Goal: Task Accomplishment & Management: Manage account settings

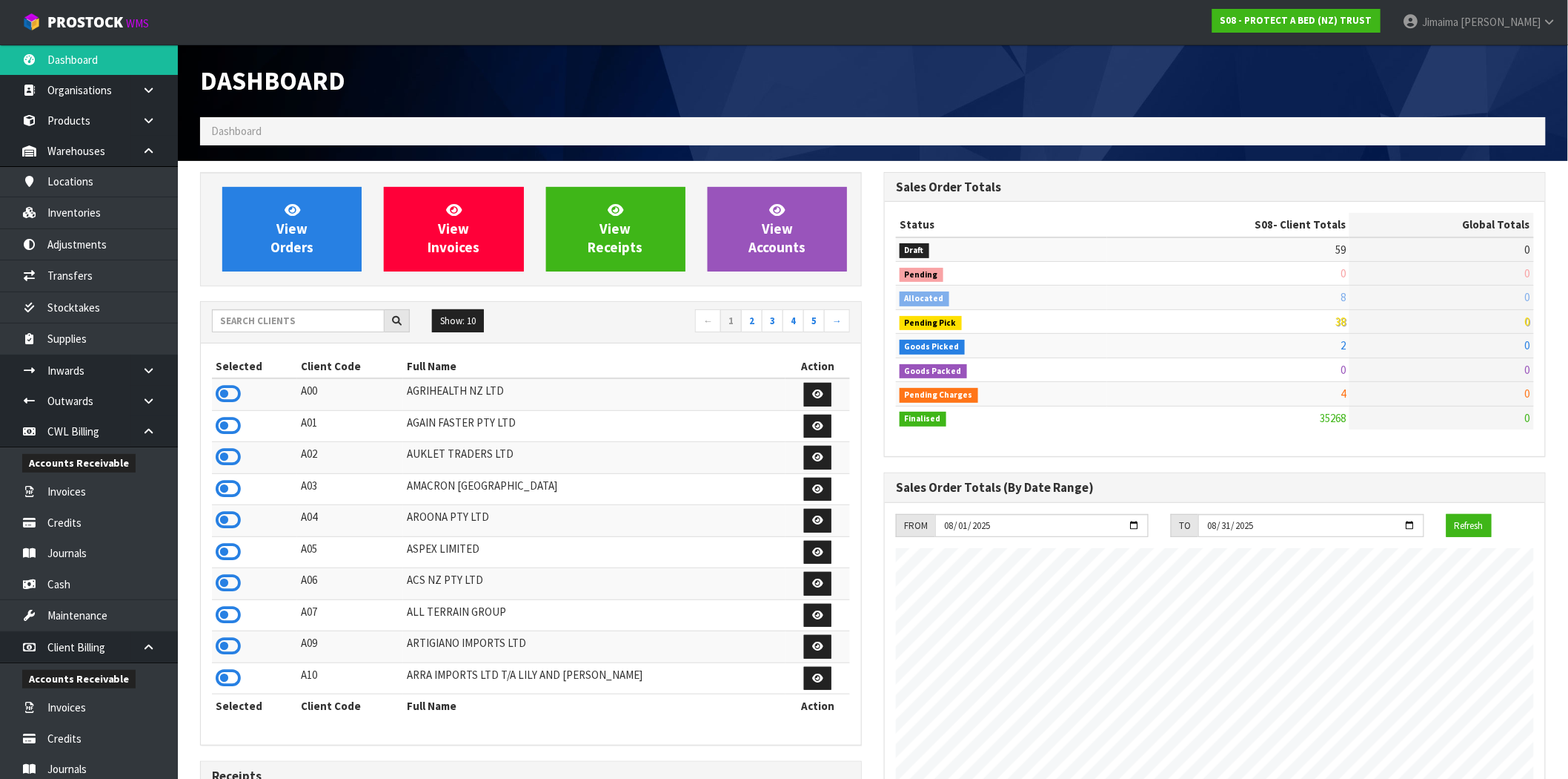
scroll to position [1123, 684]
click at [304, 229] on span "View Orders" at bounding box center [292, 229] width 43 height 56
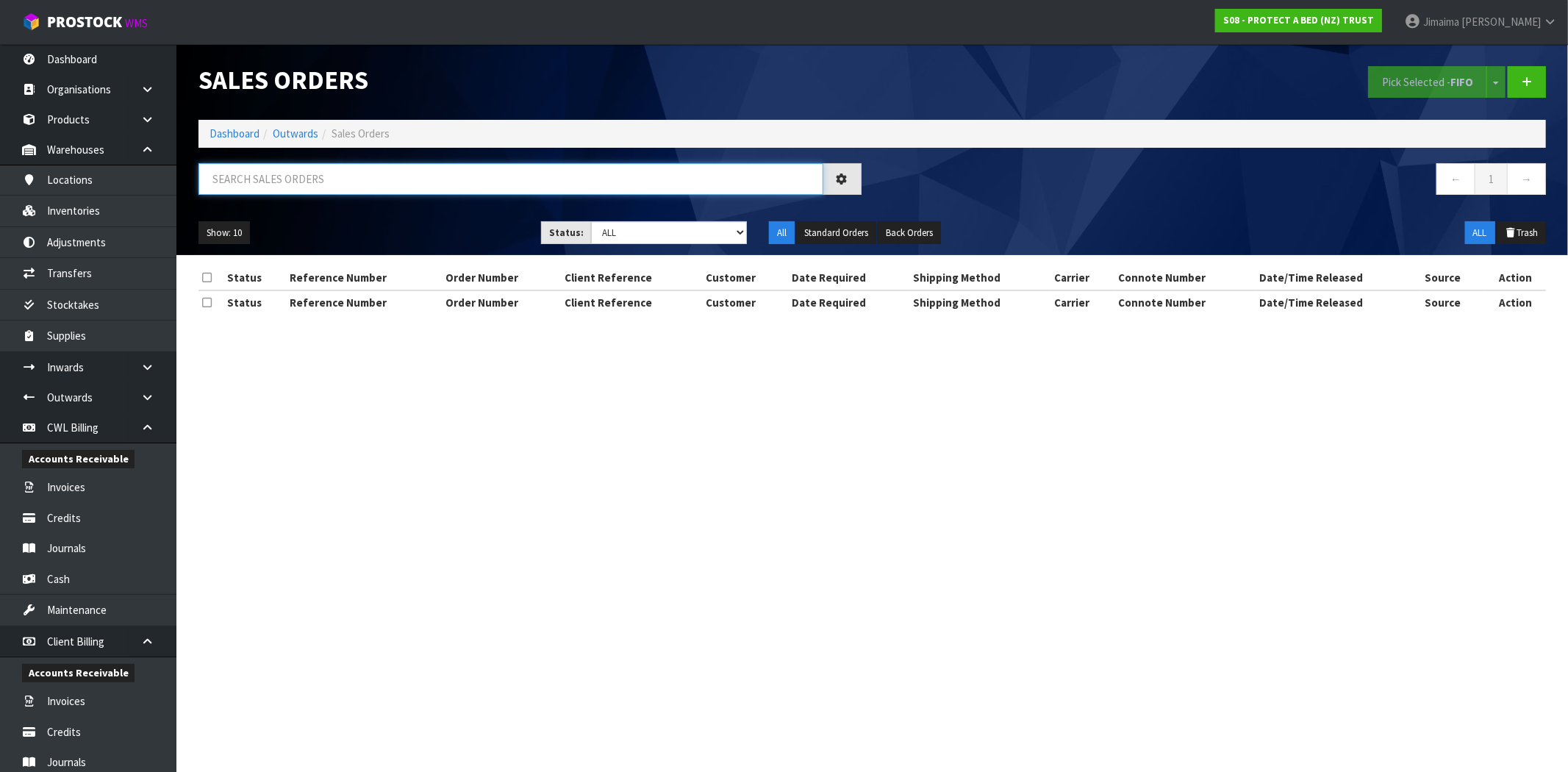
click at [355, 171] on input "text" at bounding box center [510, 179] width 625 height 32
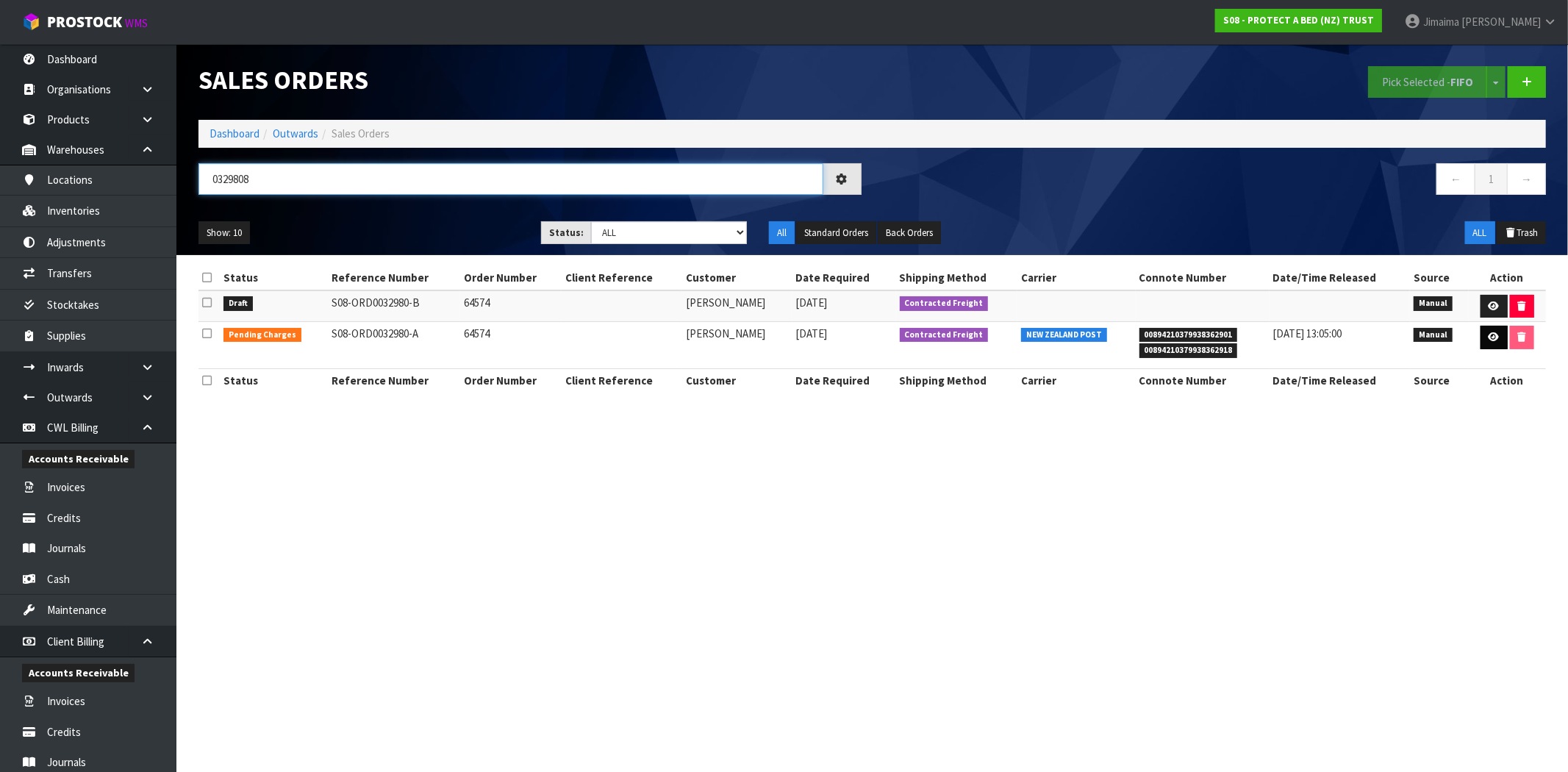
type input "0329808"
click at [1491, 335] on icon at bounding box center [1494, 336] width 11 height 9
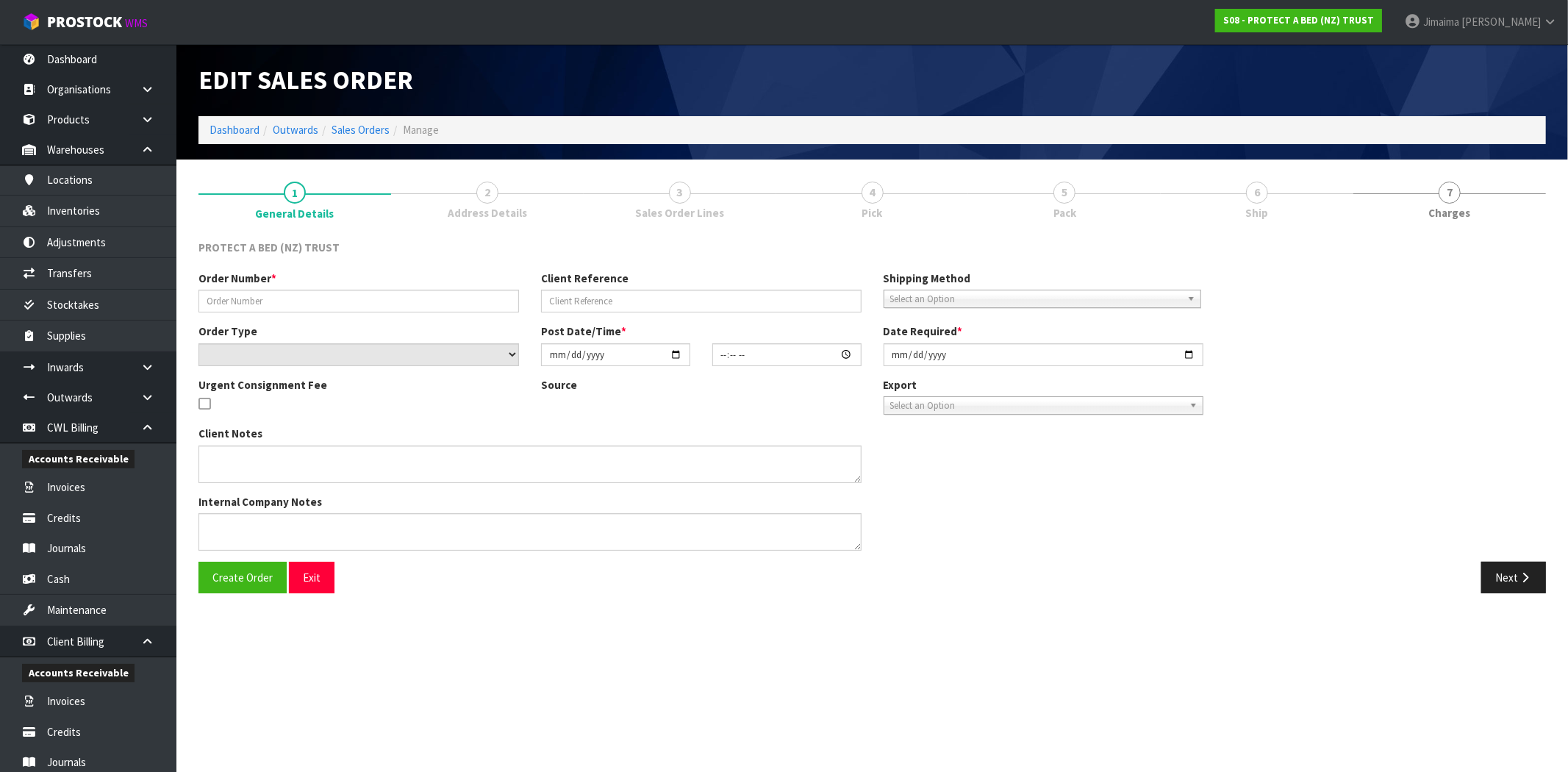
type input "64574"
select select "number:0"
type input "2025-08-11"
type input "11:44:00.000"
type input "2025-08-11"
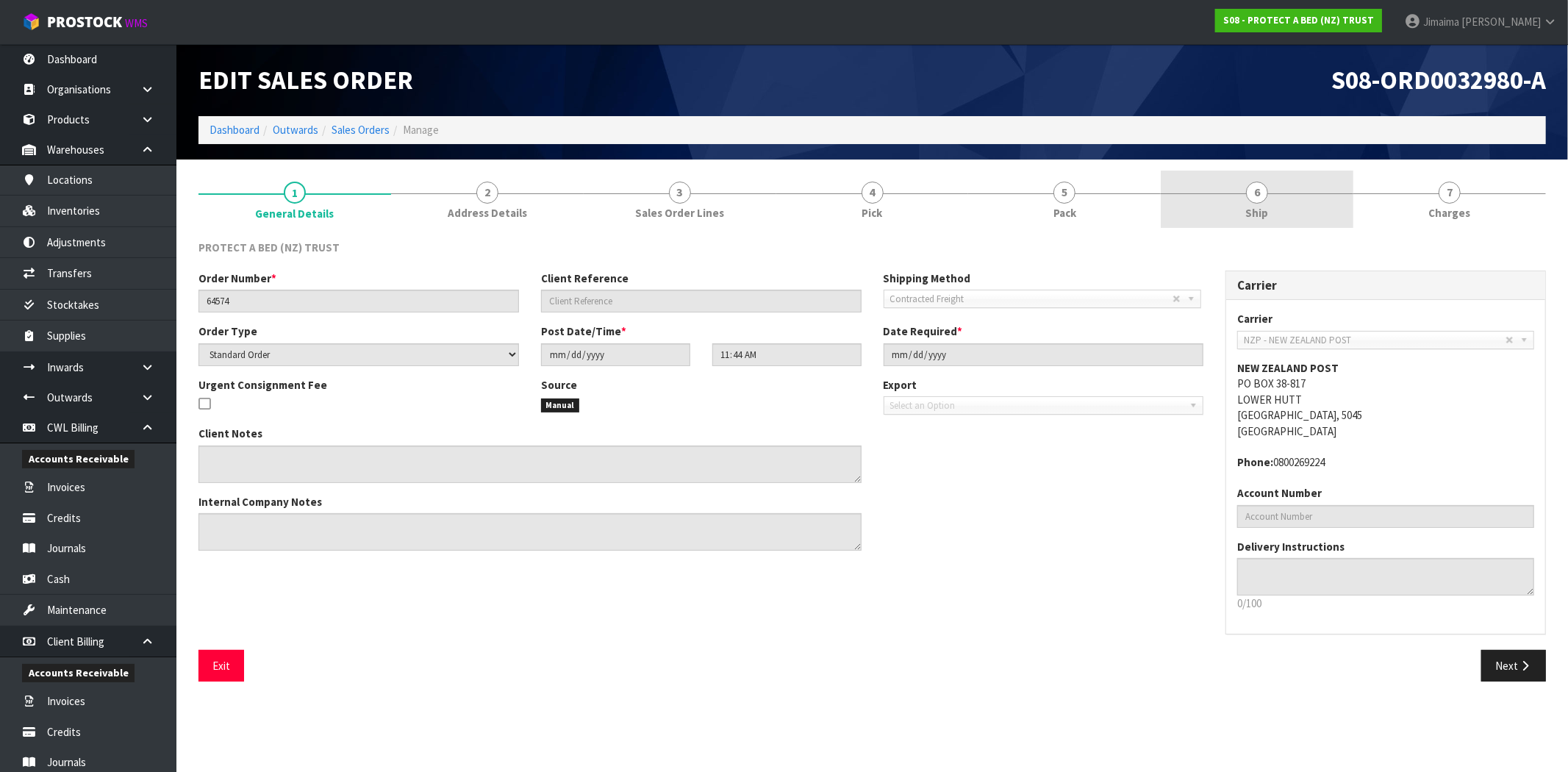
click at [1263, 221] on span "Ship" at bounding box center [1257, 212] width 23 height 15
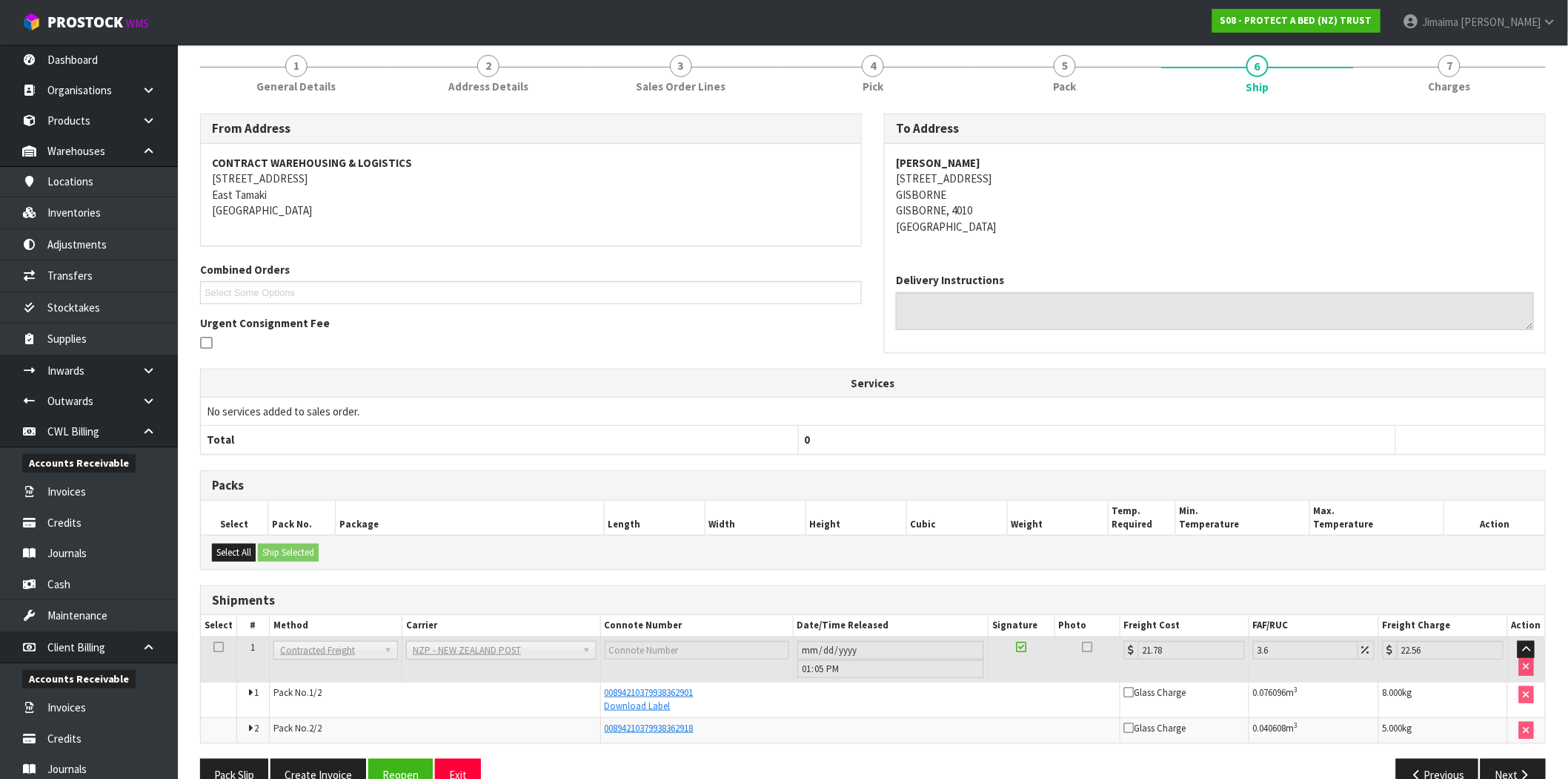
scroll to position [163, 0]
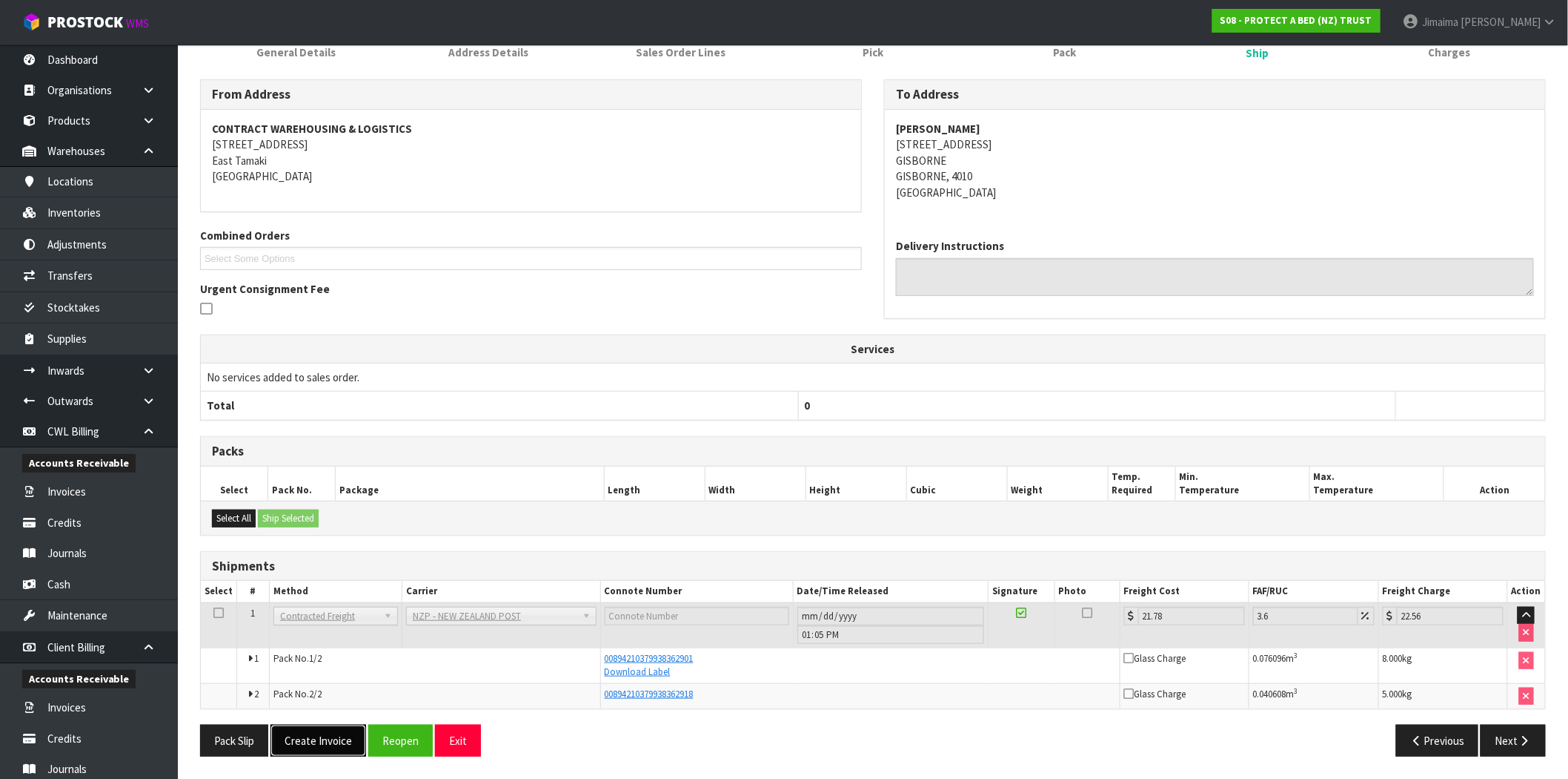
click at [315, 750] on button "Create Invoice" at bounding box center [318, 741] width 95 height 32
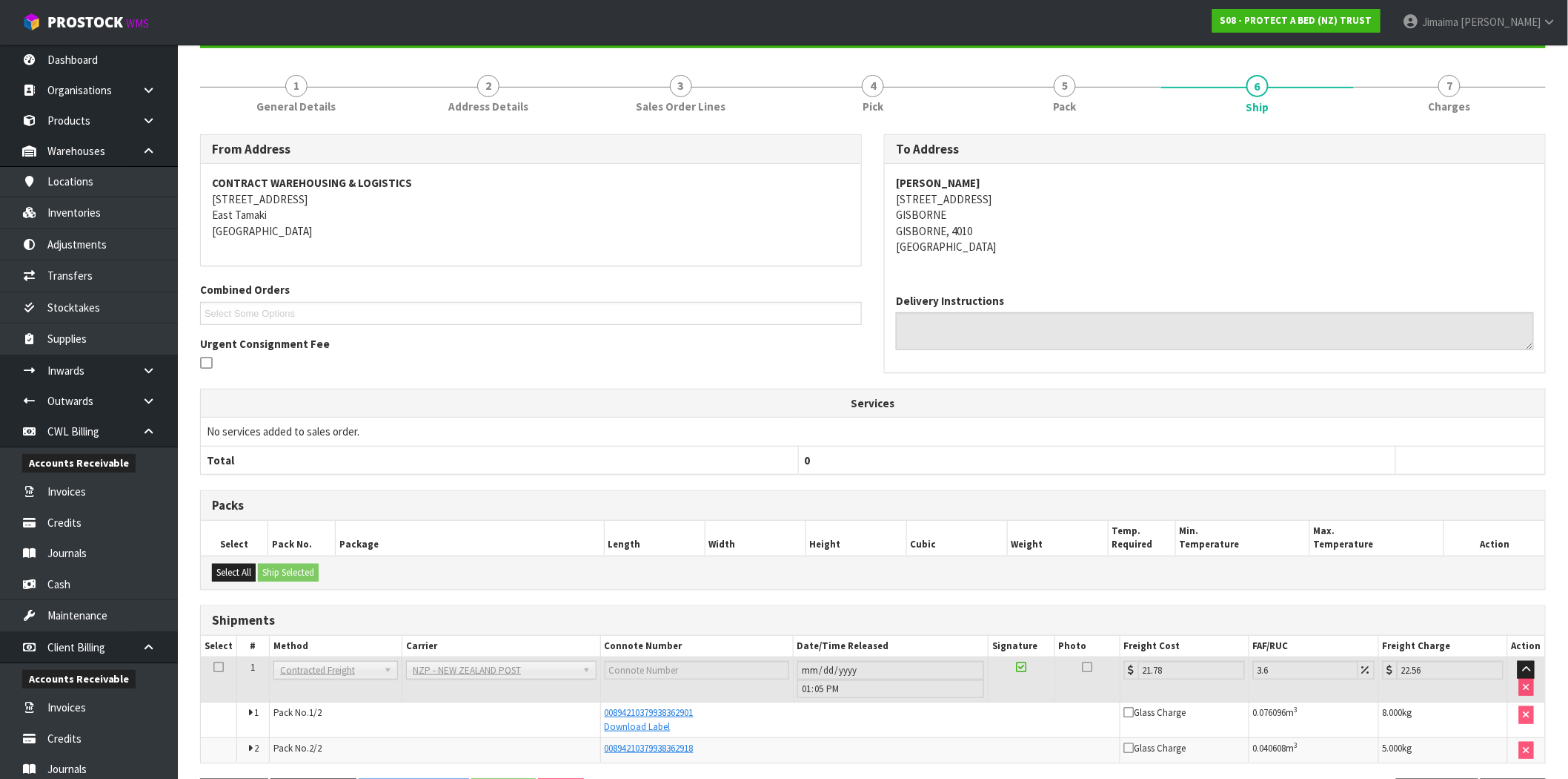
scroll to position [217, 0]
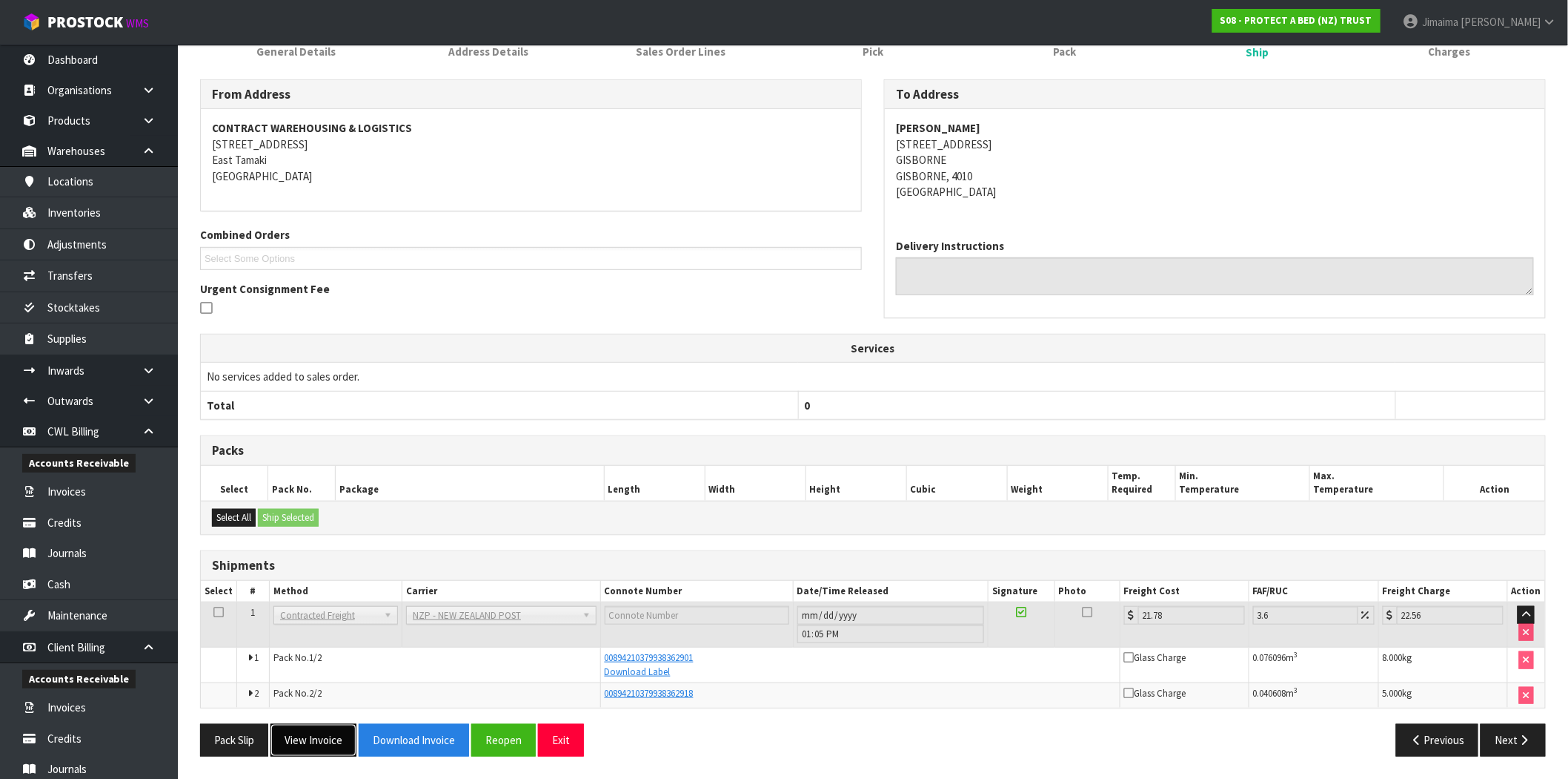
click at [307, 744] on button "View Invoice" at bounding box center [314, 740] width 86 height 32
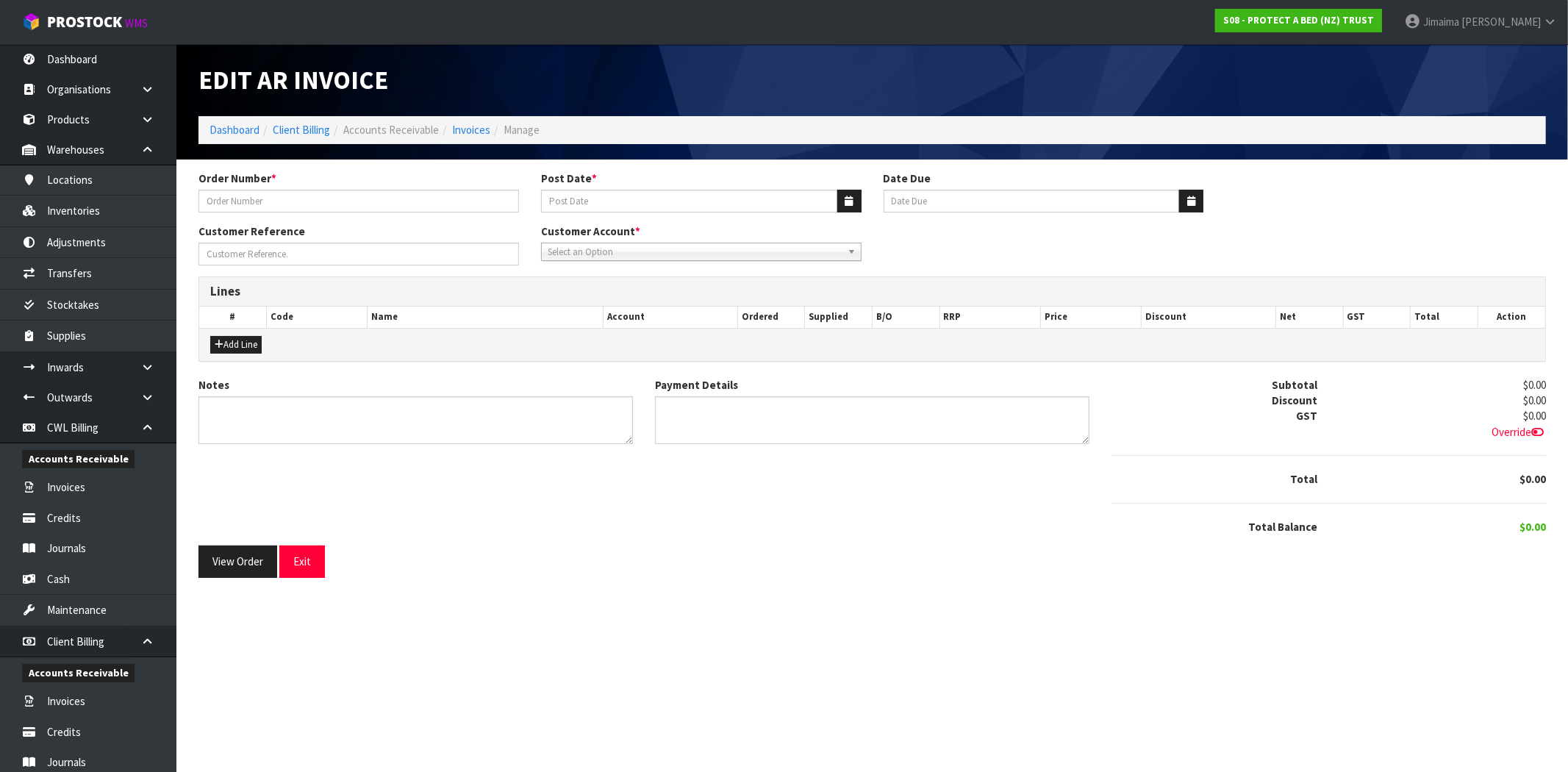
type input "64574"
type input "[DATE]"
type input "20/09/2025"
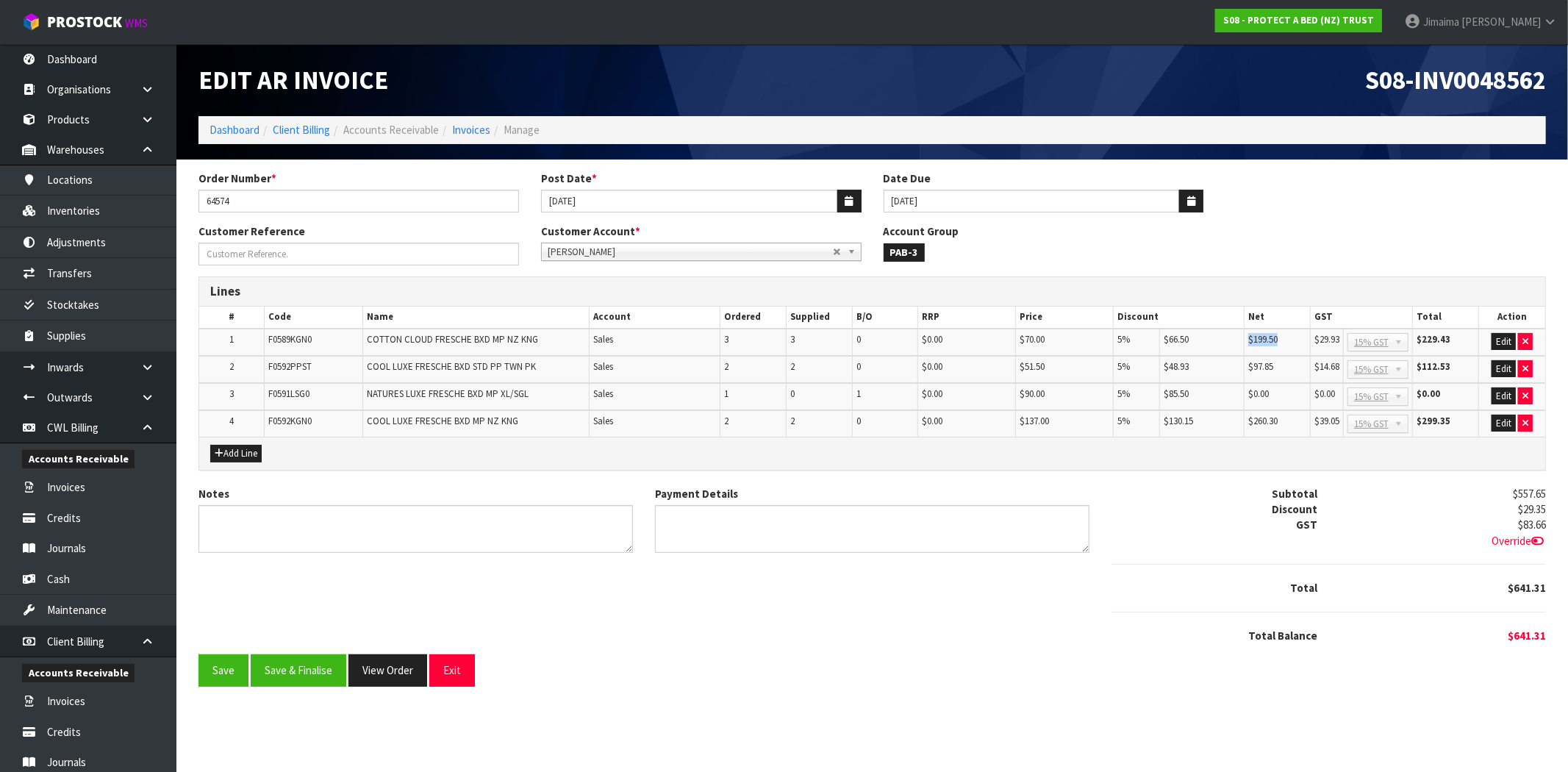
drag, startPoint x: 1282, startPoint y: 340, endPoint x: 1233, endPoint y: 336, distance: 49.2
click at [1236, 336] on tr "1 F0589KGN0 COTTON CLOUD FRESCHE BXD MP NZ KNG Sales 3 3 0 $0.00 $70.00 5% $66.…" at bounding box center [872, 342] width 1346 height 28
drag, startPoint x: 1458, startPoint y: 343, endPoint x: 1417, endPoint y: 347, distance: 41.2
click at [1421, 343] on td "$229.43" at bounding box center [1446, 342] width 66 height 28
drag, startPoint x: 1458, startPoint y: 368, endPoint x: 1417, endPoint y: 365, distance: 41.1
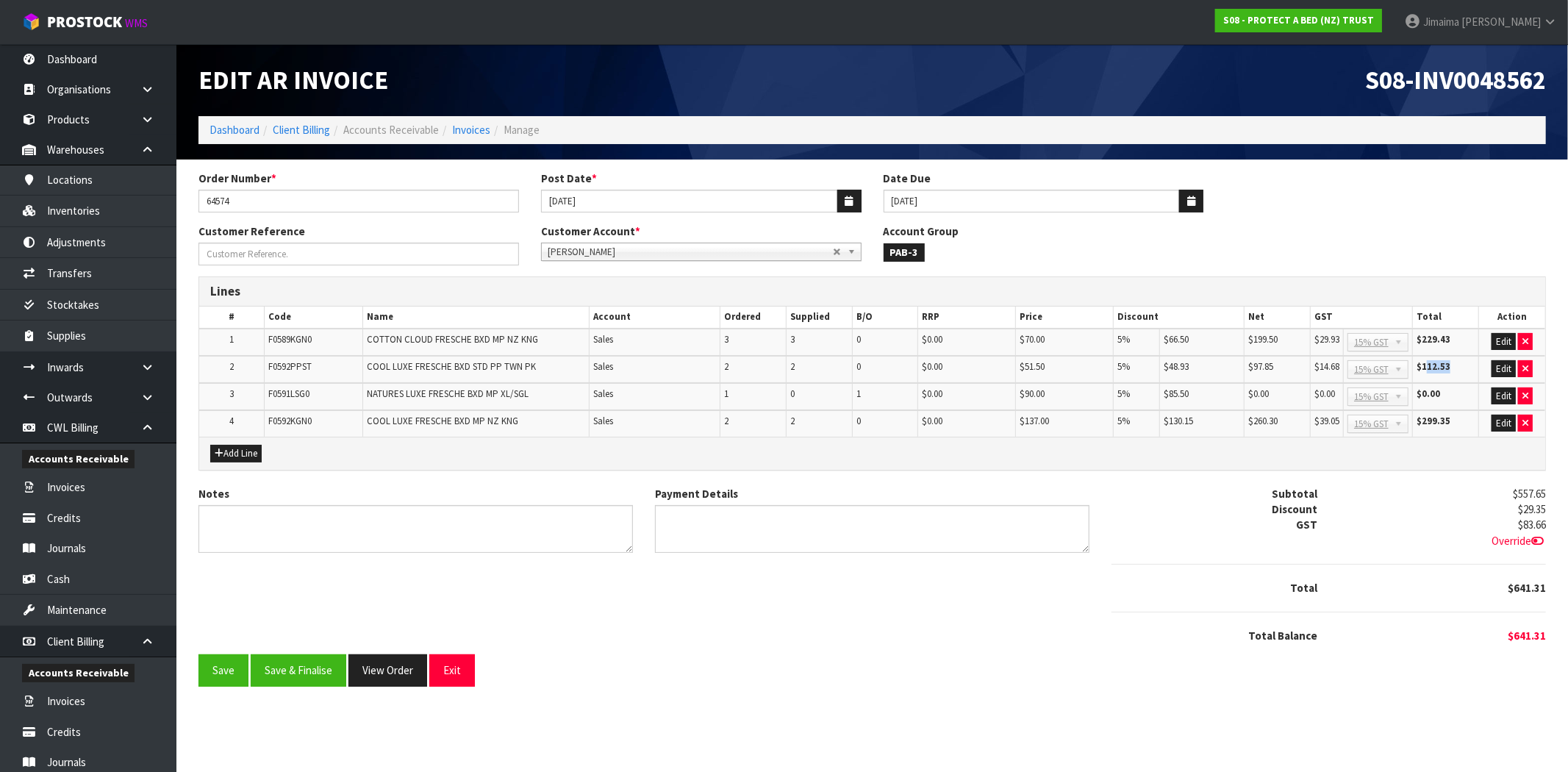
click at [1417, 365] on td "$112.53" at bounding box center [1446, 369] width 66 height 28
drag, startPoint x: 1464, startPoint y: 422, endPoint x: 1434, endPoint y: 422, distance: 30.0
click at [1434, 422] on td "$299.35" at bounding box center [1446, 423] width 66 height 27
click at [306, 657] on button "Save & Finalise" at bounding box center [299, 670] width 95 height 32
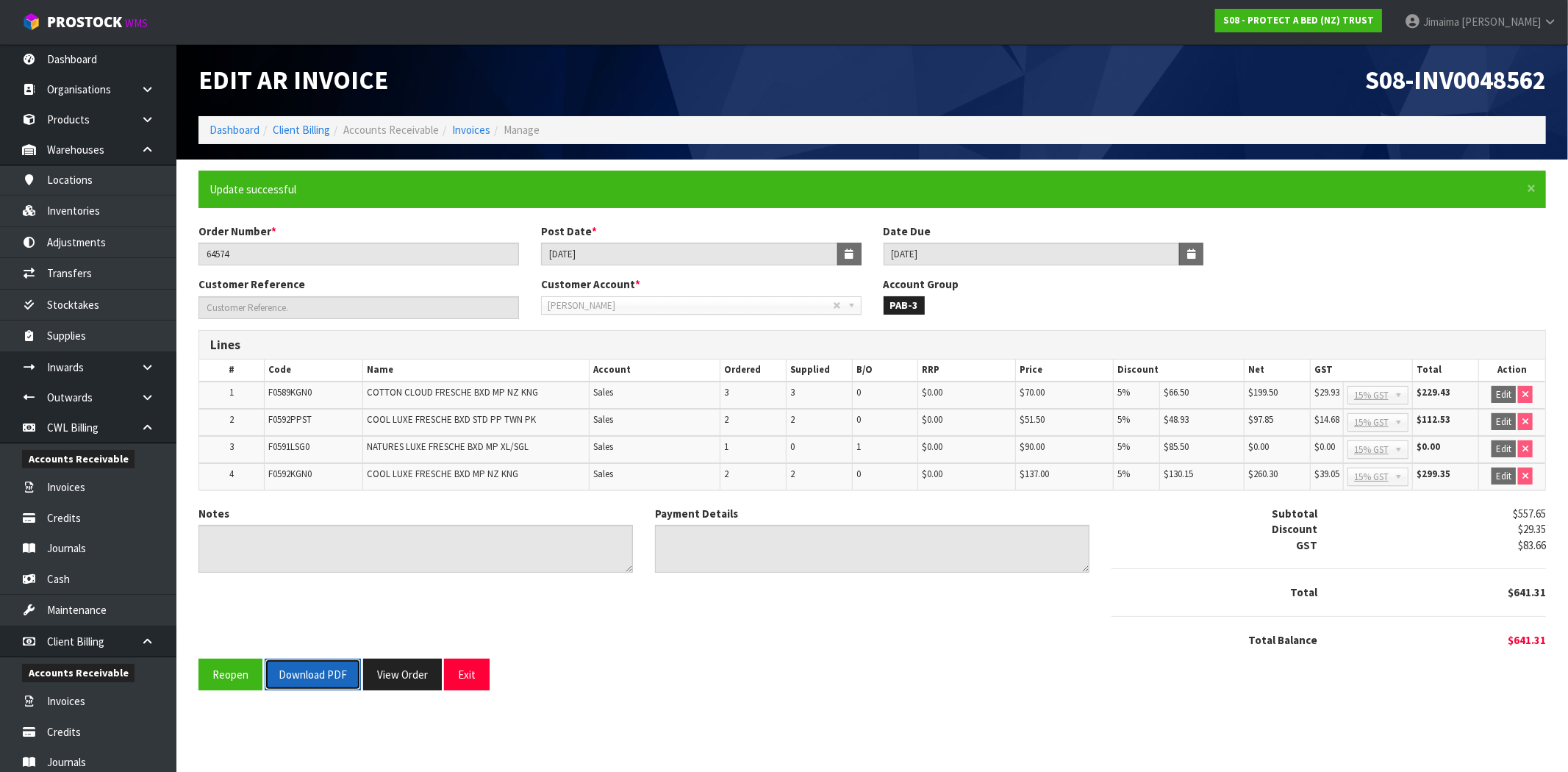
click at [318, 685] on button "Download PDF" at bounding box center [312, 674] width 96 height 32
drag, startPoint x: 403, startPoint y: 675, endPoint x: 561, endPoint y: 425, distance: 295.7
click at [402, 675] on button "View Order" at bounding box center [402, 674] width 79 height 32
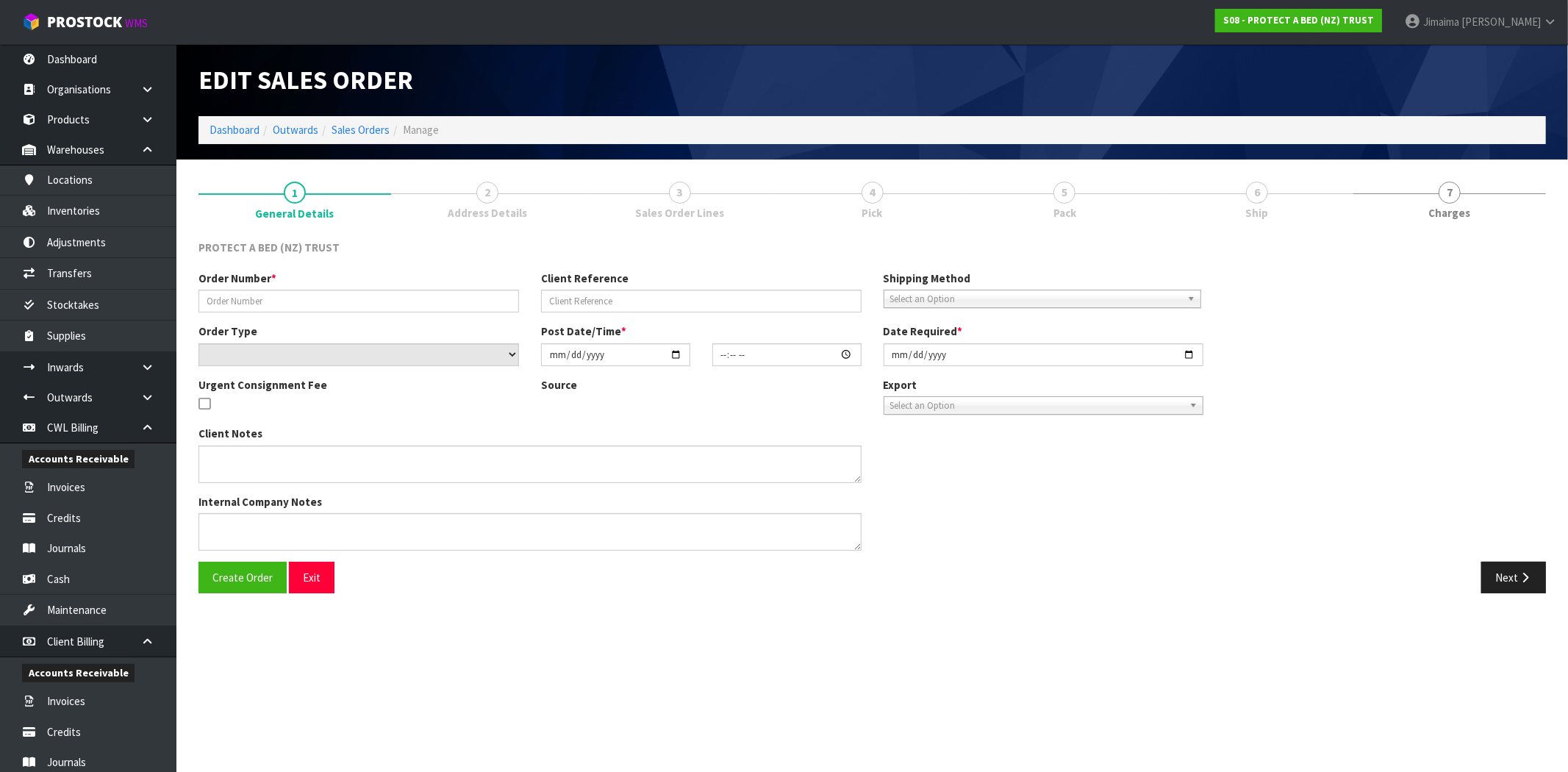
type input "64574"
select select "number:0"
type input "2025-08-11"
type input "11:44:00.000"
type input "2025-08-11"
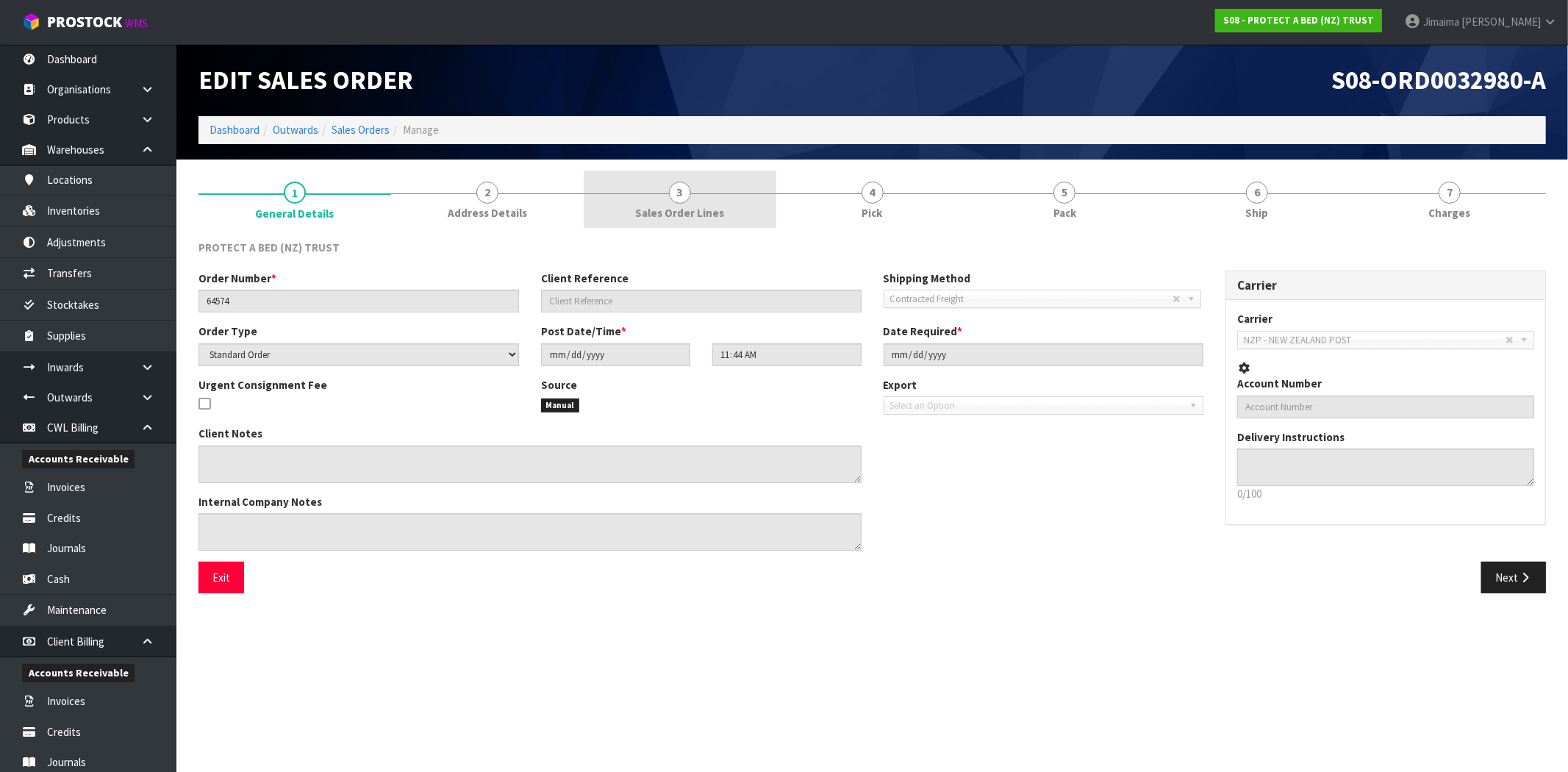
drag, startPoint x: 725, startPoint y: 210, endPoint x: 848, endPoint y: 207, distance: 123.0
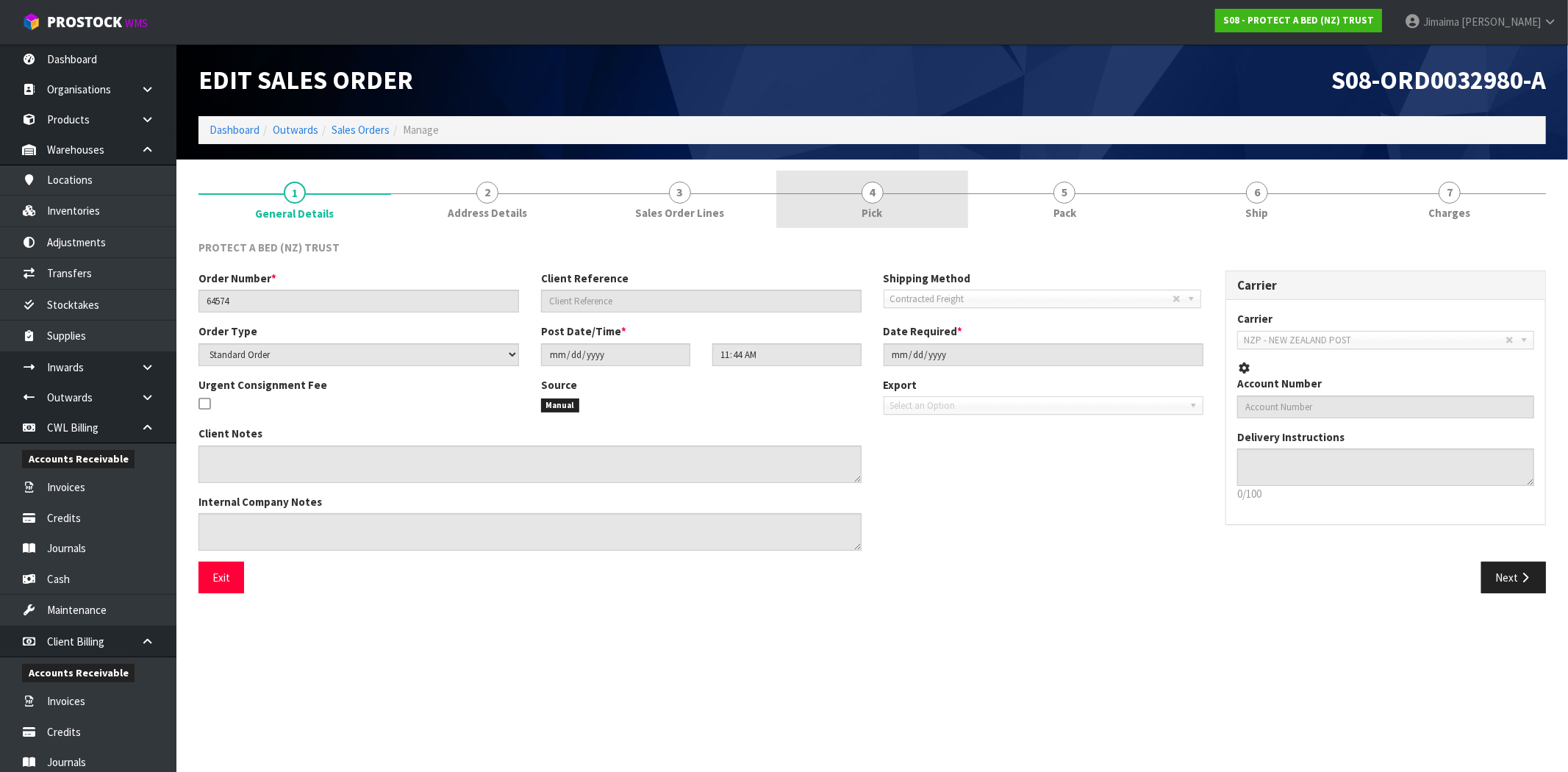
click at [726, 210] on link "3 Sales Order Lines" at bounding box center [680, 199] width 192 height 58
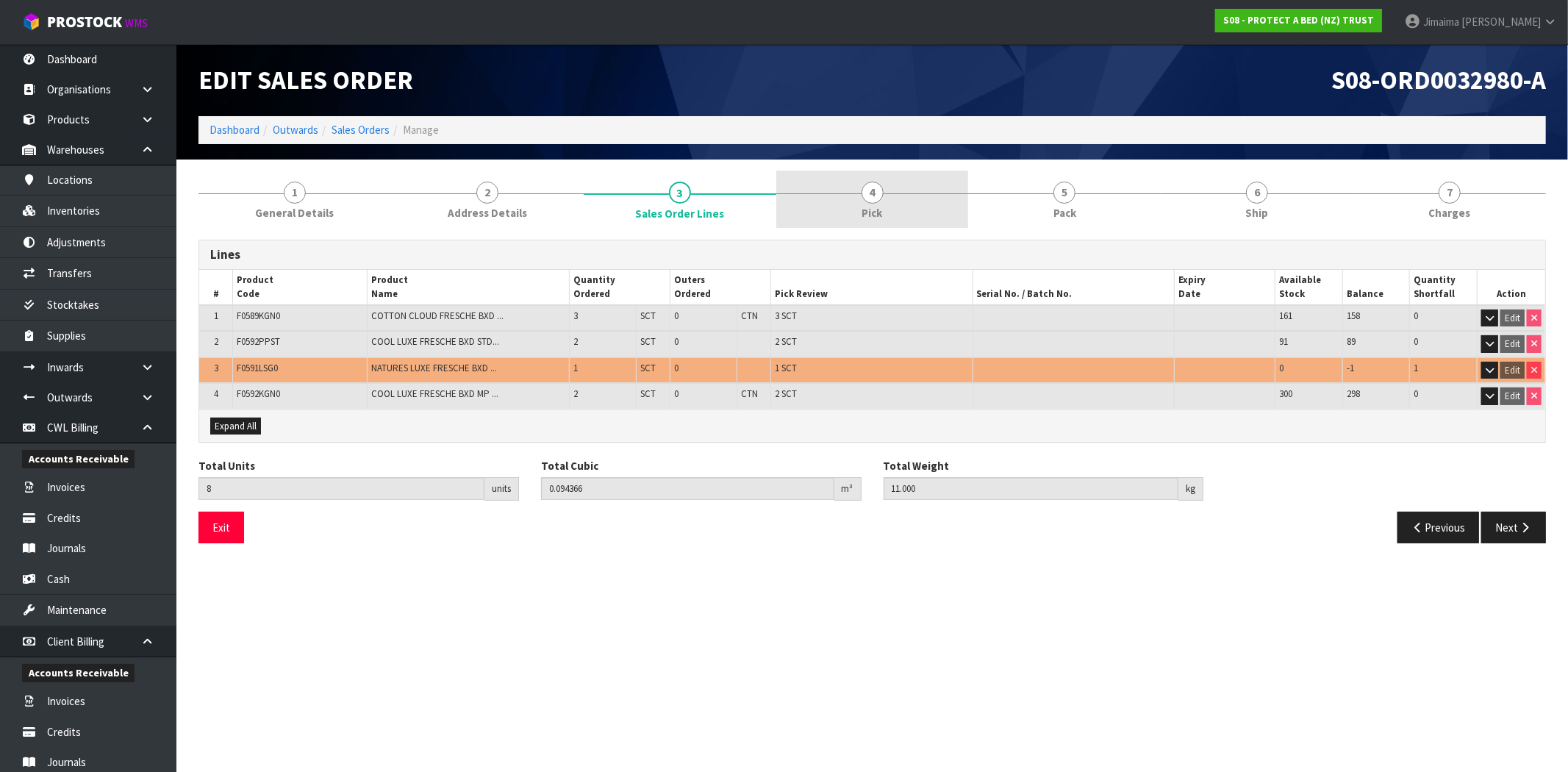
click at [920, 195] on link "4 Pick" at bounding box center [873, 199] width 192 height 58
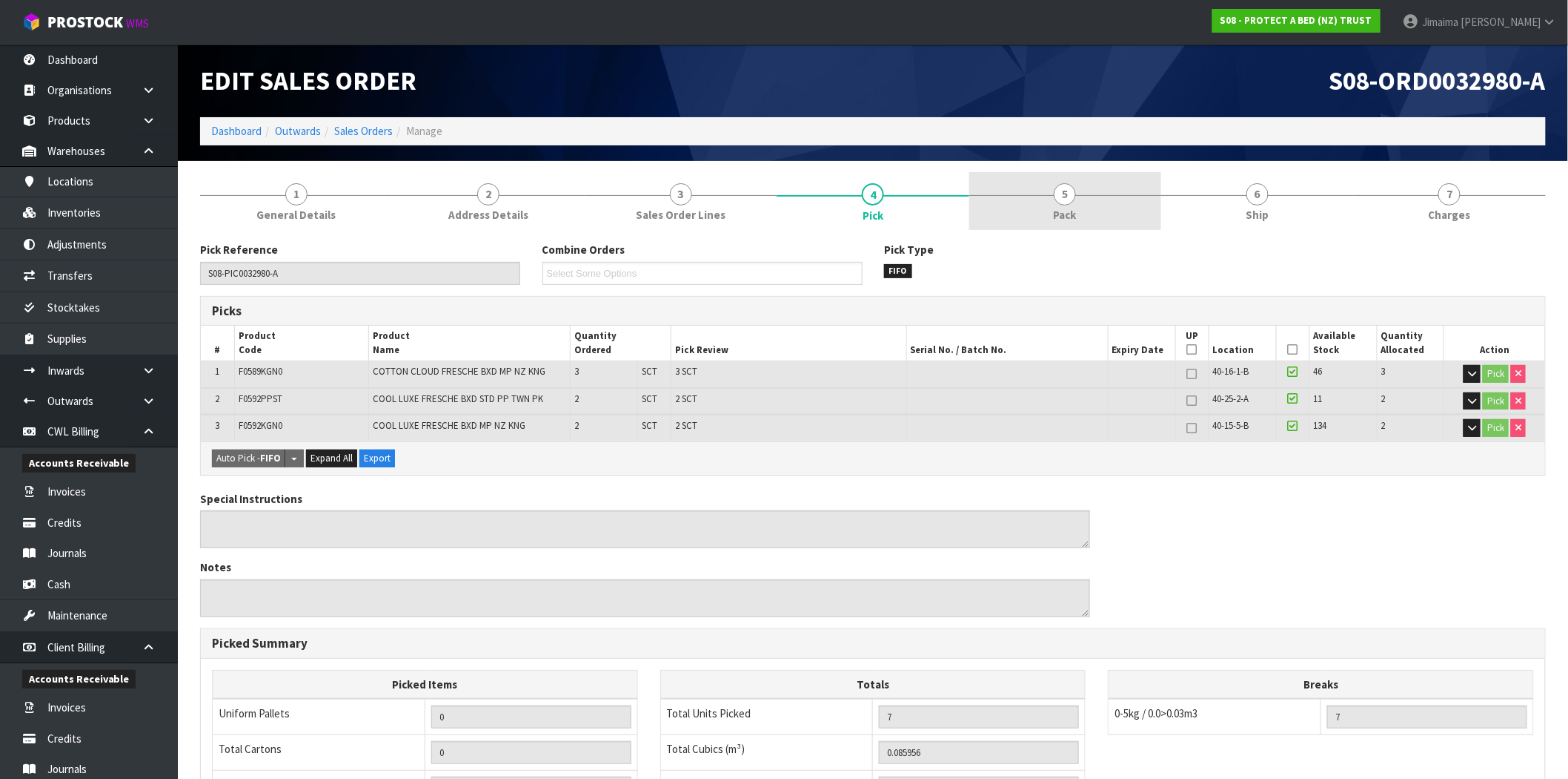
click at [1031, 197] on link "5 Pack" at bounding box center [1065, 201] width 192 height 58
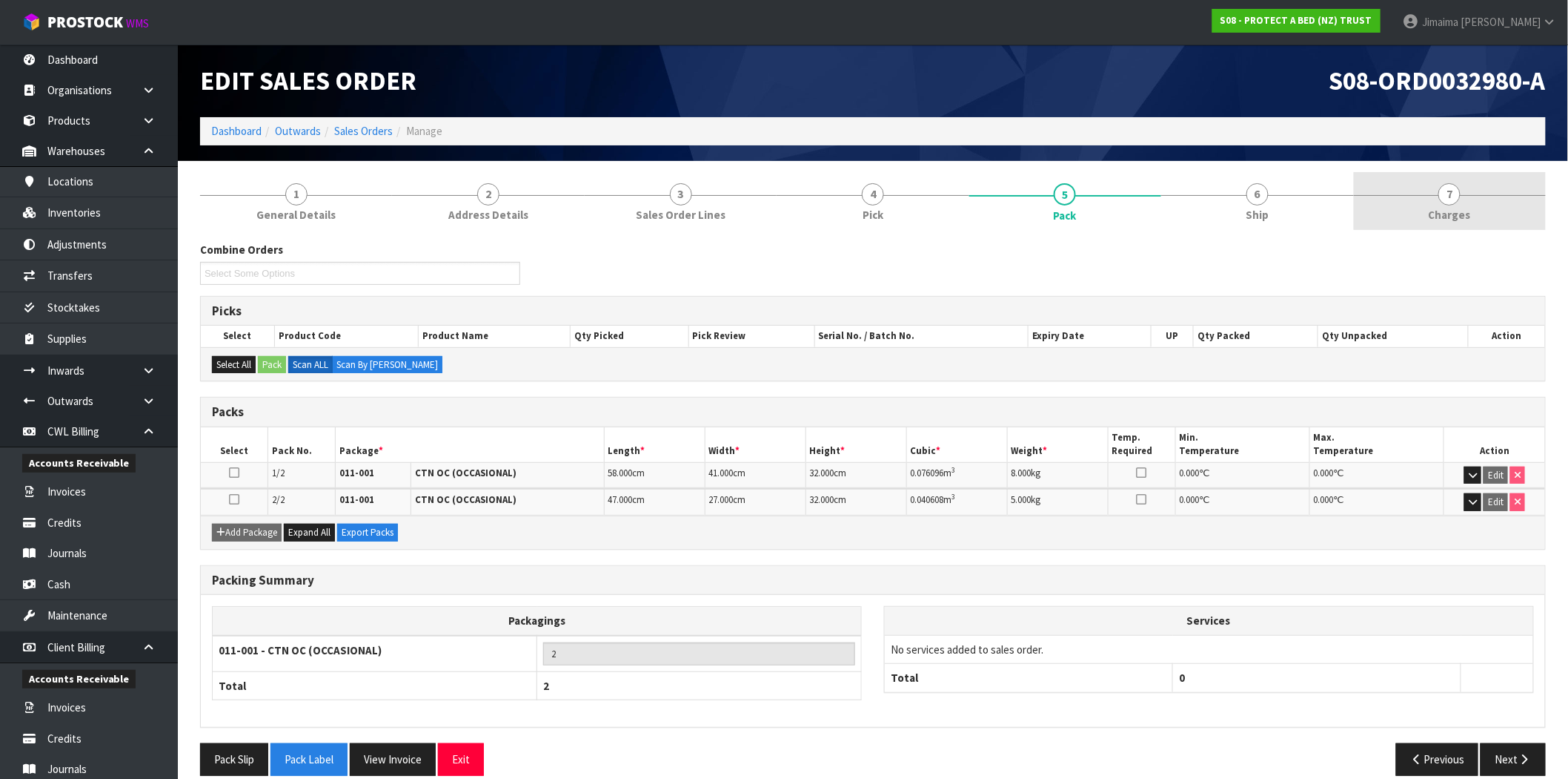
click at [1458, 203] on link "7 Charges" at bounding box center [1450, 201] width 192 height 58
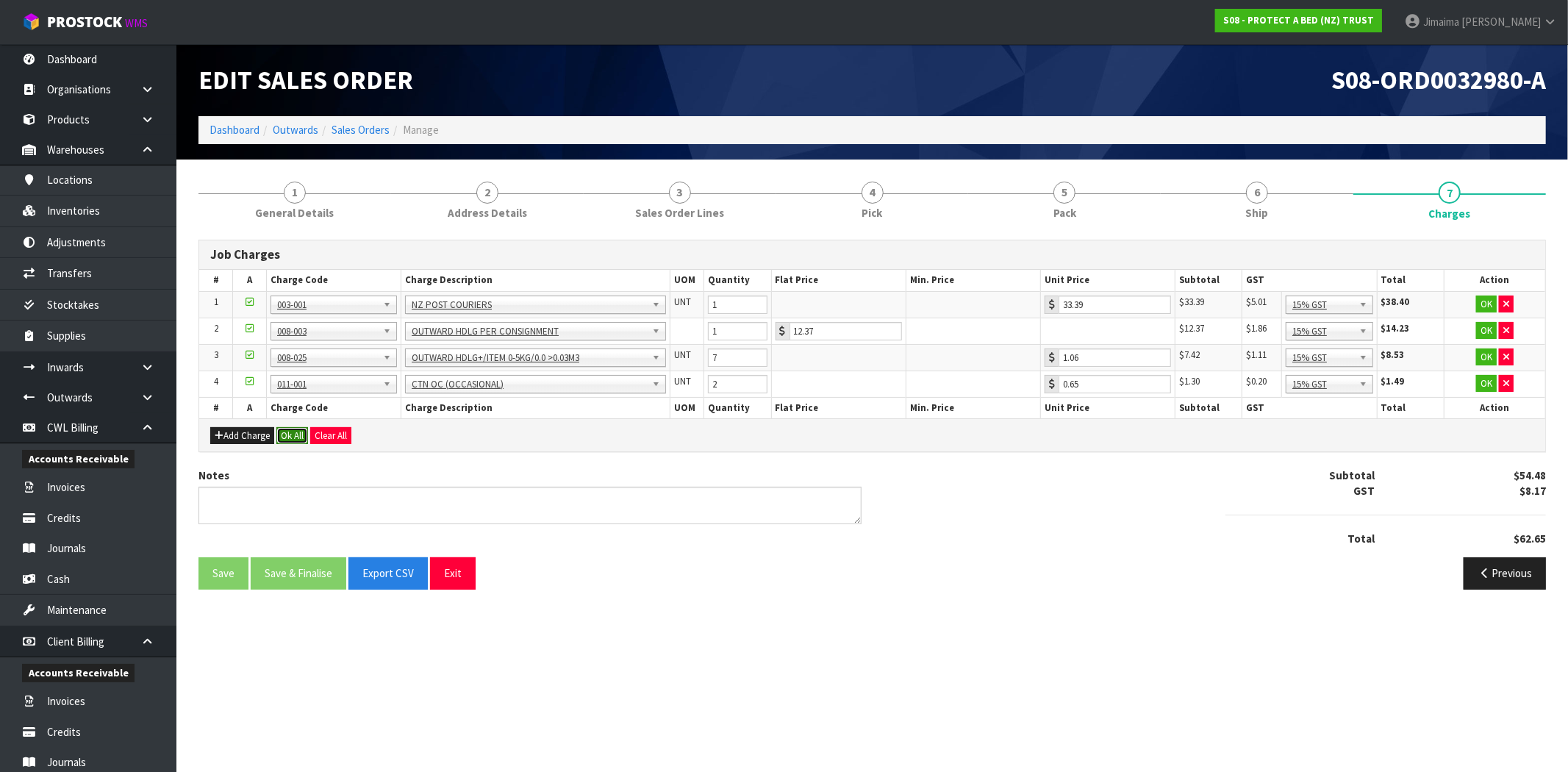
click at [297, 429] on button "Ok All" at bounding box center [292, 436] width 32 height 18
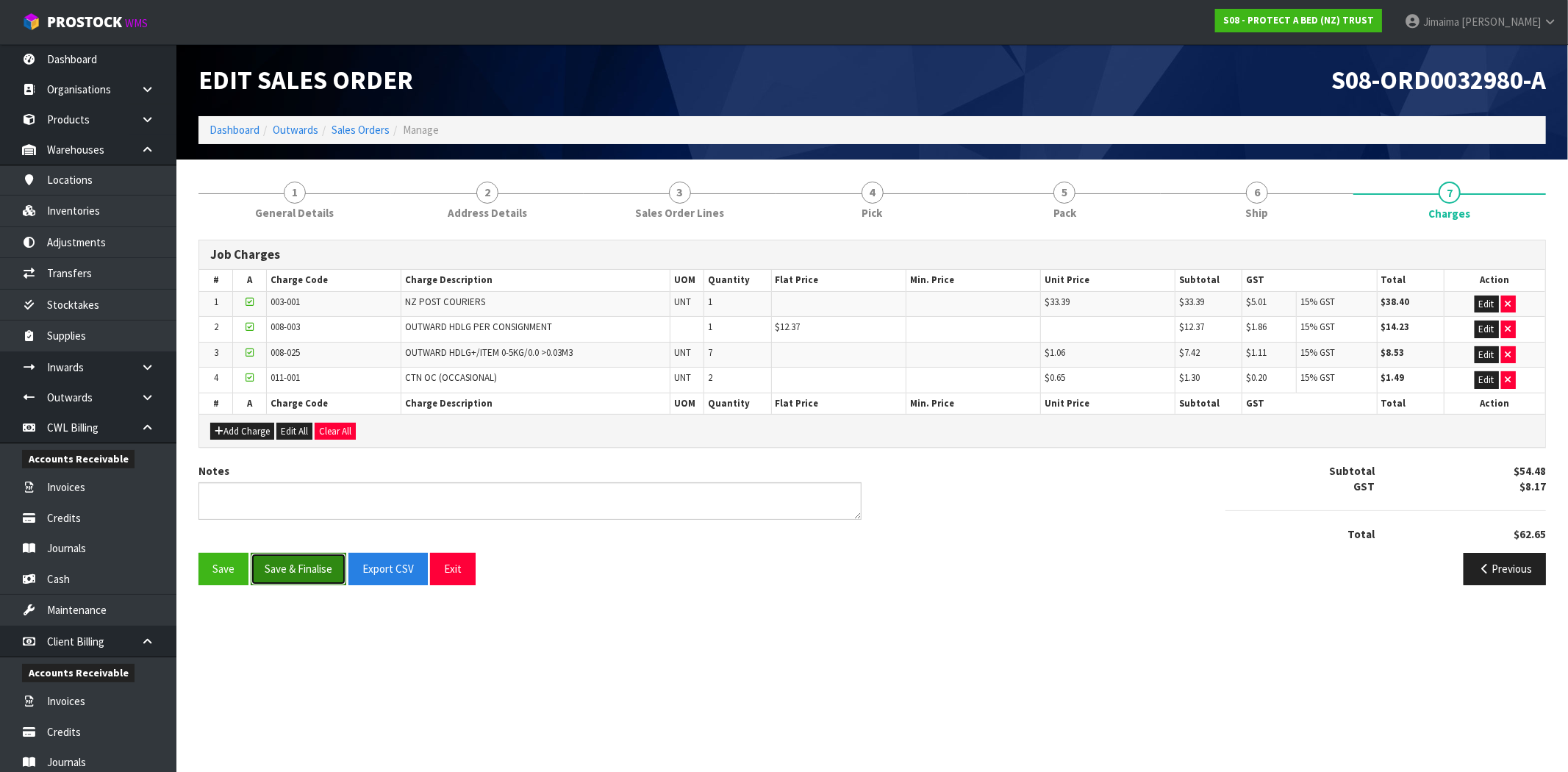
click at [320, 555] on button "Save & Finalise" at bounding box center [299, 569] width 95 height 32
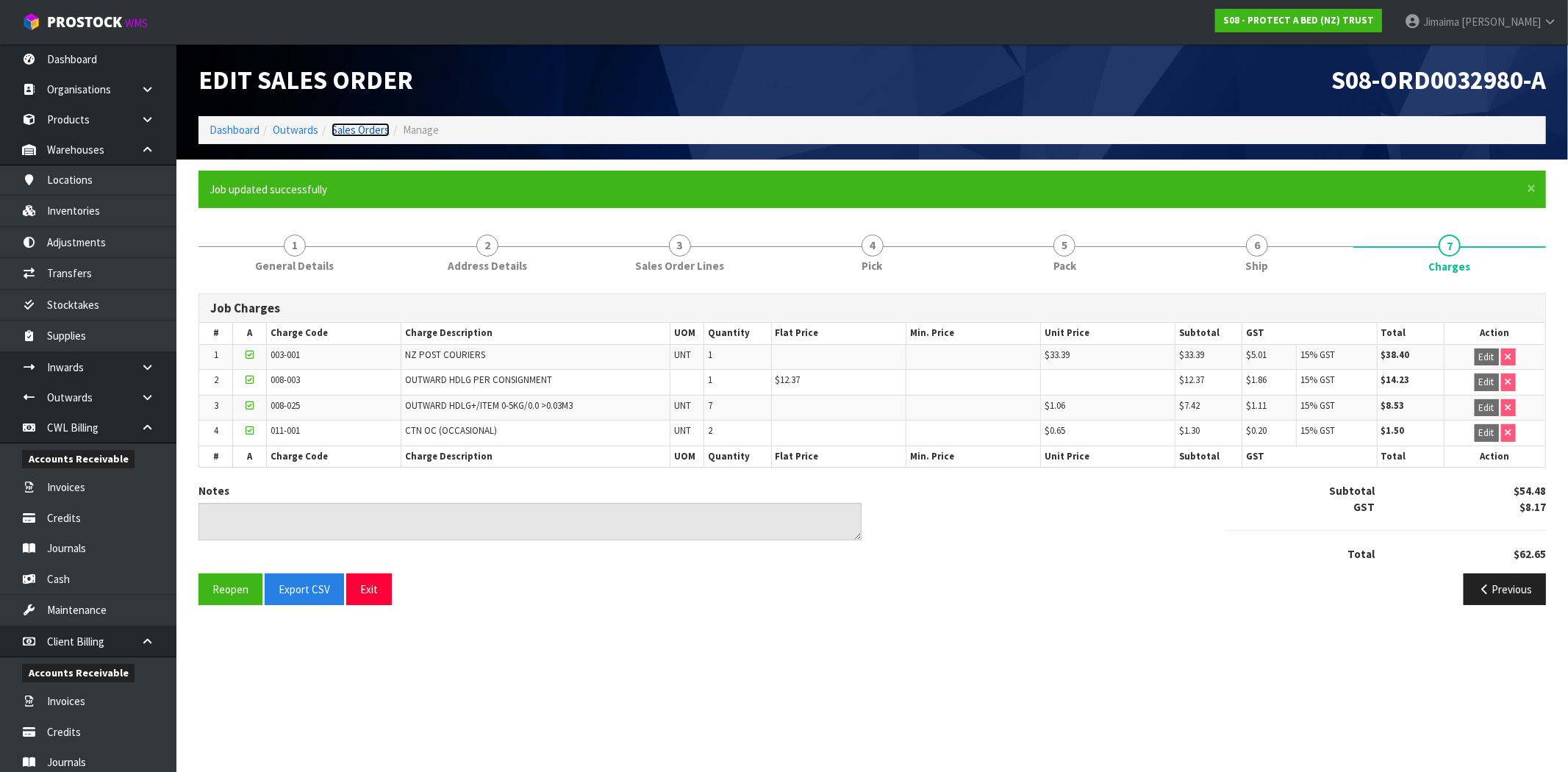
click at [387, 124] on link "Sales Orders" at bounding box center [360, 130] width 58 height 14
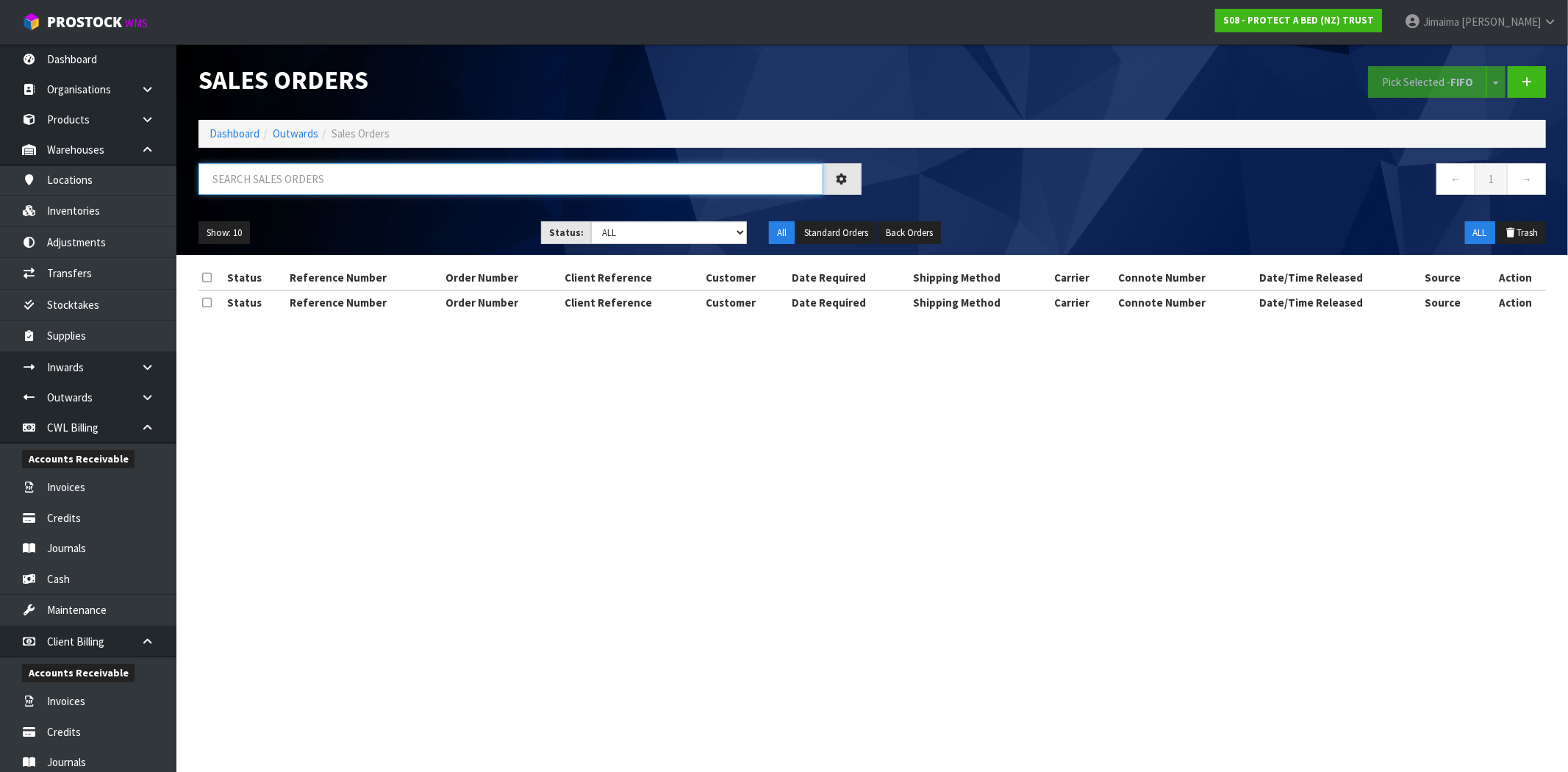
drag, startPoint x: 276, startPoint y: 181, endPoint x: 255, endPoint y: 164, distance: 27.0
click at [274, 180] on input "text" at bounding box center [510, 179] width 625 height 32
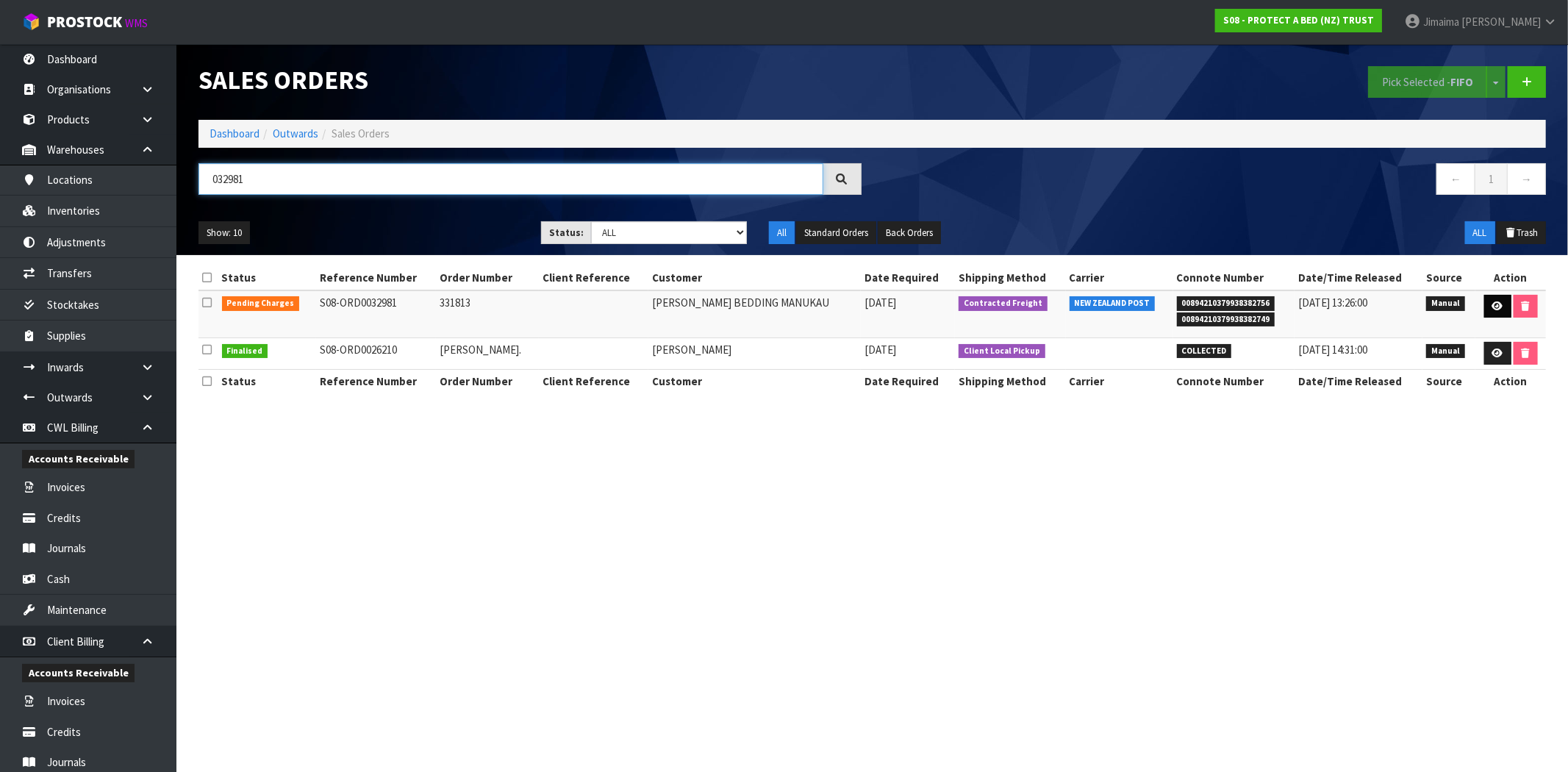
type input "032981"
click at [1491, 299] on link at bounding box center [1498, 306] width 28 height 23
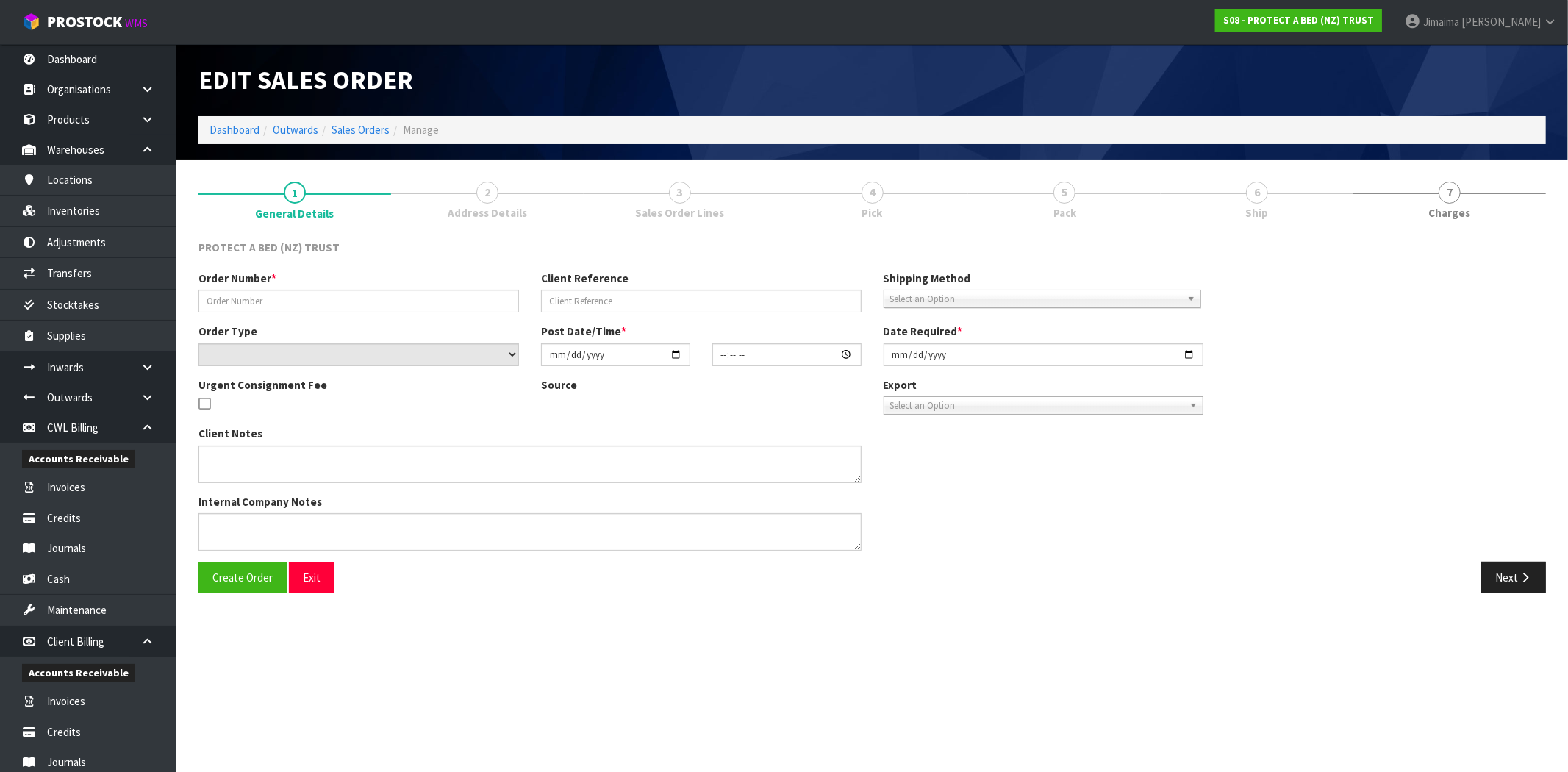
type input "331813"
select select "number:0"
type input "2025-08-11"
type input "11:45:00.000"
type input "2025-08-11"
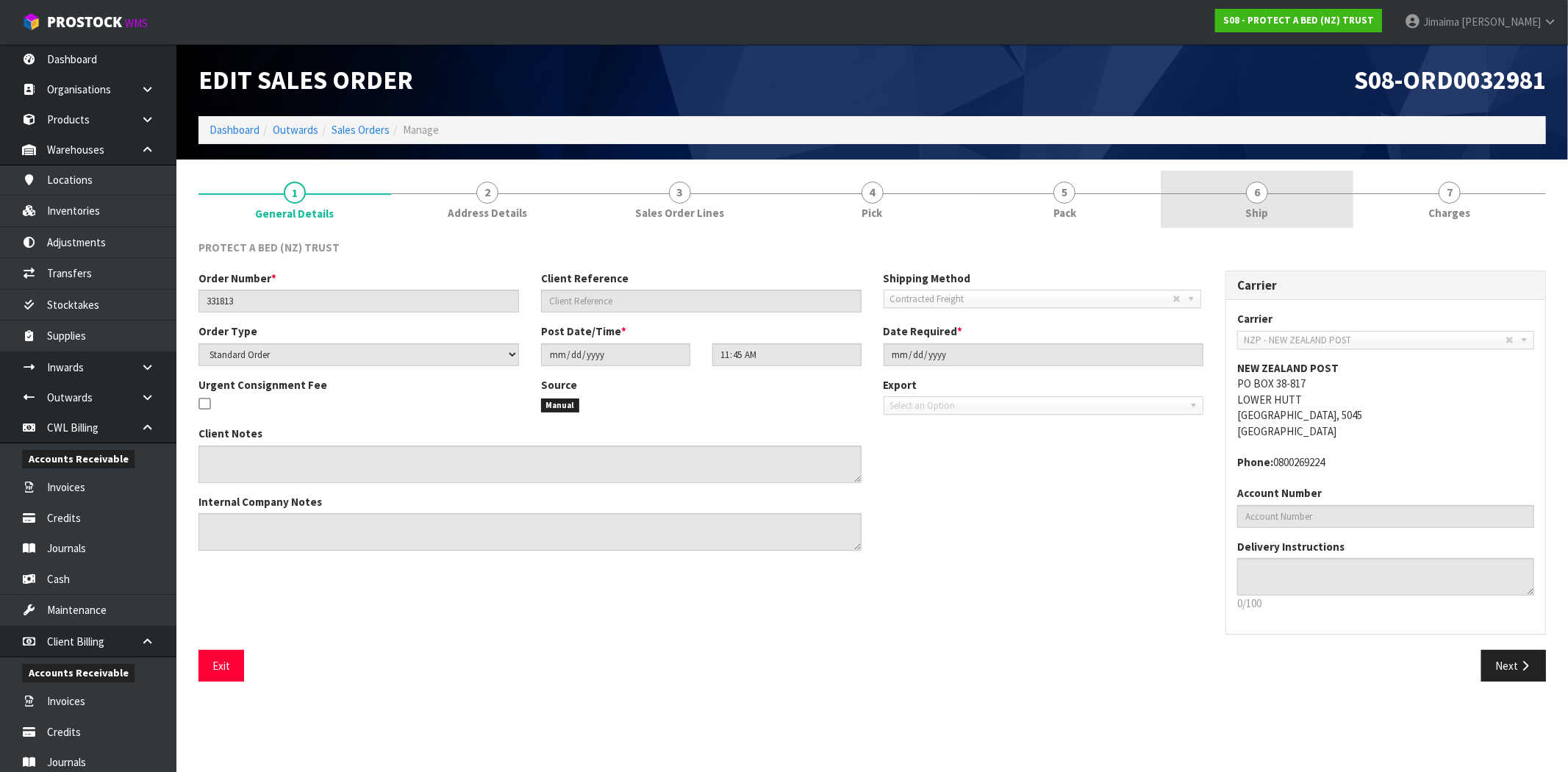
click at [1283, 208] on link "6 Ship" at bounding box center [1258, 199] width 192 height 58
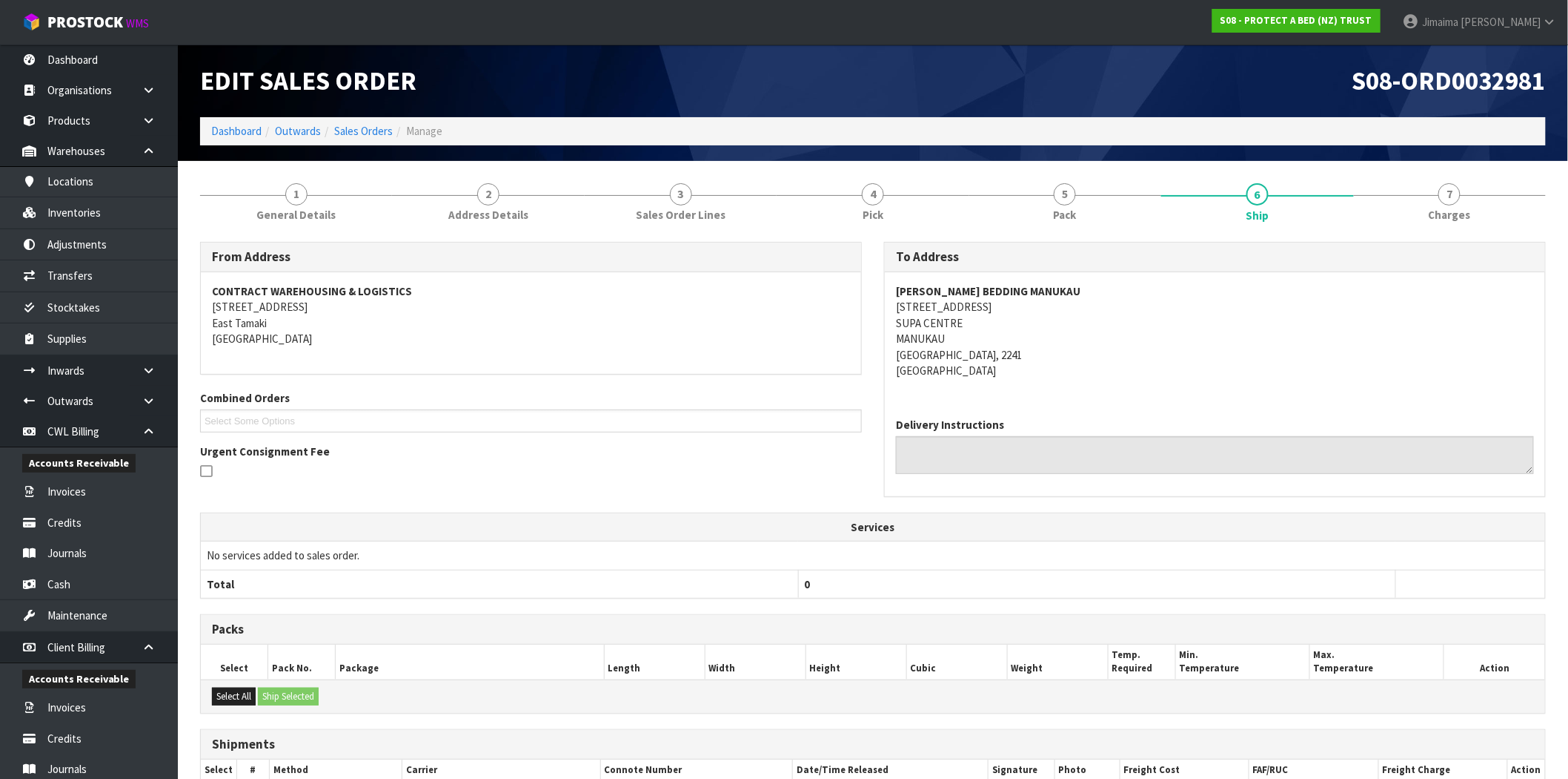
scroll to position [180, 0]
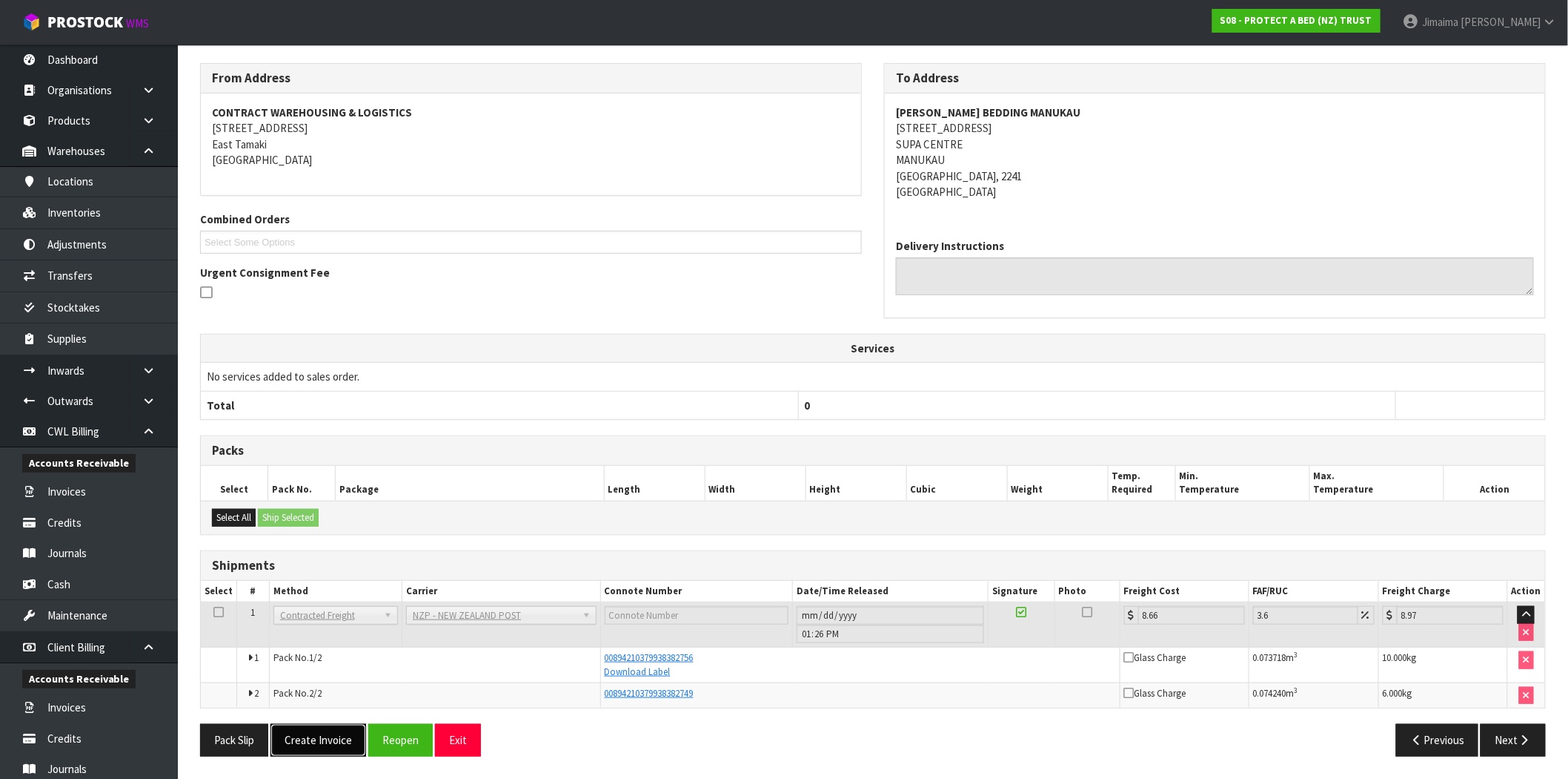
click at [328, 748] on button "Create Invoice" at bounding box center [318, 740] width 95 height 32
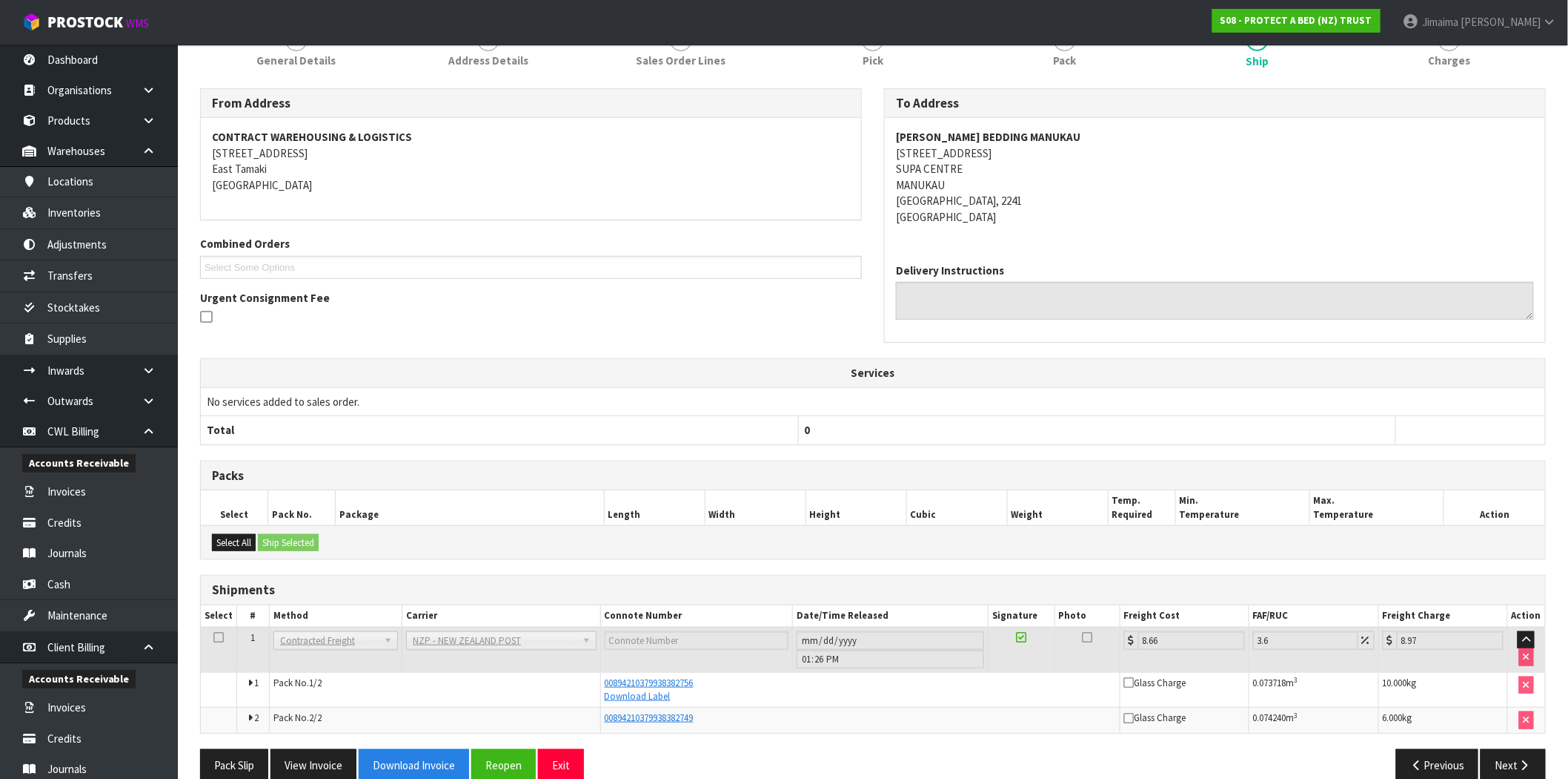
scroll to position [233, 0]
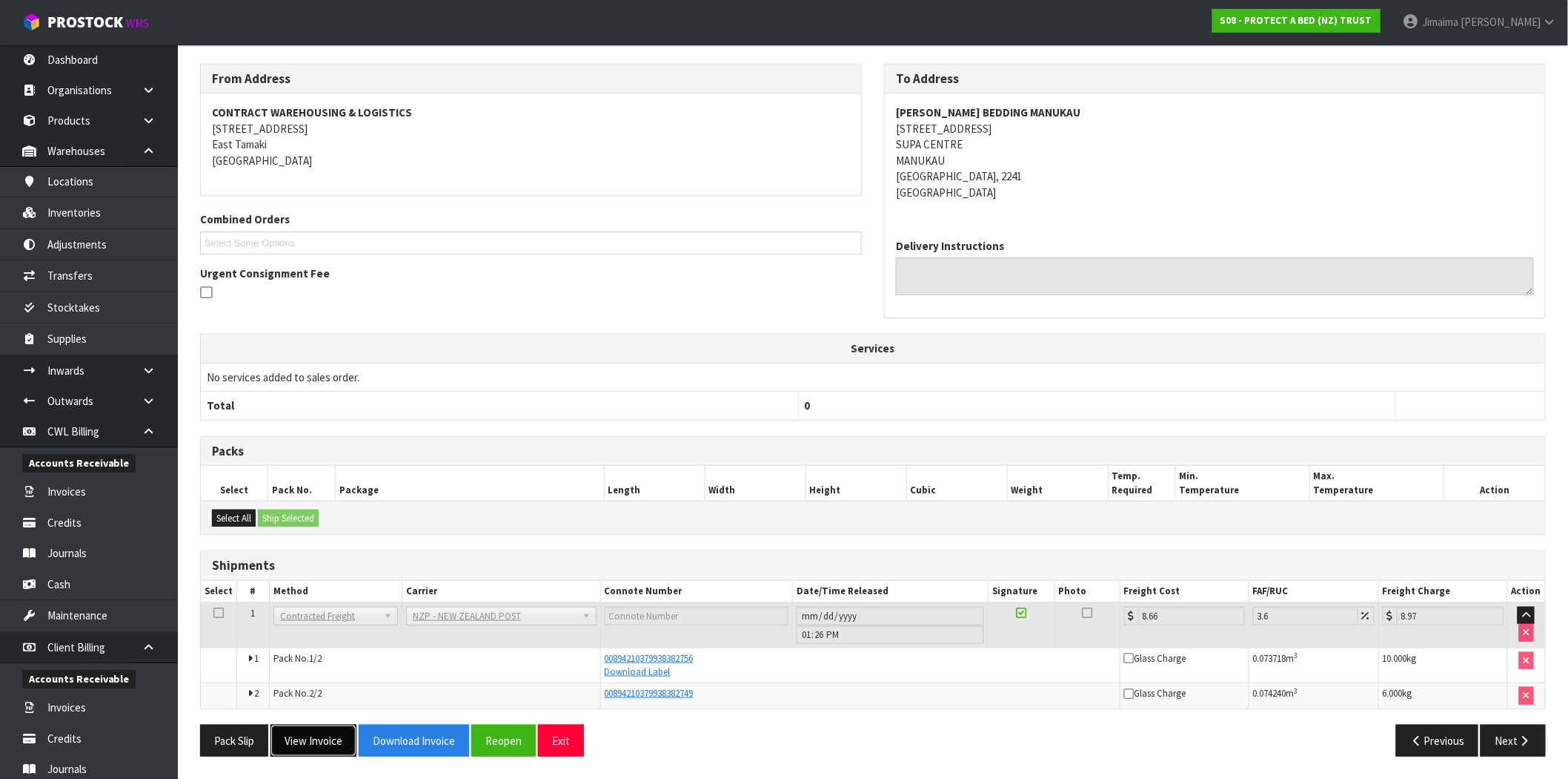
click at [316, 738] on button "View Invoice" at bounding box center [314, 741] width 86 height 32
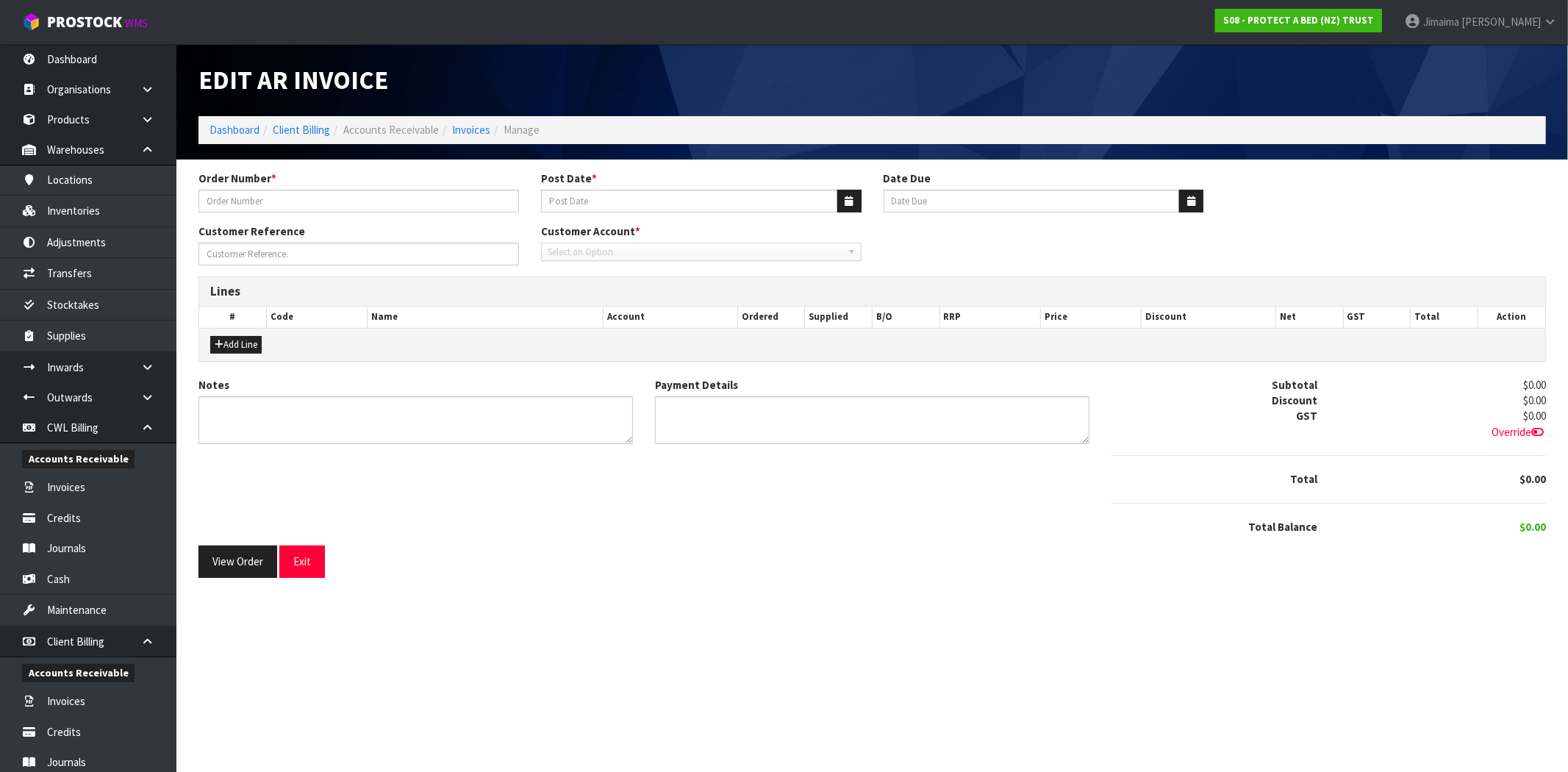
type input "331813"
type input "[DATE]"
type input "20/09/2025"
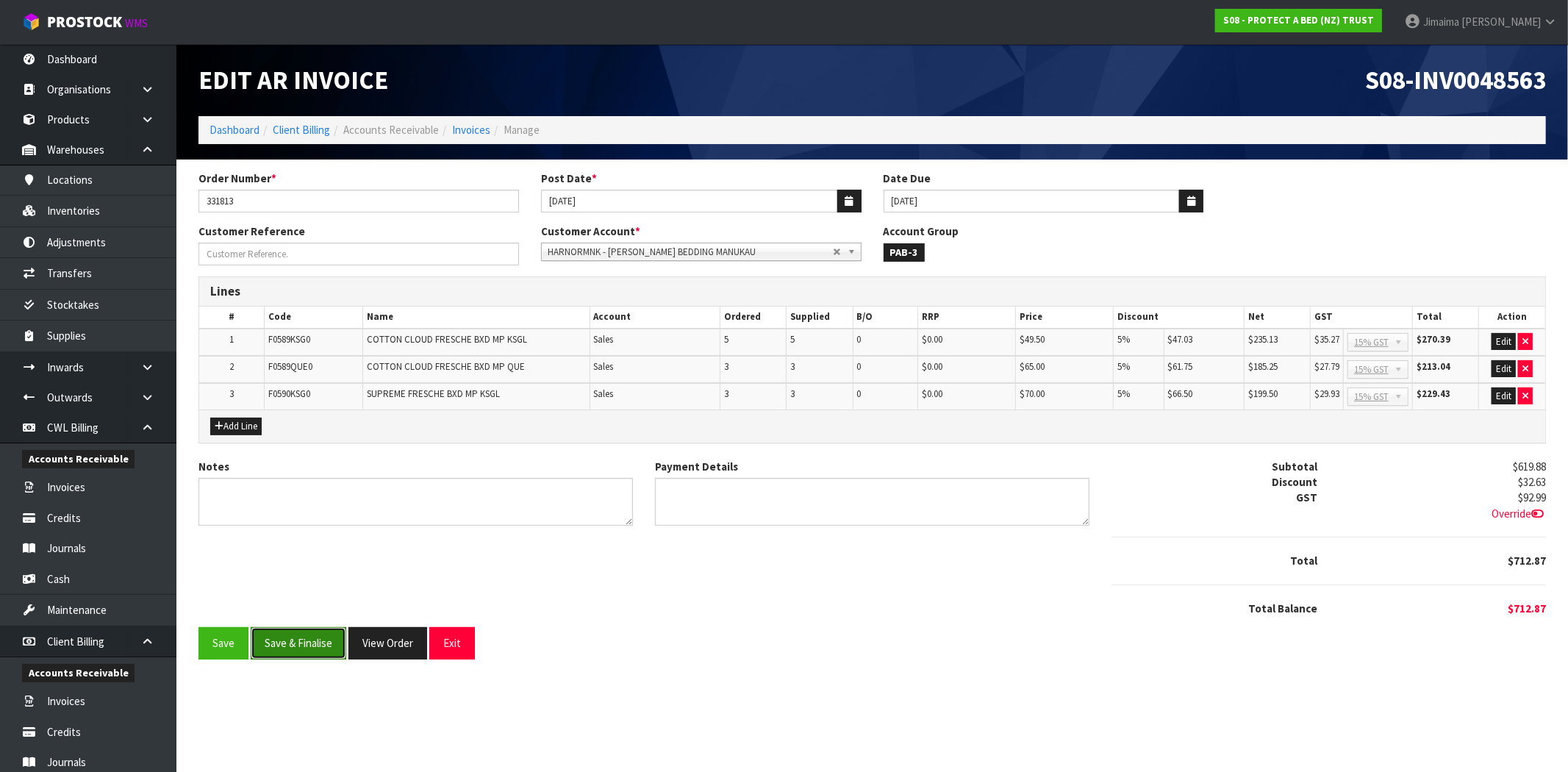
click at [304, 635] on button "Save & Finalise" at bounding box center [299, 643] width 95 height 32
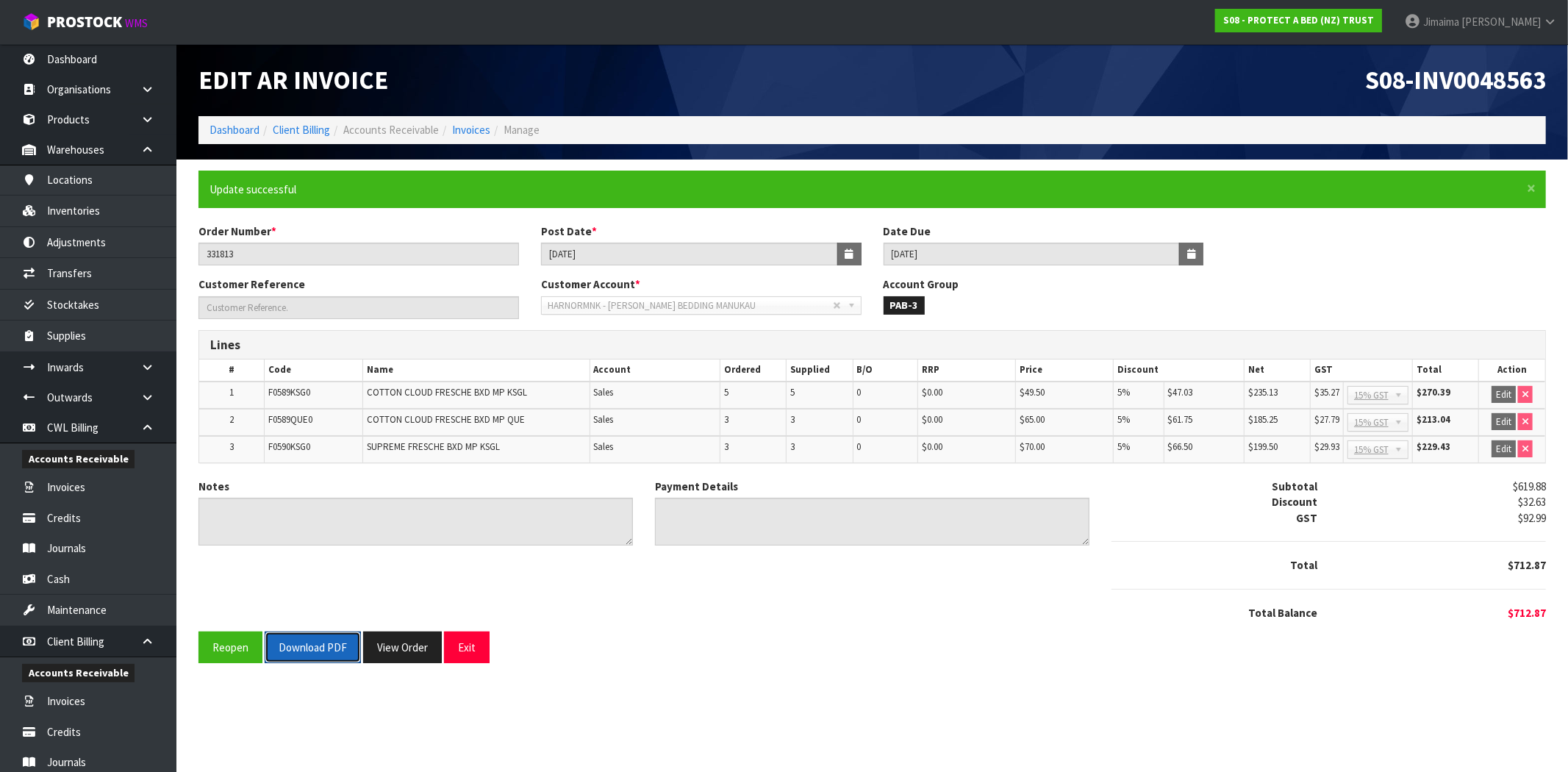
click at [313, 659] on button "Download PDF" at bounding box center [312, 647] width 96 height 32
drag, startPoint x: 397, startPoint y: 651, endPoint x: 403, endPoint y: 640, distance: 12.5
click at [397, 651] on button "View Order" at bounding box center [402, 647] width 79 height 32
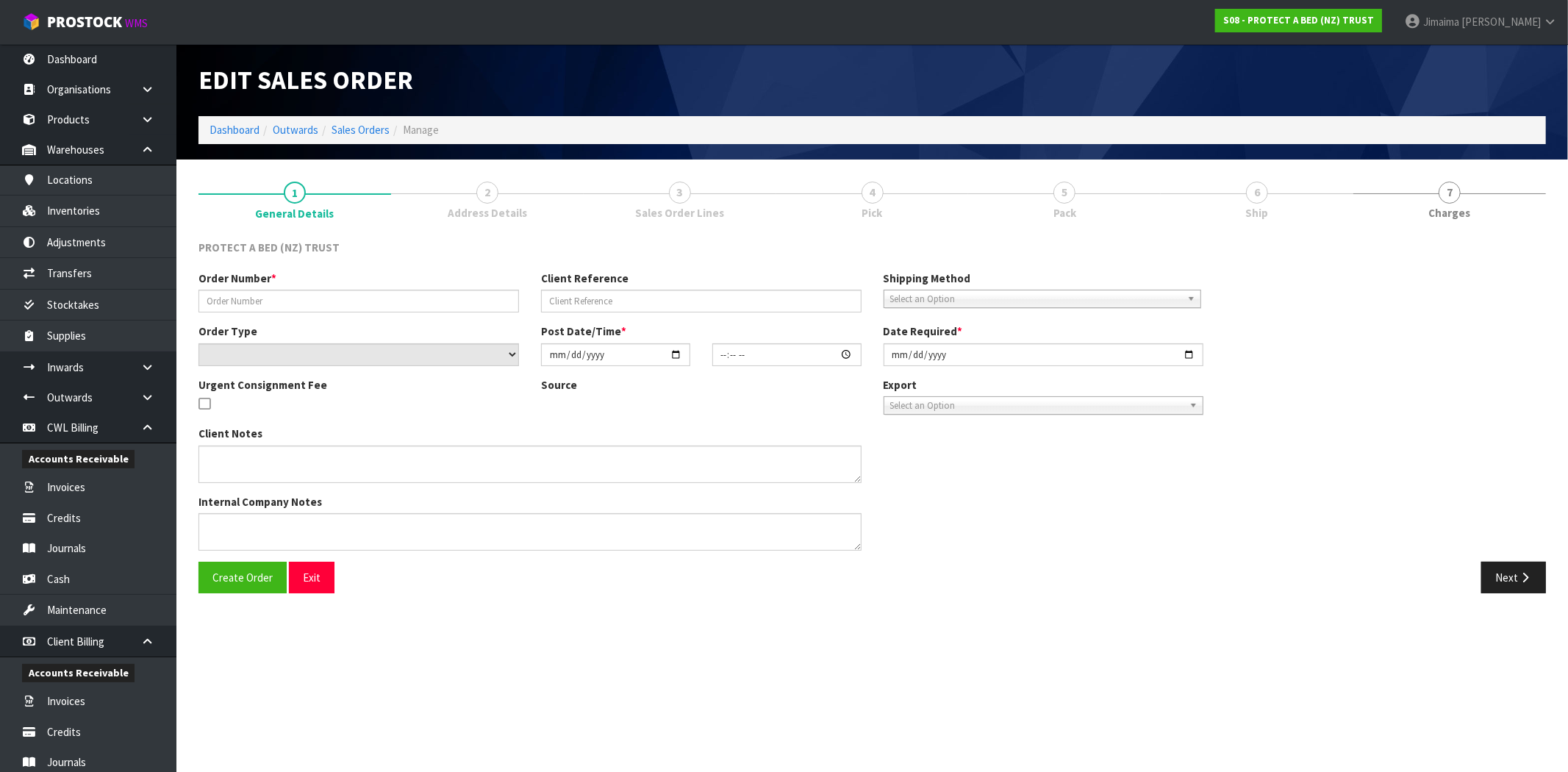
type input "331813"
select select "number:0"
type input "2025-08-11"
type input "11:45:00.000"
type input "2025-08-11"
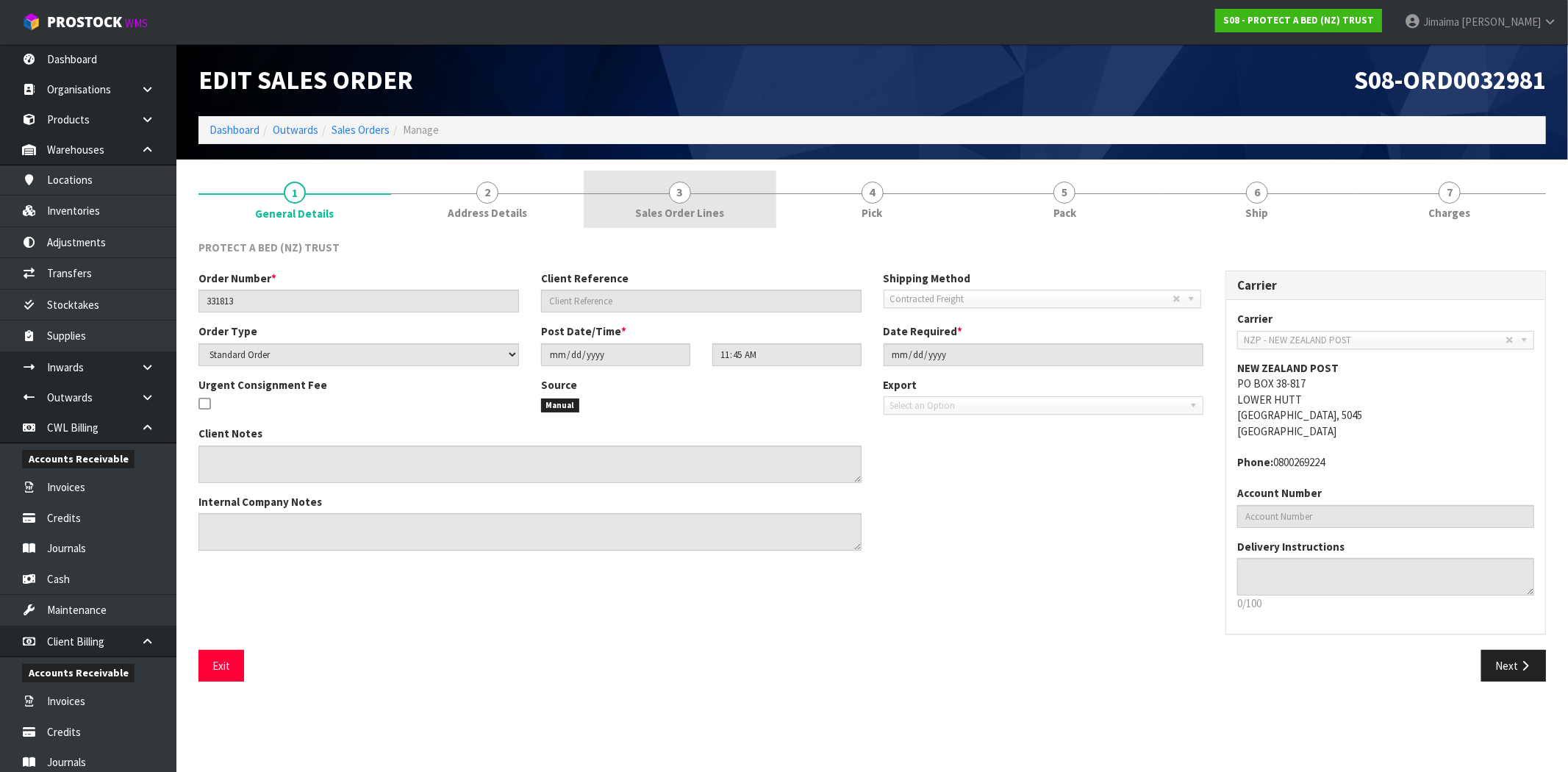
drag, startPoint x: 680, startPoint y: 203, endPoint x: 879, endPoint y: 203, distance: 199.0
click at [681, 203] on link "3 Sales Order Lines" at bounding box center [680, 199] width 192 height 58
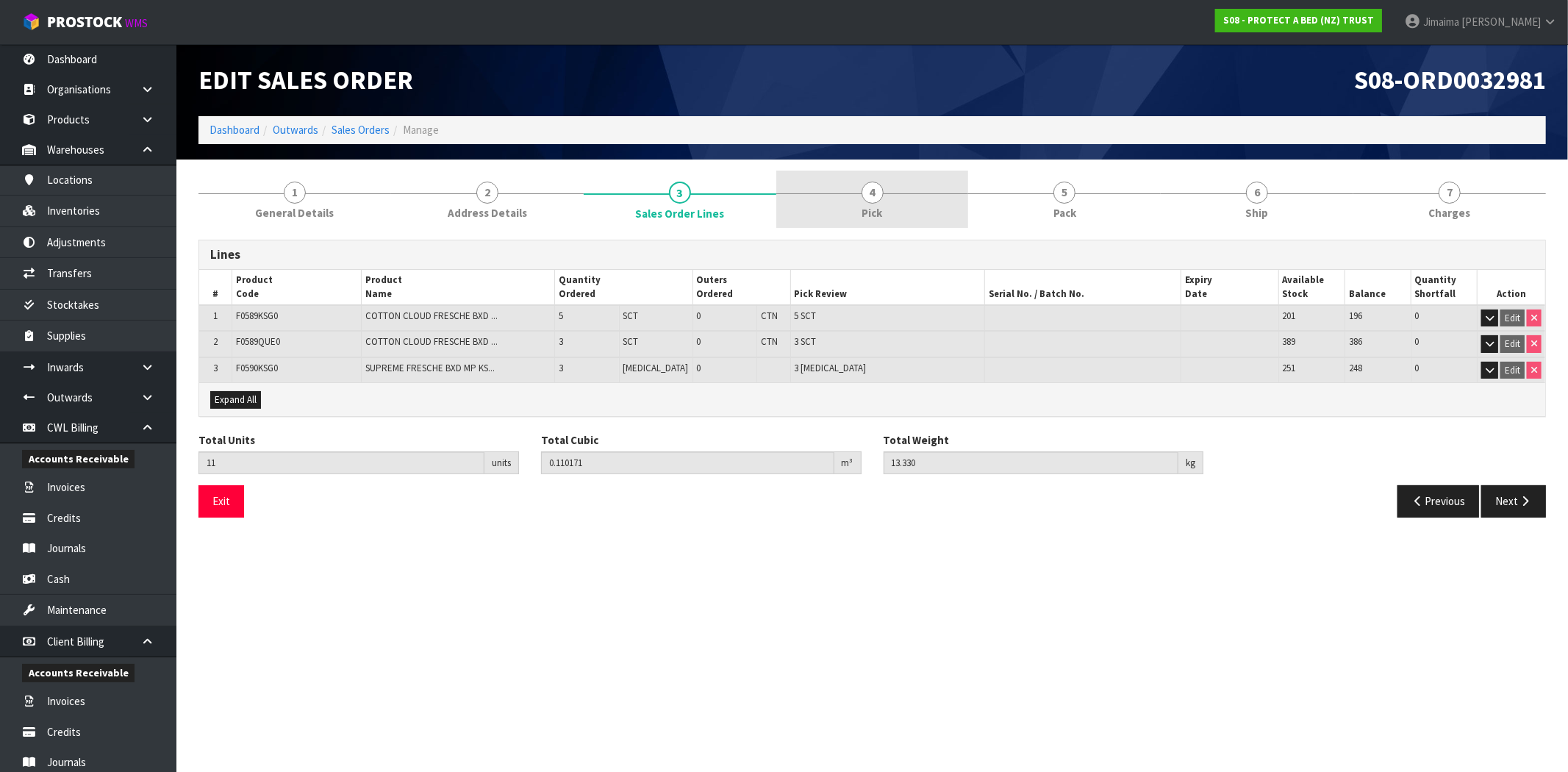
click at [889, 203] on link "4 Pick" at bounding box center [873, 199] width 192 height 58
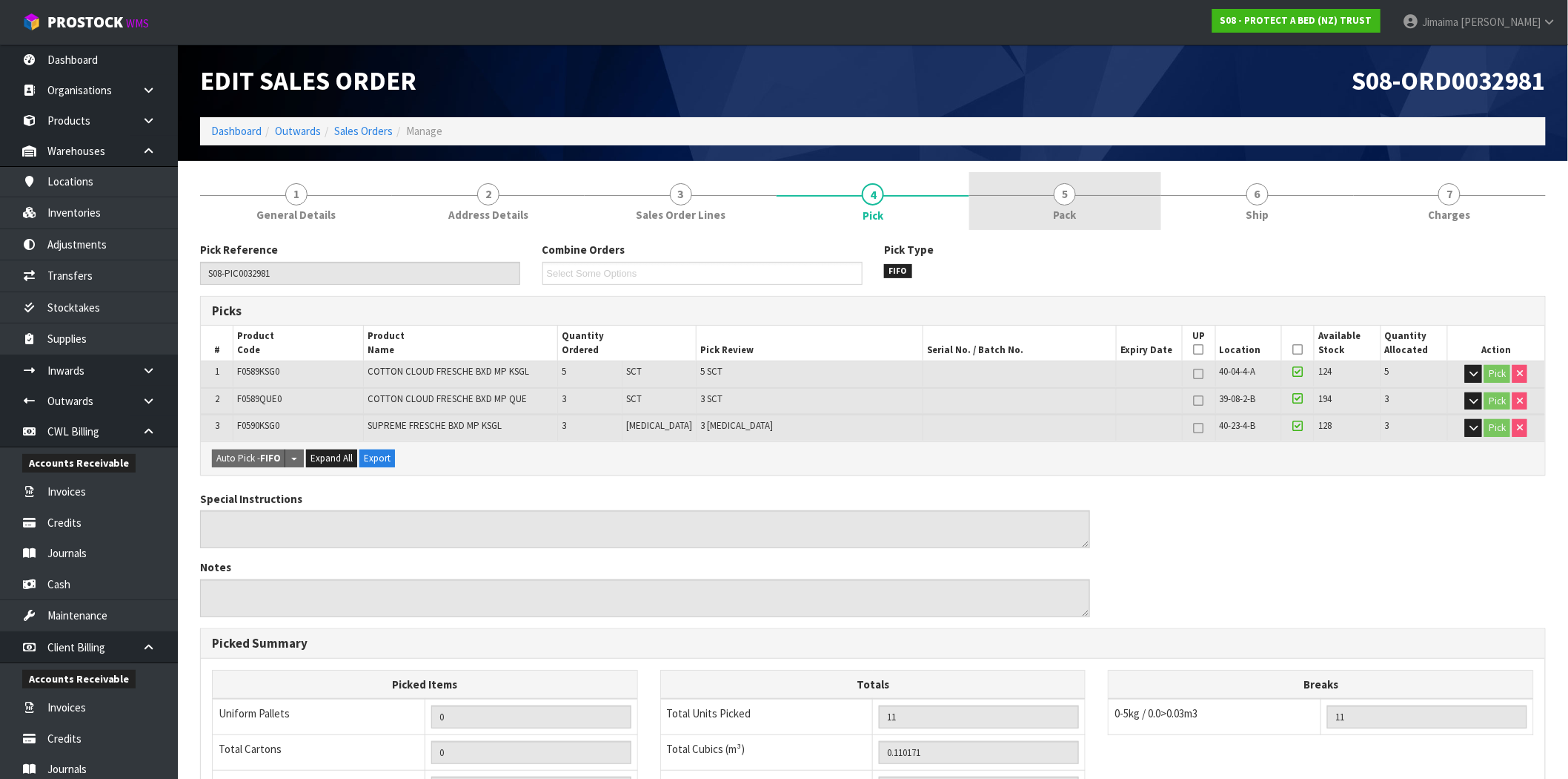
click at [1024, 212] on link "5 Pack" at bounding box center [1065, 201] width 192 height 58
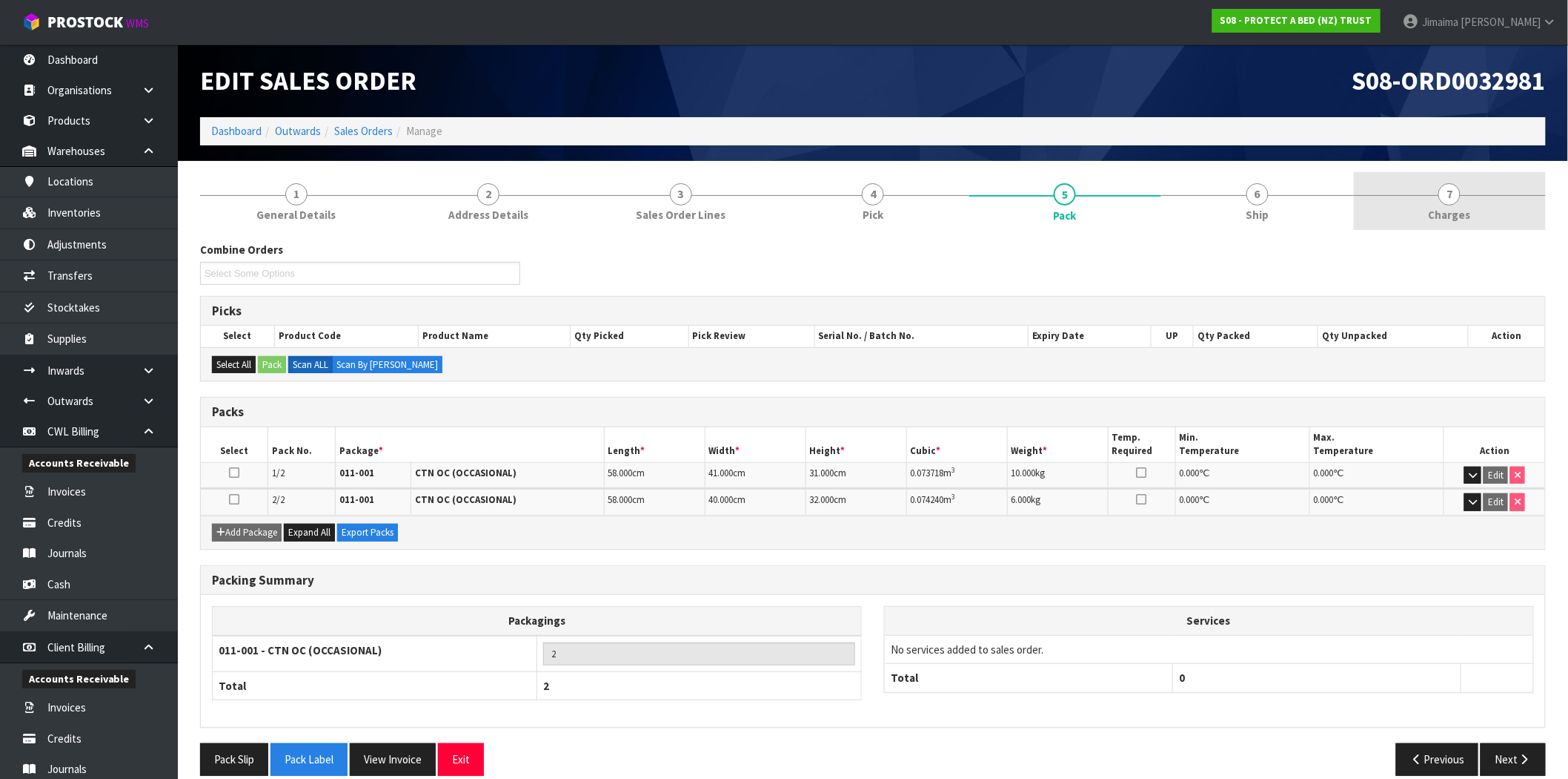
click at [1424, 214] on link "7 Charges" at bounding box center [1450, 201] width 192 height 58
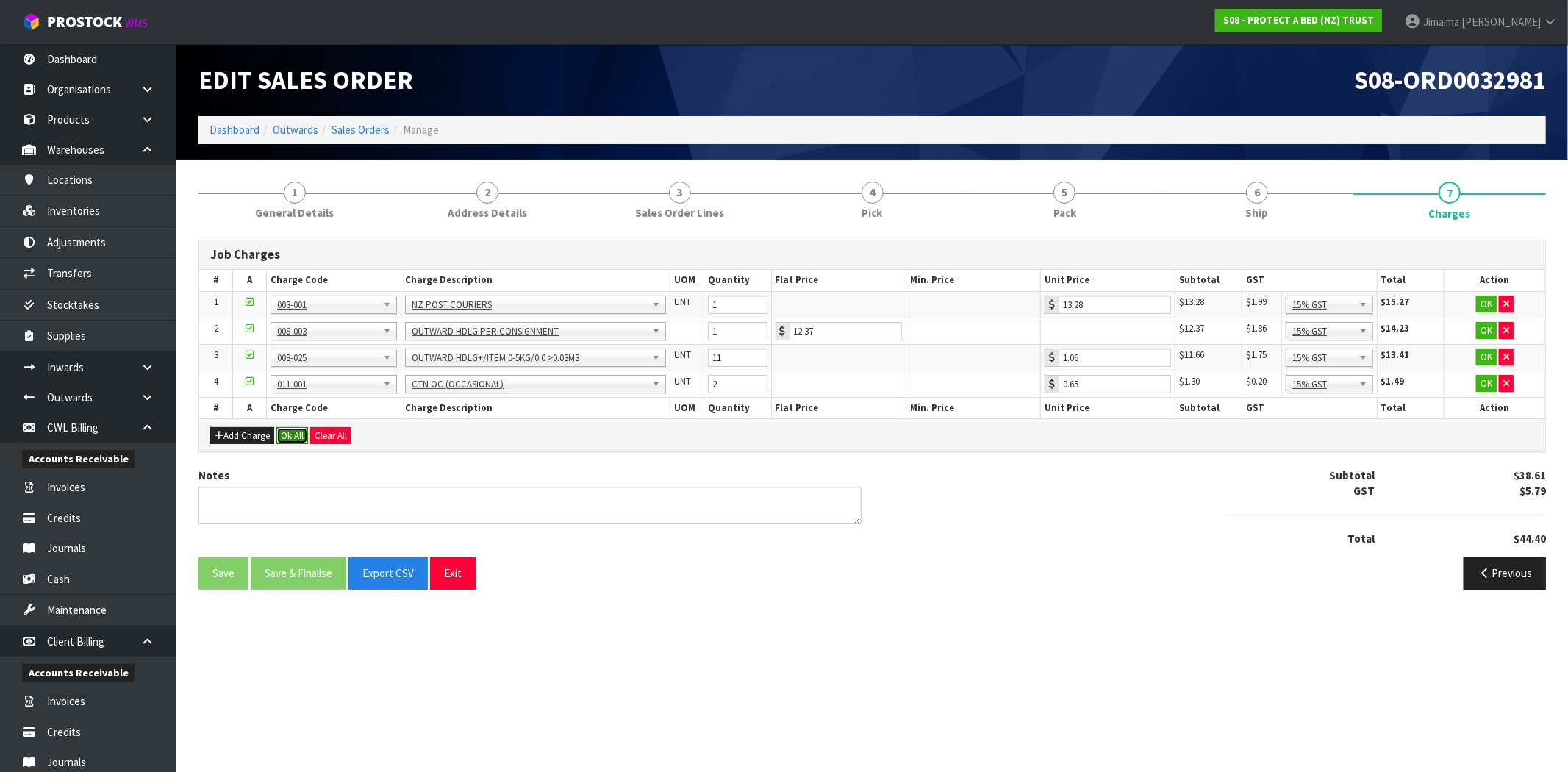
click at [290, 437] on button "Ok All" at bounding box center [292, 436] width 32 height 18
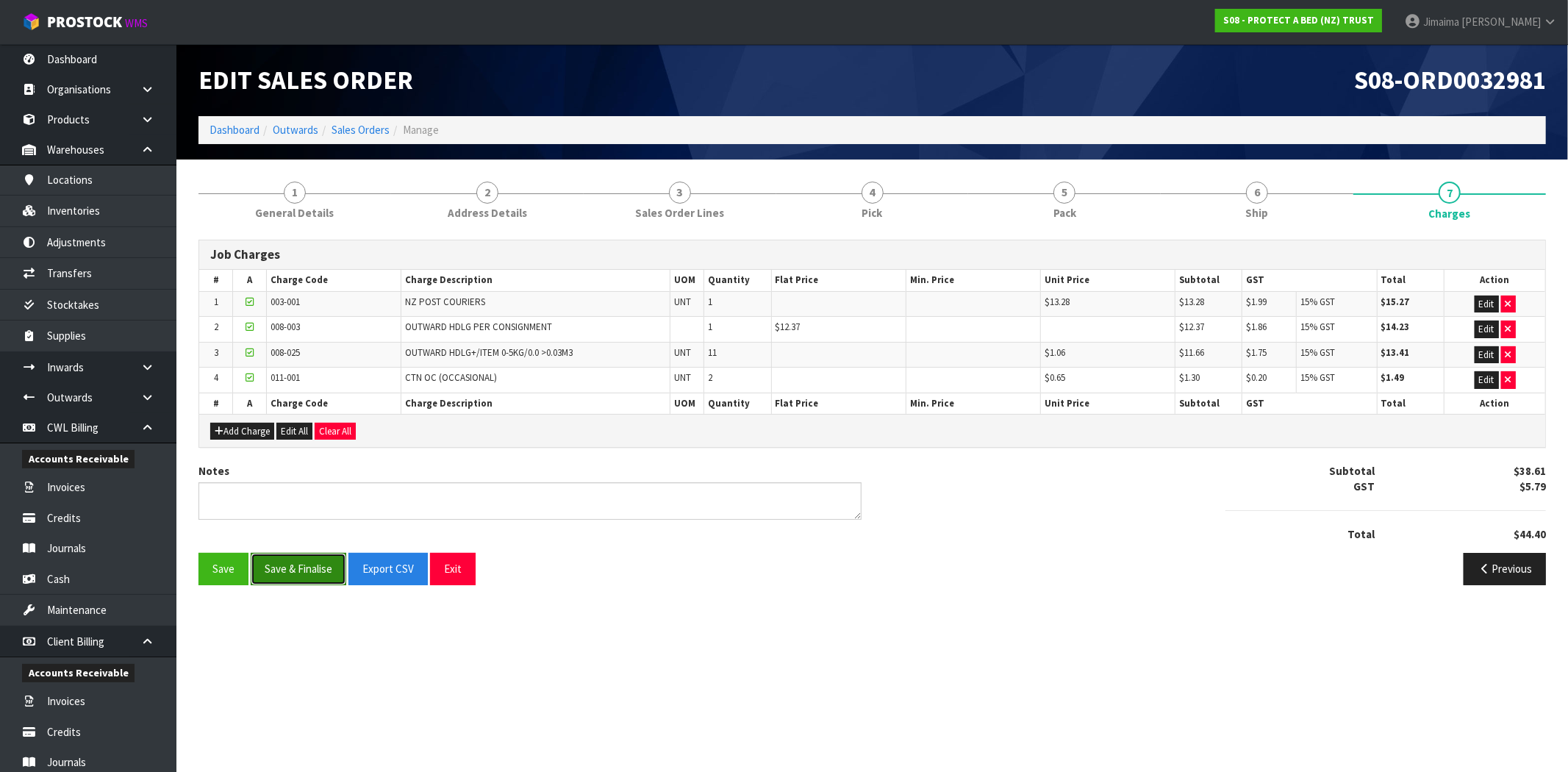
click at [310, 576] on button "Save & Finalise" at bounding box center [299, 569] width 95 height 32
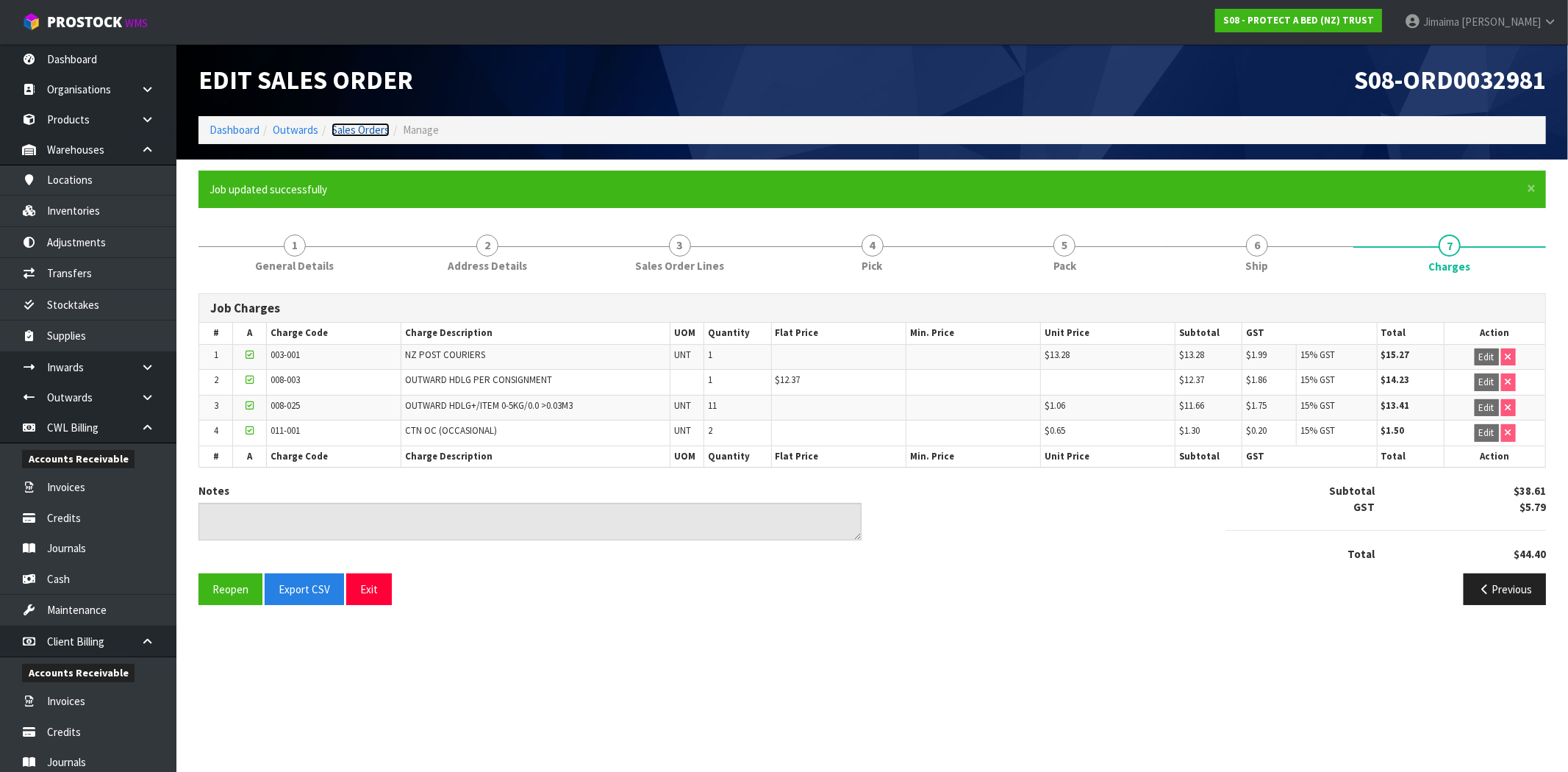
click at [366, 123] on link "Sales Orders" at bounding box center [360, 130] width 58 height 14
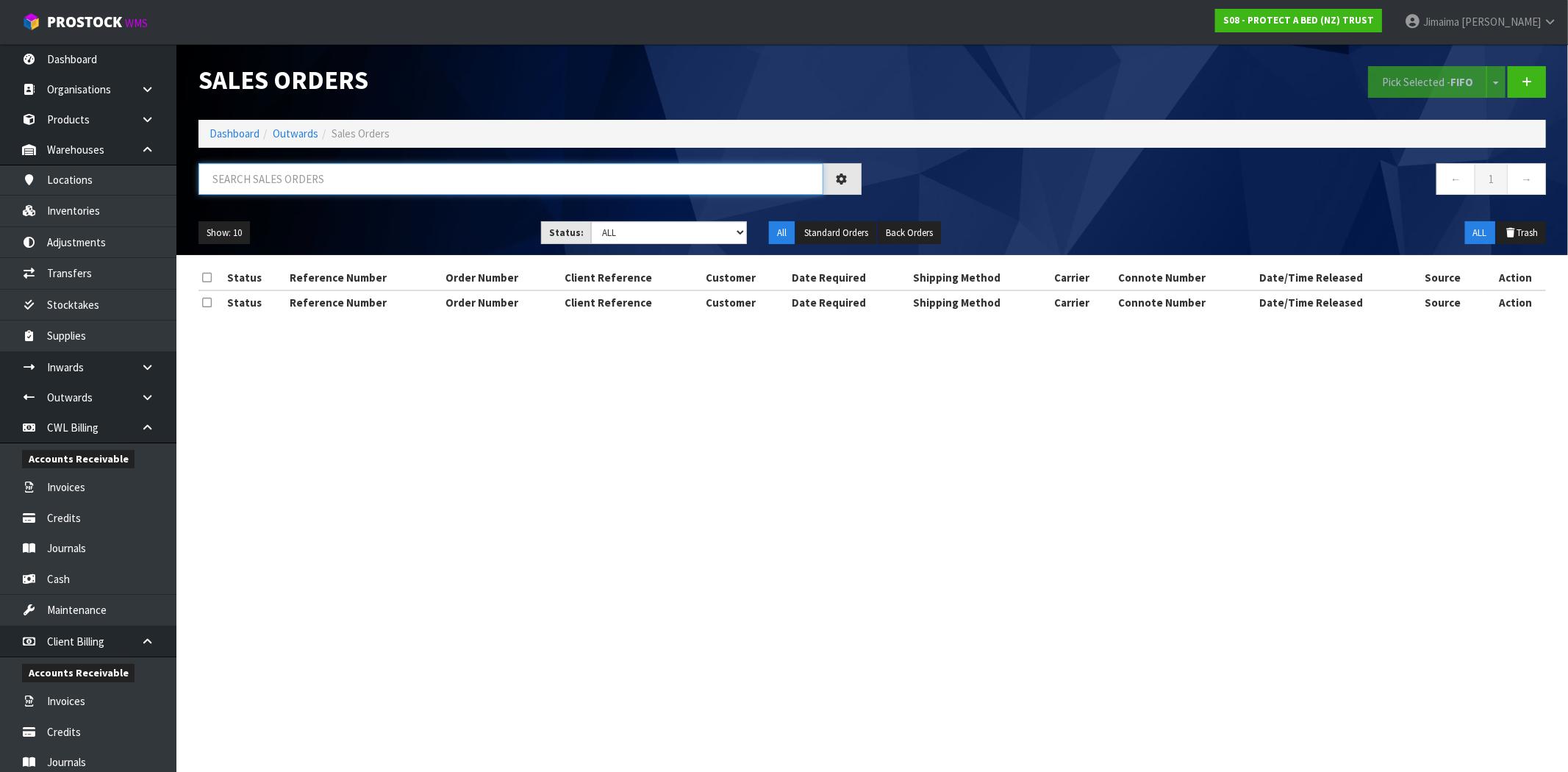
click at [217, 186] on input "text" at bounding box center [510, 179] width 625 height 32
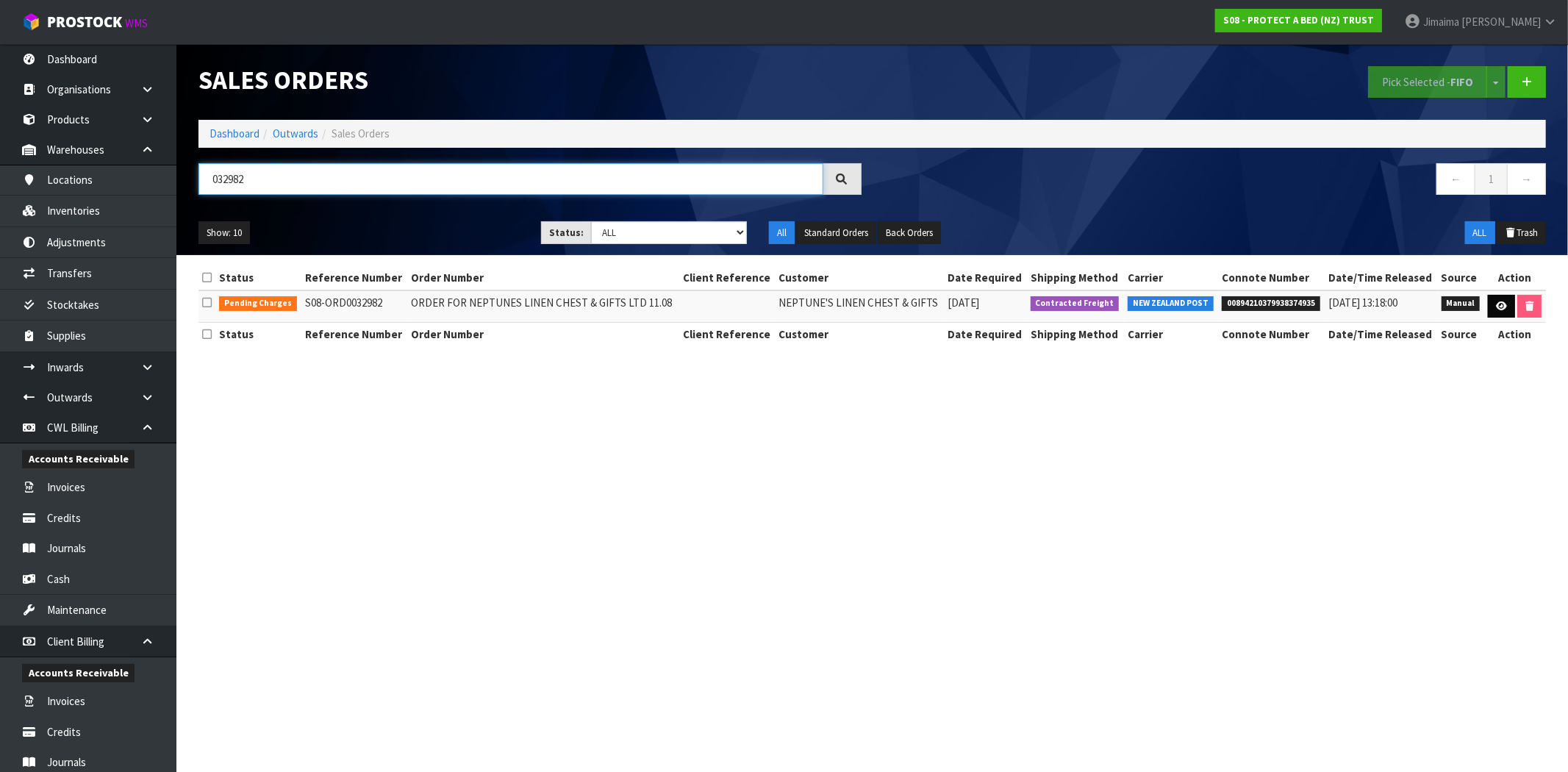
type input "032982"
click at [1493, 307] on link at bounding box center [1502, 306] width 28 height 23
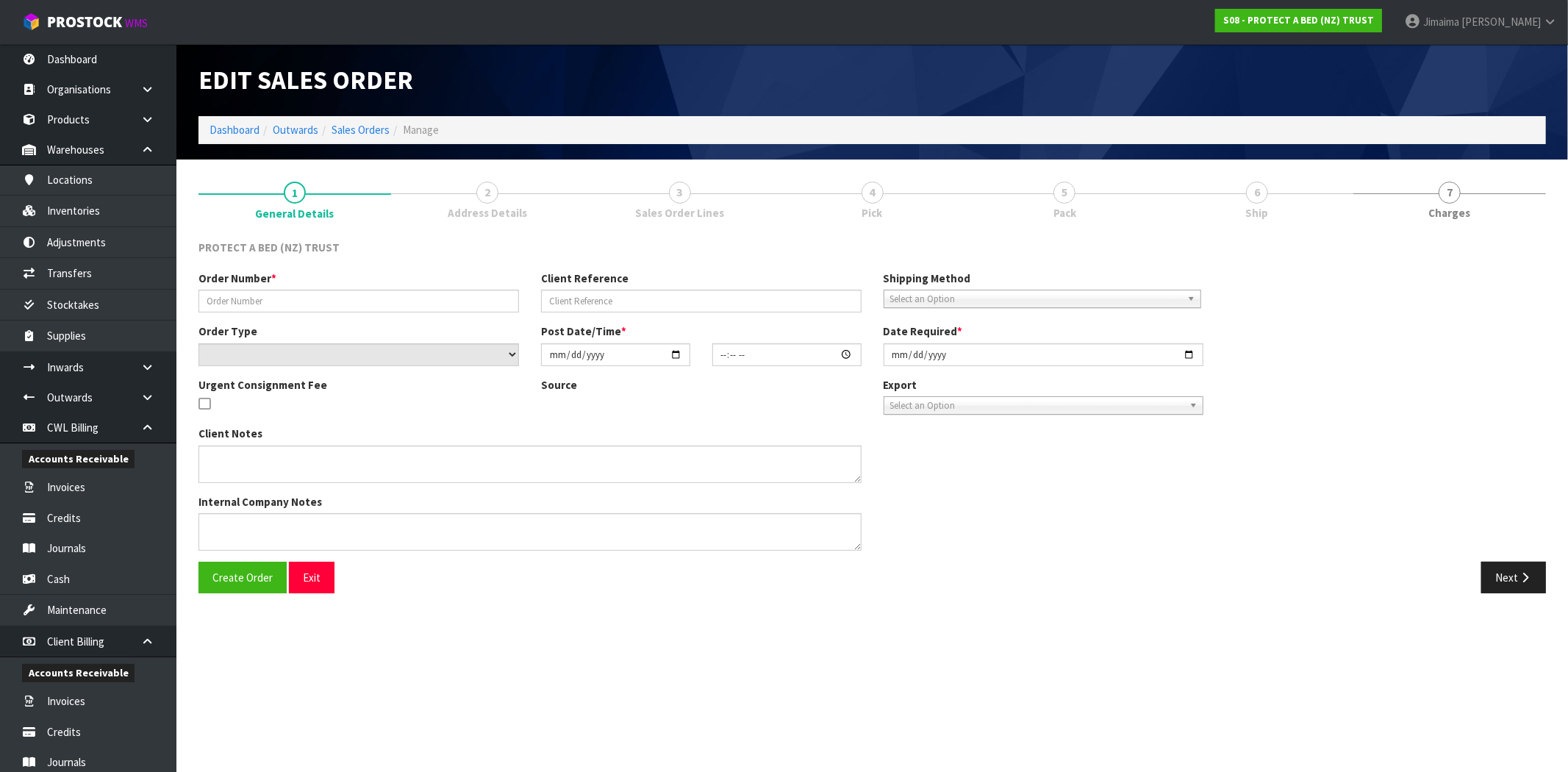
type input "ORDER FOR NEPTUNES LINEN CHEST & GIFTS LTD 11.08"
select select "number:0"
type input "2025-08-11"
type input "11:46:00.000"
type input "2025-08-11"
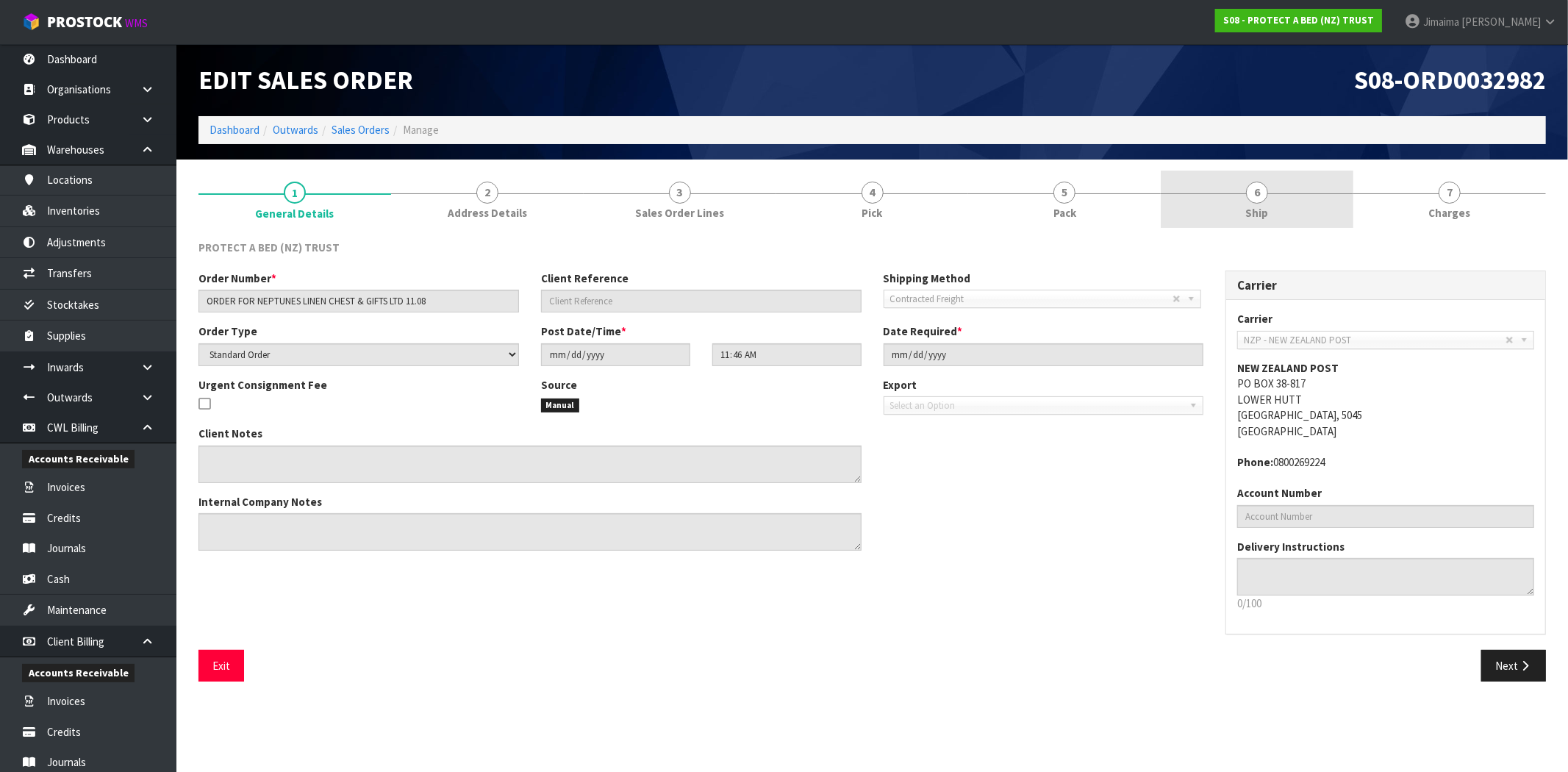
click at [1273, 200] on link "6 Ship" at bounding box center [1258, 199] width 192 height 58
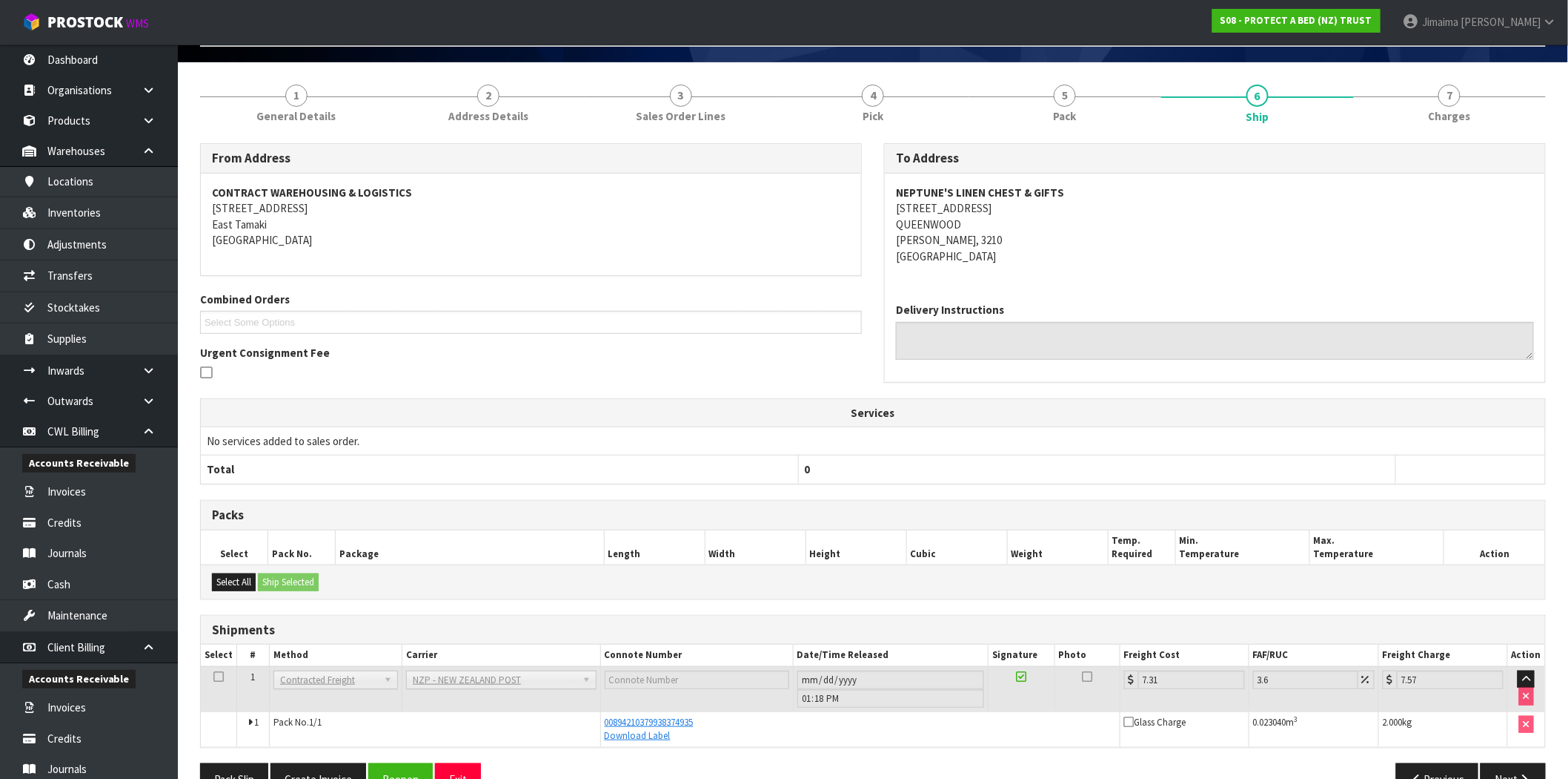
scroll to position [138, 0]
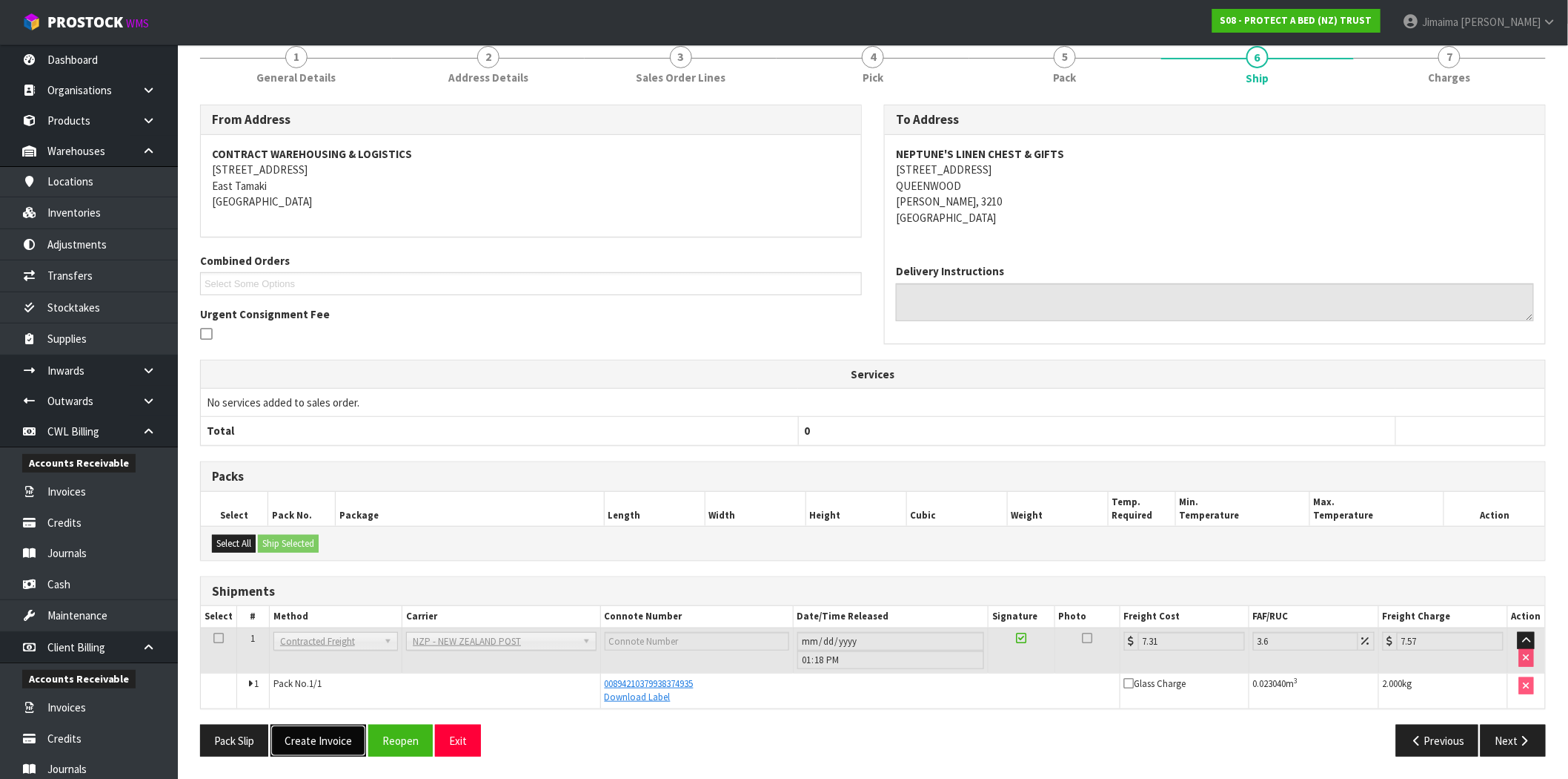
click at [331, 731] on button "Create Invoice" at bounding box center [318, 741] width 95 height 32
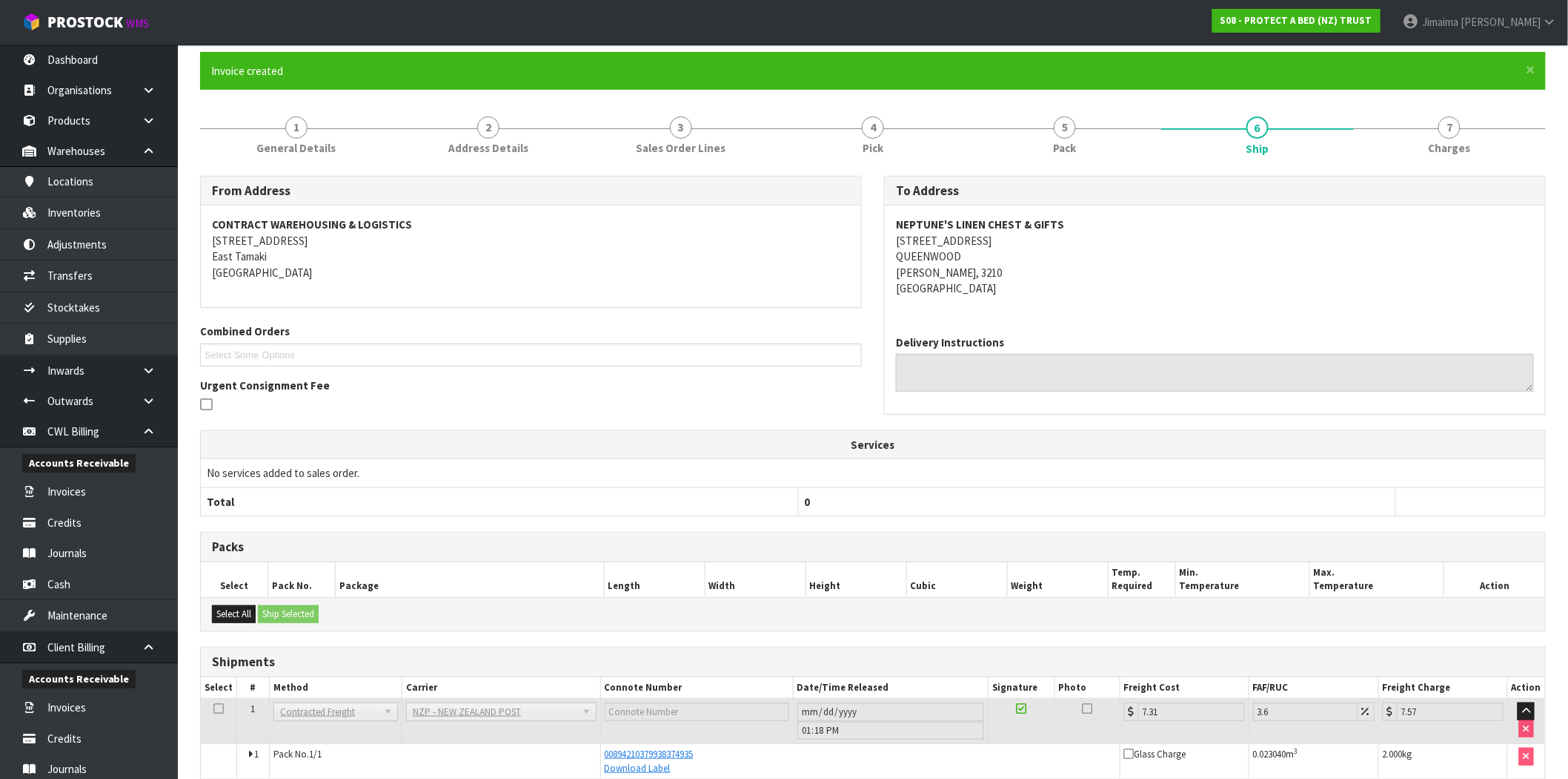
scroll to position [191, 0]
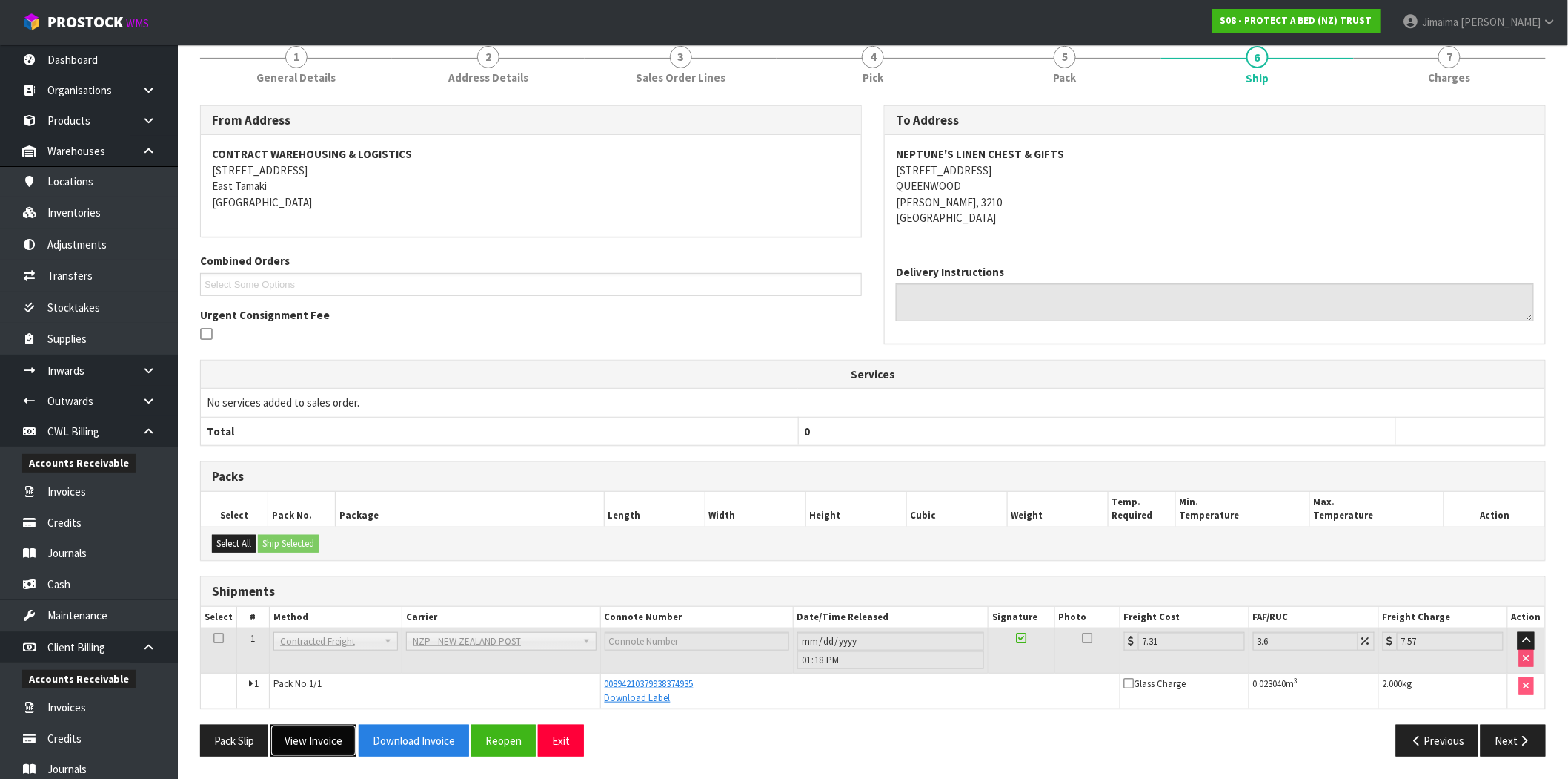
click at [331, 734] on button "View Invoice" at bounding box center [314, 741] width 86 height 32
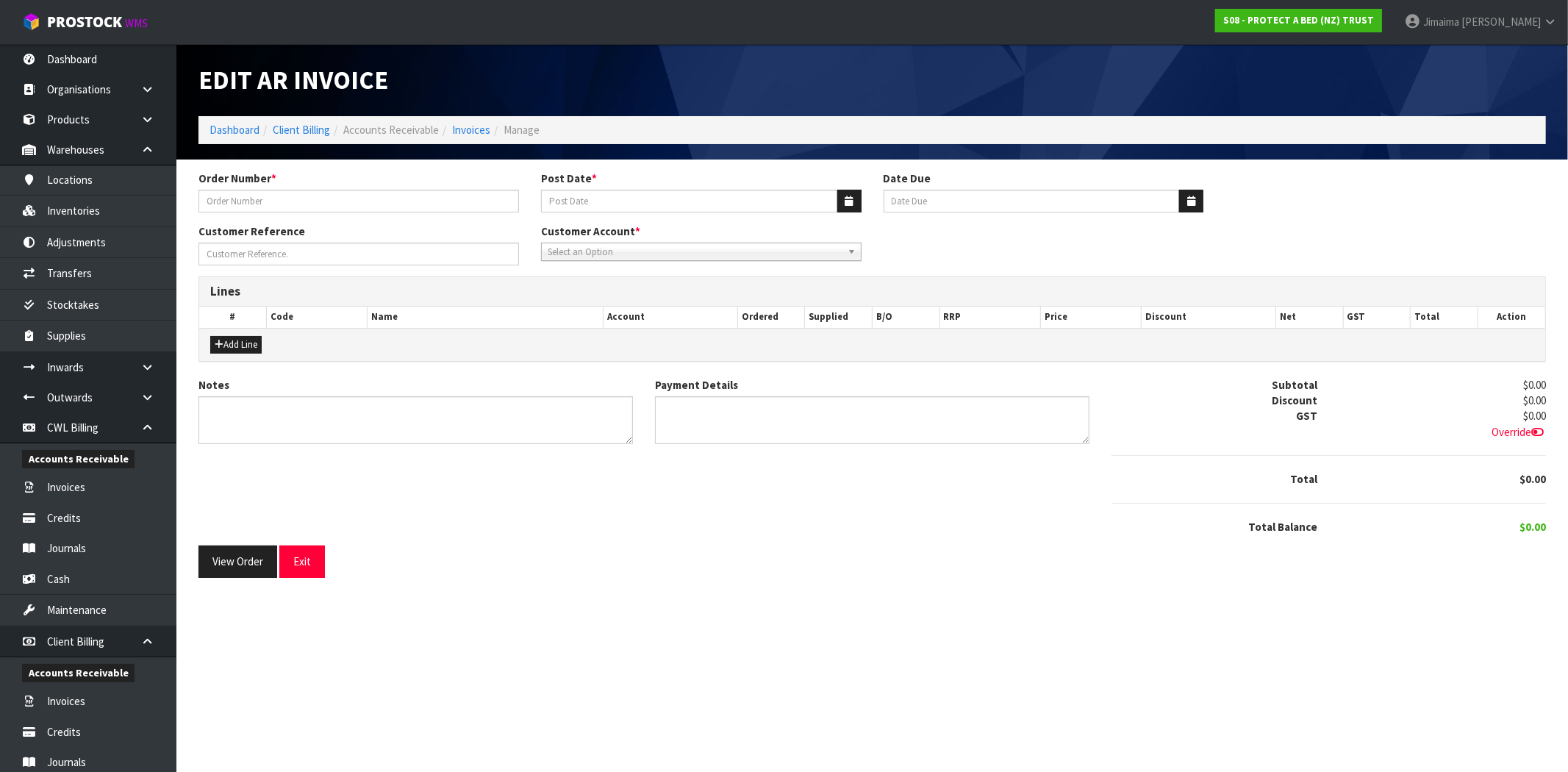
type input "ORDER FOR NEPTUNES LINEN CHEST & GIFTS LTD 11.08"
type input "[DATE]"
type input "20/09/2025"
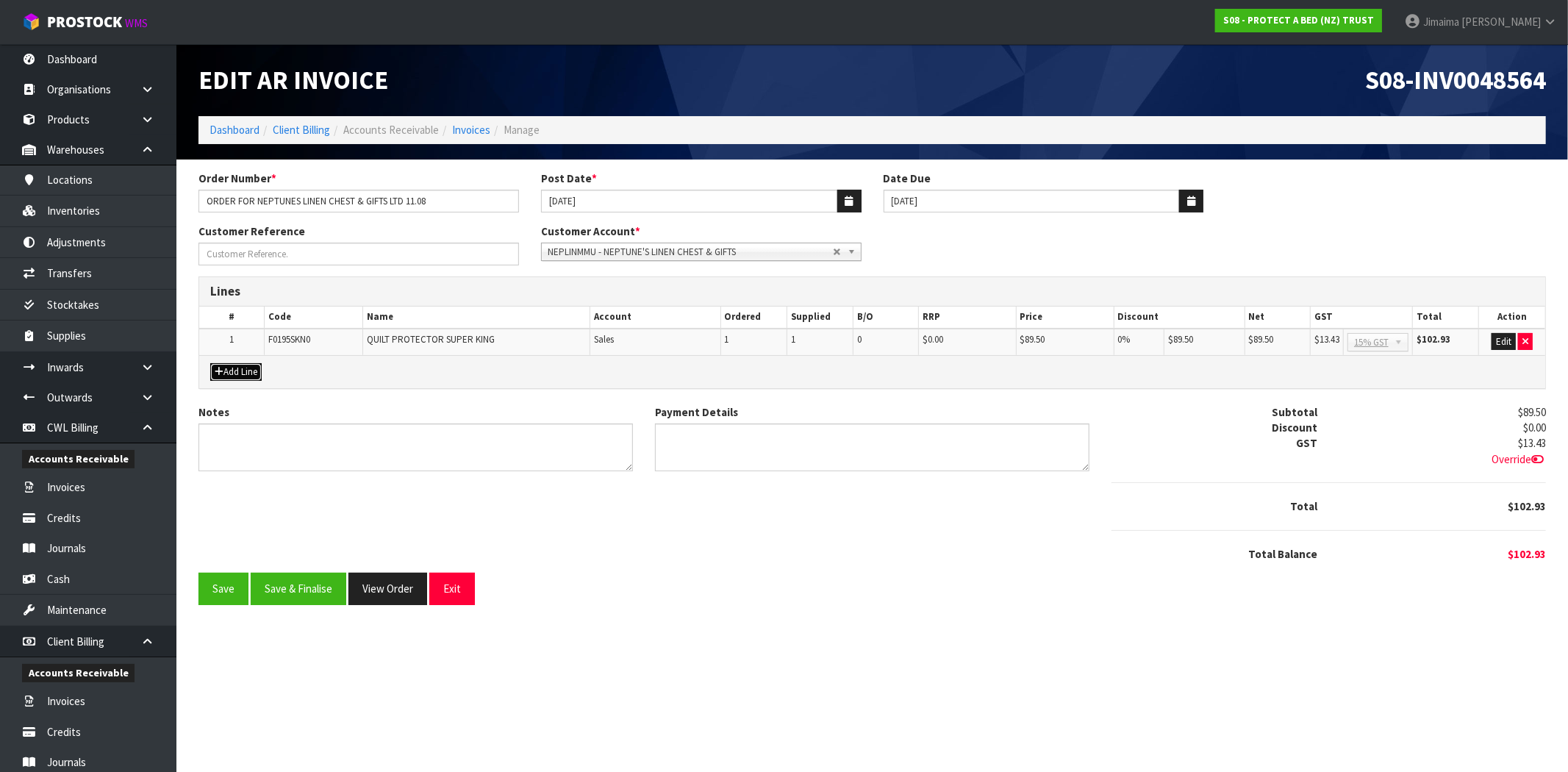
click at [235, 367] on button "Add Line" at bounding box center [236, 371] width 52 height 18
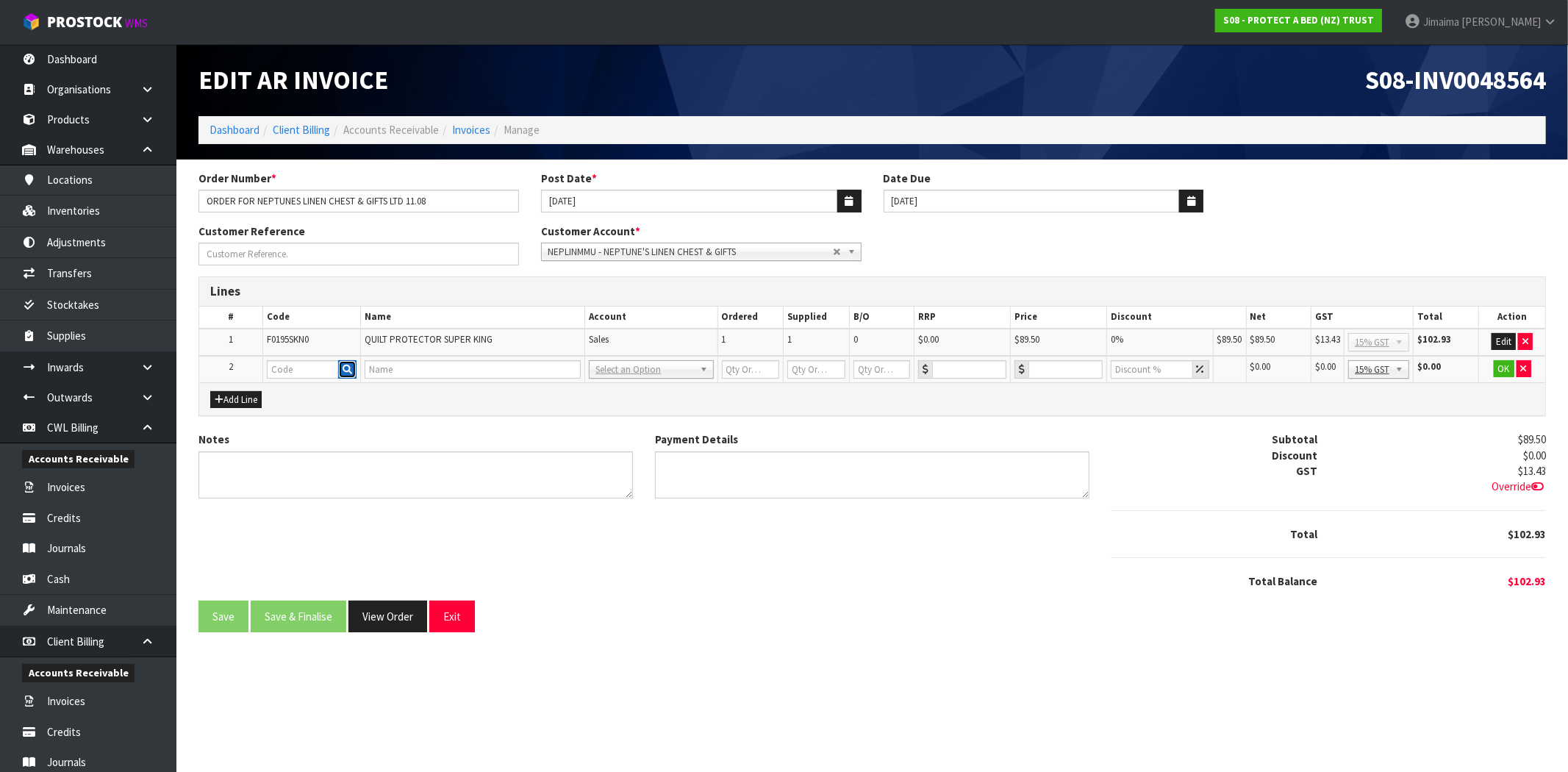
click at [346, 365] on icon "button" at bounding box center [346, 369] width 9 height 9
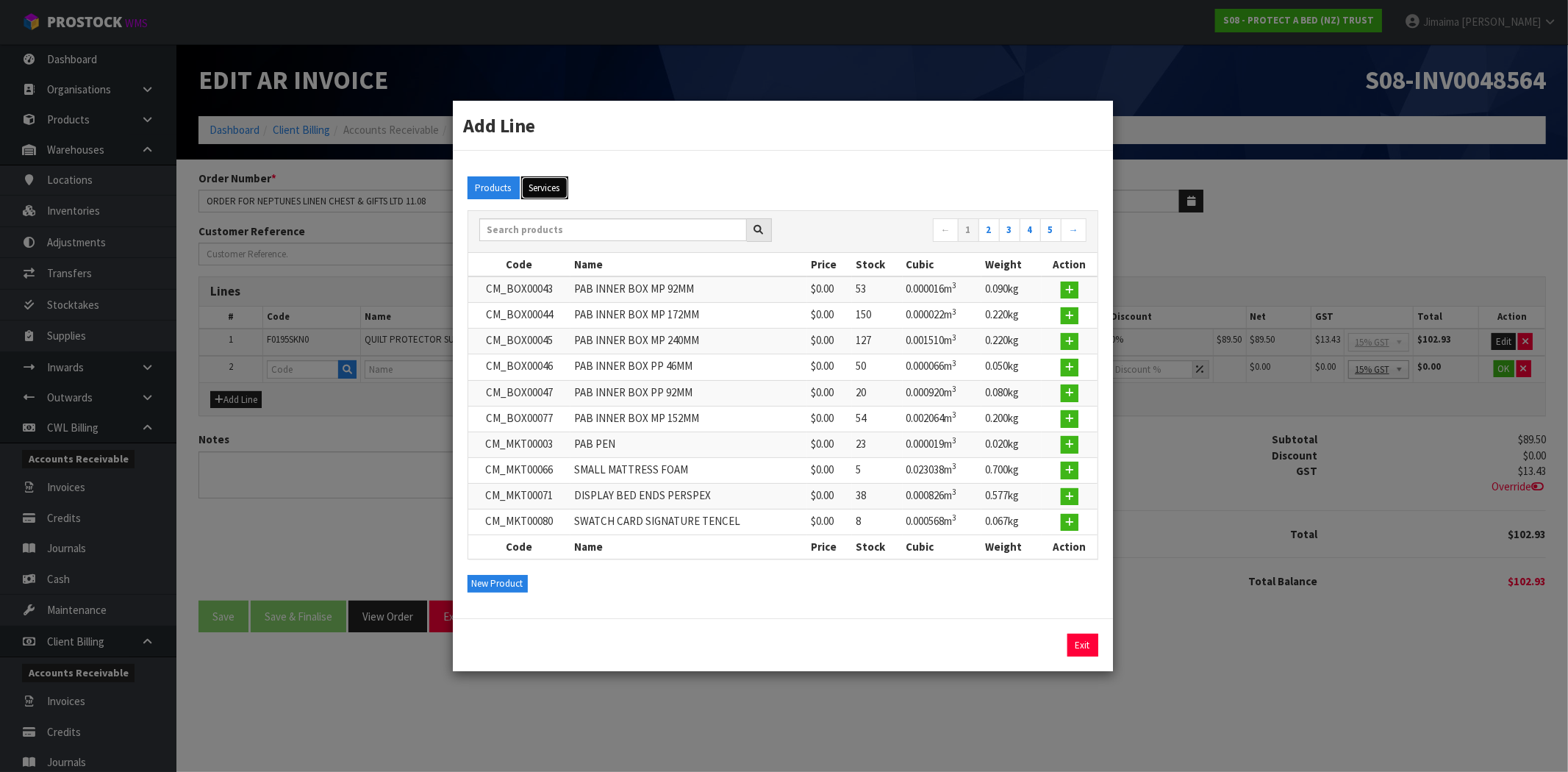
click at [555, 188] on button "Services" at bounding box center [545, 188] width 47 height 23
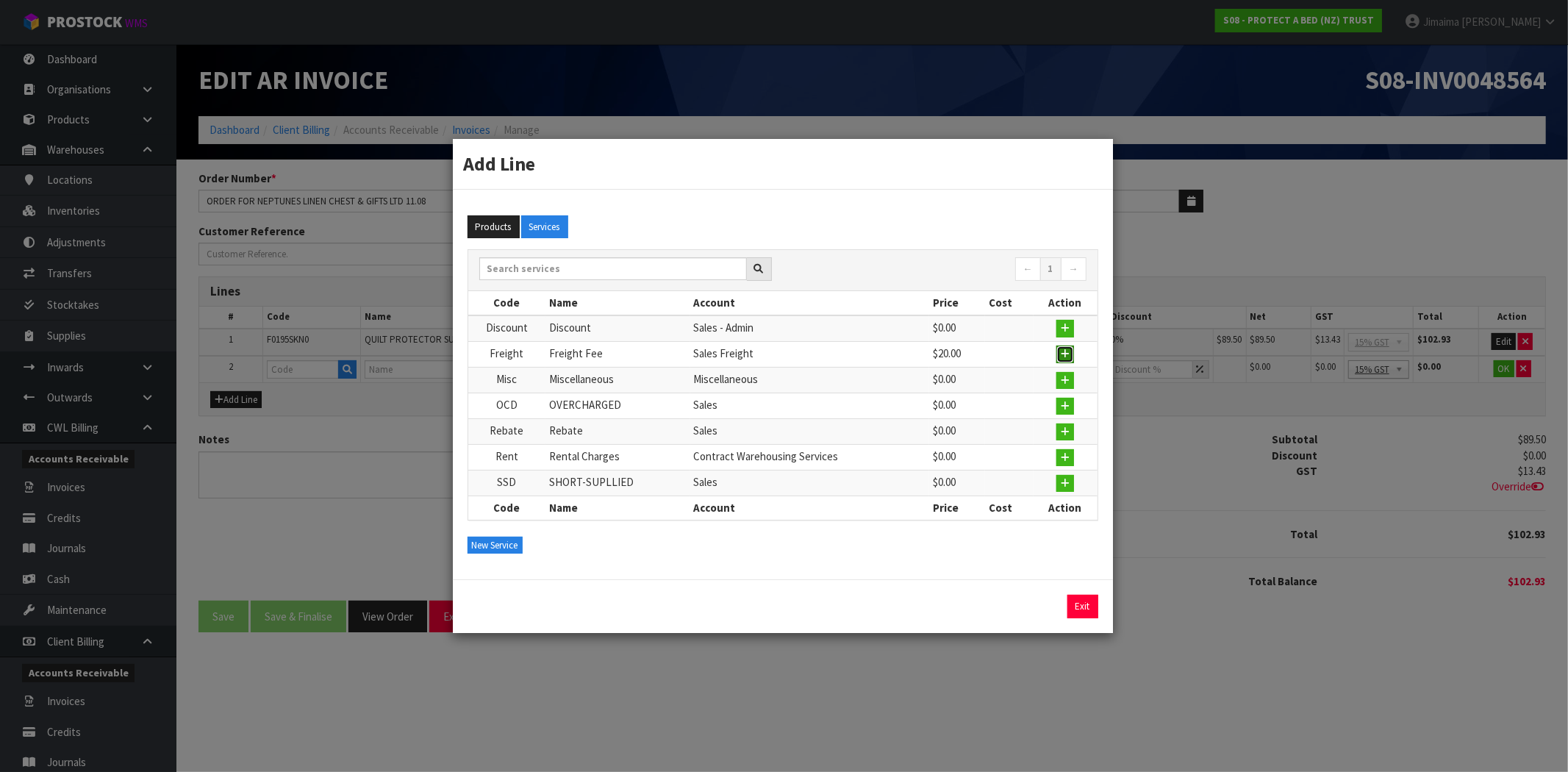
click at [1059, 354] on button "button" at bounding box center [1065, 354] width 18 height 18
type input "Freight"
type input "Freight Fee"
type input "1"
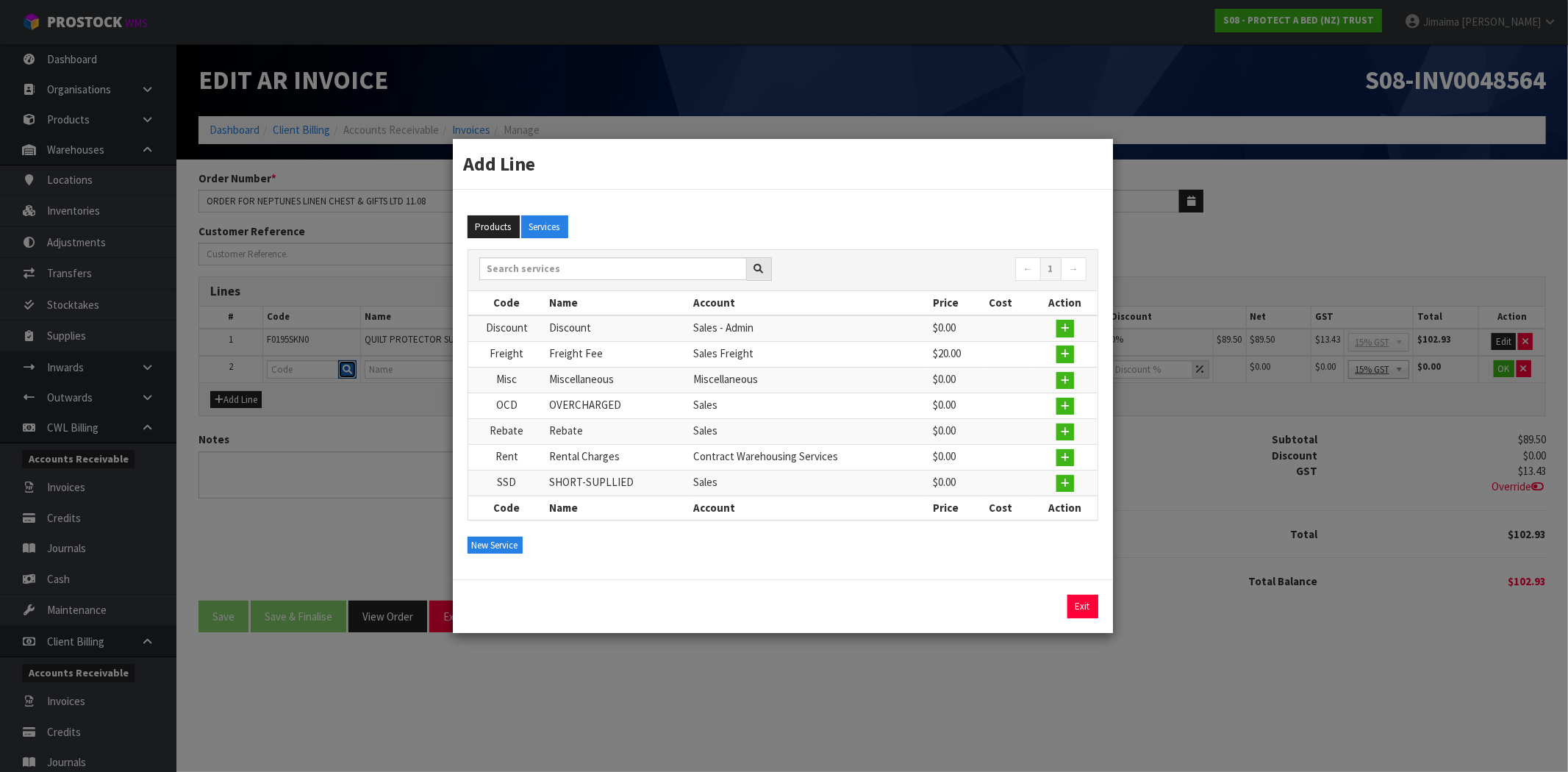
type input "0"
type input "20"
type input "0"
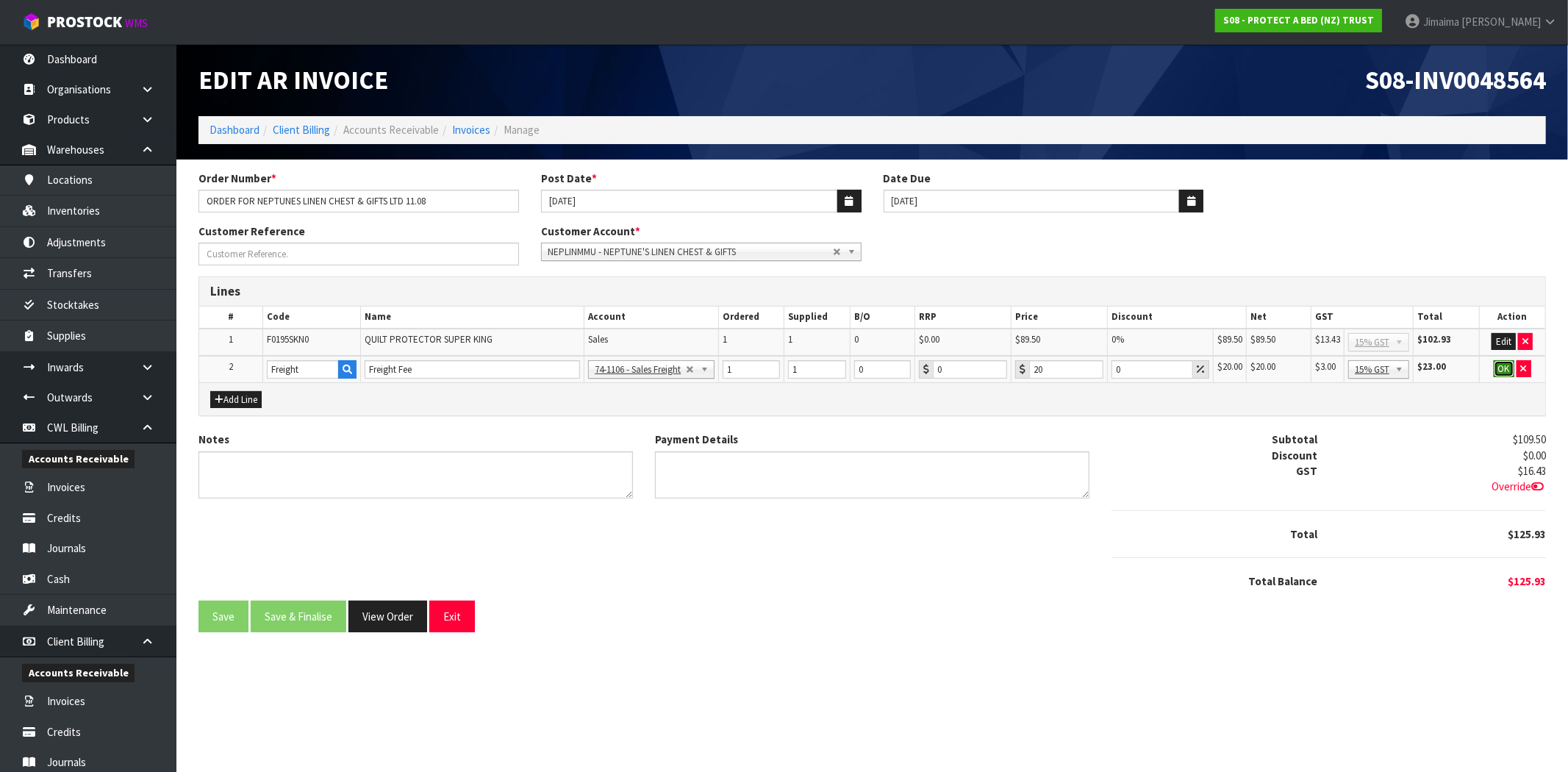
drag, startPoint x: 1504, startPoint y: 365, endPoint x: 1214, endPoint y: 417, distance: 294.6
click at [1504, 365] on button "OK" at bounding box center [1504, 369] width 21 height 18
click at [326, 610] on button "Save & Finalise" at bounding box center [299, 616] width 95 height 32
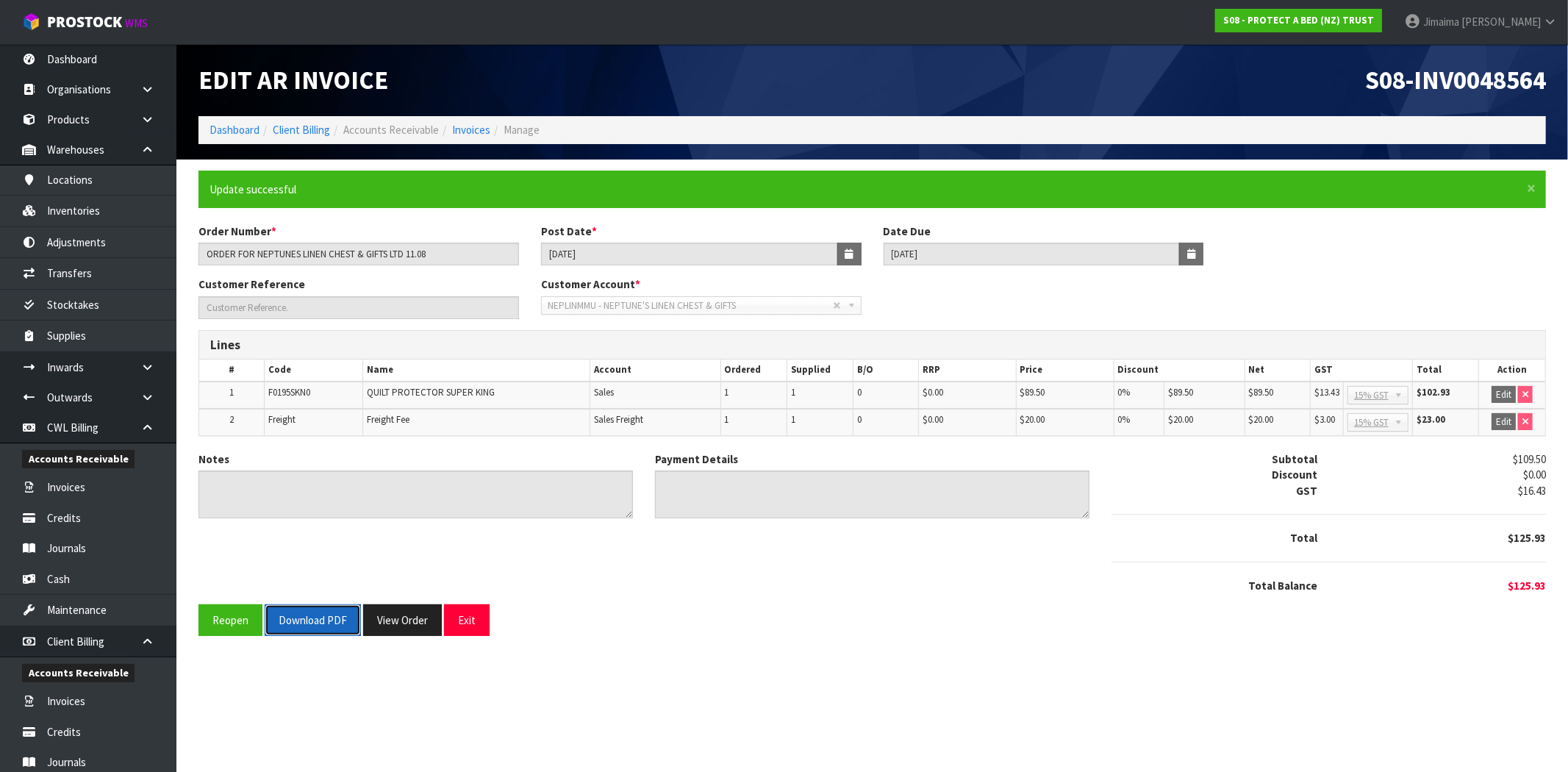
click at [306, 622] on button "Download PDF" at bounding box center [312, 620] width 96 height 32
drag, startPoint x: 392, startPoint y: 617, endPoint x: 506, endPoint y: 390, distance: 254.0
click at [393, 617] on button "View Order" at bounding box center [402, 620] width 79 height 32
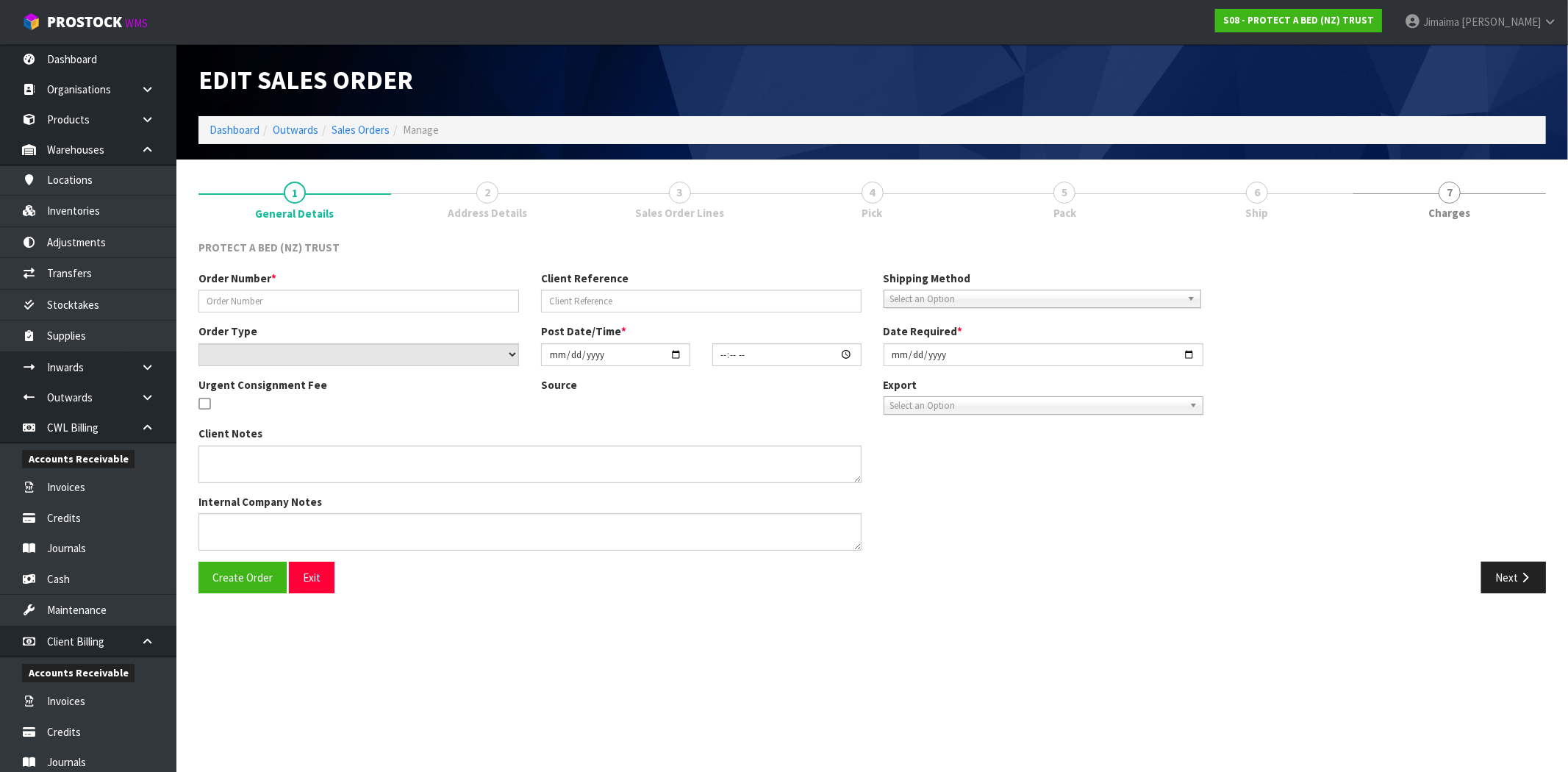
type input "ORDER FOR NEPTUNES LINEN CHEST & GIFTS LTD 11.08"
select select "number:0"
type input "2025-08-11"
type input "11:46:00.000"
type input "2025-08-11"
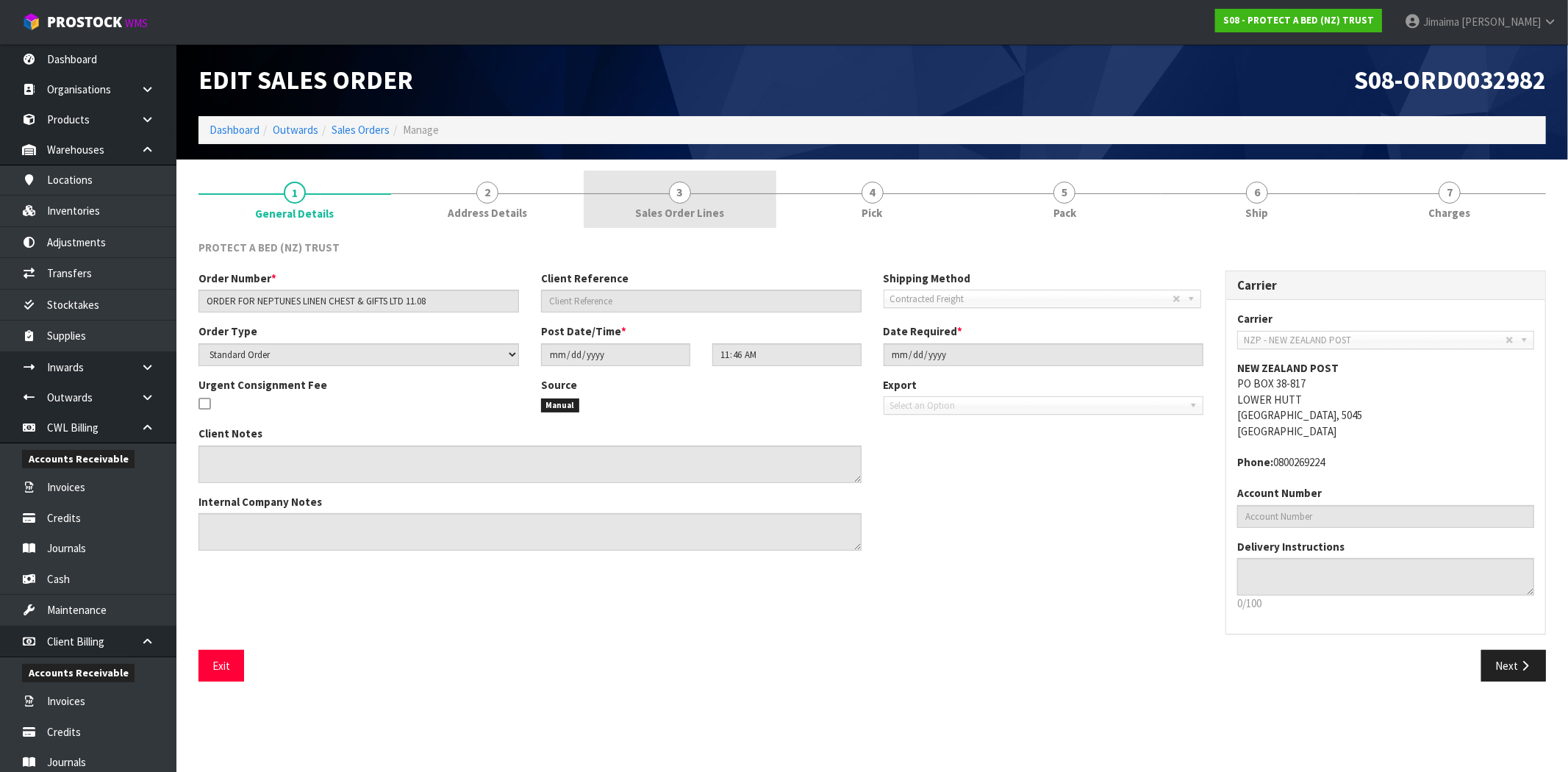
click at [673, 197] on span "3" at bounding box center [680, 192] width 22 height 22
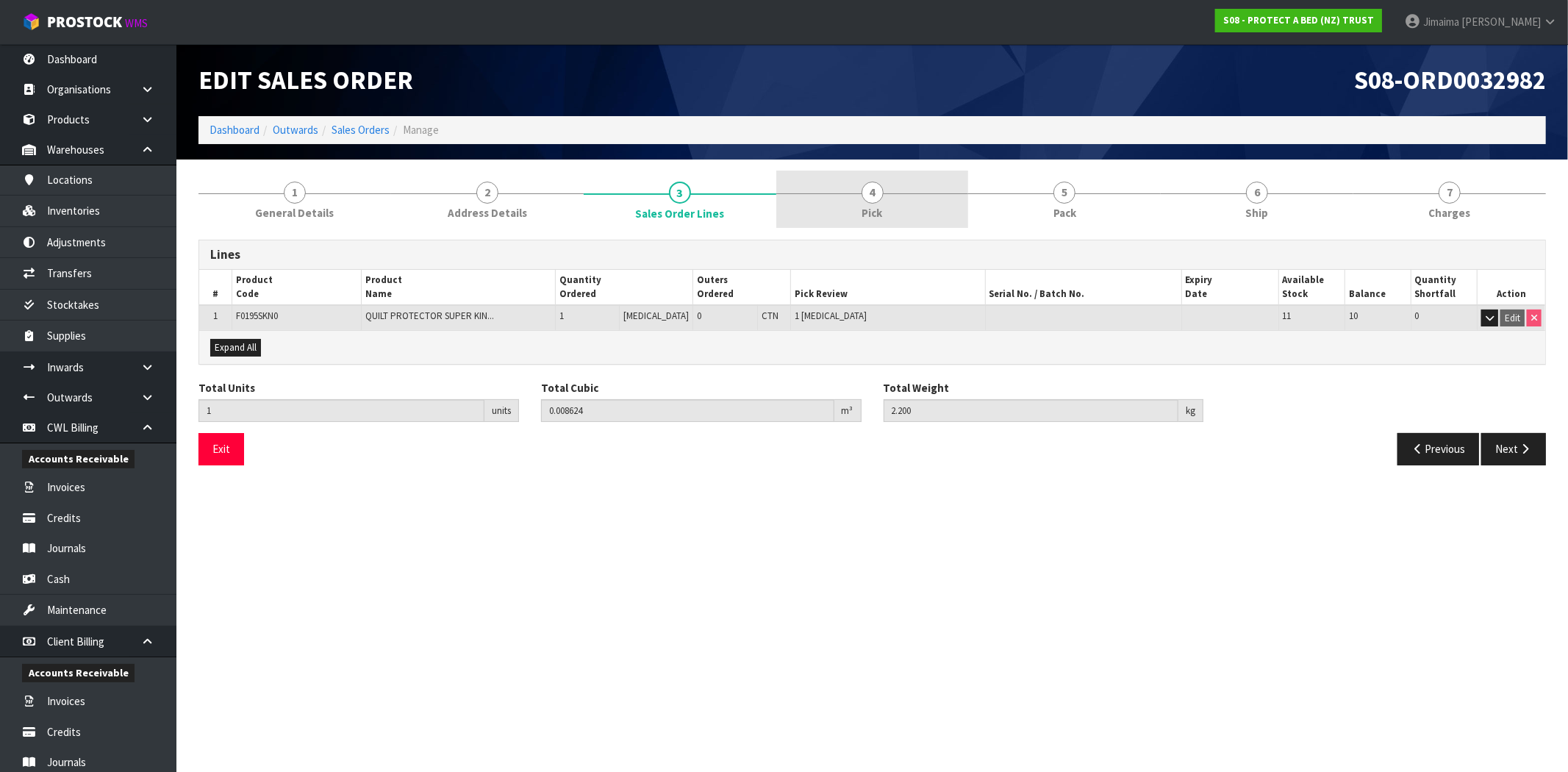
click at [870, 206] on span "Pick" at bounding box center [873, 212] width 21 height 15
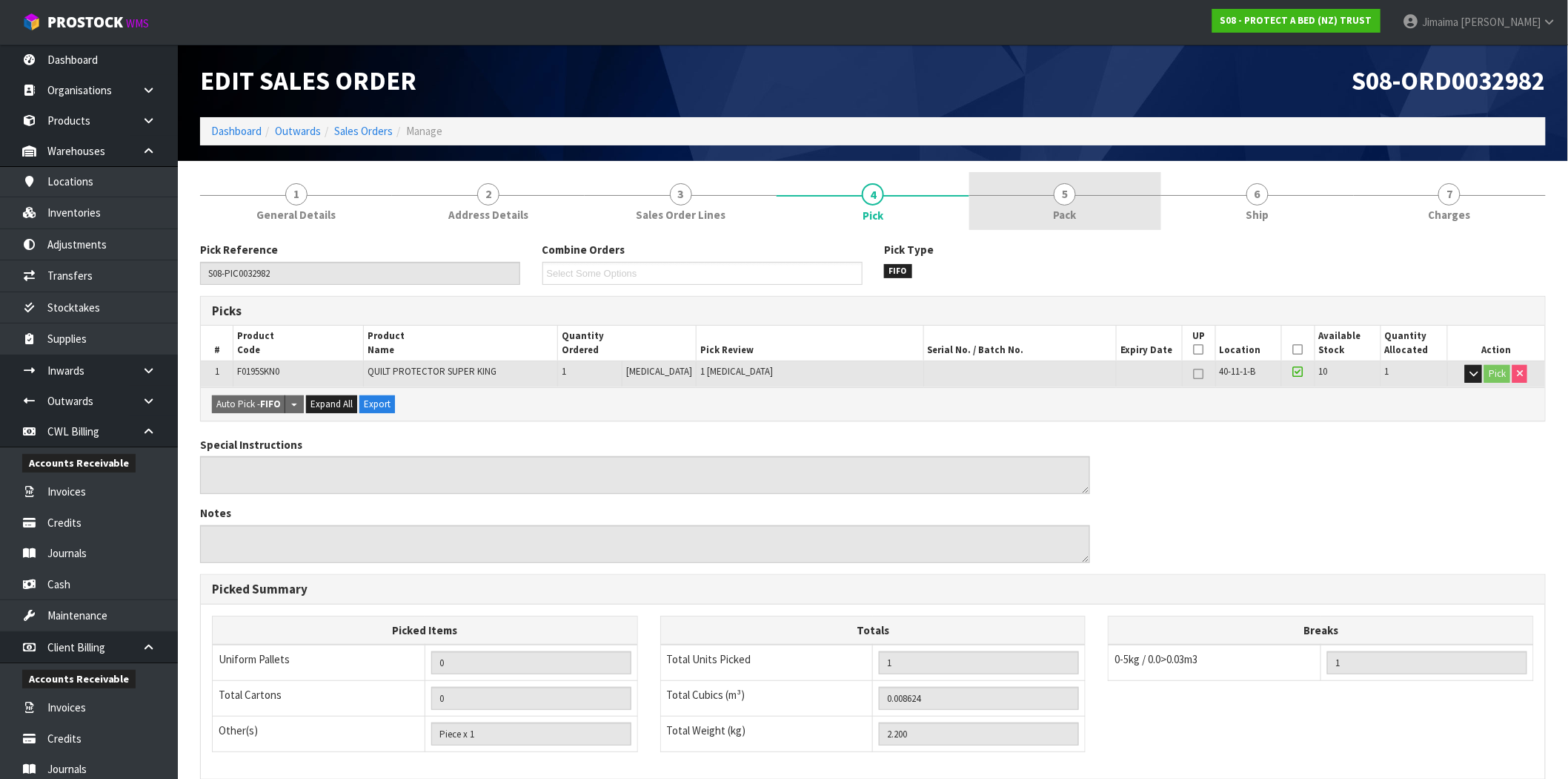
click at [1092, 213] on link "5 Pack" at bounding box center [1065, 201] width 192 height 58
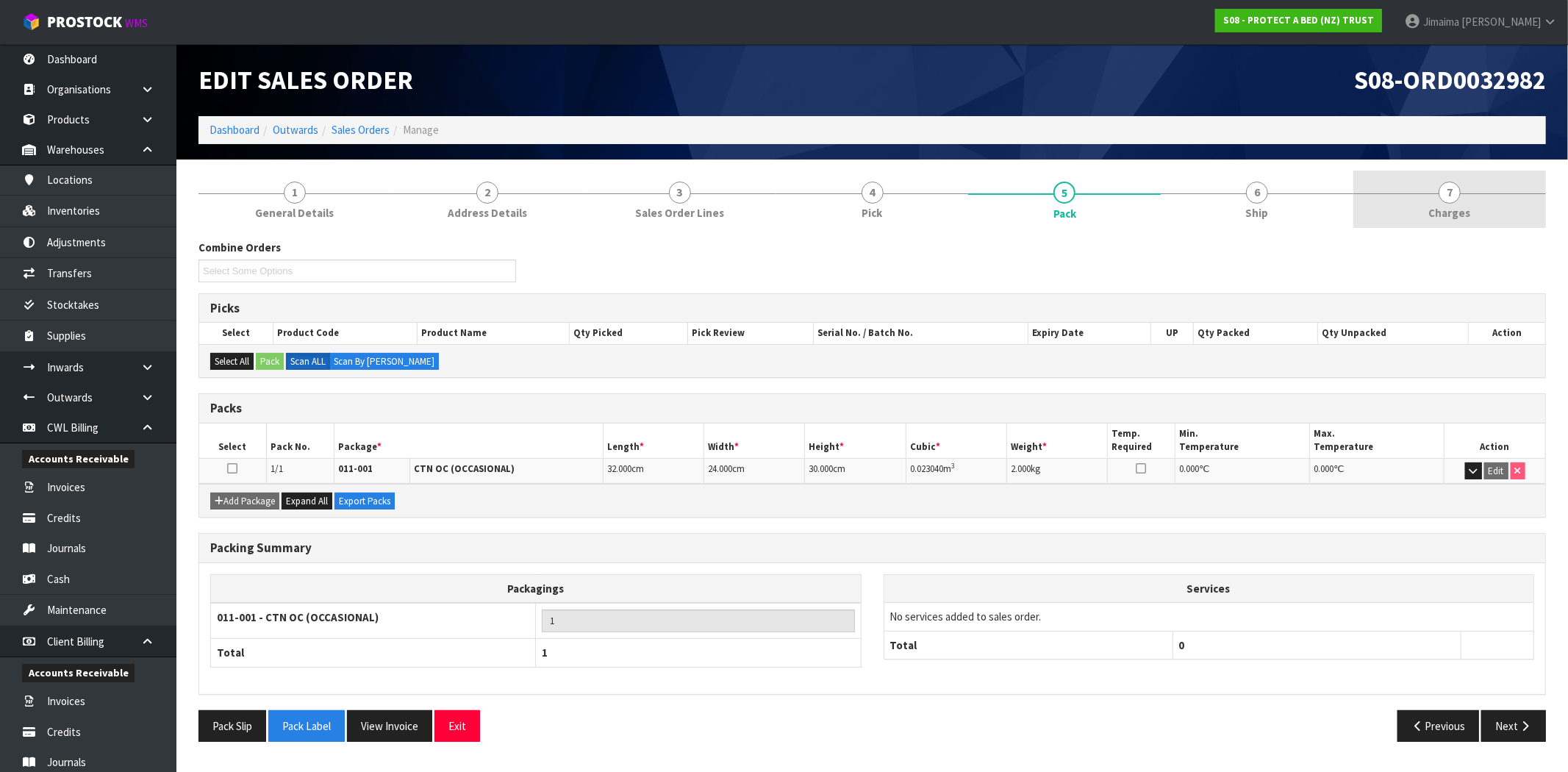
click at [1524, 225] on link "7 Charges" at bounding box center [1450, 199] width 192 height 58
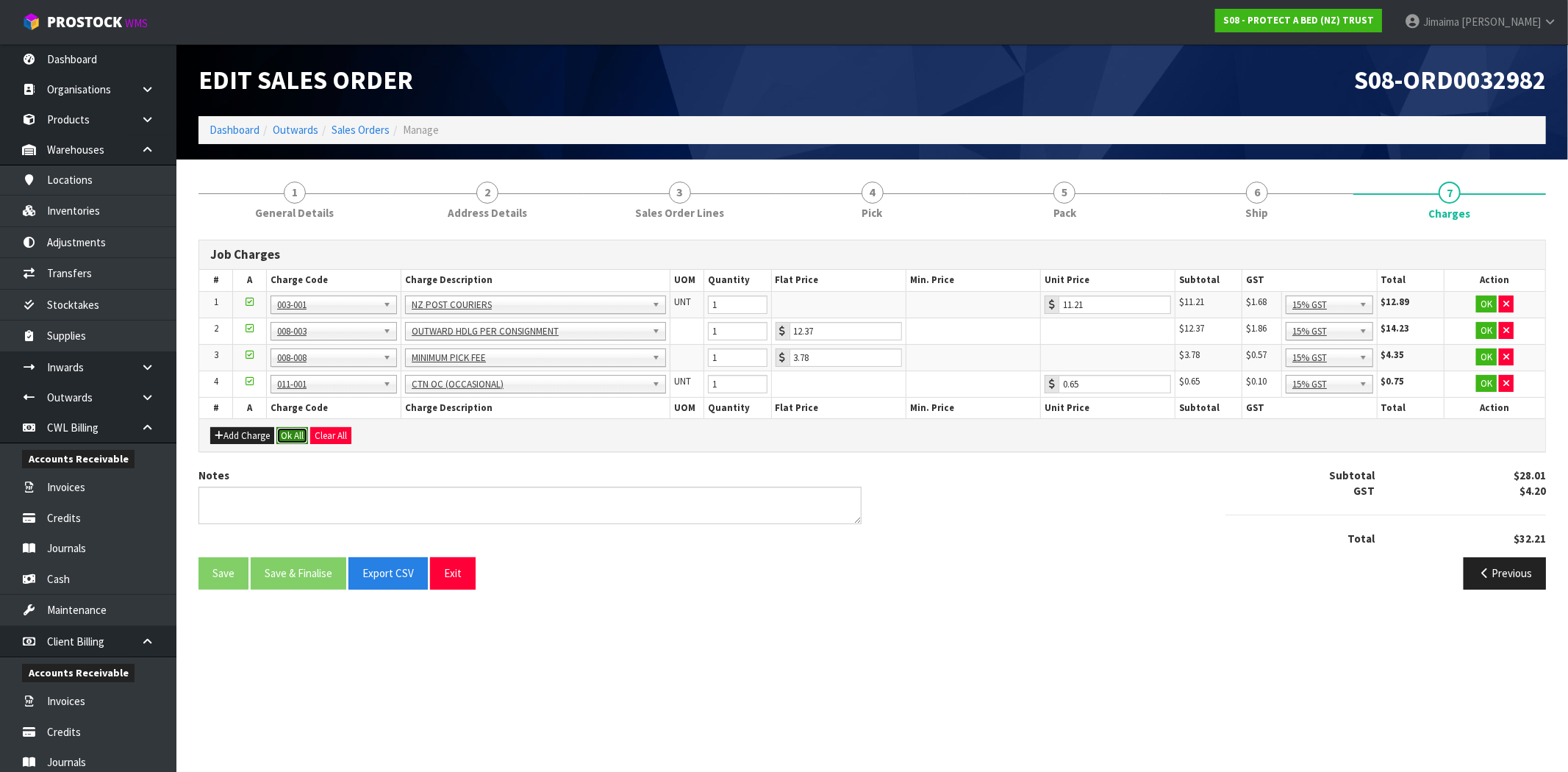
drag, startPoint x: 288, startPoint y: 432, endPoint x: 298, endPoint y: 444, distance: 15.6
click at [289, 432] on button "Ok All" at bounding box center [292, 436] width 32 height 18
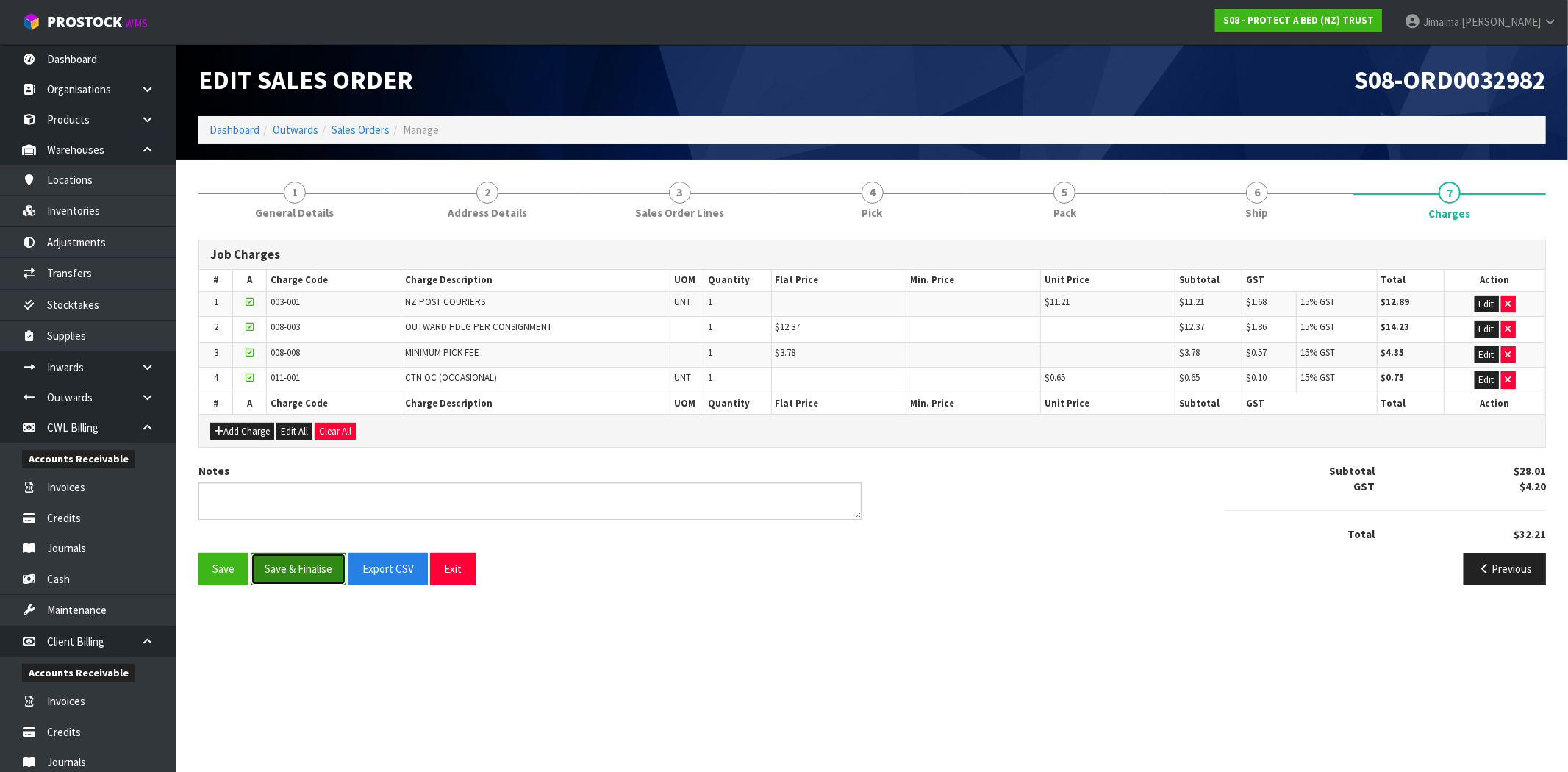
click at [312, 560] on button "Save & Finalise" at bounding box center [299, 569] width 95 height 32
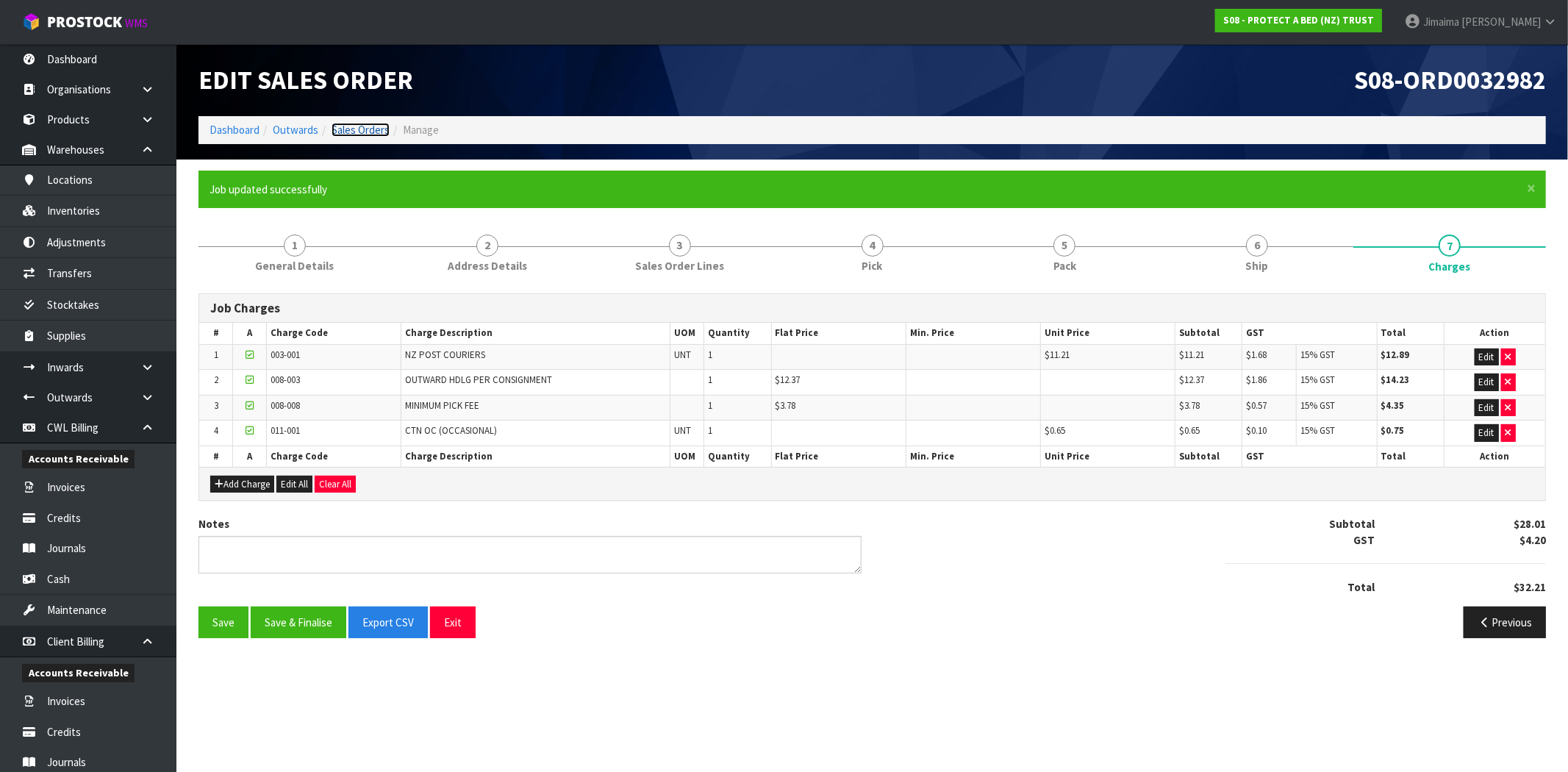
click at [341, 124] on link "Sales Orders" at bounding box center [360, 130] width 58 height 14
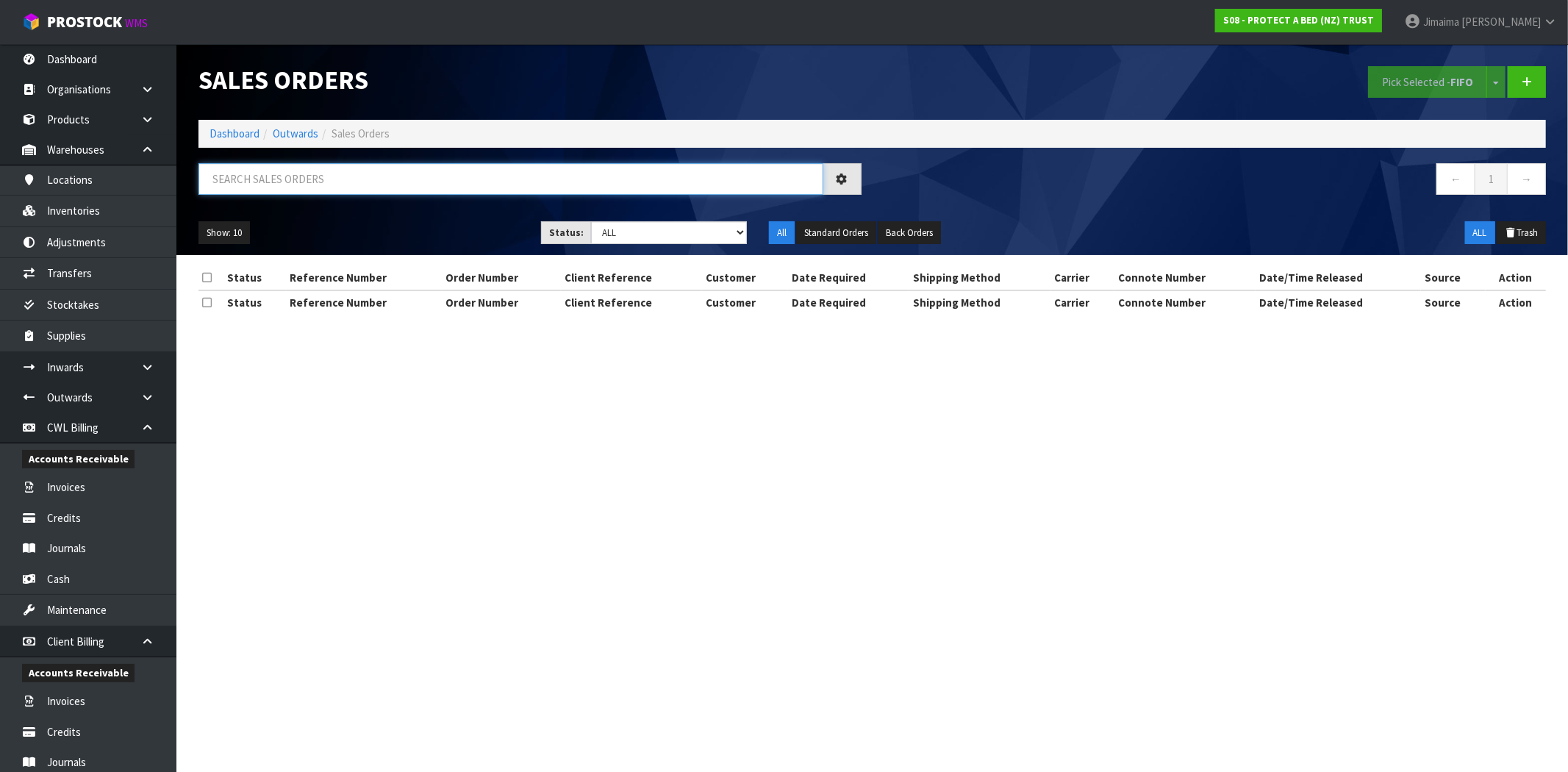
click at [340, 171] on input "text" at bounding box center [510, 179] width 625 height 32
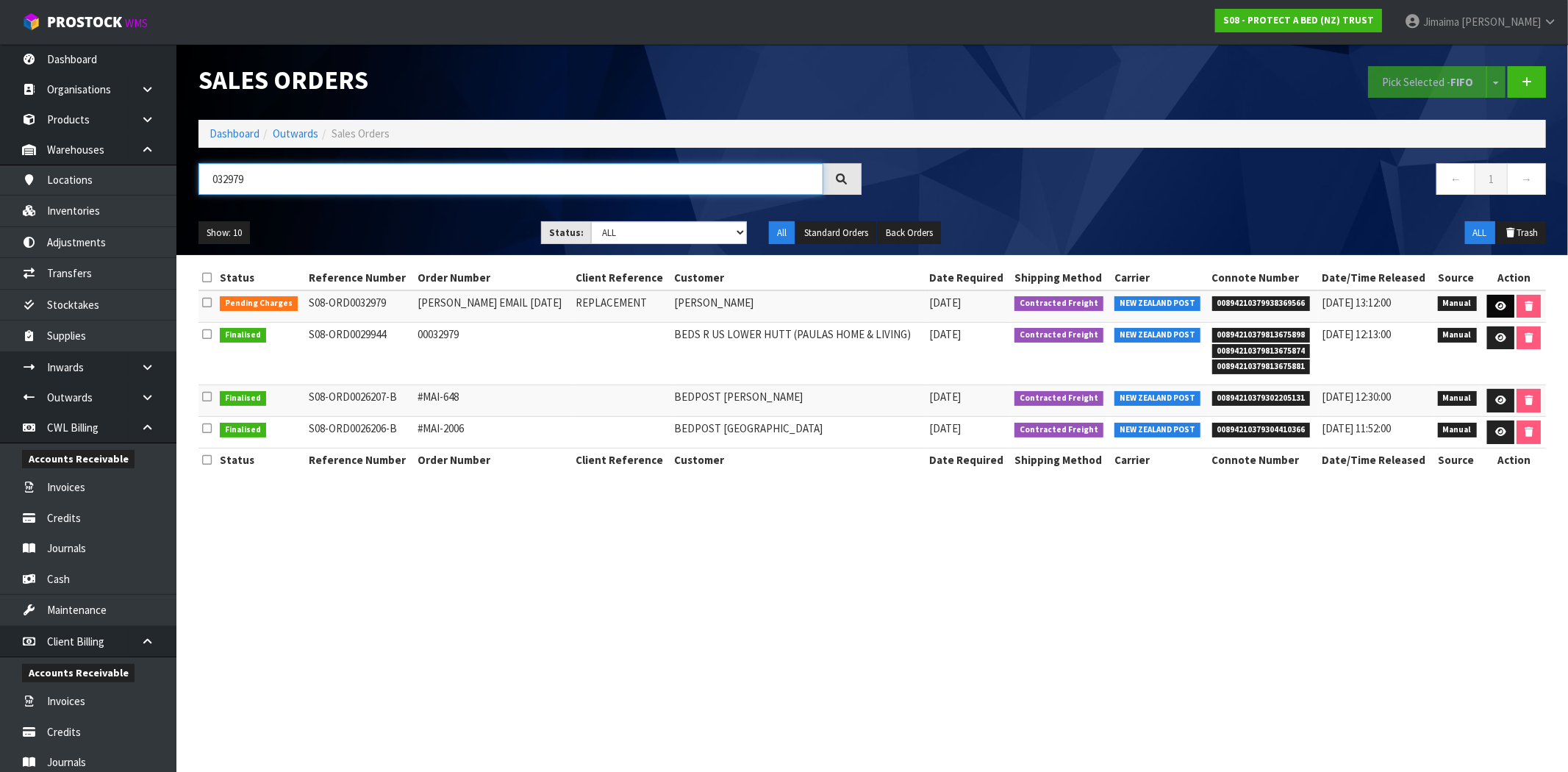
type input "032979"
click at [1491, 305] on link at bounding box center [1501, 306] width 28 height 23
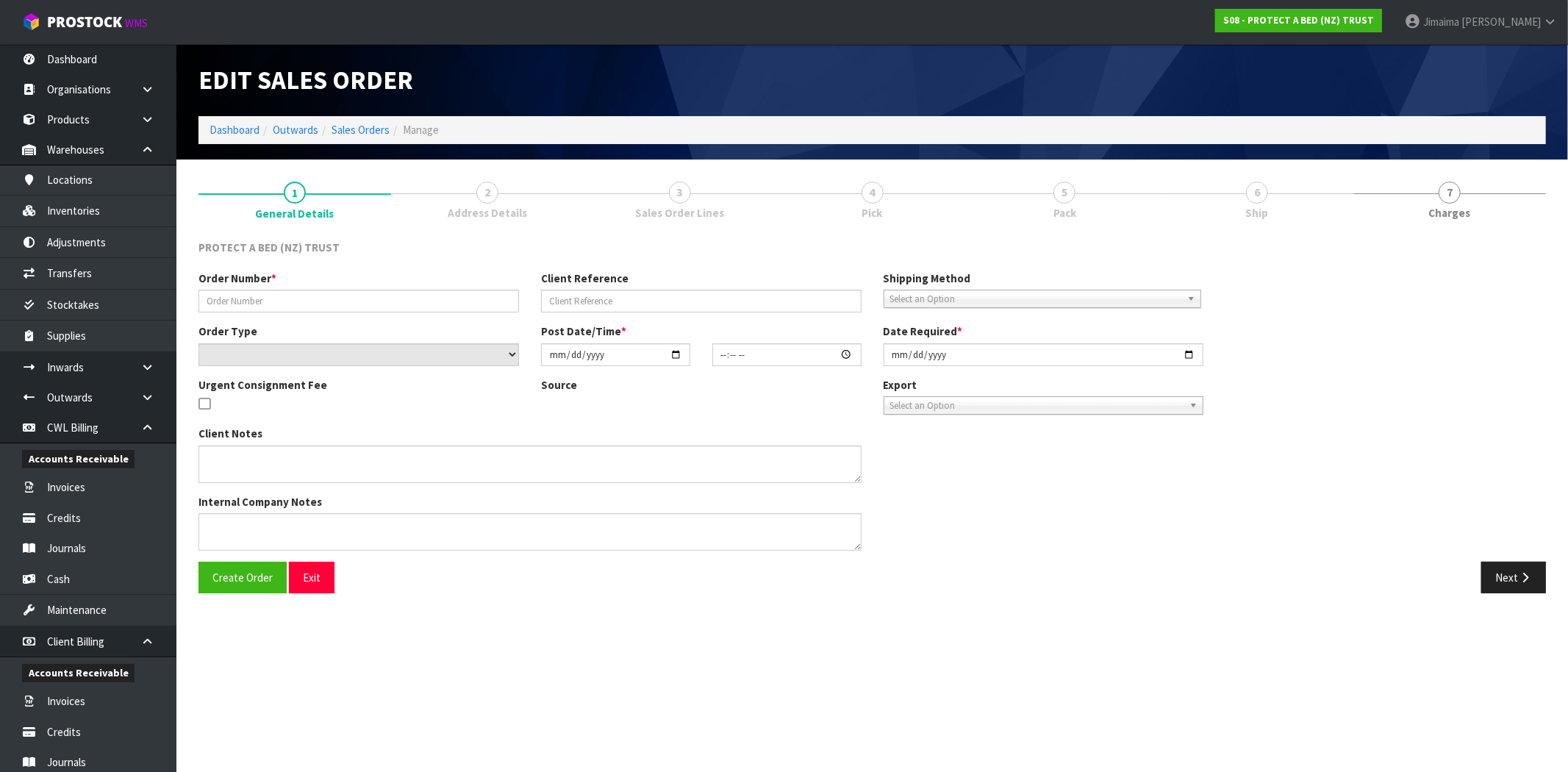
type input "JUSTINE EMAIL 11.08.25"
type input "REPLACEMENT"
select select "number:0"
type input "2025-08-11"
type input "11:22:00.000"
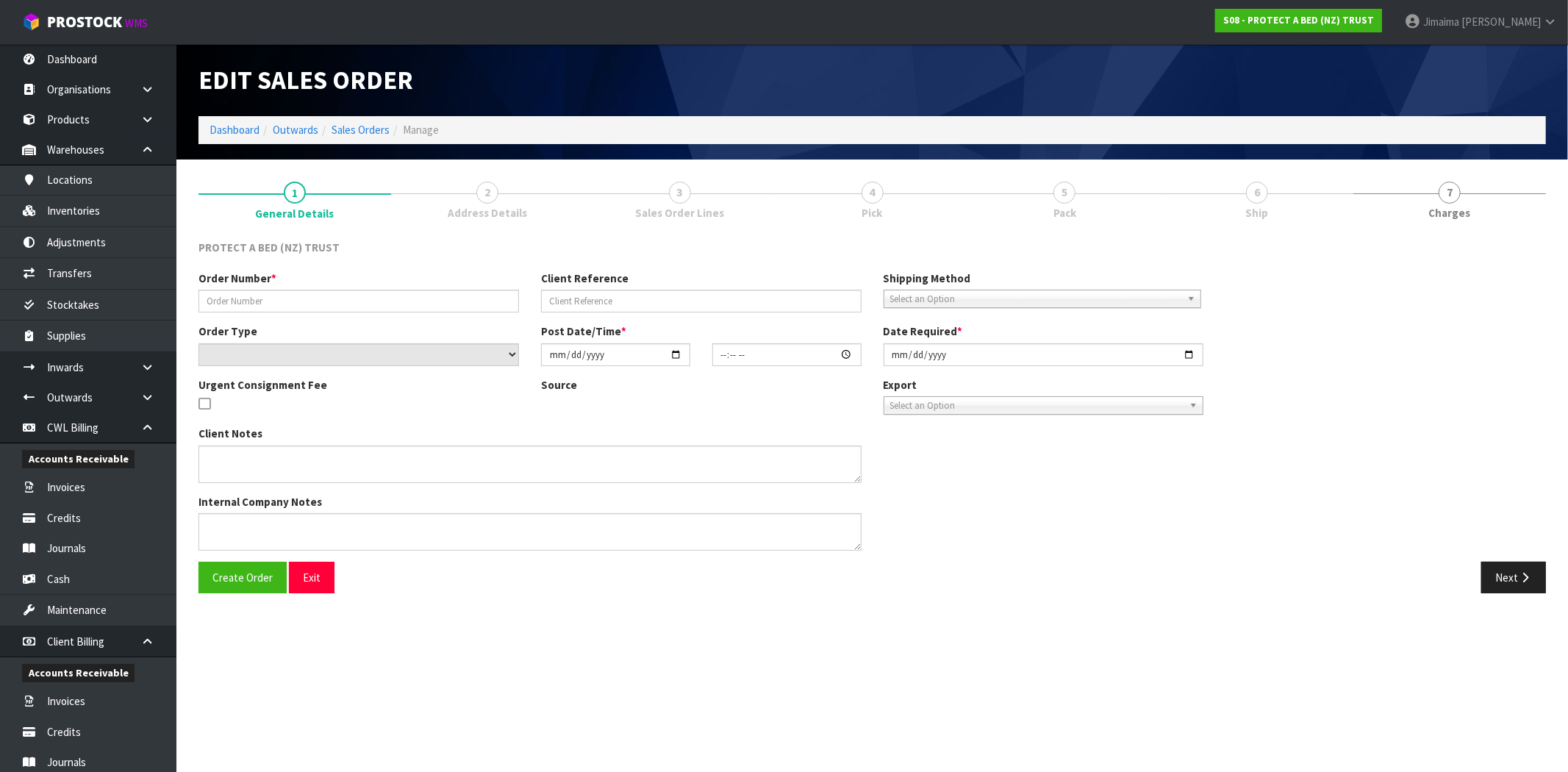
type input "2025-08-11"
type textarea "AT NO CHARGE TO"
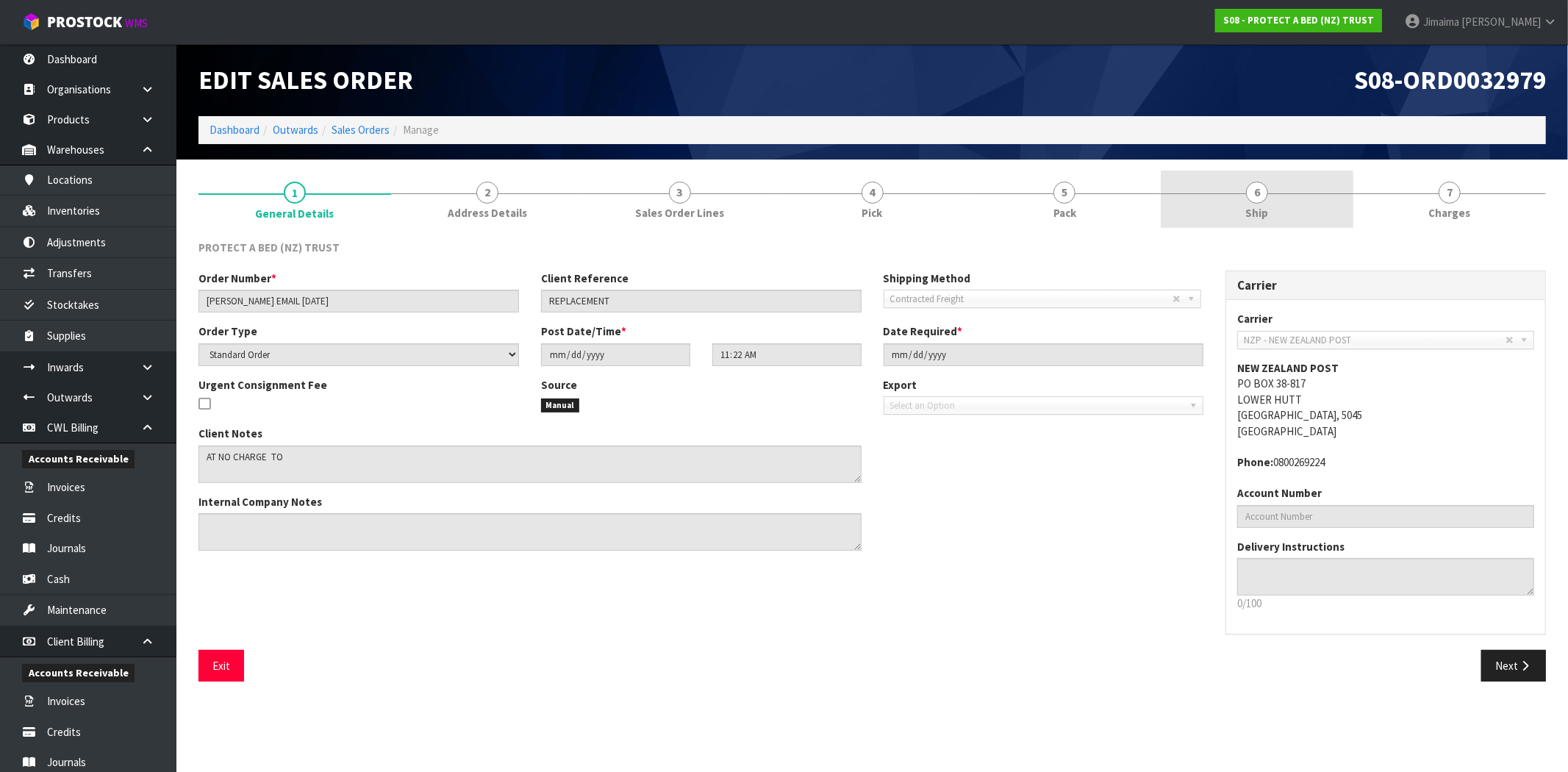
drag, startPoint x: 1281, startPoint y: 208, endPoint x: 1250, endPoint y: 230, distance: 38.0
click at [1280, 208] on link "6 Ship" at bounding box center [1258, 199] width 192 height 58
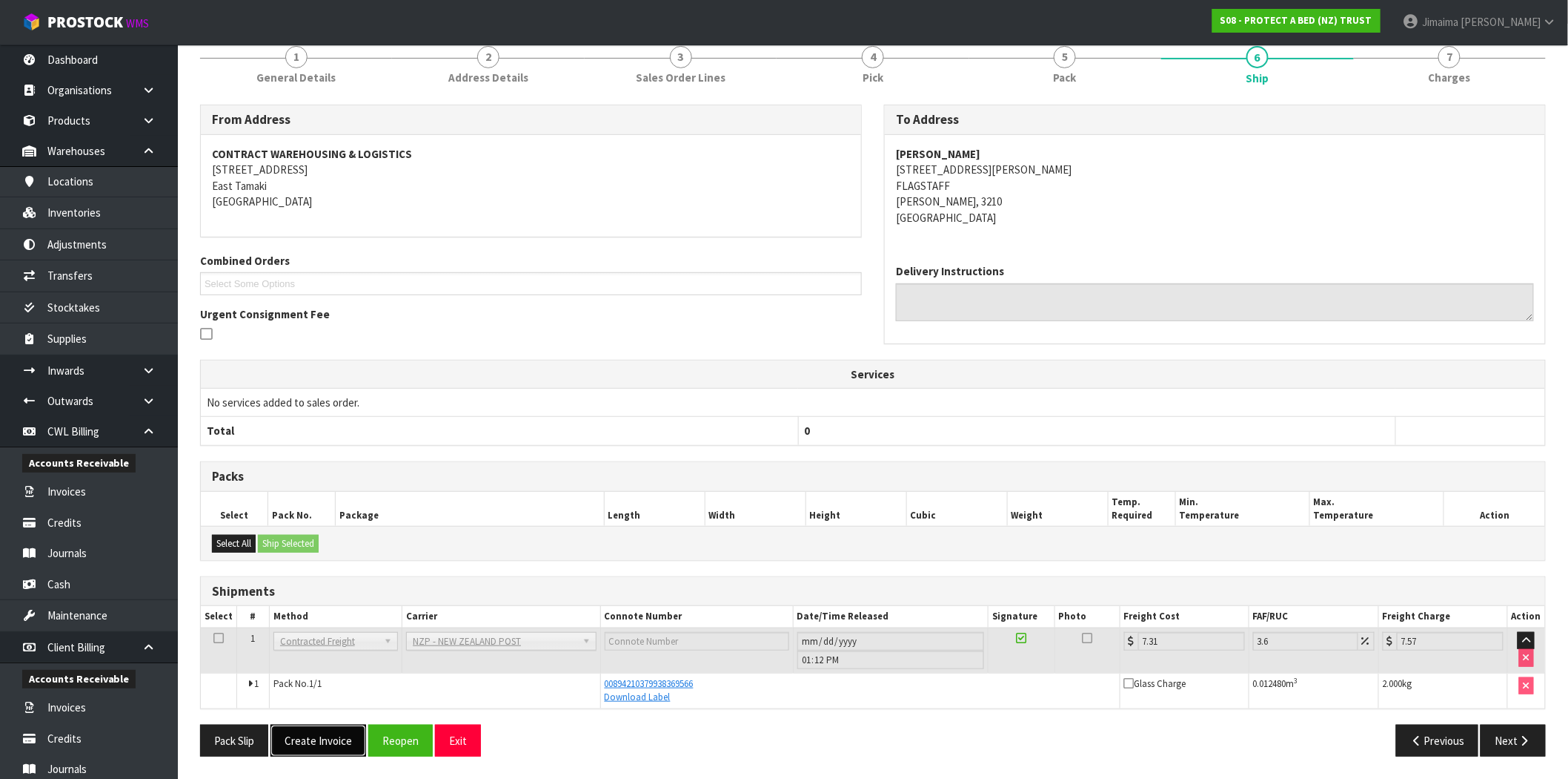
click at [358, 742] on button "Create Invoice" at bounding box center [318, 741] width 95 height 32
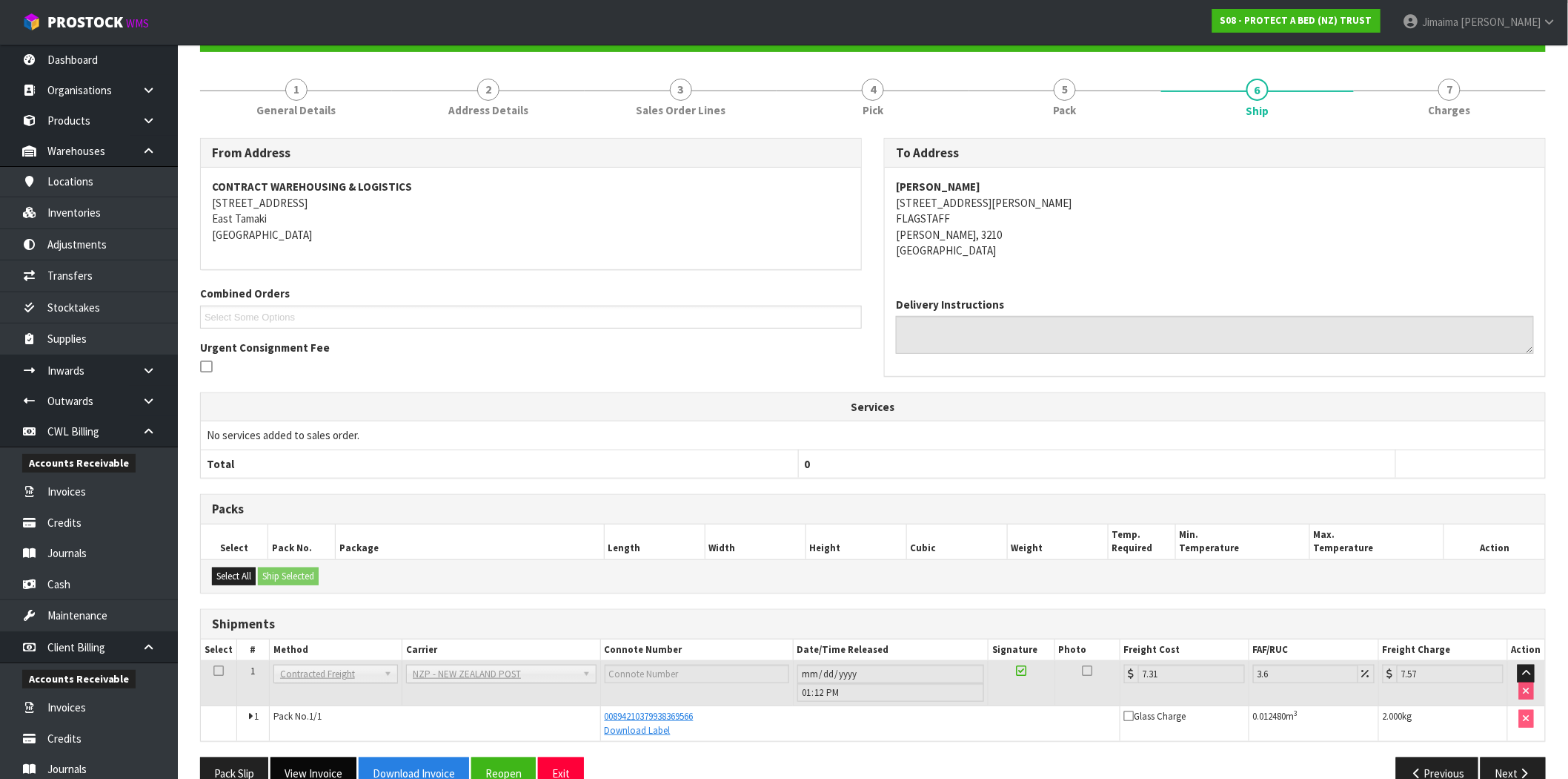
scroll to position [191, 0]
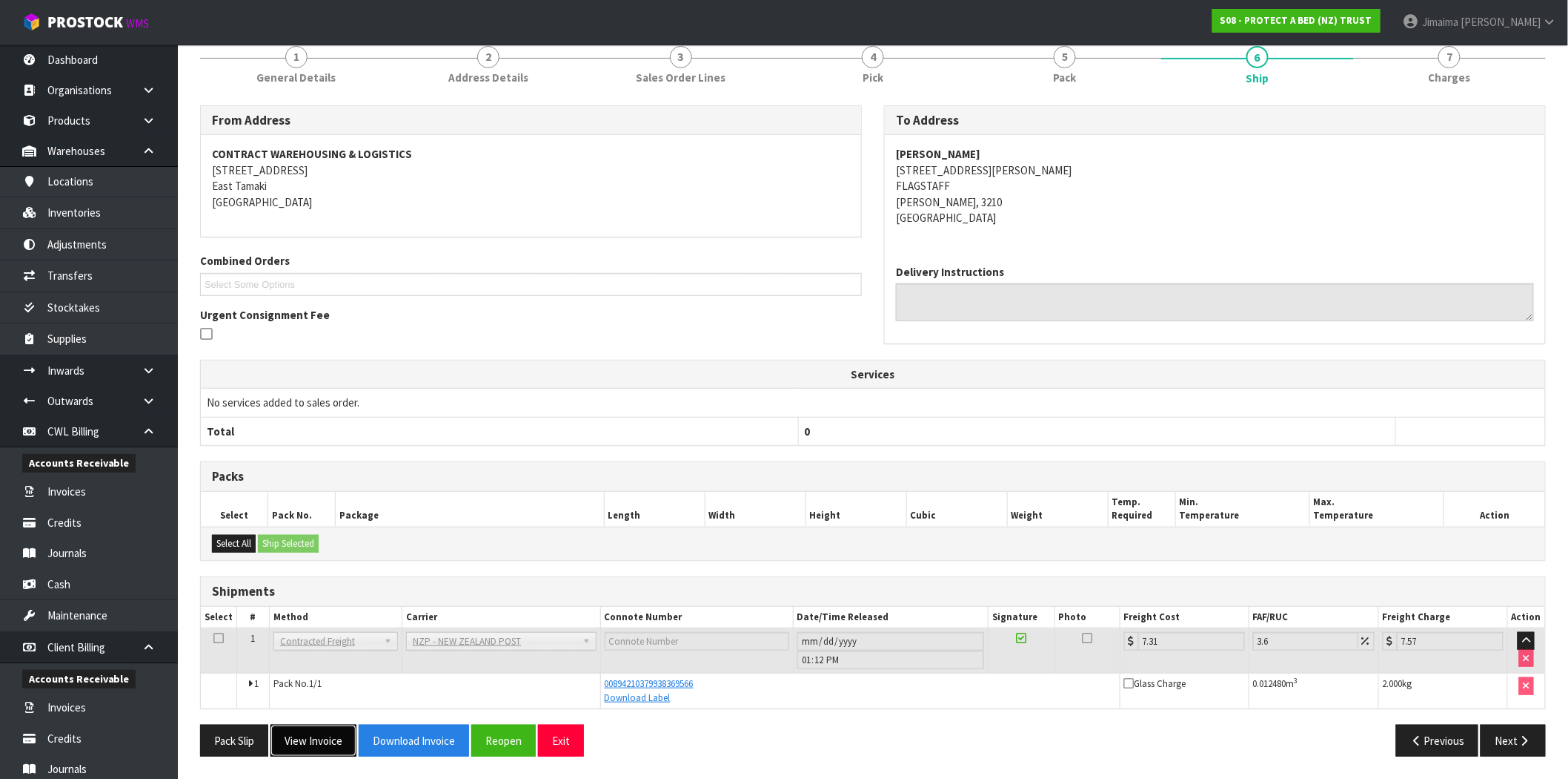
click at [332, 743] on button "View Invoice" at bounding box center [314, 741] width 86 height 32
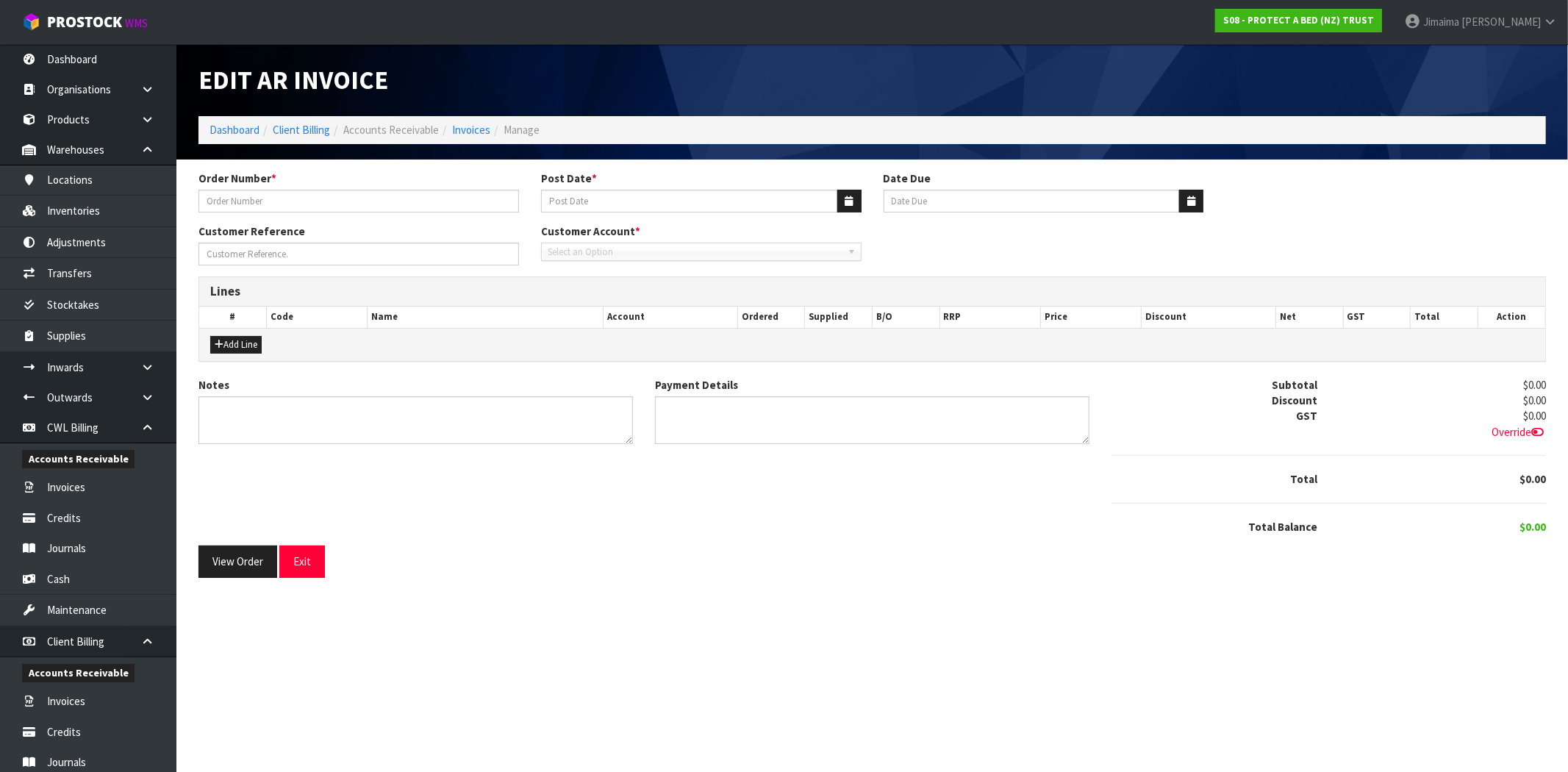
type input "JUSTINE EMAIL 11.08.25"
type input "[DATE]"
type input "20/09/2025"
type input "REPLACEMENT"
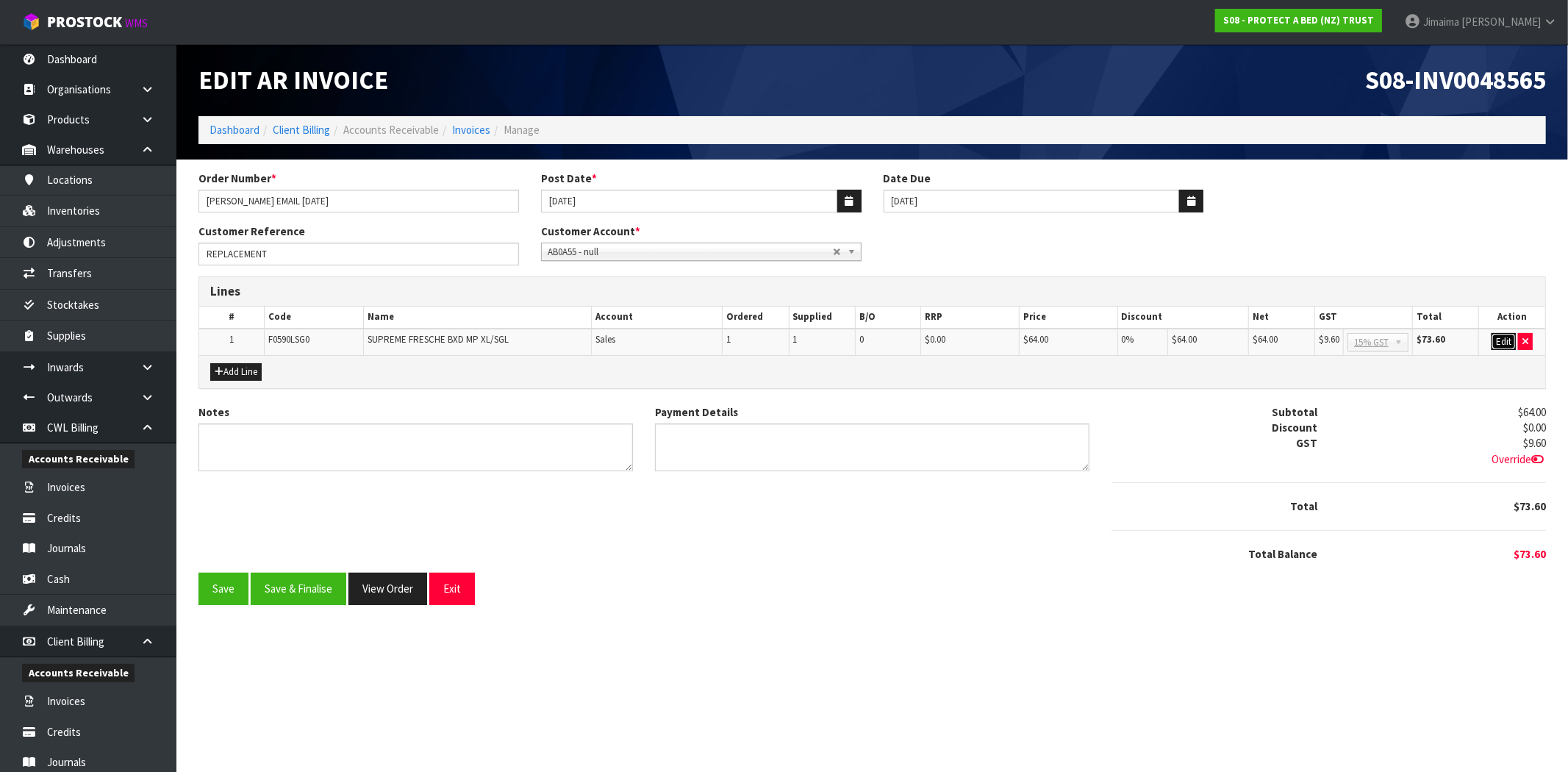
click at [1495, 335] on button "Edit" at bounding box center [1504, 341] width 24 height 18
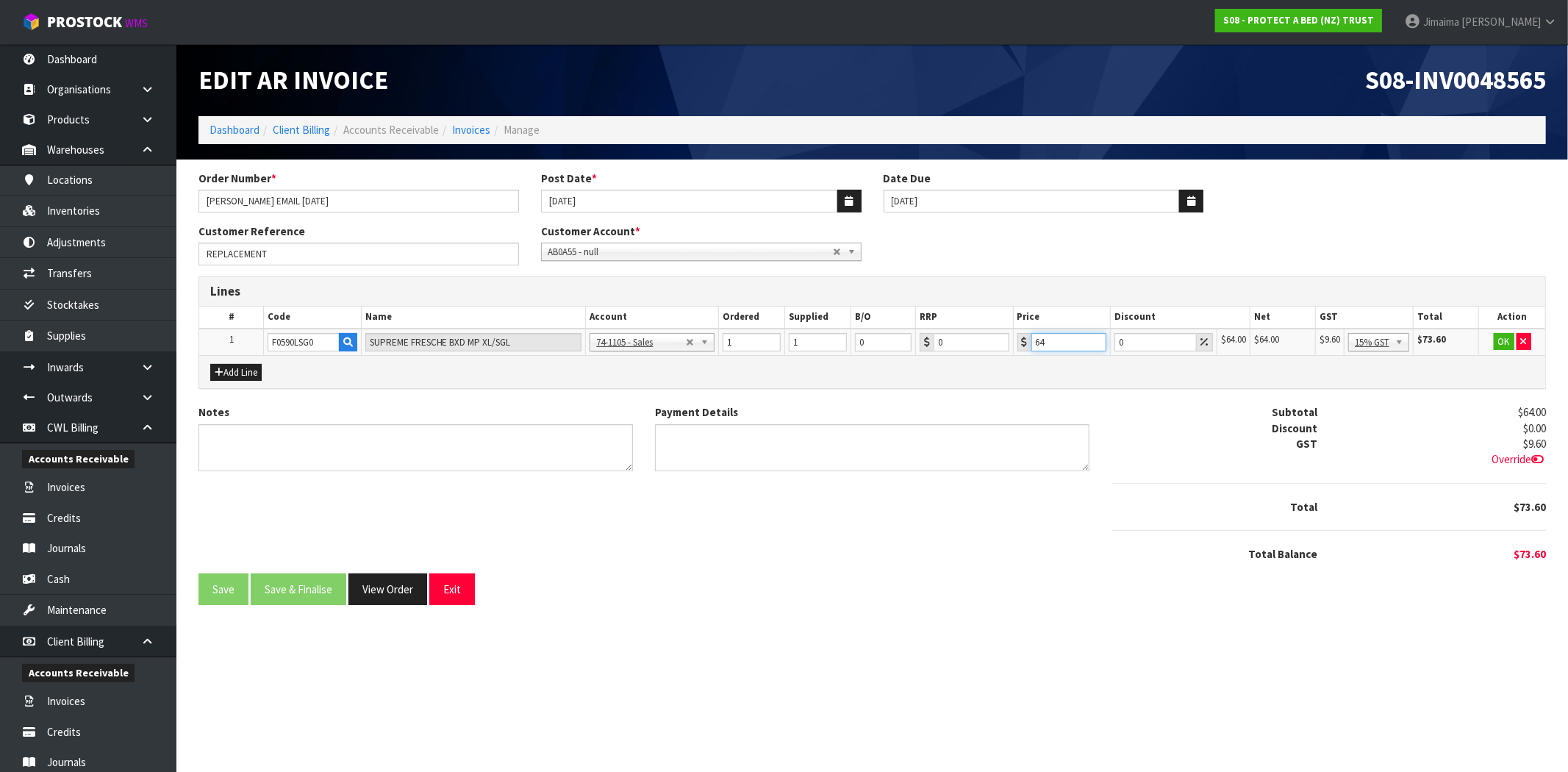
drag, startPoint x: 1043, startPoint y: 340, endPoint x: 1018, endPoint y: 340, distance: 25.0
click at [1018, 340] on div "64" at bounding box center [1062, 342] width 89 height 18
type input "0"
click at [1505, 335] on button "OK" at bounding box center [1504, 341] width 21 height 18
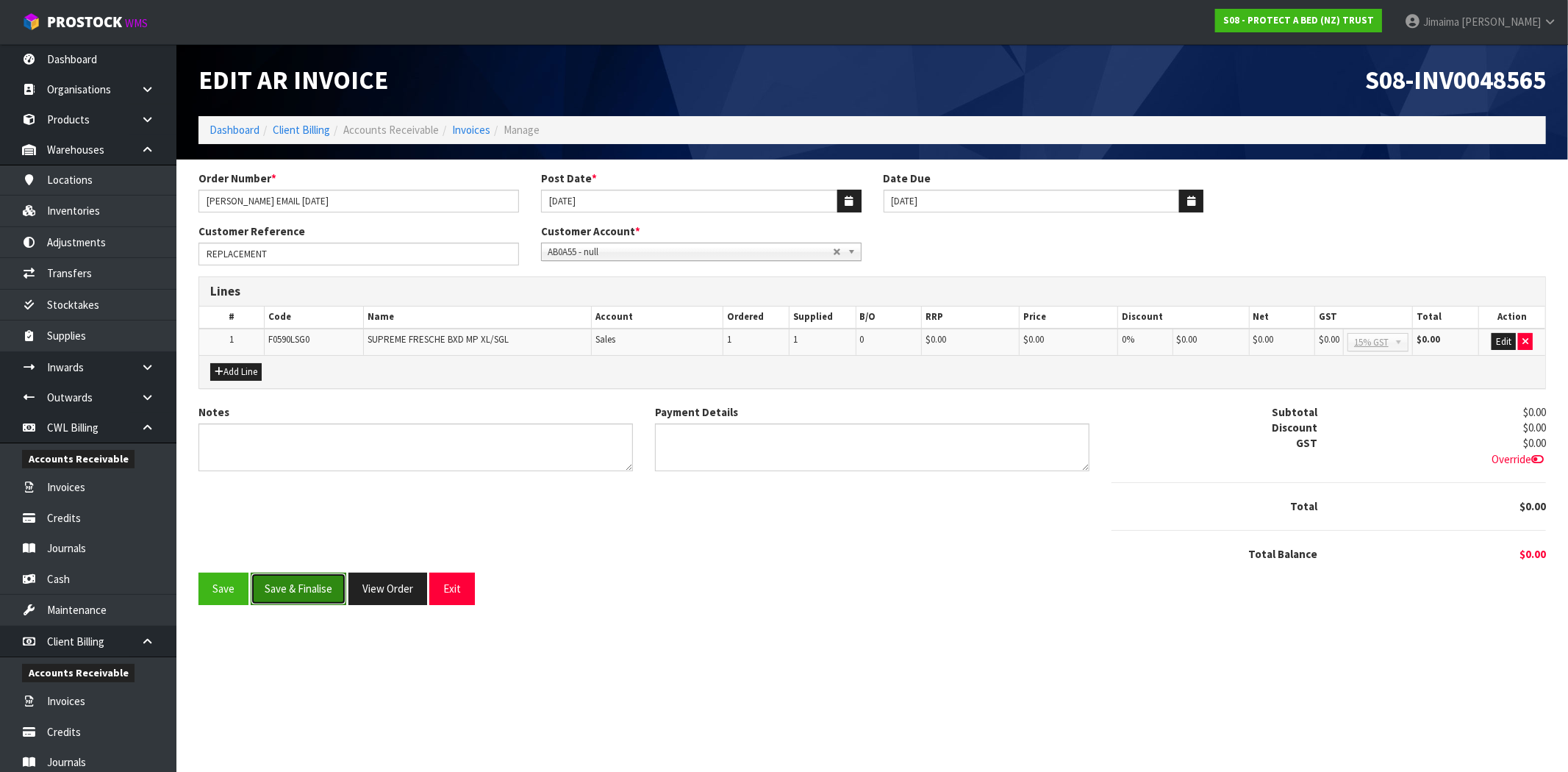
click at [300, 582] on button "Save & Finalise" at bounding box center [299, 589] width 95 height 32
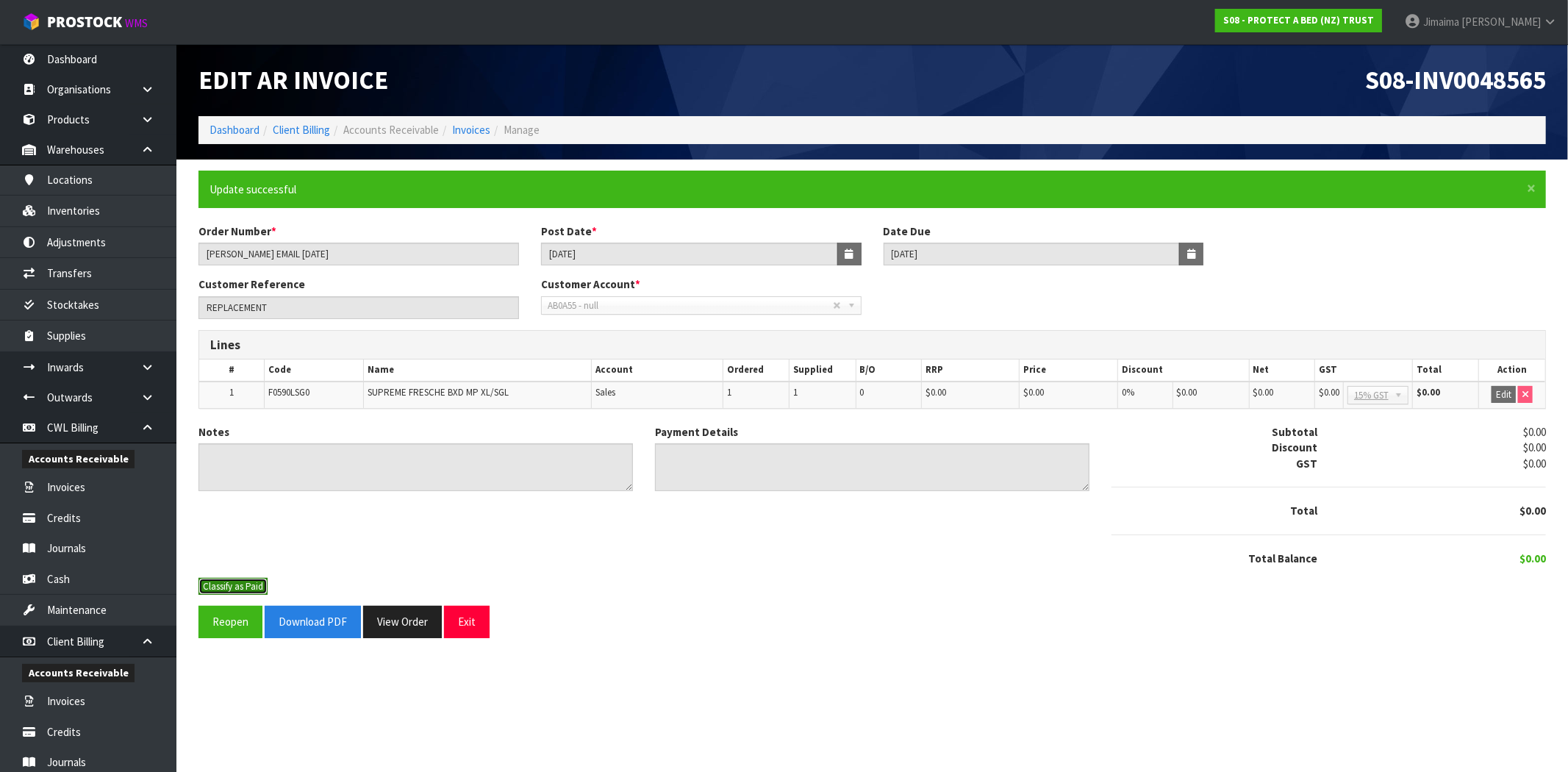
click at [250, 579] on button "Classify as Paid" at bounding box center [233, 586] width 69 height 18
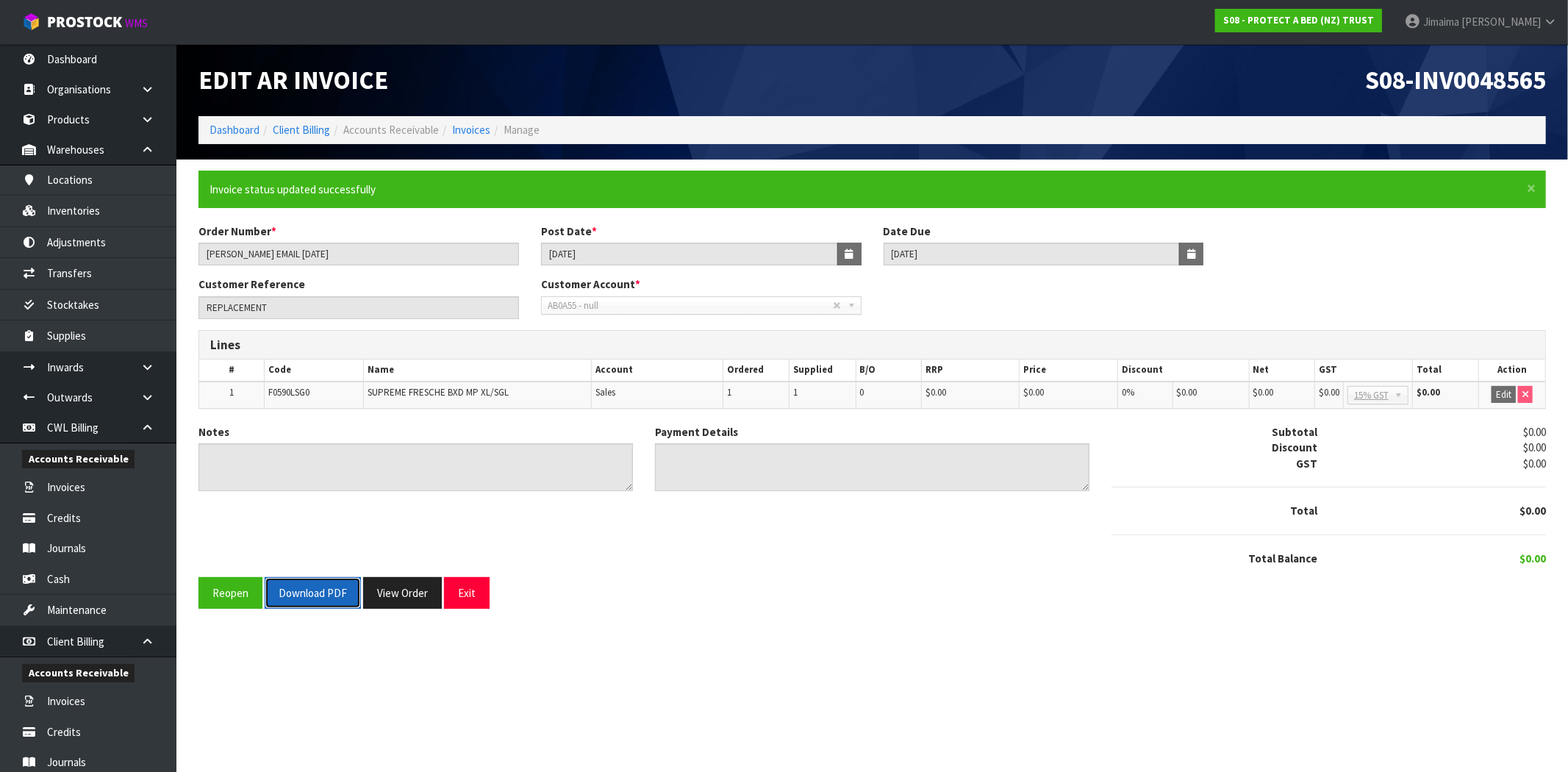
click at [341, 600] on button "Download PDF" at bounding box center [312, 593] width 96 height 32
click at [404, 597] on button "View Order" at bounding box center [402, 593] width 79 height 32
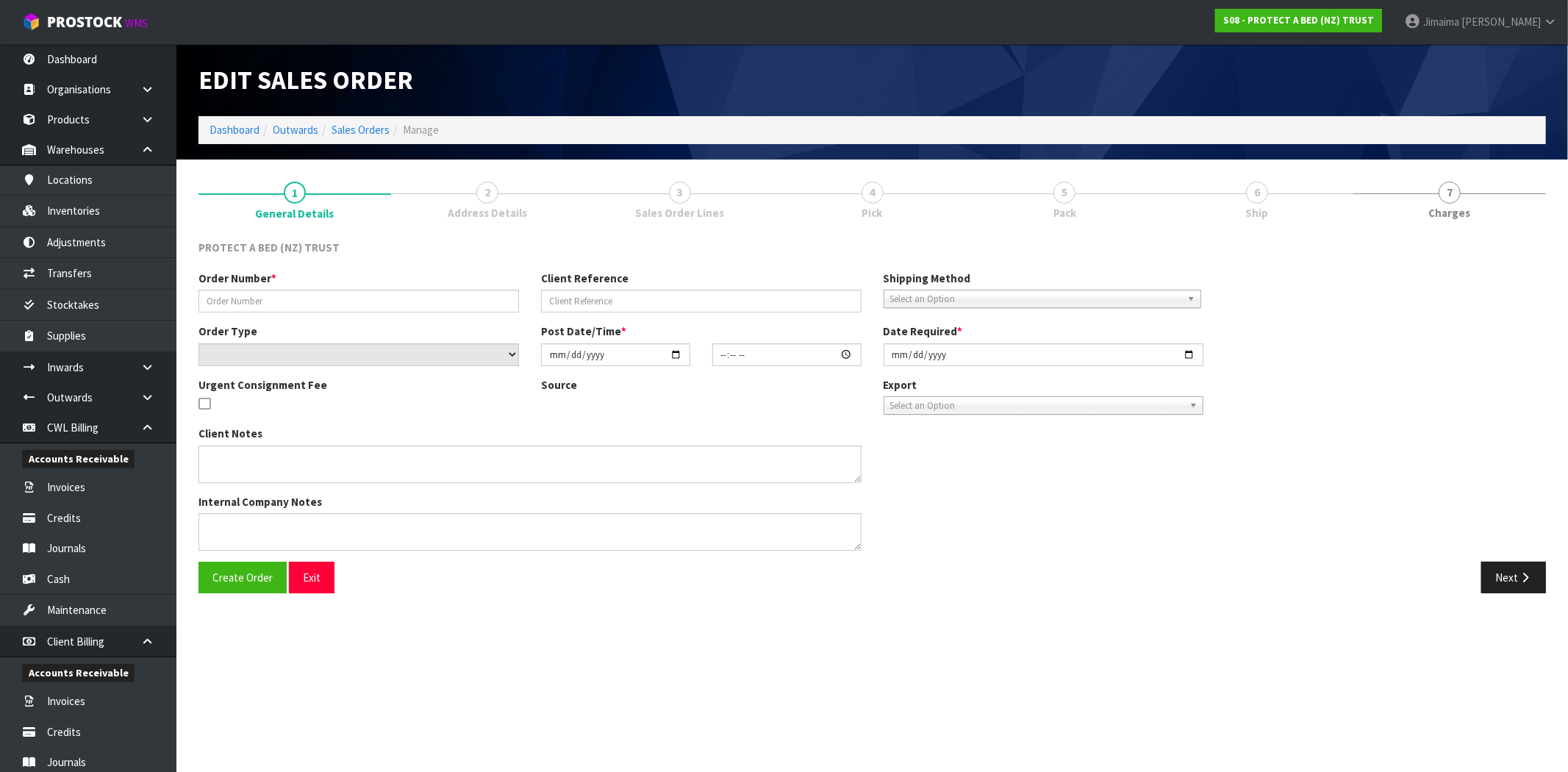
type input "JUSTINE EMAIL 11.08.25"
type input "REPLACEMENT"
select select "number:0"
type input "2025-08-11"
type input "11:22:00.000"
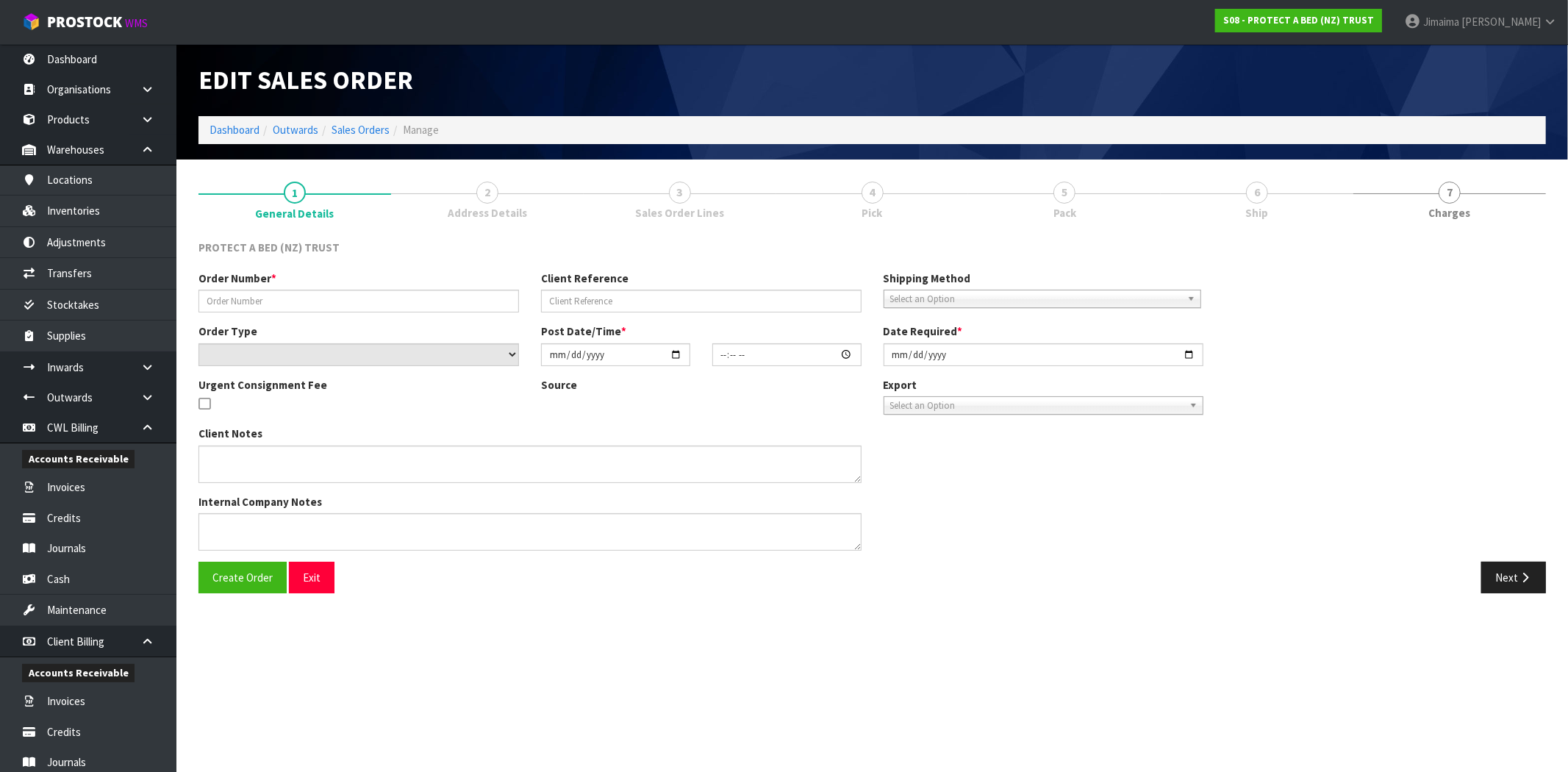
type input "2025-08-11"
type textarea "AT NO CHARGE TO"
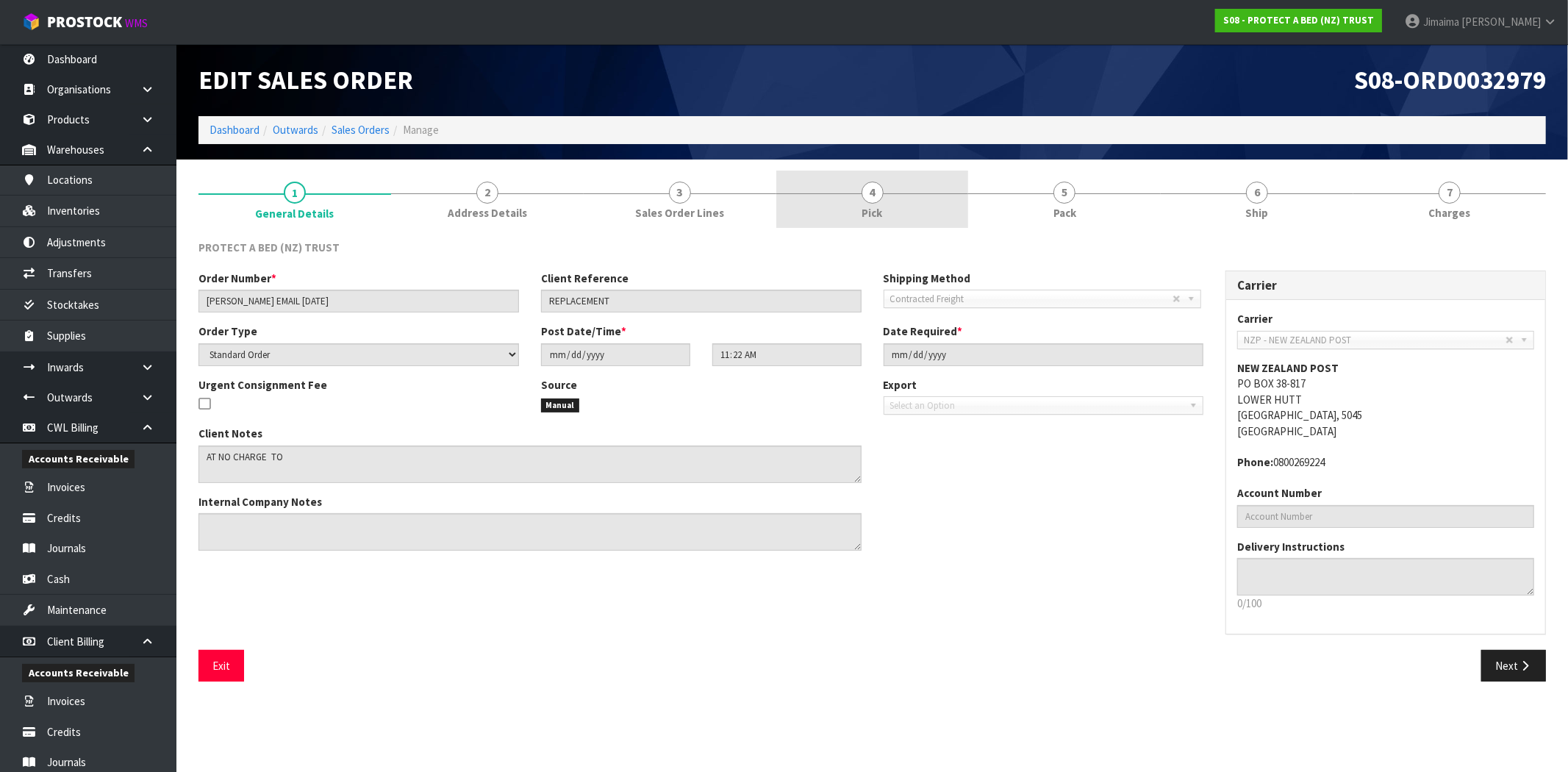
click at [735, 181] on link "3 Sales Order Lines" at bounding box center [680, 199] width 192 height 58
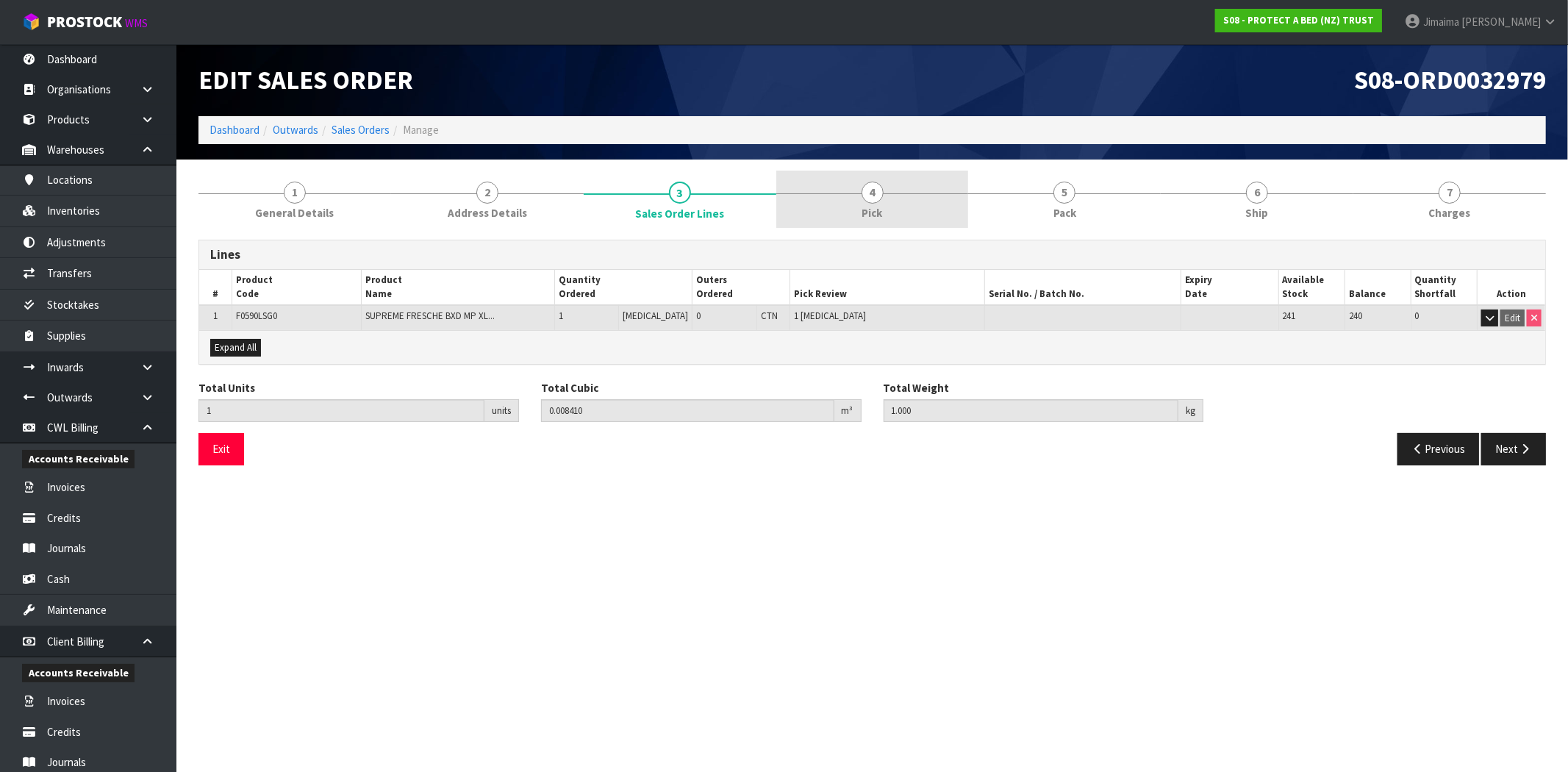
click at [844, 202] on link "4 Pick" at bounding box center [873, 199] width 192 height 58
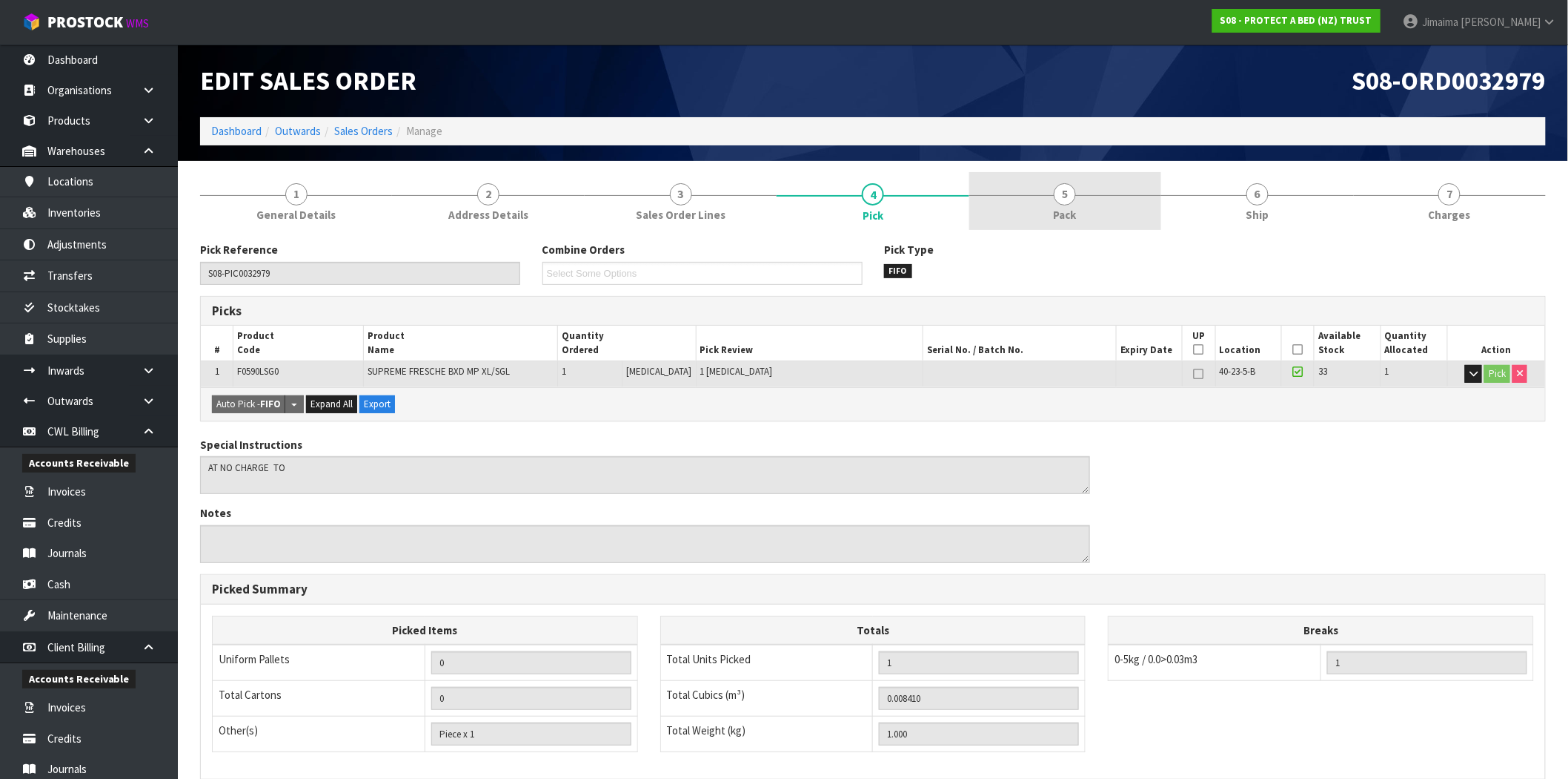
click at [1045, 221] on link "5 Pack" at bounding box center [1065, 201] width 192 height 58
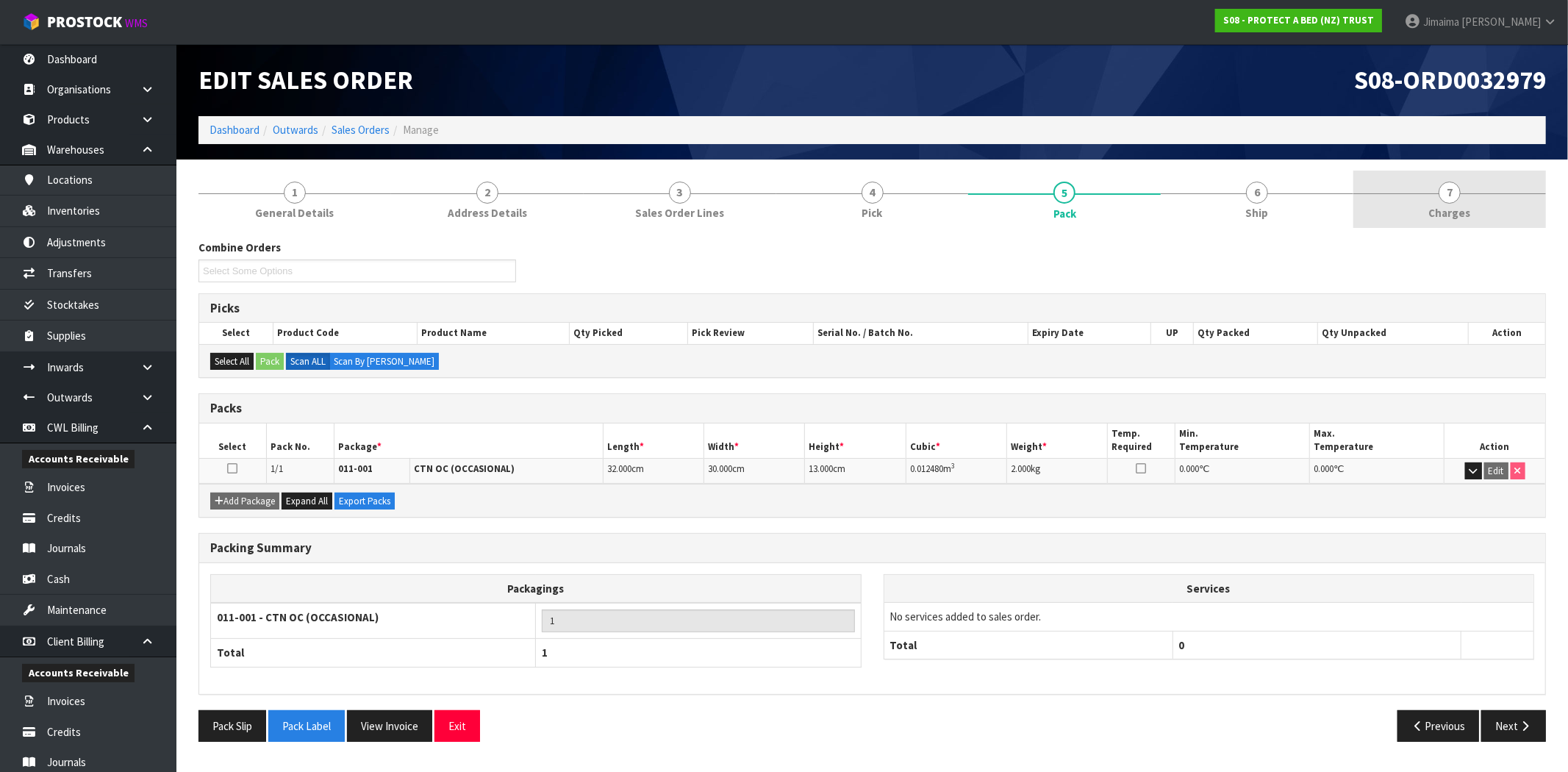
click at [1471, 224] on link "7 Charges" at bounding box center [1450, 199] width 192 height 58
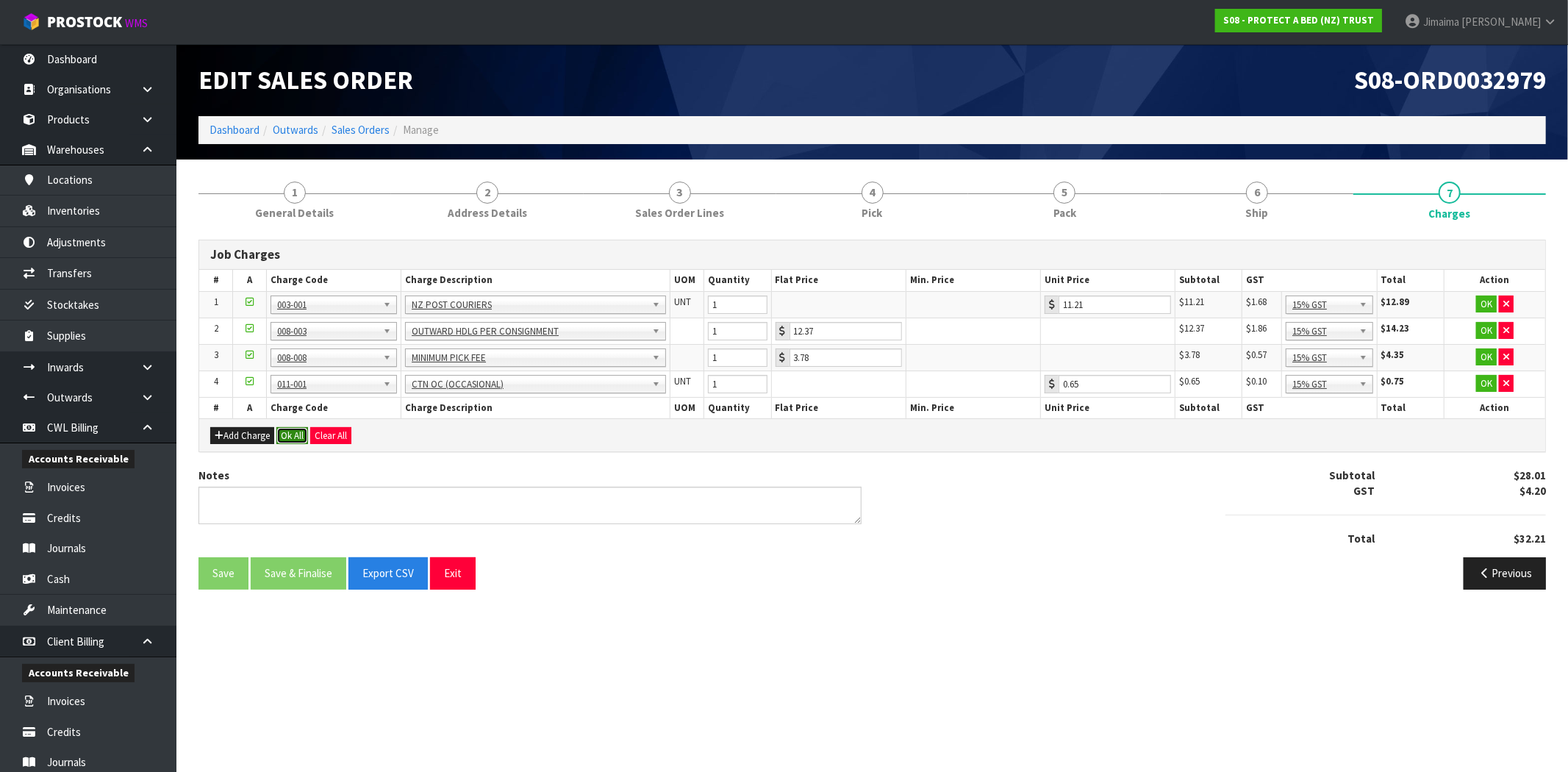
click at [284, 441] on button "Ok All" at bounding box center [292, 436] width 32 height 18
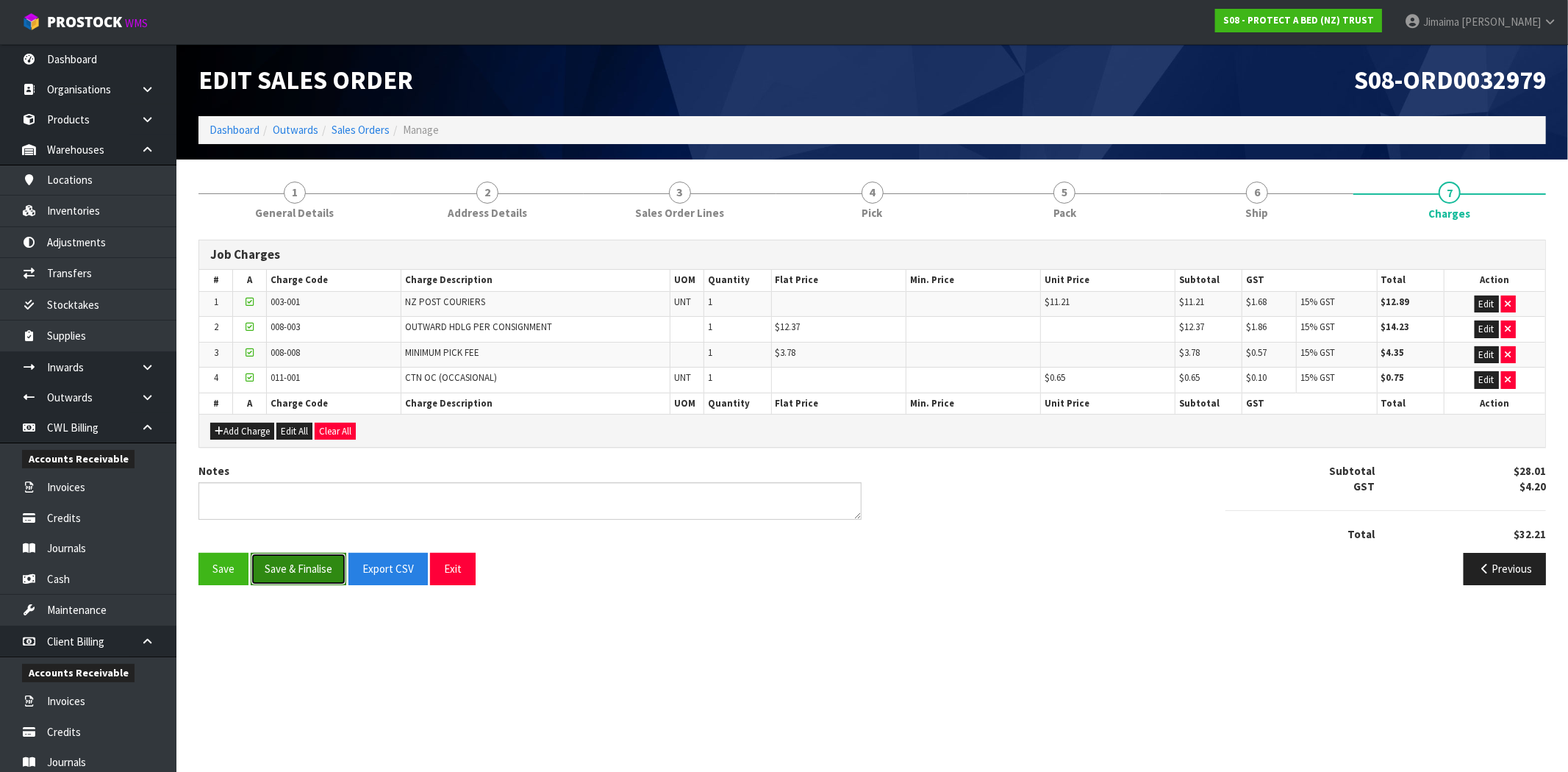
click at [295, 577] on button "Save & Finalise" at bounding box center [299, 569] width 95 height 32
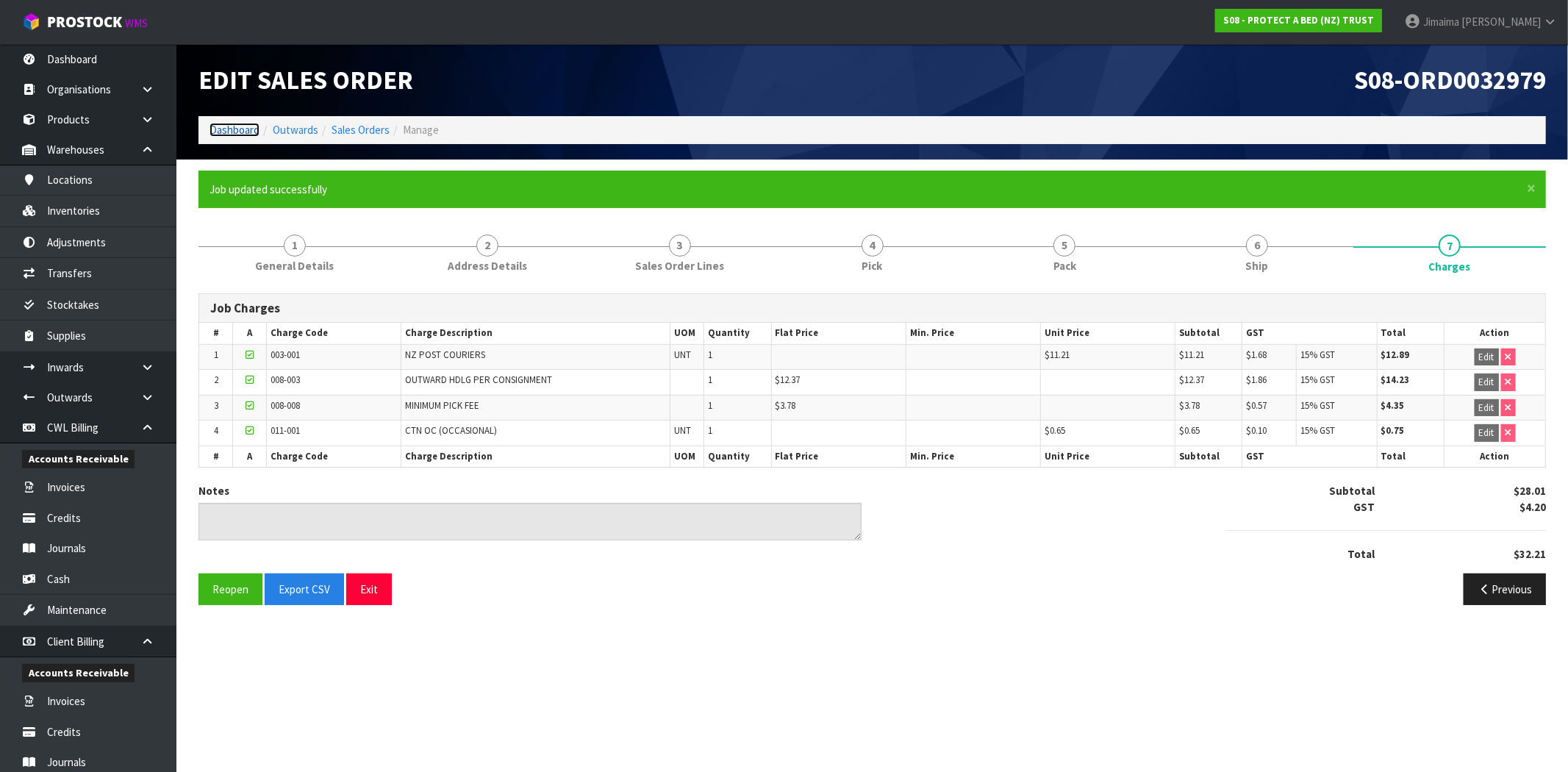
click at [246, 130] on link "Dashboard" at bounding box center [234, 130] width 50 height 14
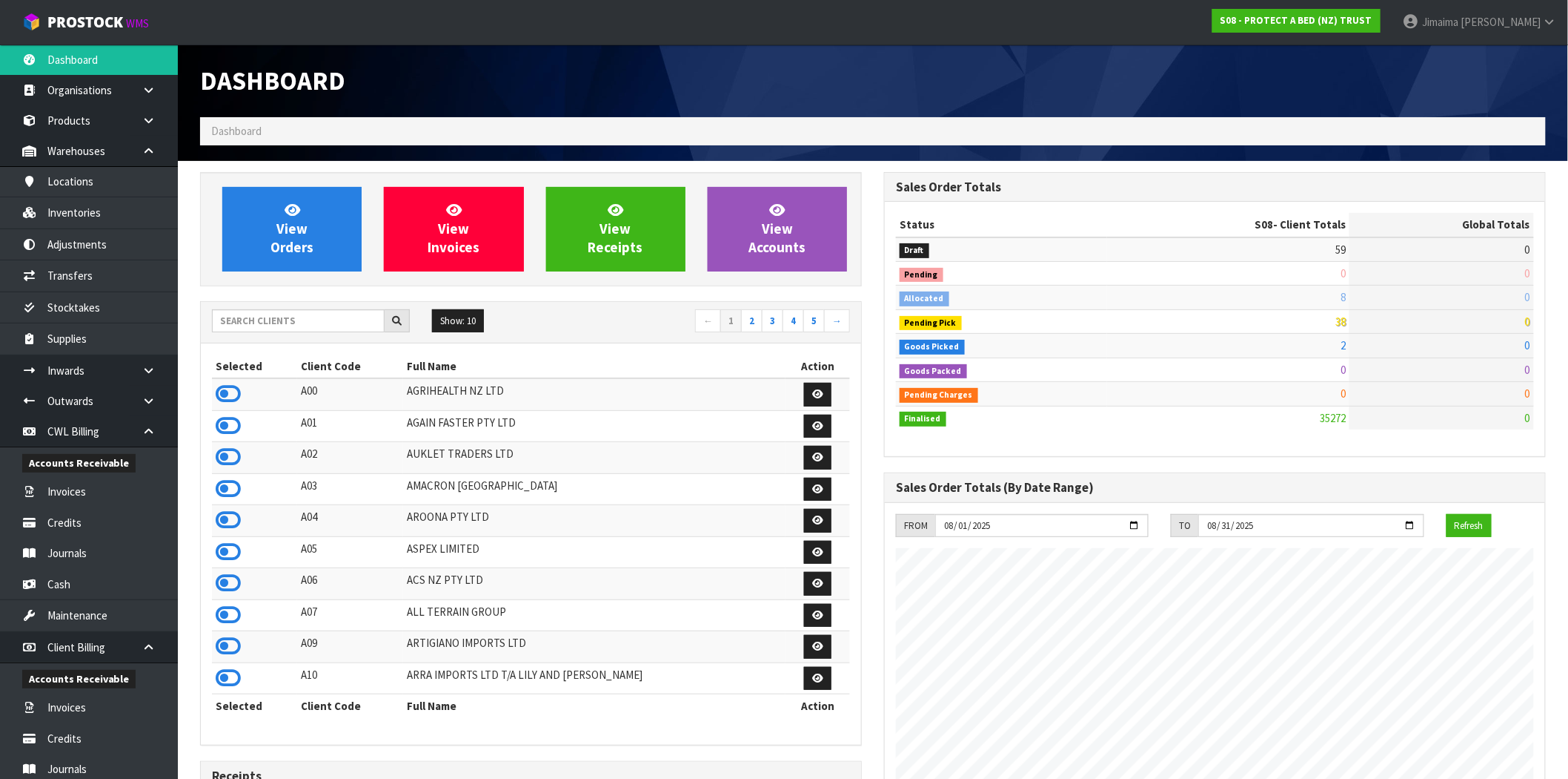
scroll to position [1123, 684]
drag, startPoint x: 361, startPoint y: 298, endPoint x: 350, endPoint y: 311, distance: 17.0
click at [360, 300] on div "View Orders View Invoices View Receipts View Accounts Show: 10 5 10 25" at bounding box center [531, 744] width 684 height 1145
click at [346, 315] on input "text" at bounding box center [298, 320] width 173 height 23
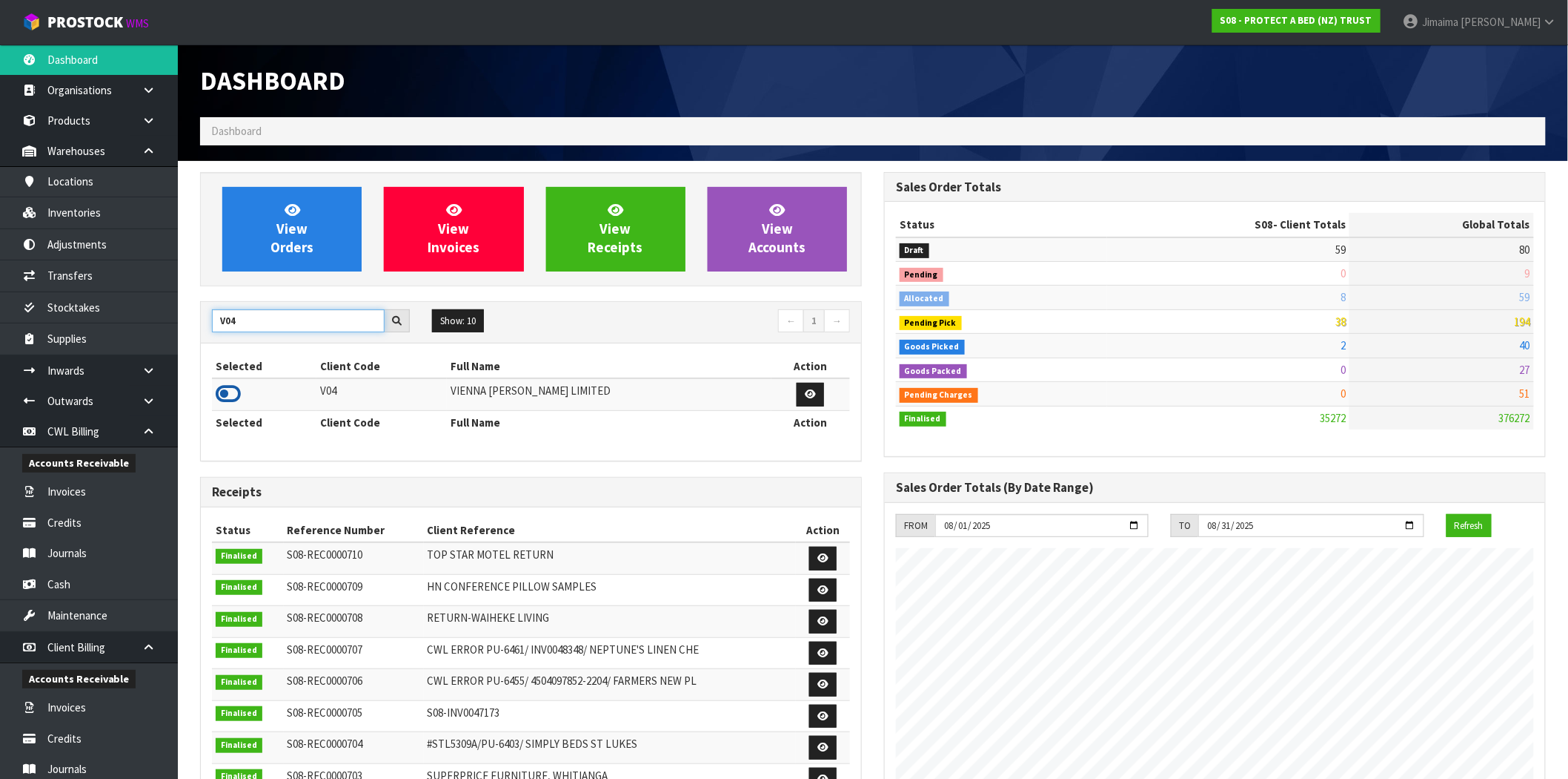
type input "V04"
click at [227, 401] on icon at bounding box center [229, 393] width 25 height 22
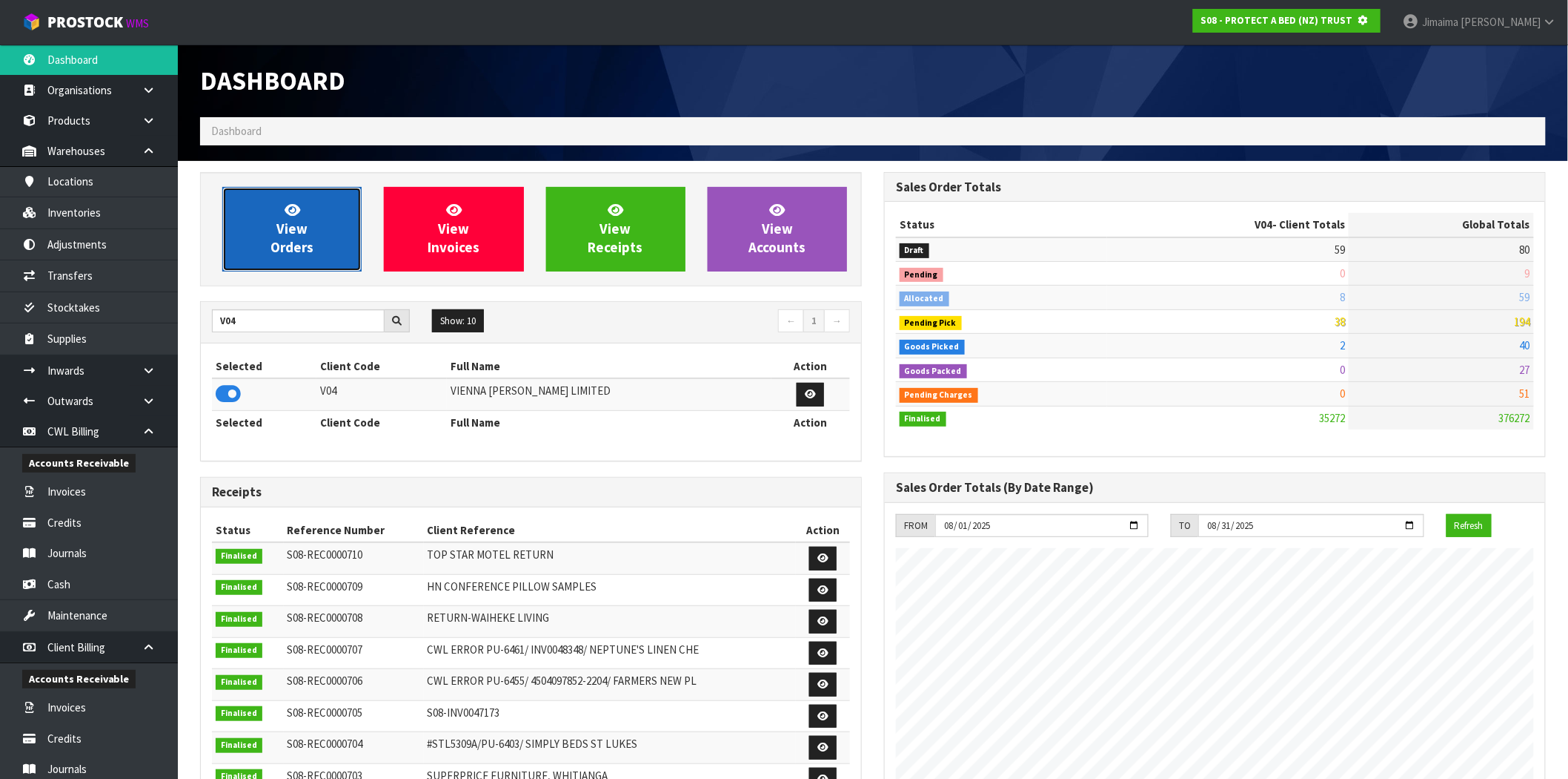
scroll to position [740711, 740491]
click at [291, 233] on span "View Orders" at bounding box center [292, 229] width 43 height 56
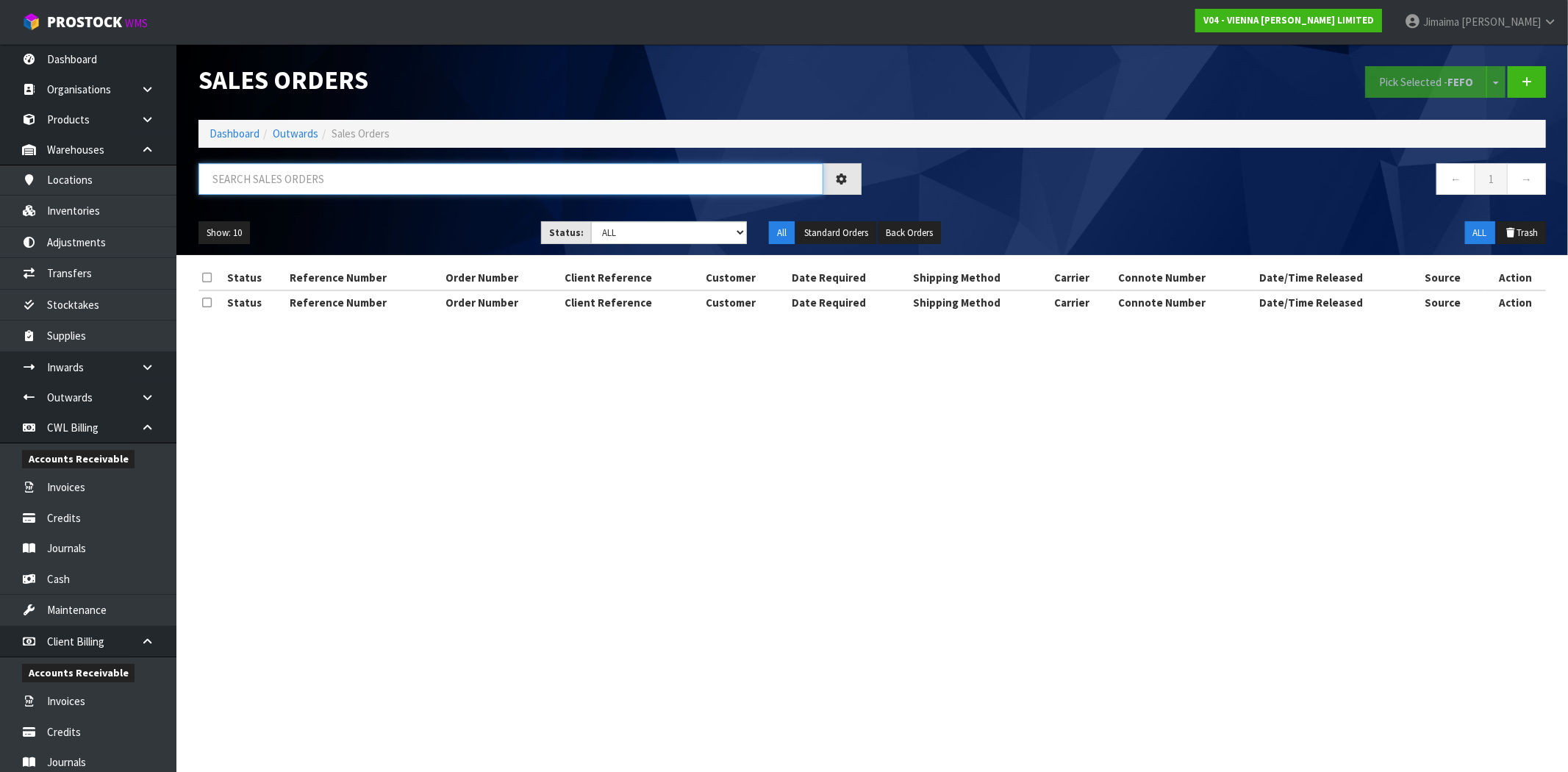
click at [279, 192] on input "text" at bounding box center [510, 179] width 625 height 32
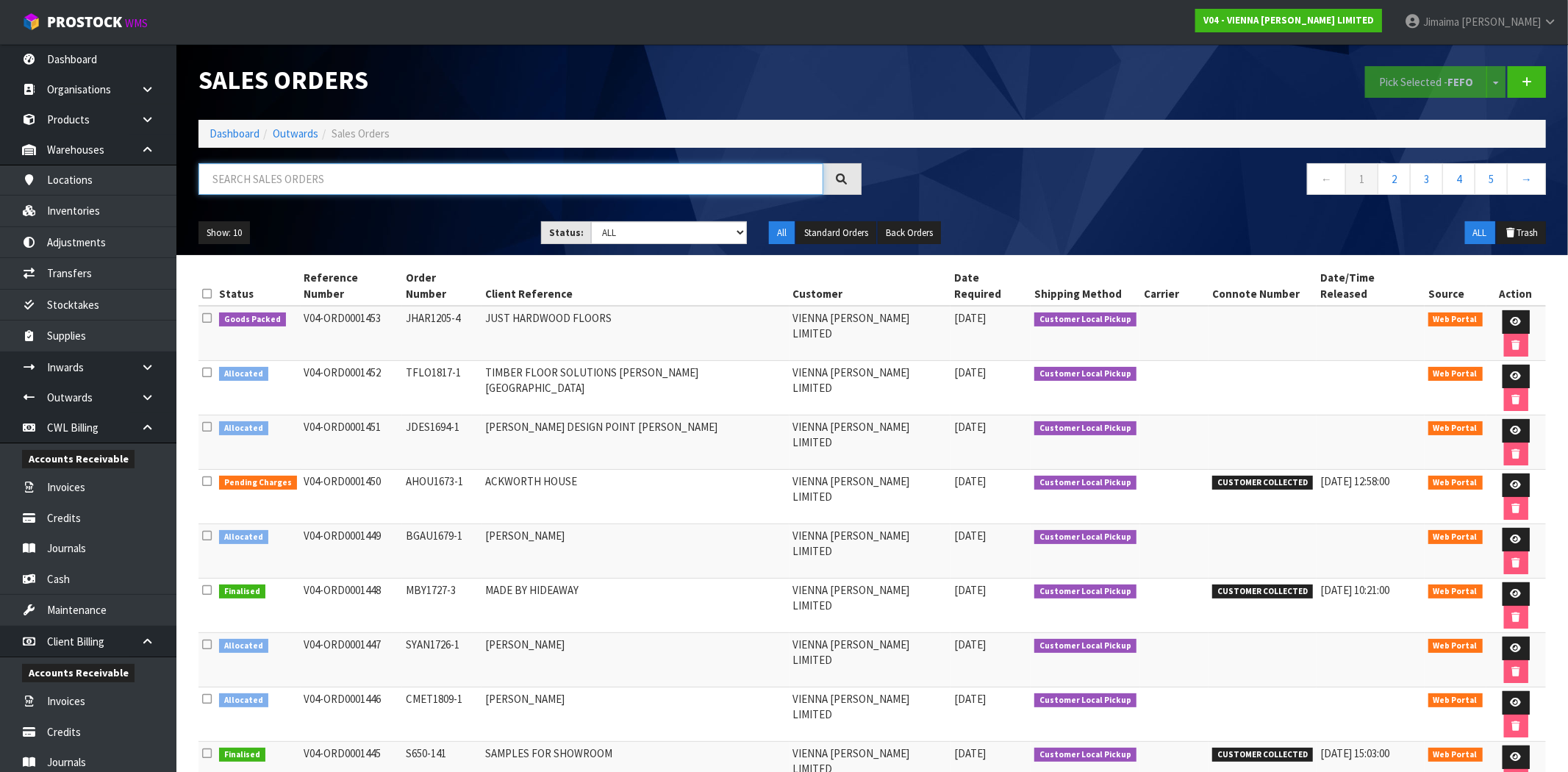
paste input "1444"
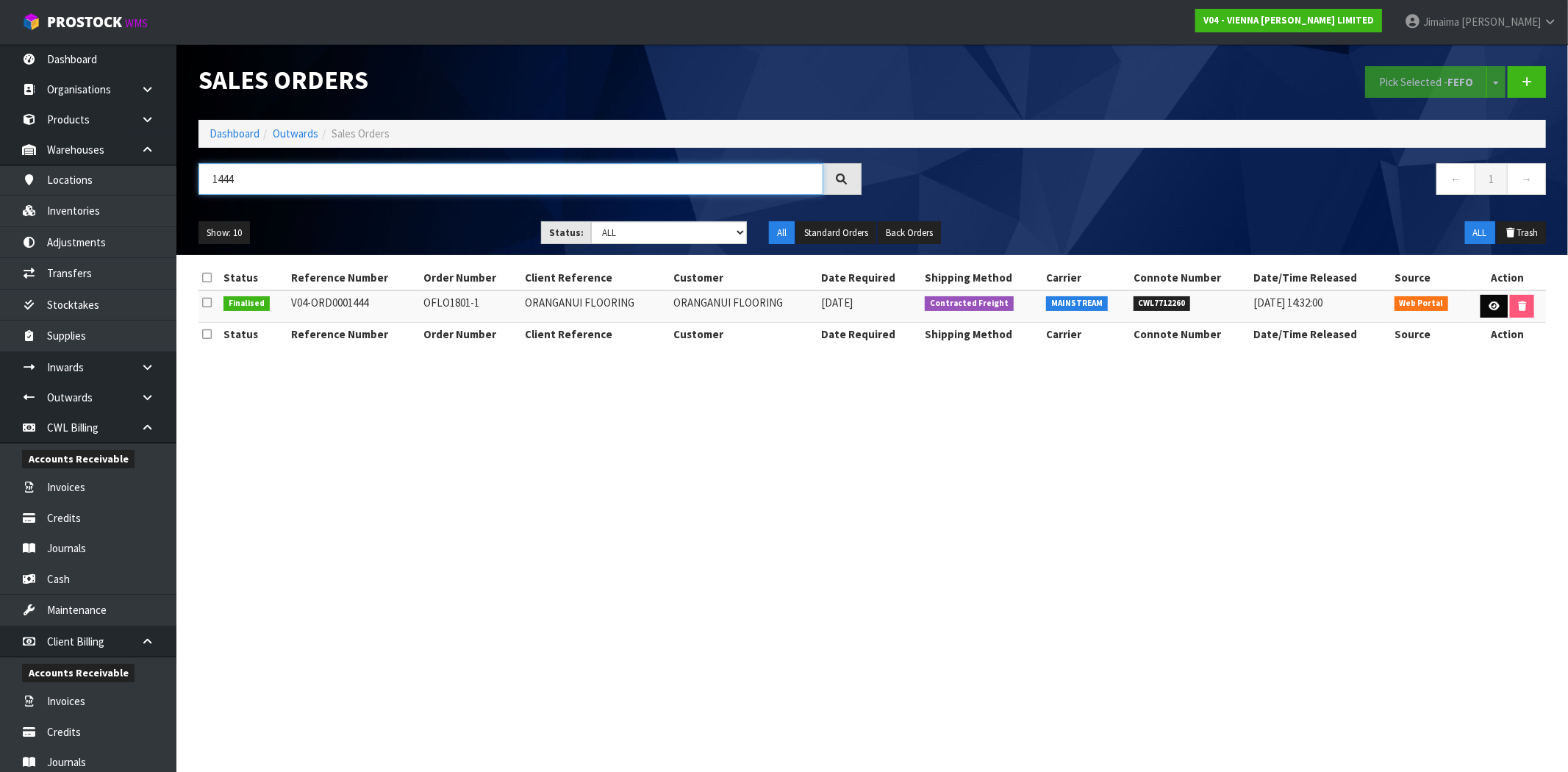
type input "1444"
click at [1495, 300] on link at bounding box center [1494, 306] width 28 height 23
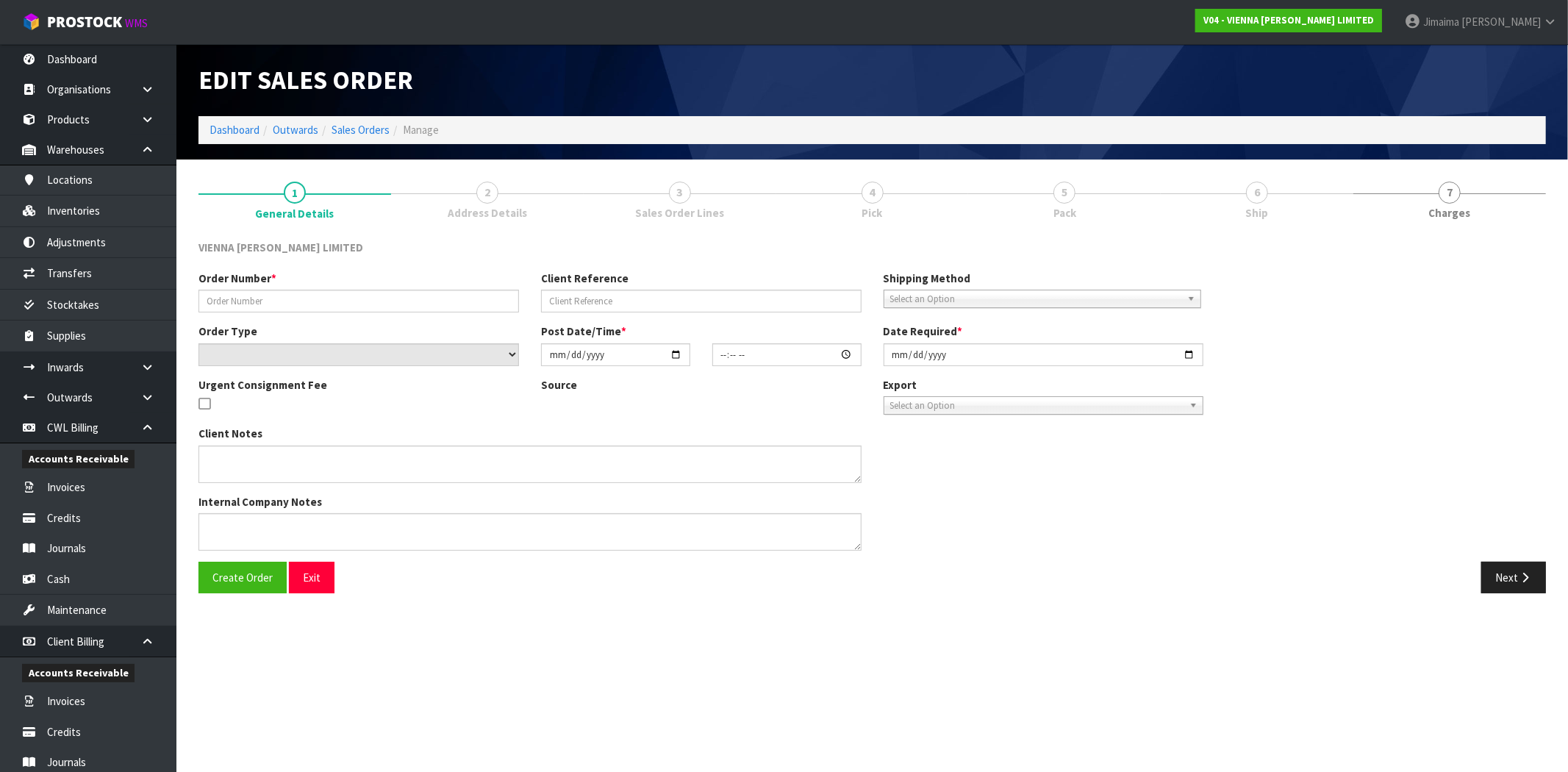
type input "OFLO1801-1"
type input "ORANGANUI FLOORING"
select select "number:0"
type input "2025-08-05"
type input "10:53:00.000"
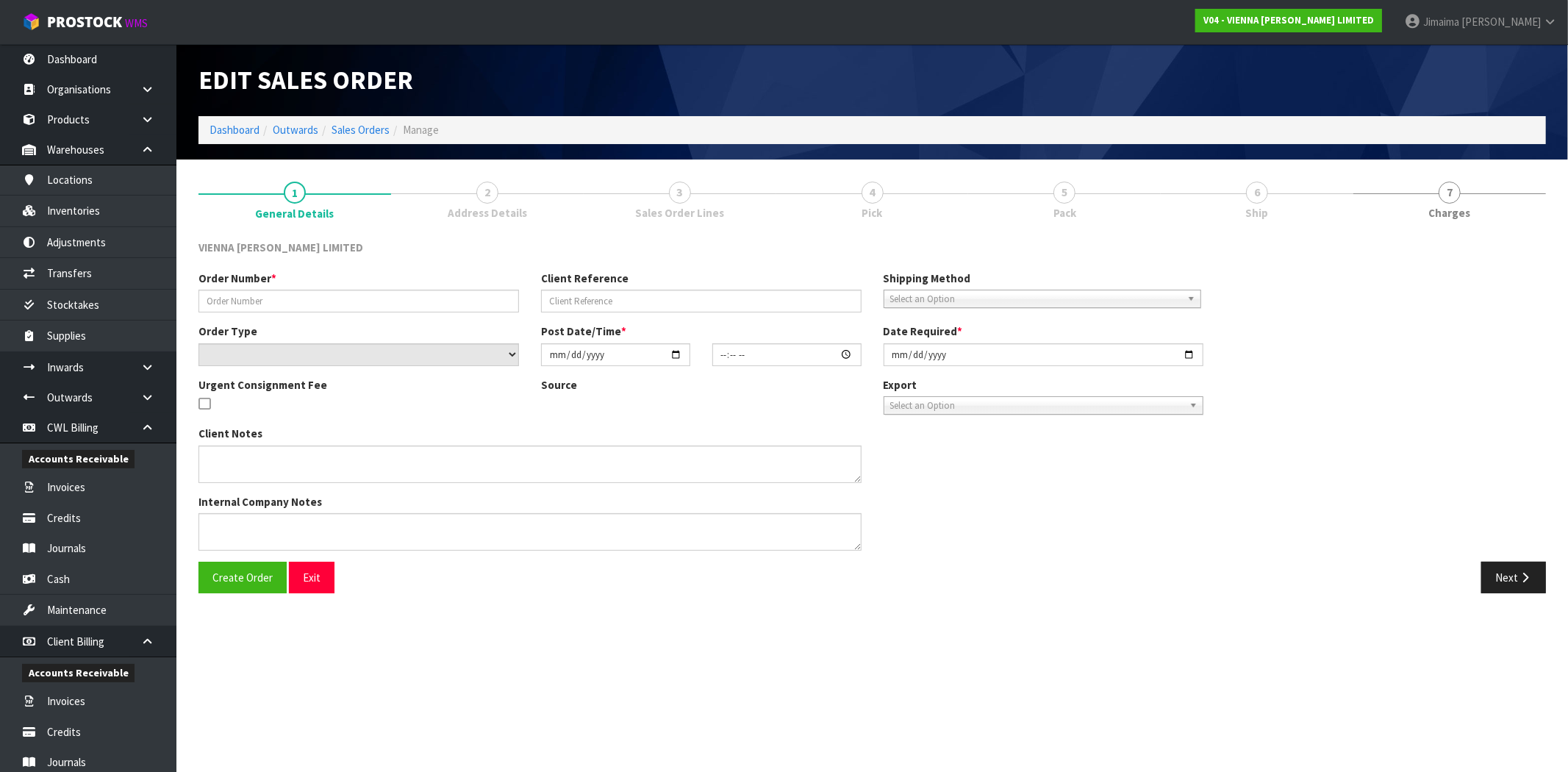
type input "2025-08-06"
type textarea "ORANGANUI FLOORING REPRINTED WITH NOTES"
type textarea "PLEASE ARRANGE TO DISPATCH THIS WEEK TO THE ADDRESS SHOWN ON THE ORDER, 283 PAR…"
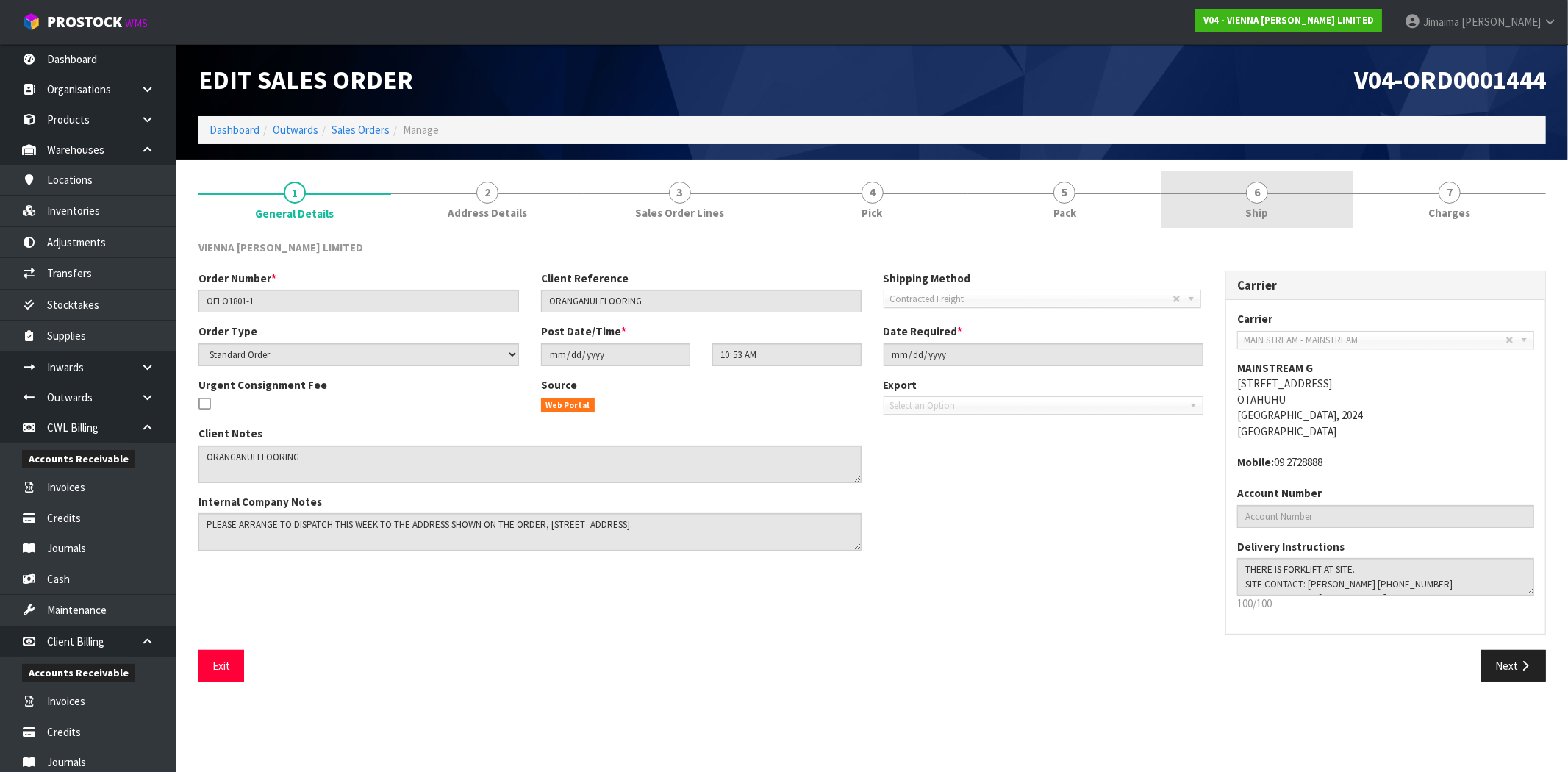
click at [1280, 200] on link "6 Ship" at bounding box center [1258, 199] width 192 height 58
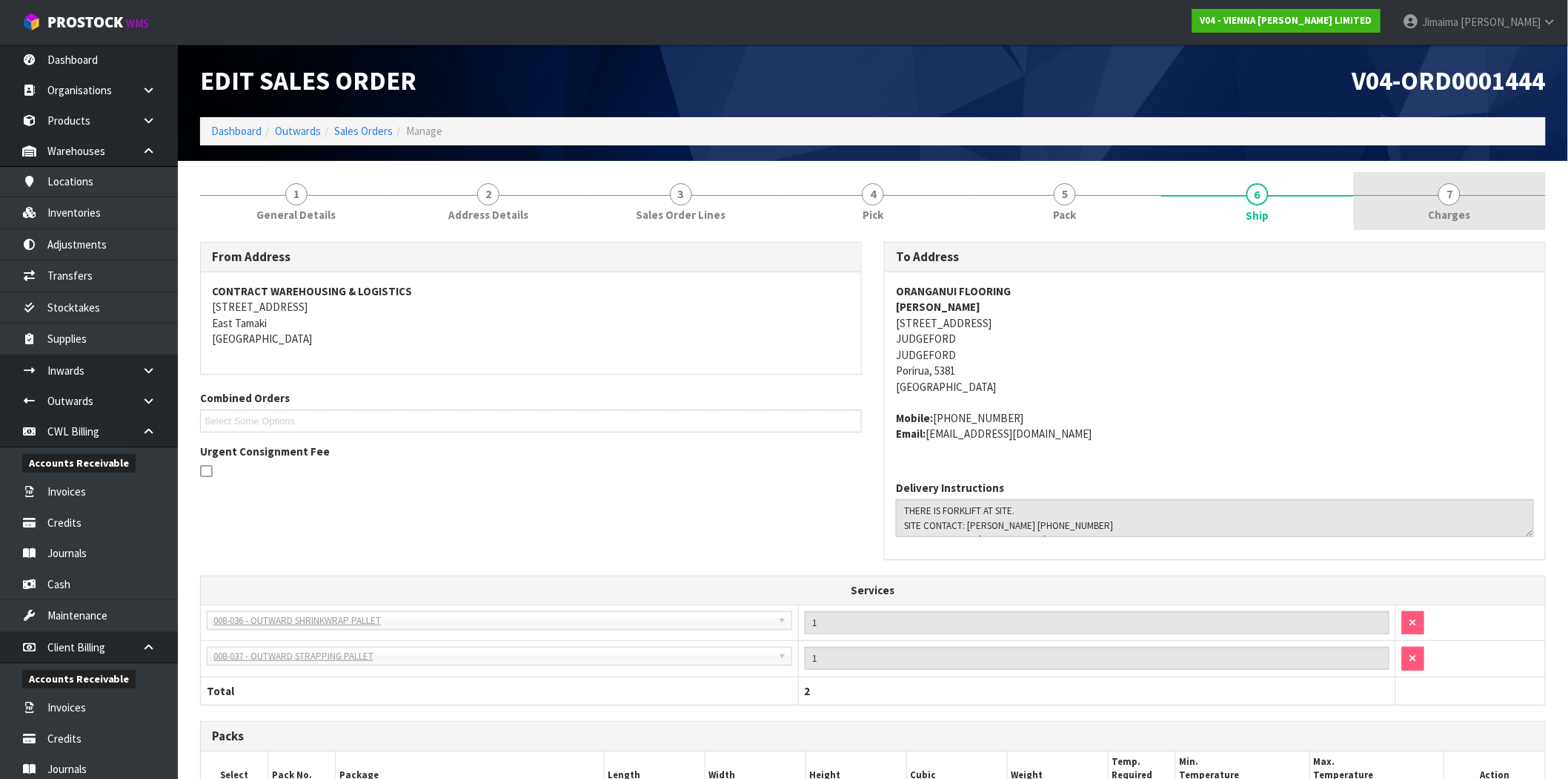
click at [1498, 204] on link "7 Charges" at bounding box center [1450, 201] width 192 height 58
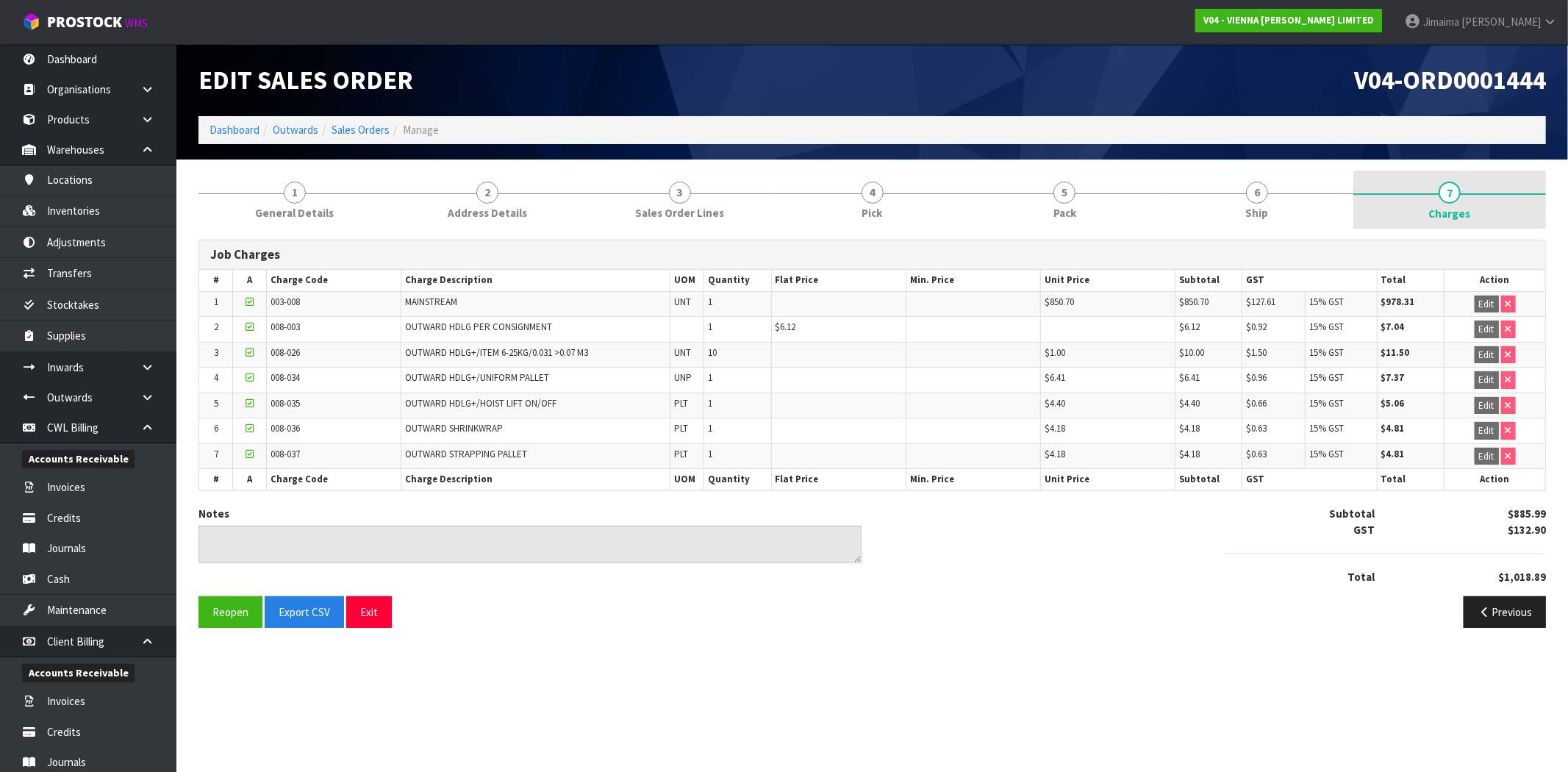
click at [1376, 208] on link "7 Charges" at bounding box center [1450, 200] width 192 height 59
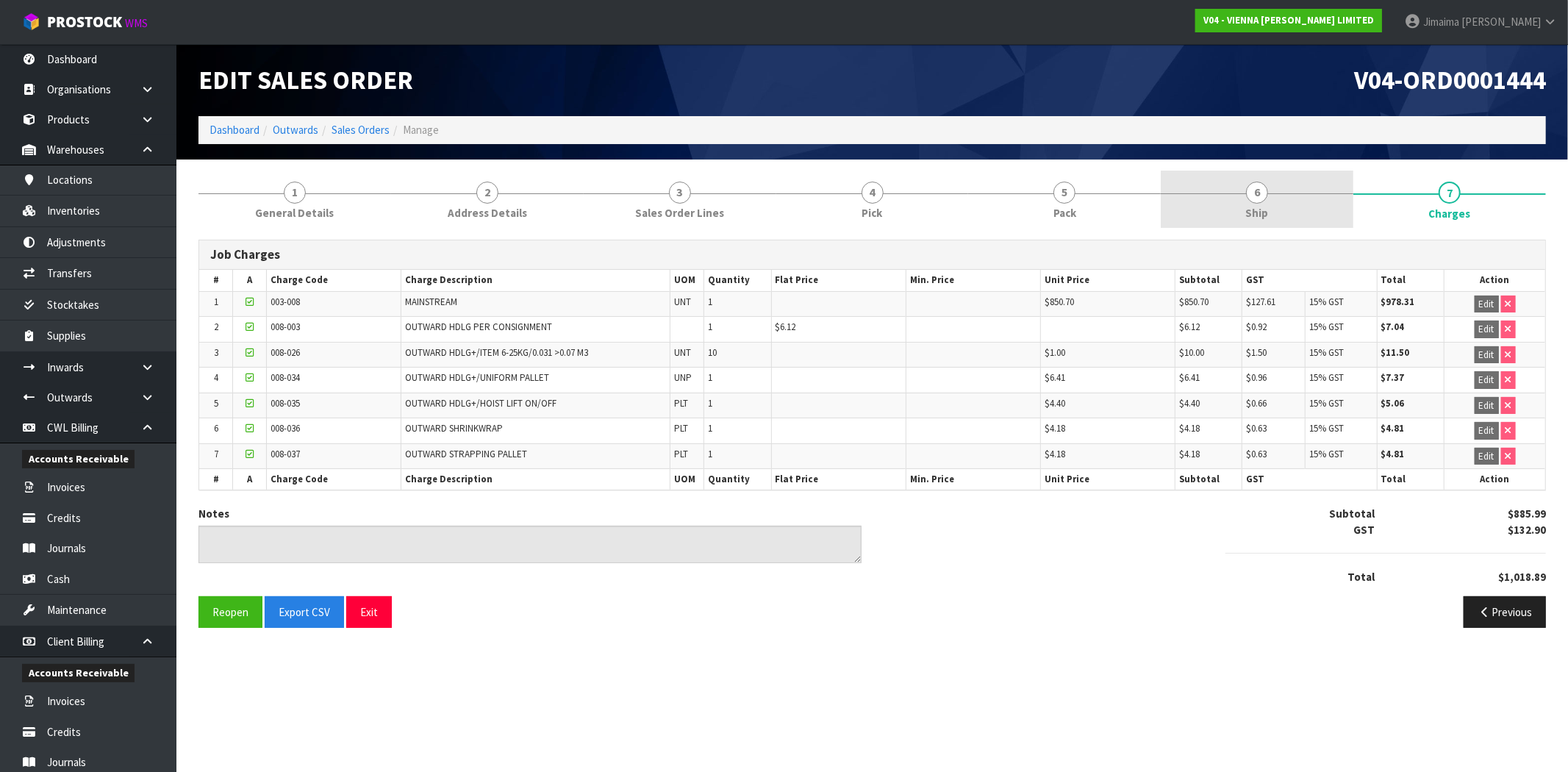
click at [1292, 217] on link "6 Ship" at bounding box center [1258, 199] width 192 height 58
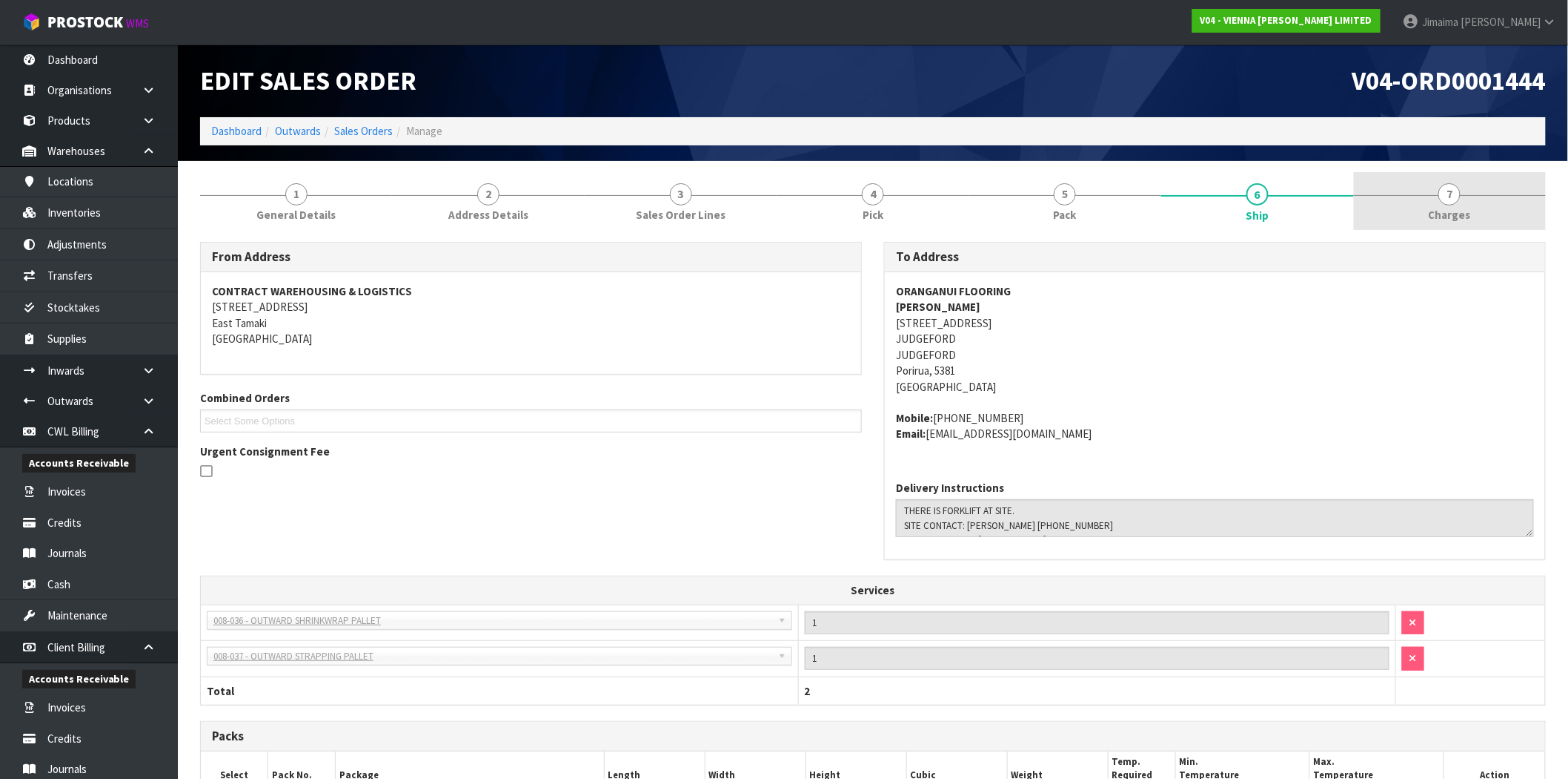
click at [1466, 175] on link "7 Charges" at bounding box center [1450, 201] width 192 height 58
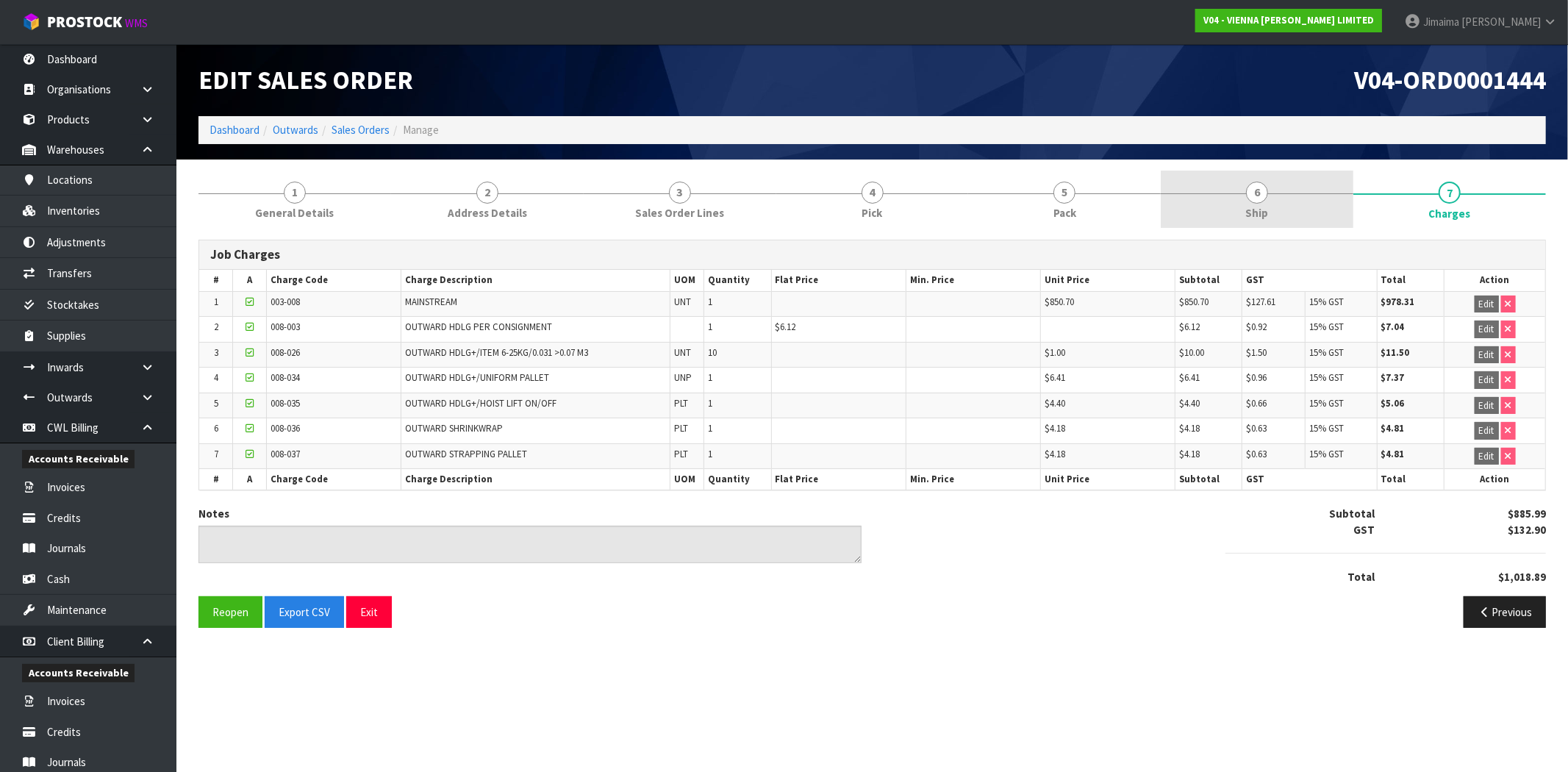
click at [1281, 214] on link "6 Ship" at bounding box center [1258, 199] width 192 height 58
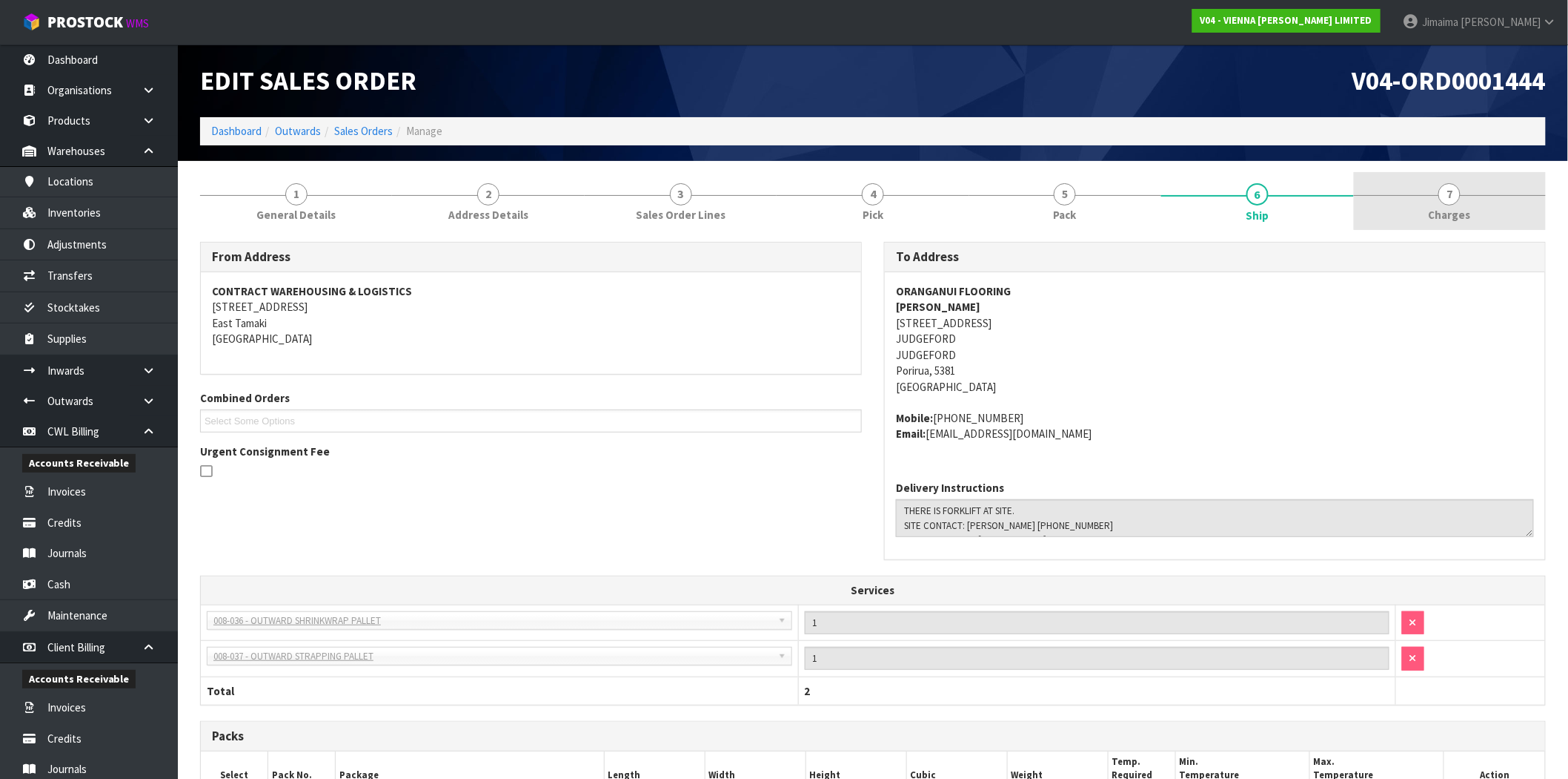
click at [1414, 197] on link "7 Charges" at bounding box center [1450, 201] width 192 height 58
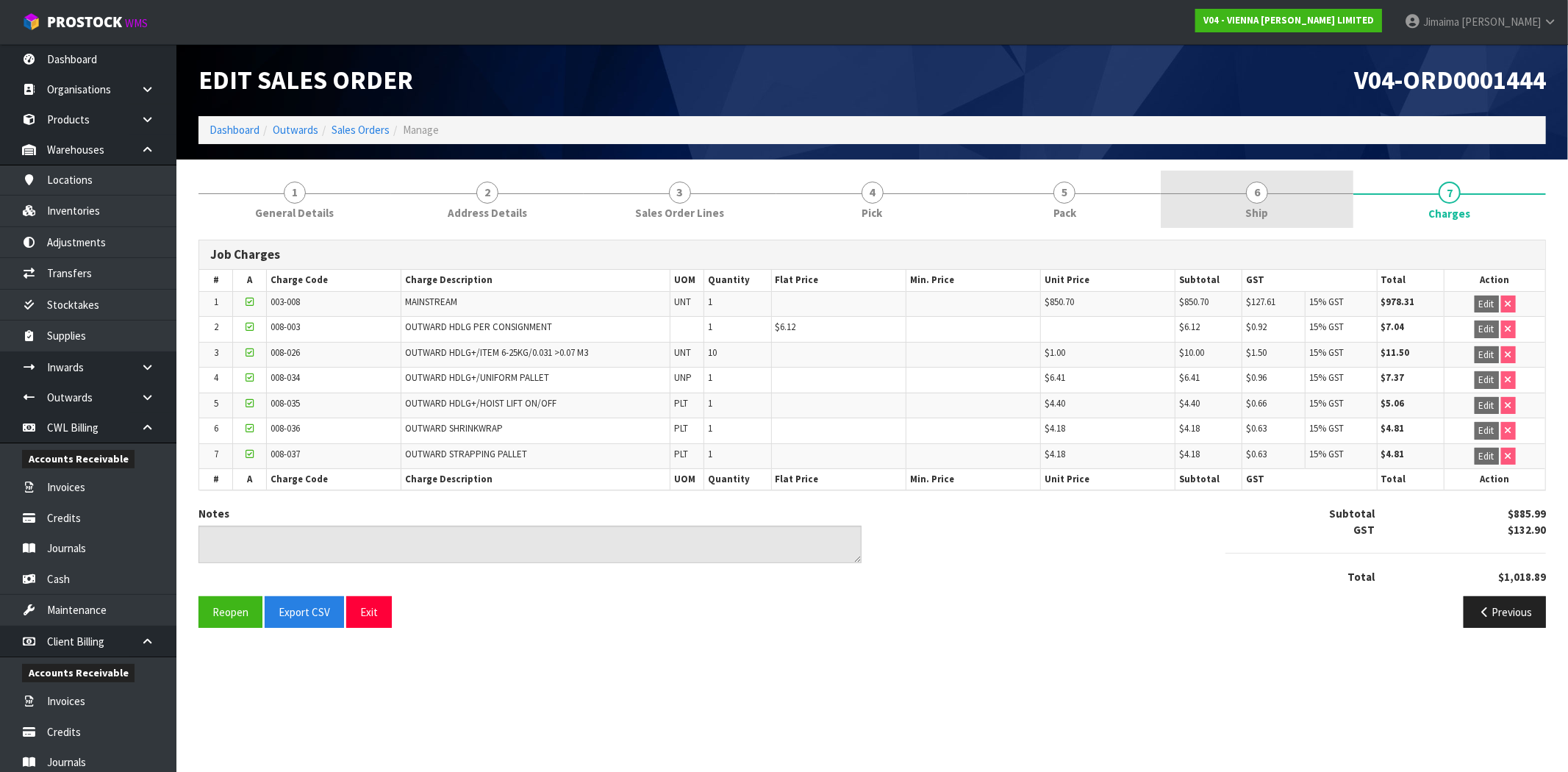
click at [1231, 206] on link "6 Ship" at bounding box center [1258, 199] width 192 height 58
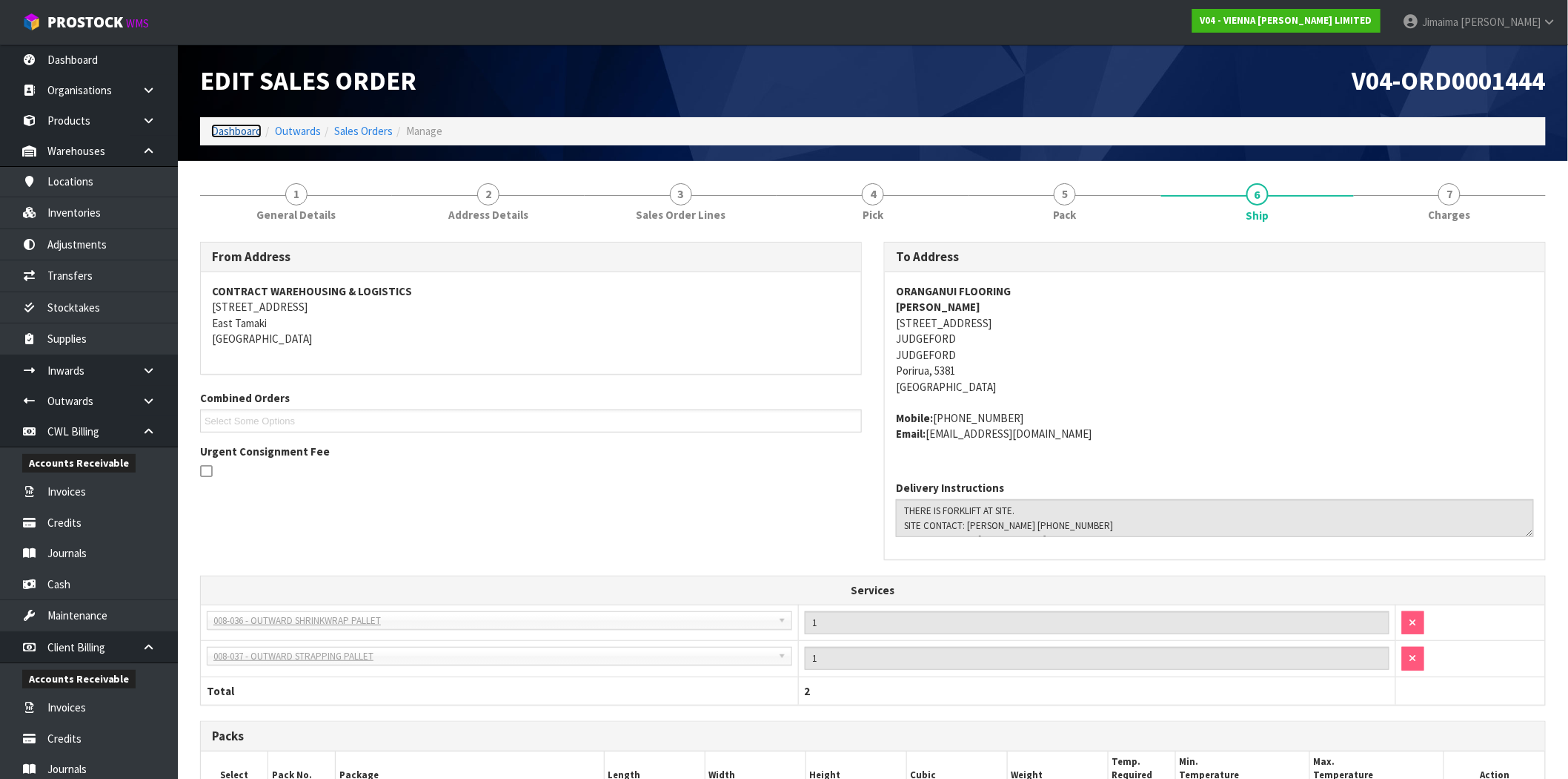
click at [249, 133] on link "Dashboard" at bounding box center [236, 131] width 51 height 14
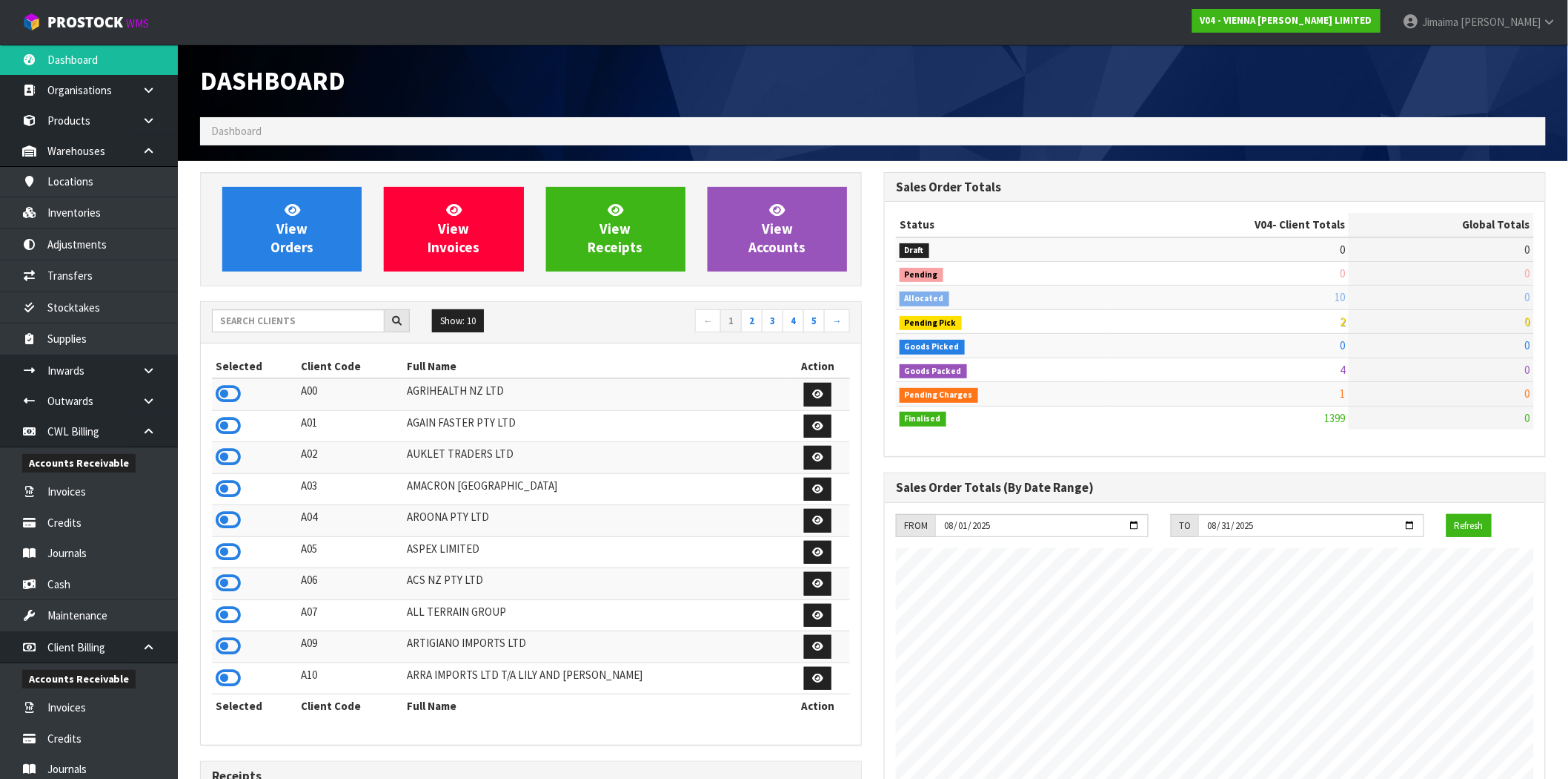
scroll to position [1123, 684]
click at [242, 321] on input "text" at bounding box center [298, 320] width 173 height 23
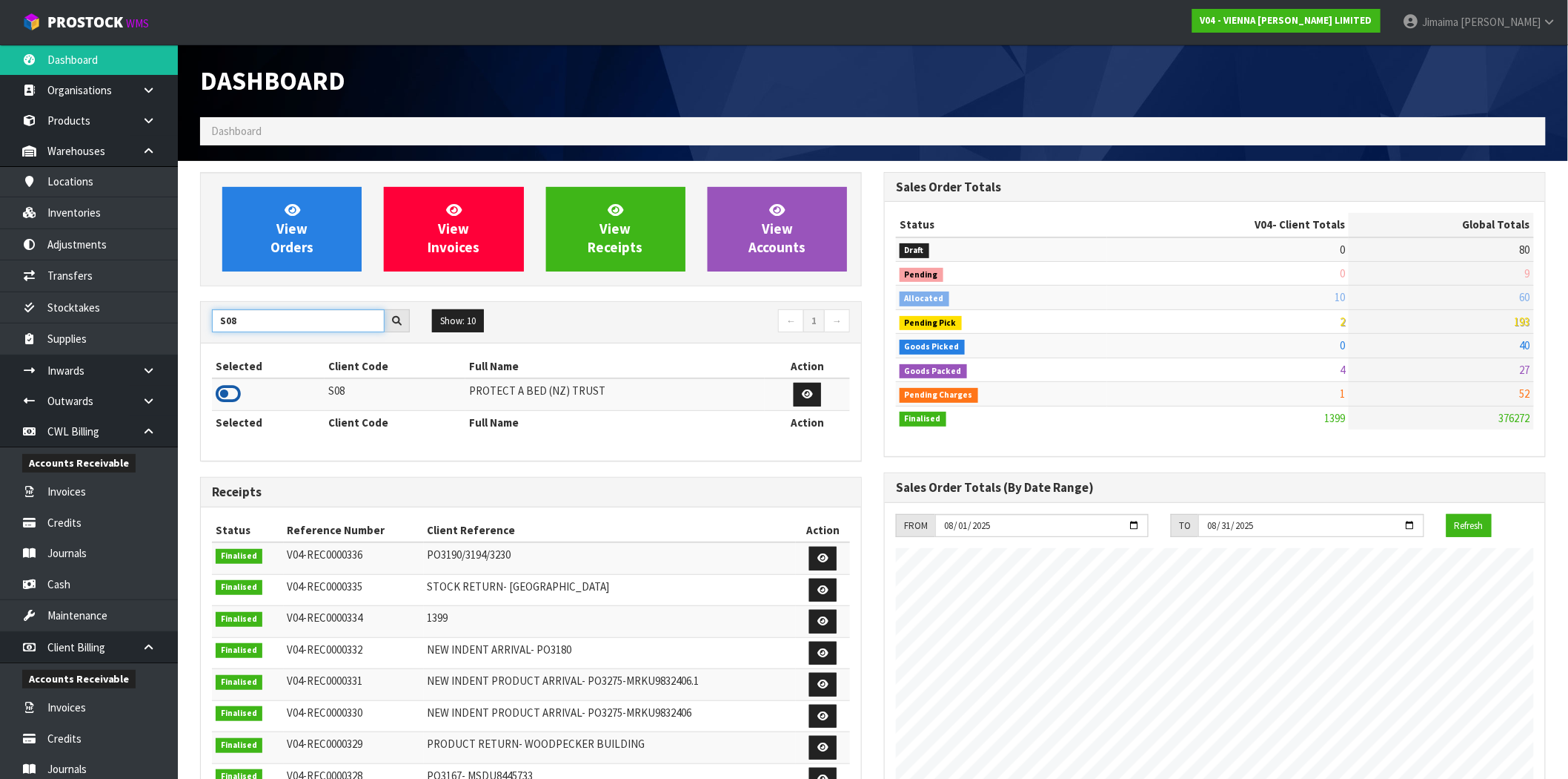
type input "S08"
click at [230, 391] on icon at bounding box center [229, 393] width 25 height 22
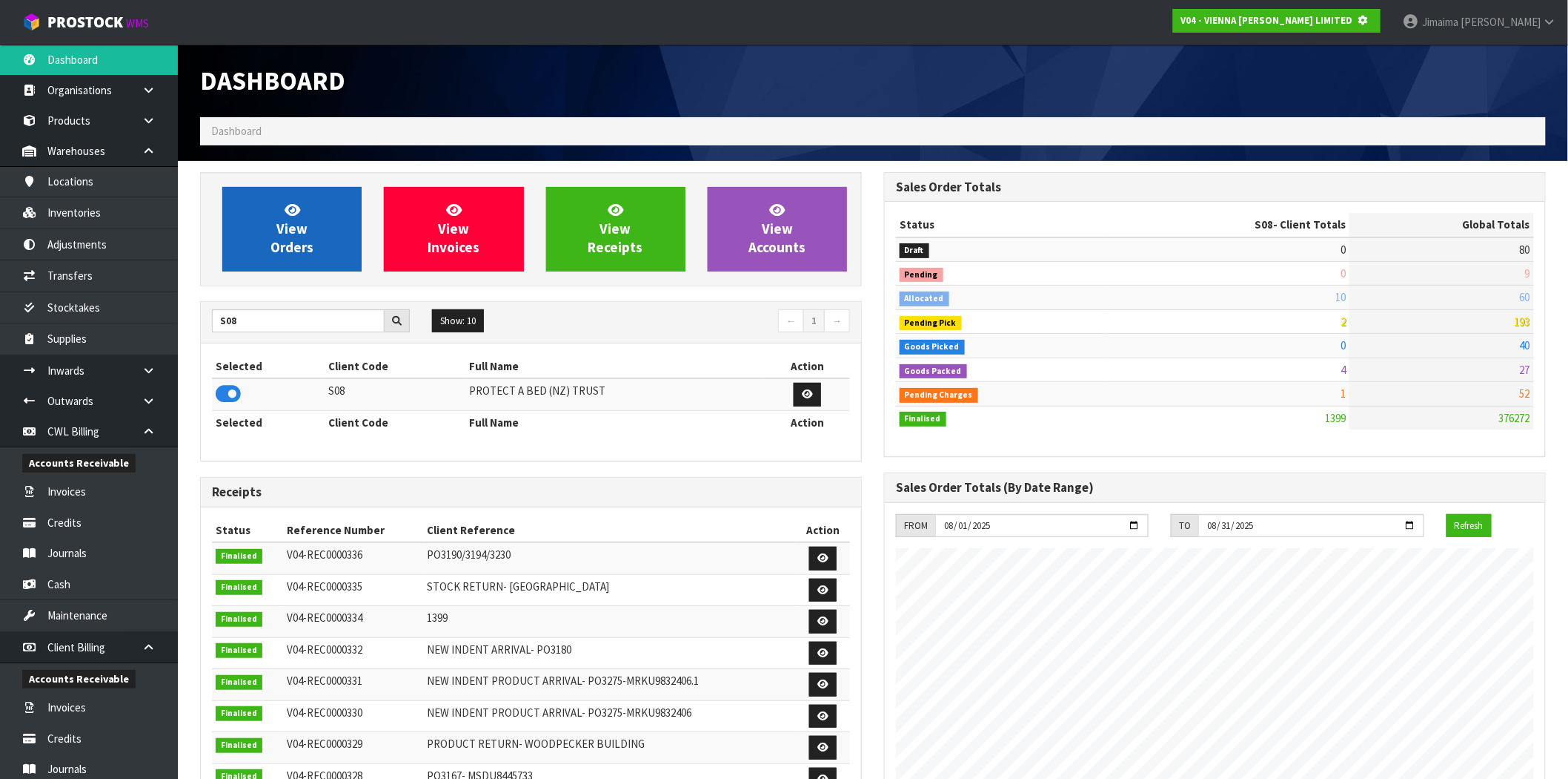
scroll to position [740711, 740491]
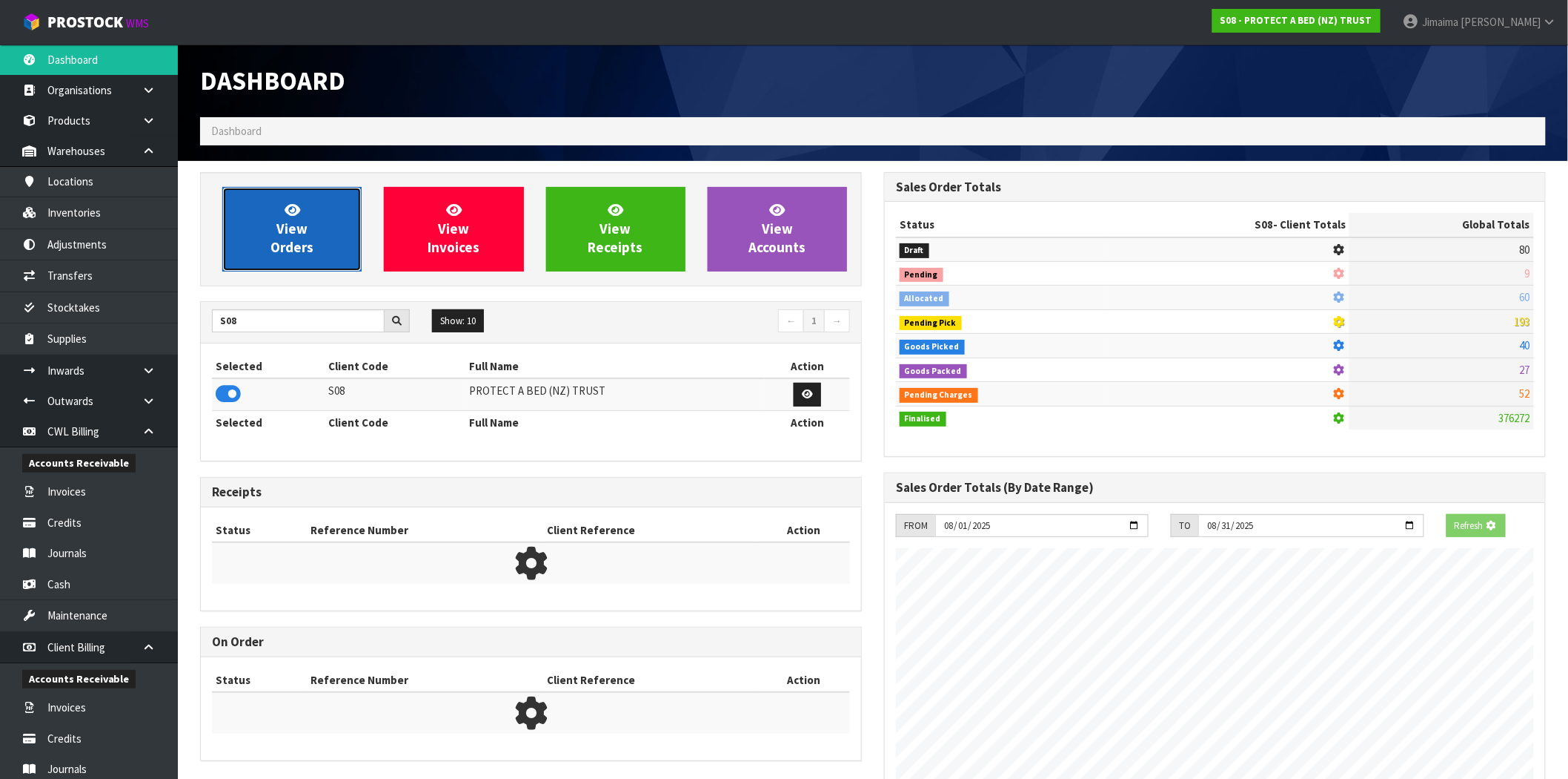
click at [315, 241] on link "View Orders" at bounding box center [292, 229] width 139 height 84
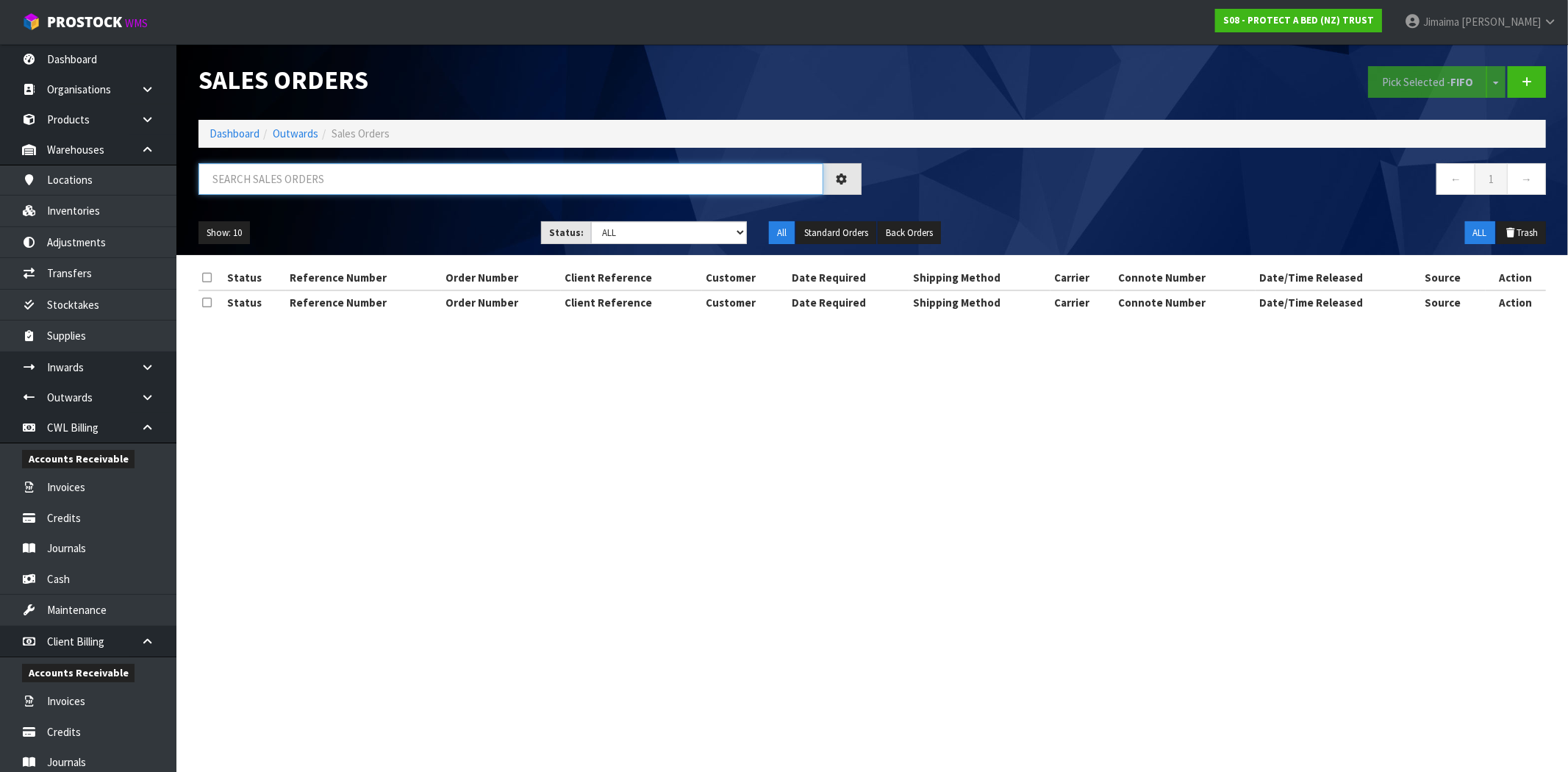
click at [344, 173] on input "text" at bounding box center [510, 179] width 625 height 32
paste input "4504082912"
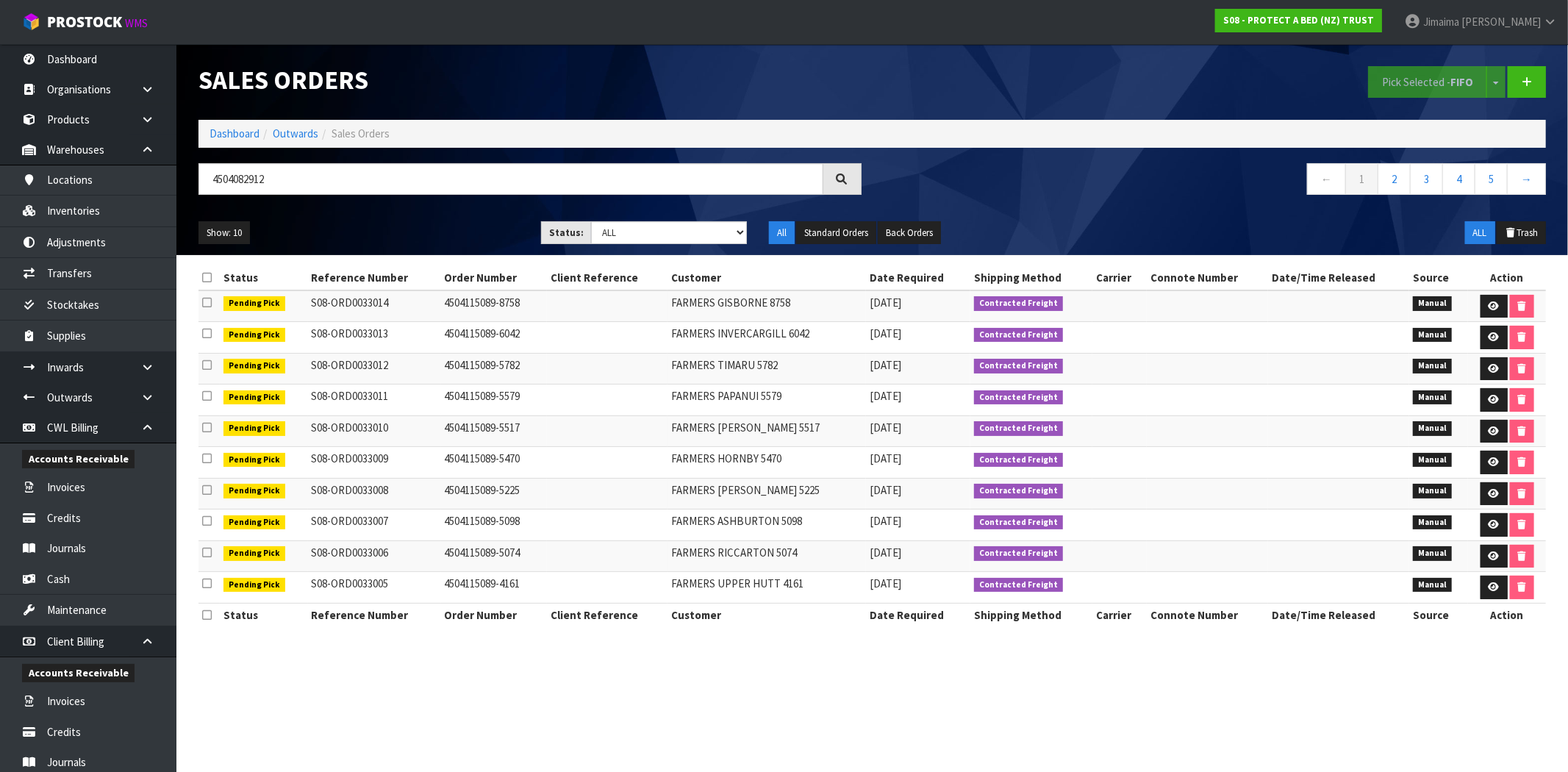
click at [512, 394] on td "4504115089-5579" at bounding box center [494, 401] width 106 height 32
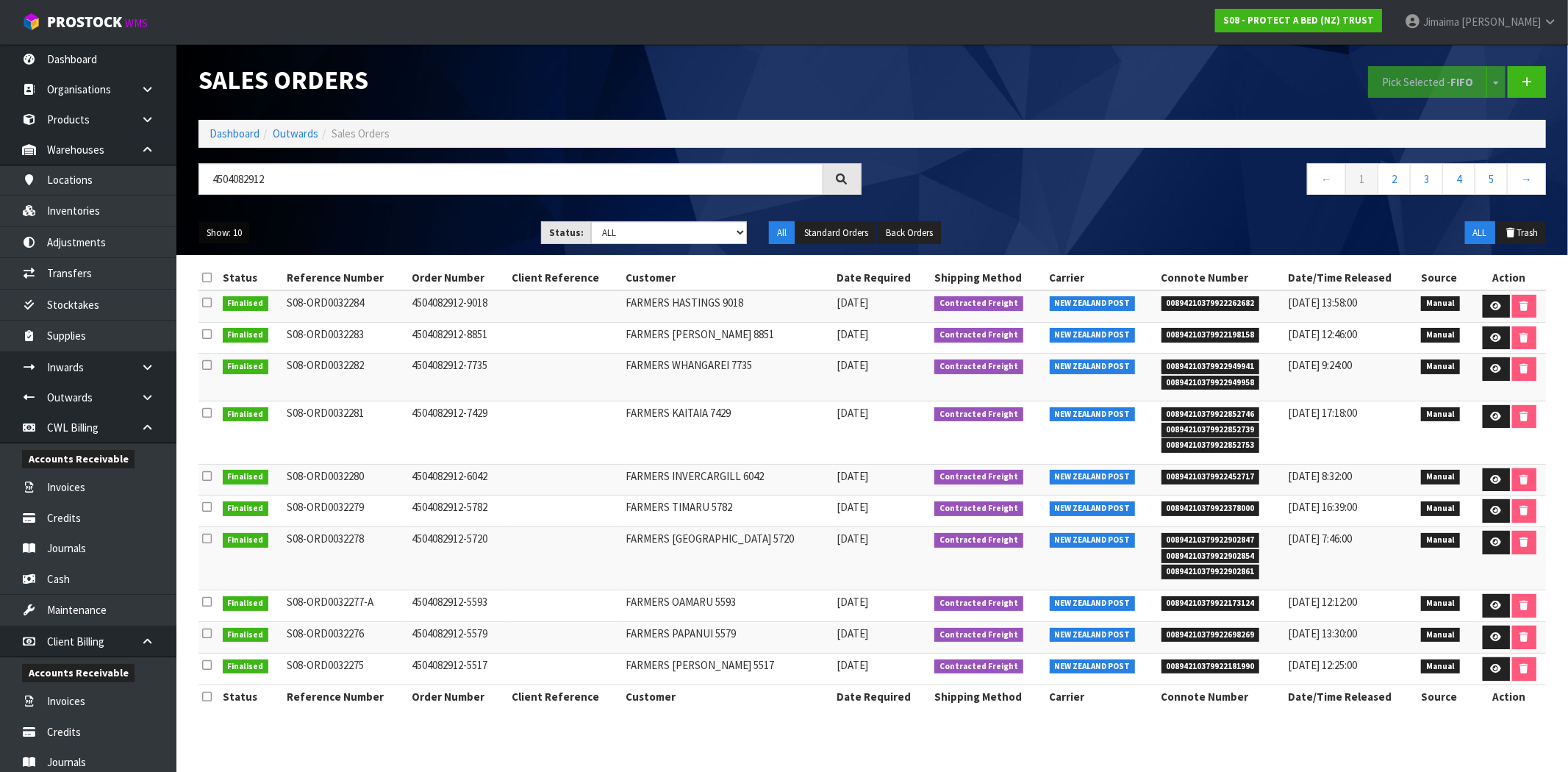
click at [239, 228] on button "Show: 10" at bounding box center [224, 233] width 52 height 23
click at [237, 325] on link "50" at bounding box center [257, 320] width 116 height 20
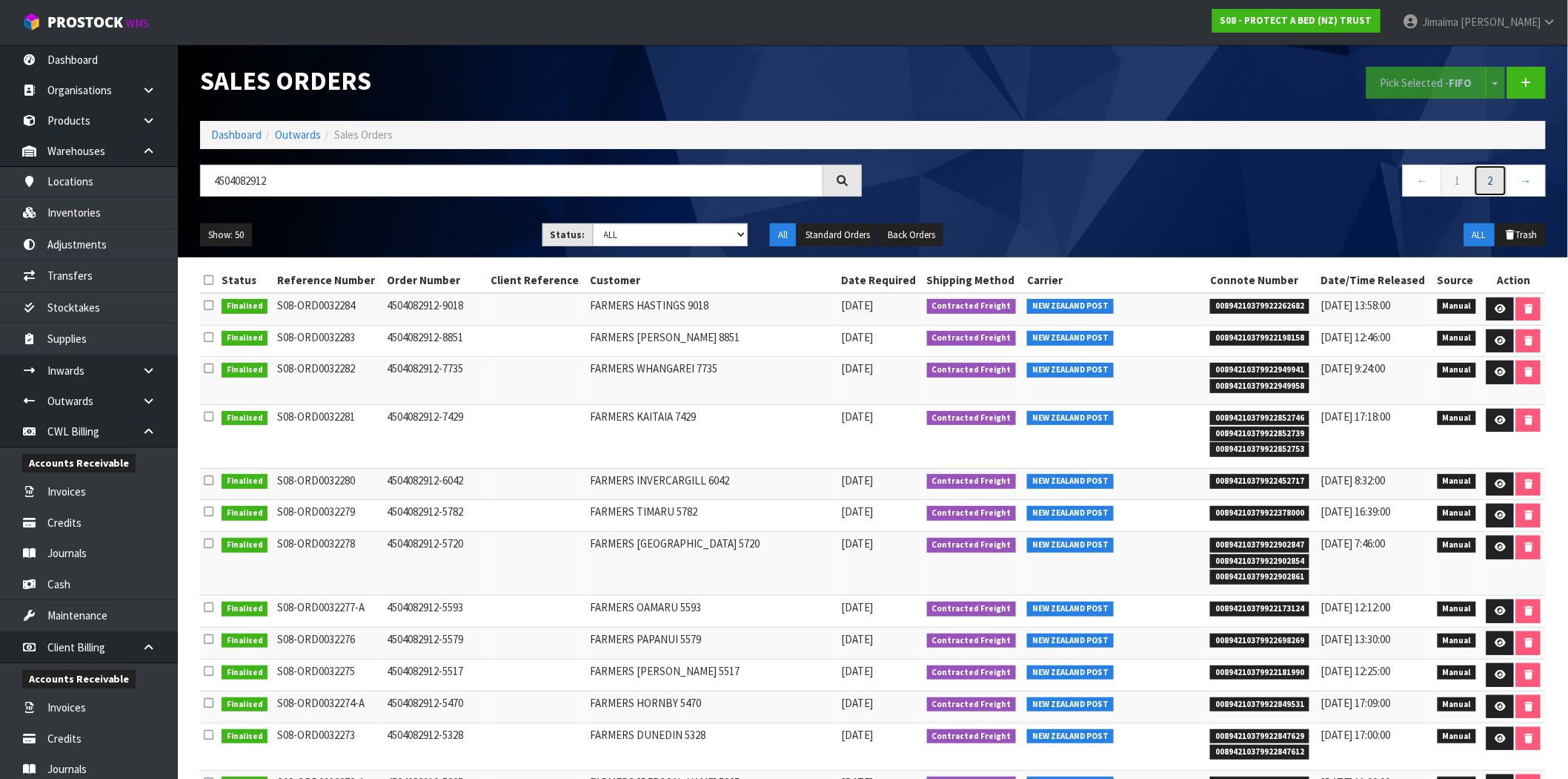
drag, startPoint x: 1487, startPoint y: 189, endPoint x: 1361, endPoint y: 247, distance: 138.7
click at [1487, 189] on link "2" at bounding box center [1491, 181] width 34 height 32
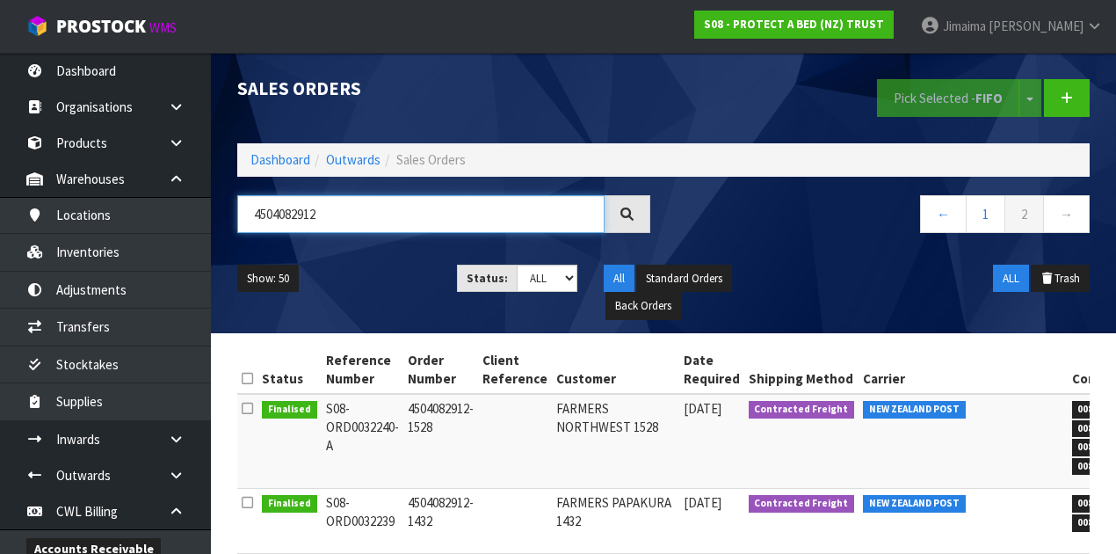
drag, startPoint x: 330, startPoint y: 208, endPoint x: 213, endPoint y: 213, distance: 117.0
click at [213, 213] on header "Sales Orders Pick Selected - FIFO Split button! FIFO - First In First Out FEFO …" at bounding box center [663, 193] width 905 height 280
paste input "9785"
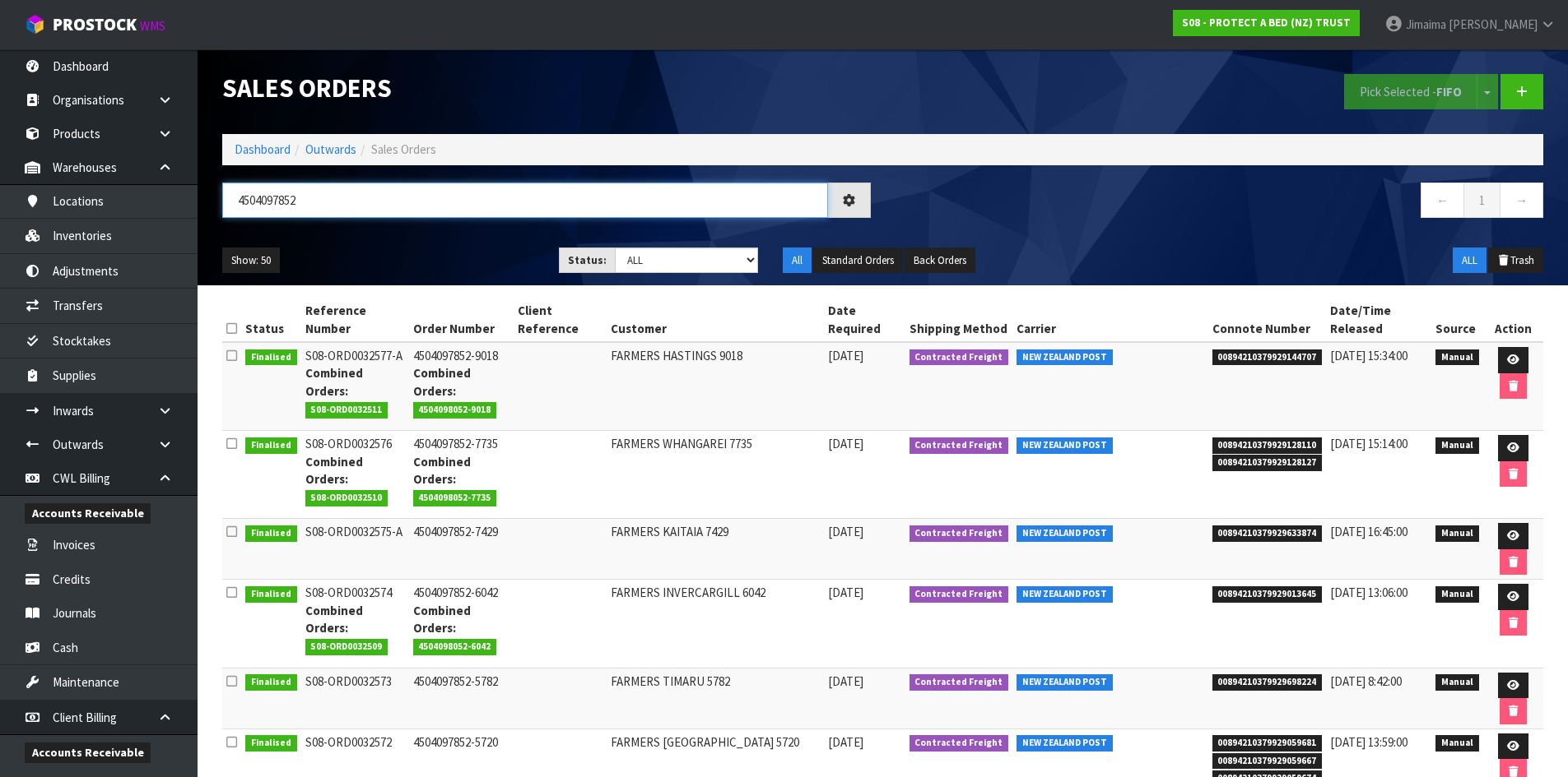
click at [276, 206] on input "4504097852" at bounding box center [525, 200] width 606 height 36
type input "FARMERS"
click at [644, 247] on select "Draft Pending Allocated Pending Pick Goods Picked Goods Packed Pending Charges …" at bounding box center [686, 259] width 143 height 25
select select "string:0"
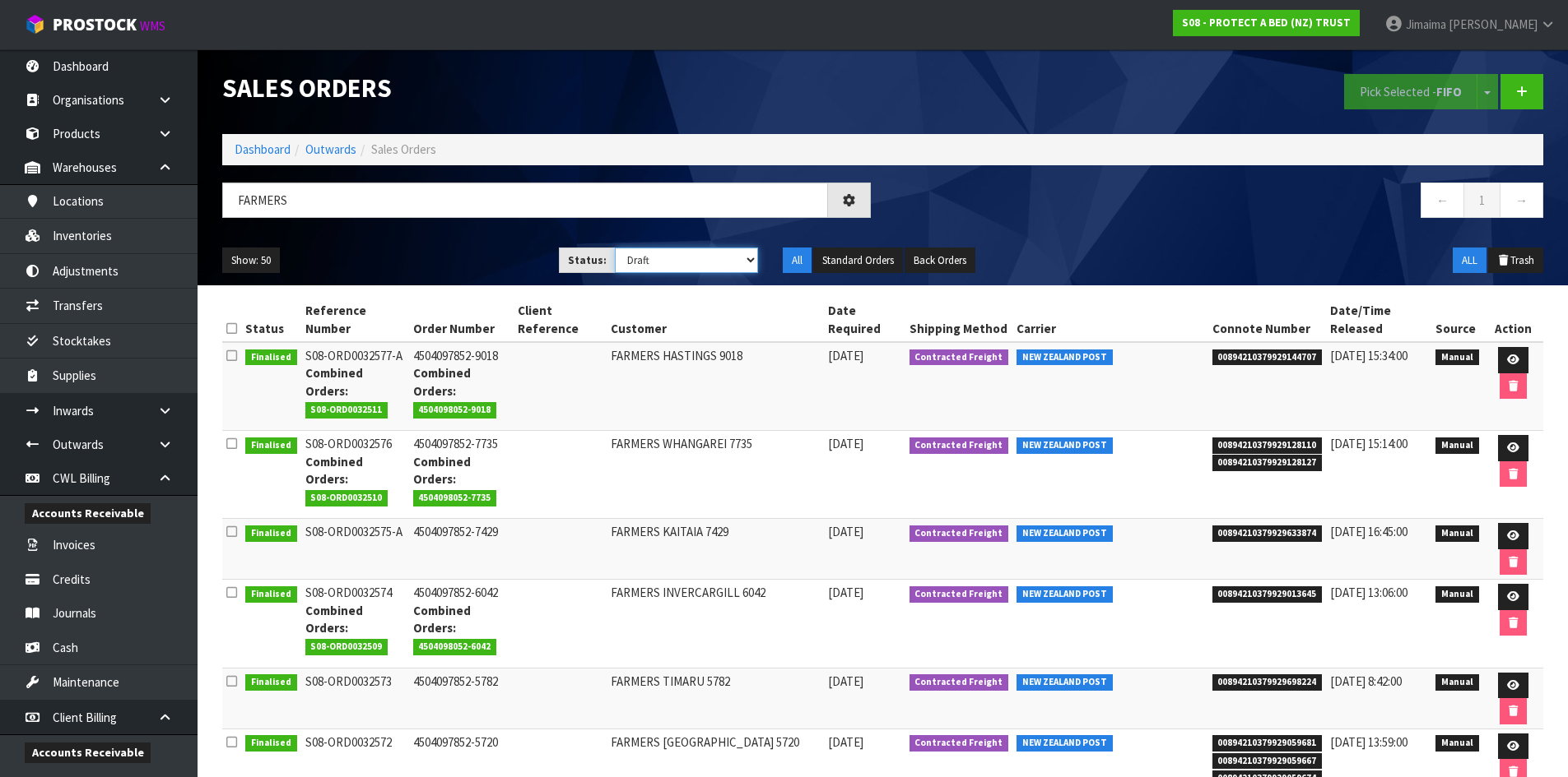
click at [614, 247] on select "Draft Pending Allocated Pending Pick Goods Picked Goods Packed Pending Charges …" at bounding box center [686, 259] width 143 height 25
click at [236, 269] on button "Show: 50" at bounding box center [251, 260] width 58 height 26
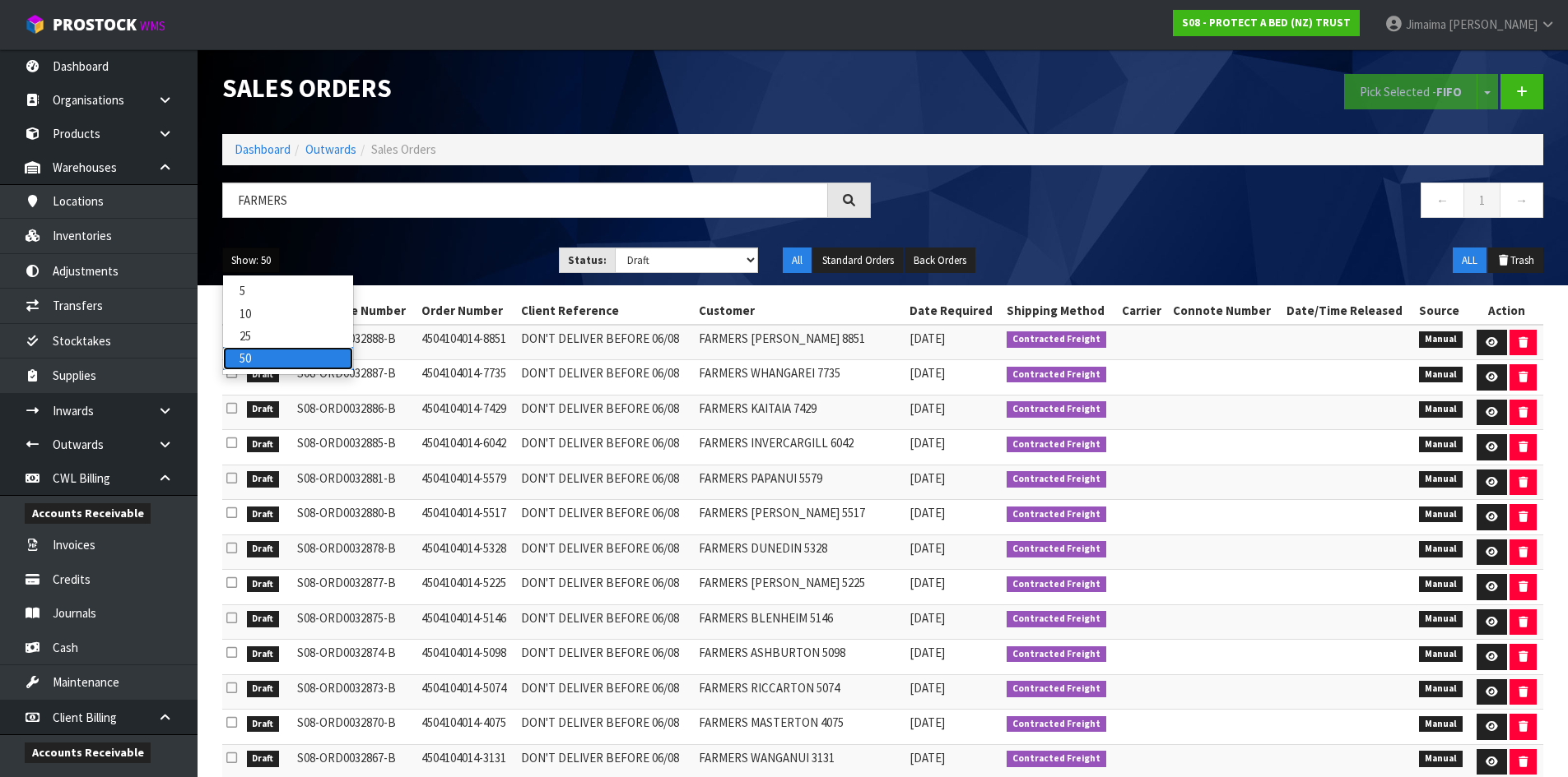
click at [257, 357] on link "50" at bounding box center [288, 359] width 130 height 22
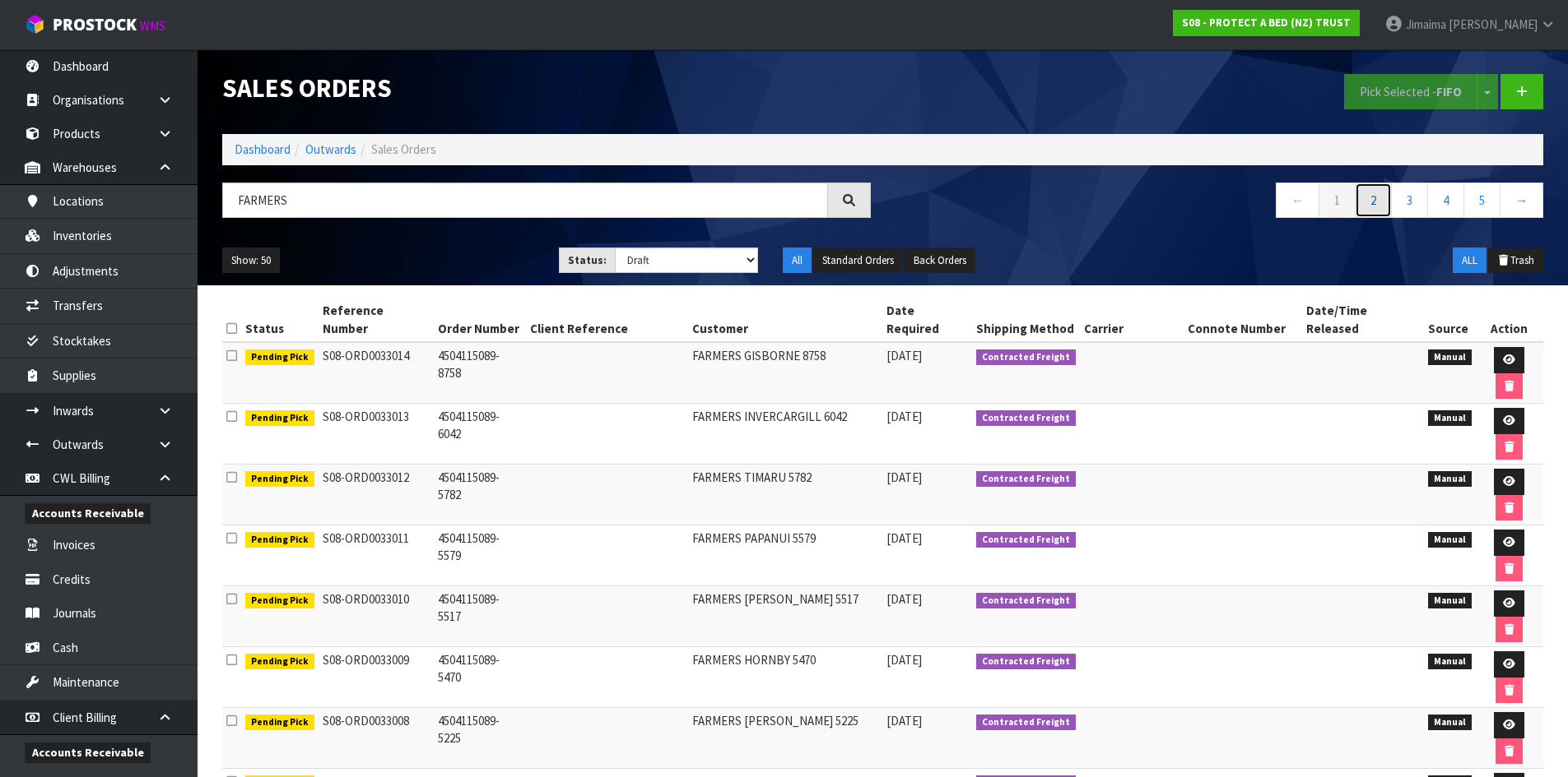
click at [1382, 202] on link "2" at bounding box center [1373, 200] width 37 height 36
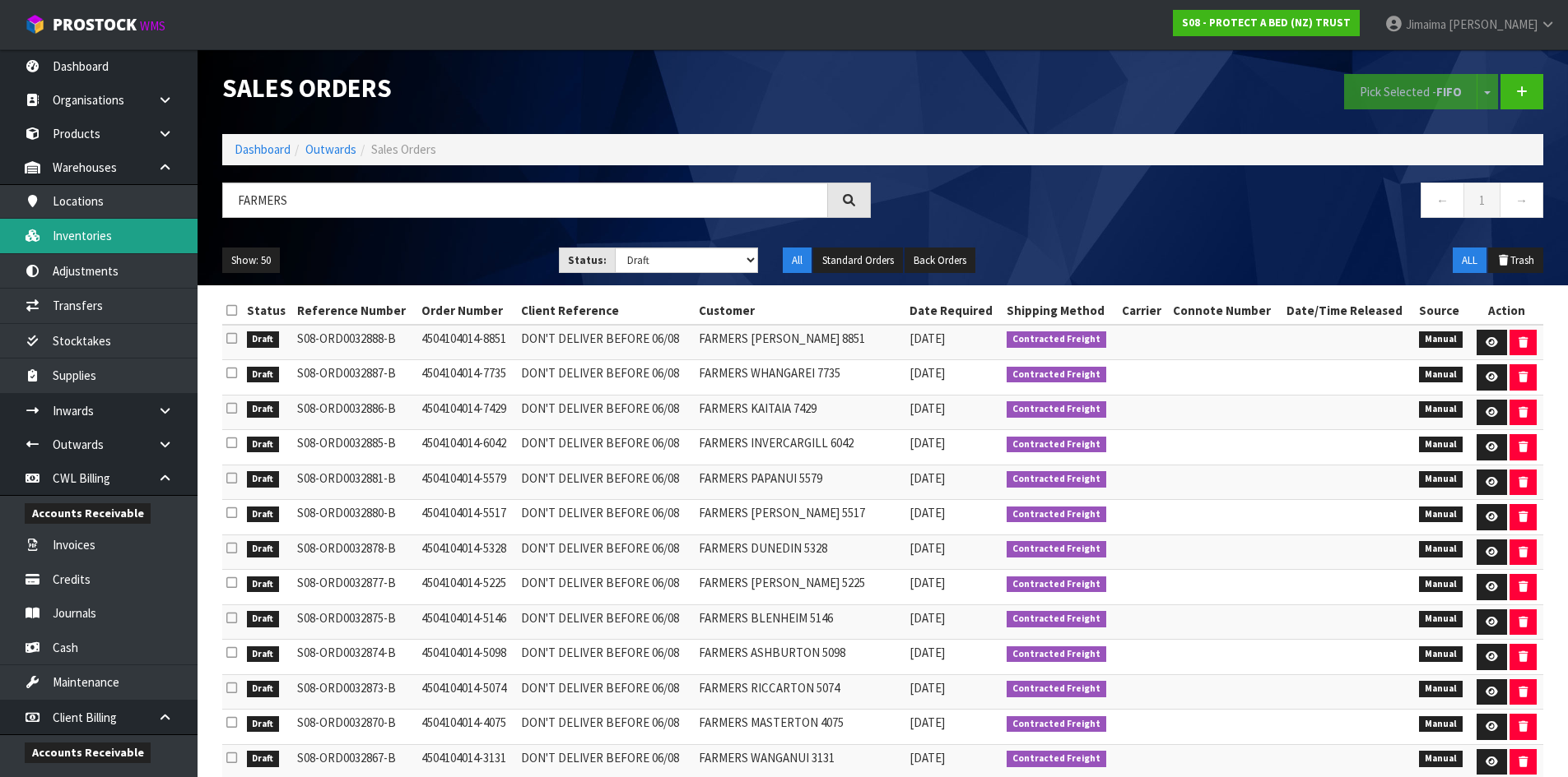
drag, startPoint x: 119, startPoint y: 235, endPoint x: 136, endPoint y: 234, distance: 17.0
click at [119, 236] on link "Inventories" at bounding box center [98, 236] width 198 height 34
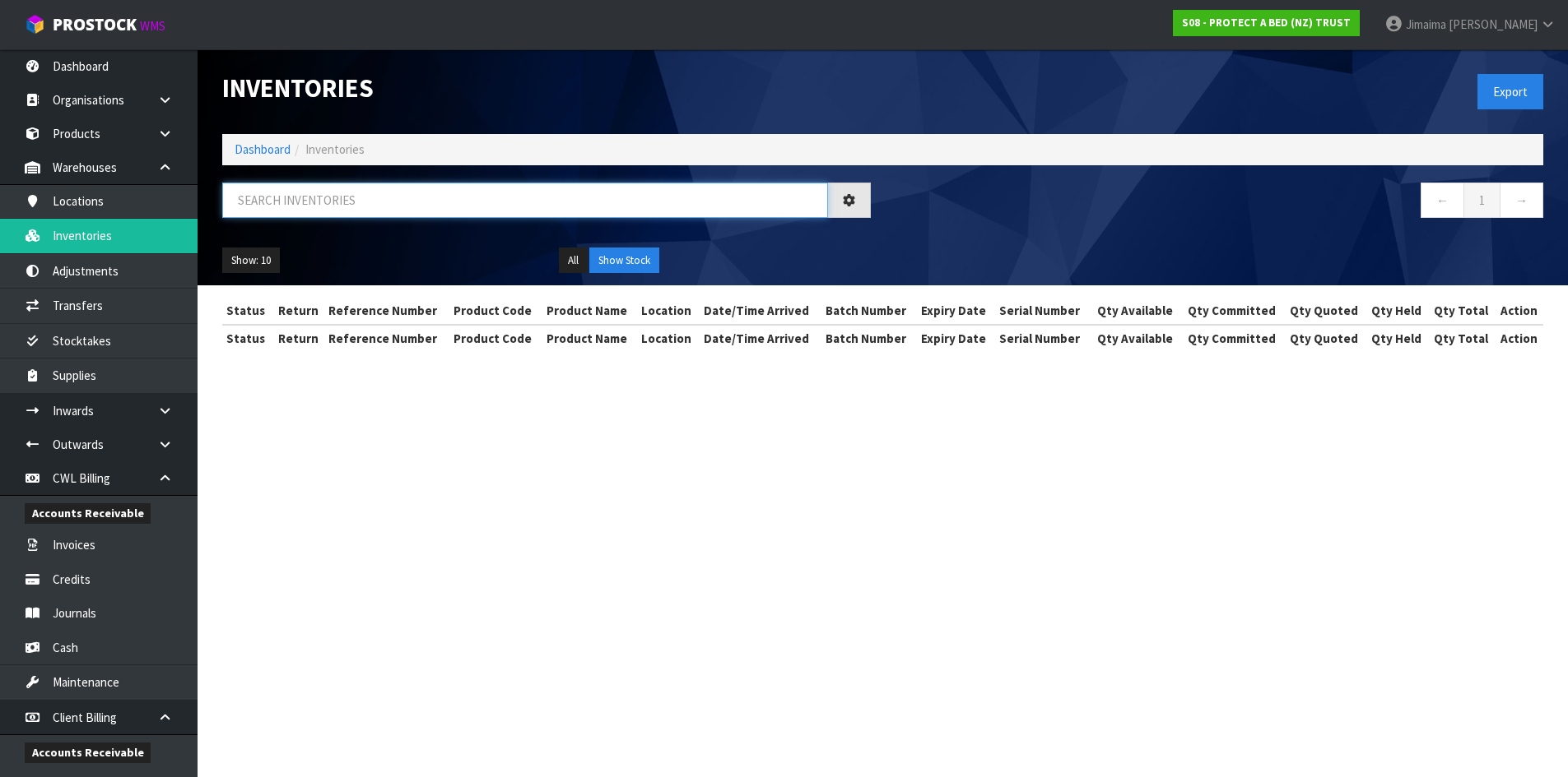
click at [259, 208] on input "text" at bounding box center [525, 200] width 606 height 36
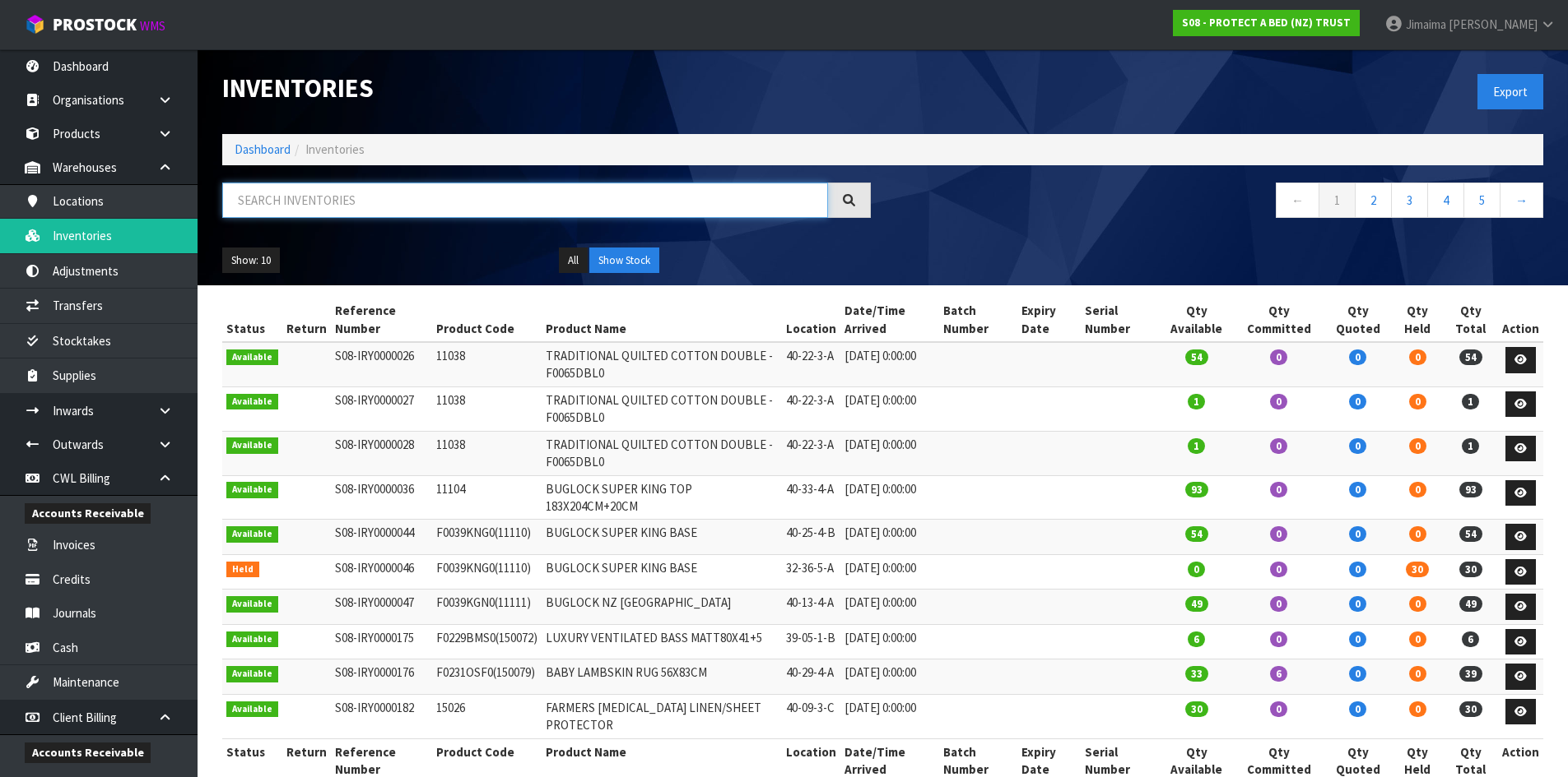
paste input "F0090DBL0"
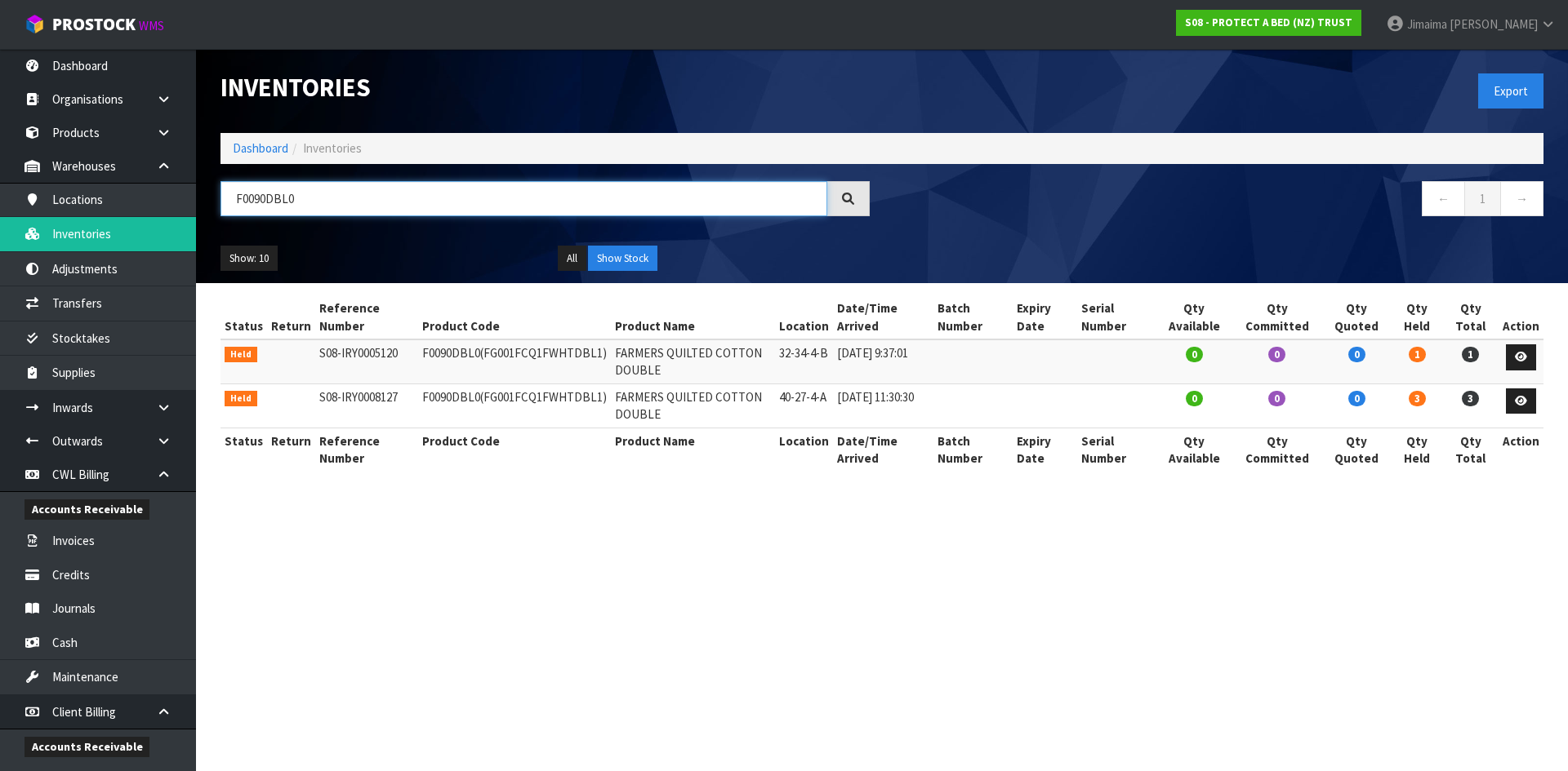
type input "F0090DBL0"
click at [1548, 398] on div "Status Return Reference Number Product Code Product Name Location Date/Time Arr…" at bounding box center [882, 391] width 1348 height 192
click at [1518, 405] on icon at bounding box center [1521, 400] width 12 height 10
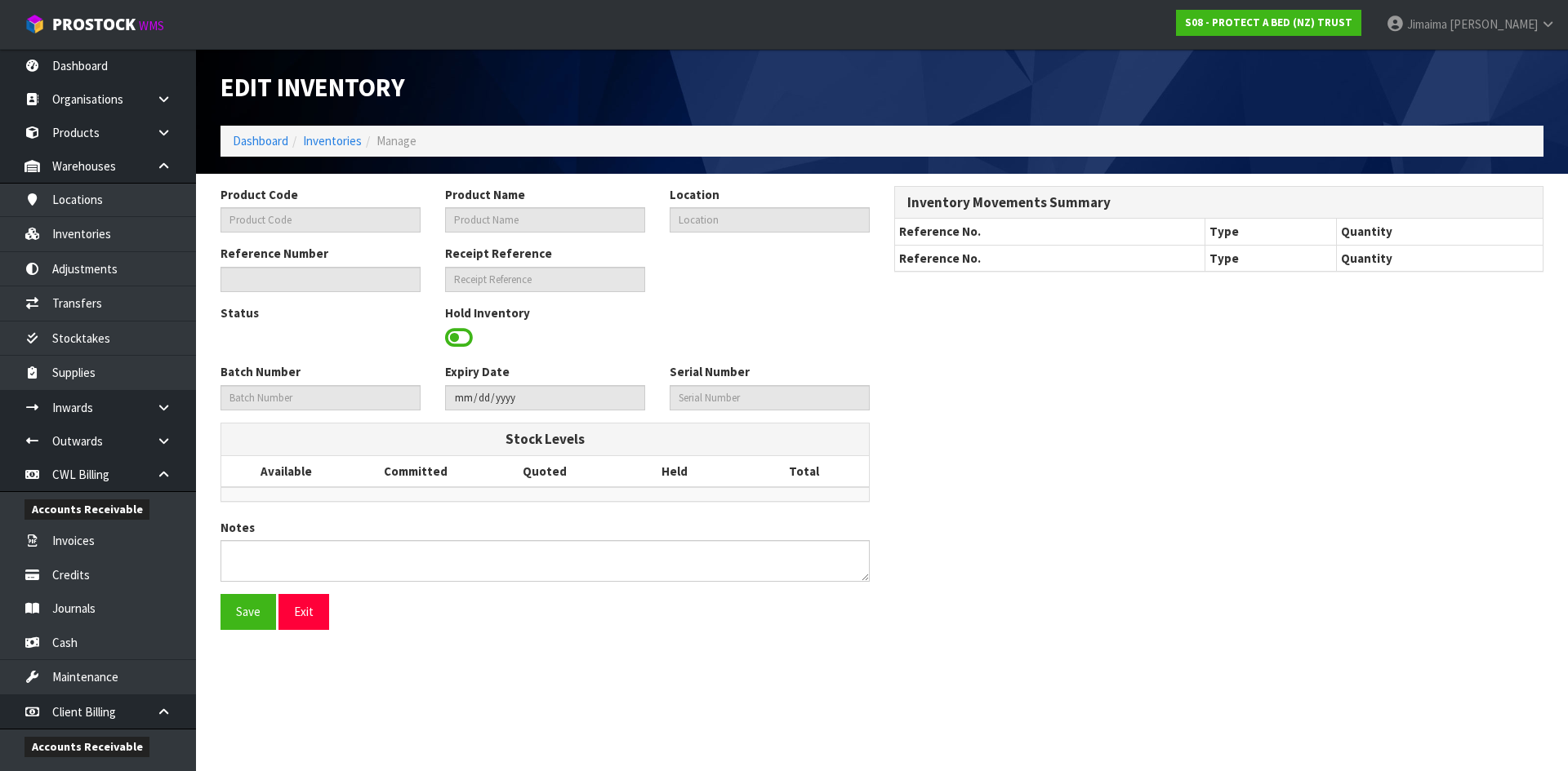
type input "F0090DBL0"
type input "FARMERS QUILTED COTTON DOUBLE"
type input "40-27-4-A"
type input "S08-IRY0008127"
type input "S08-REC0000653"
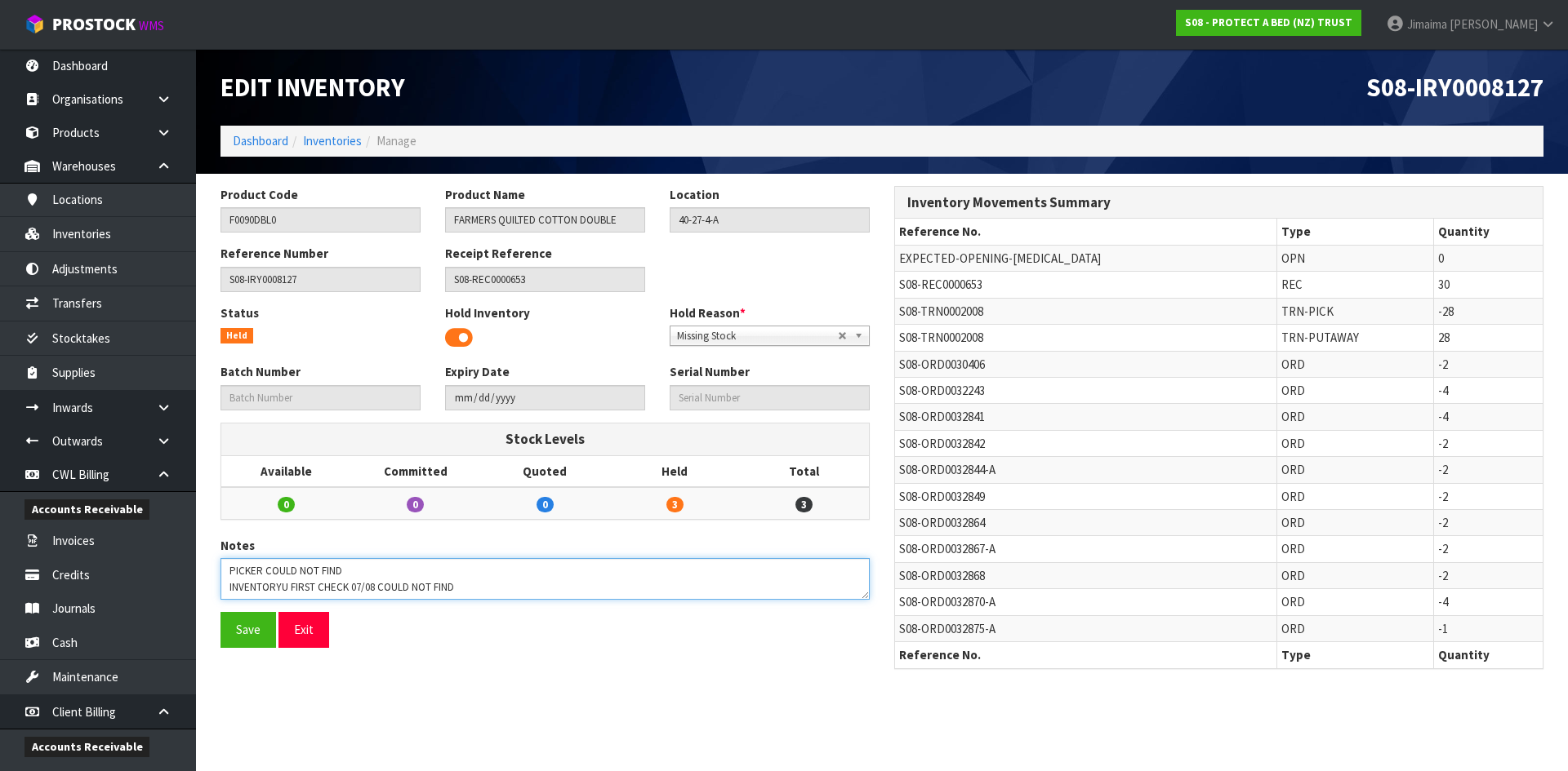
click at [282, 587] on textarea at bounding box center [545, 579] width 650 height 42
type textarea "PICKER COULD NOT FIND INVENTORY FIRST CHECK 07/08 COULD NOT FIND"
click at [258, 639] on button "Save" at bounding box center [248, 630] width 56 height 35
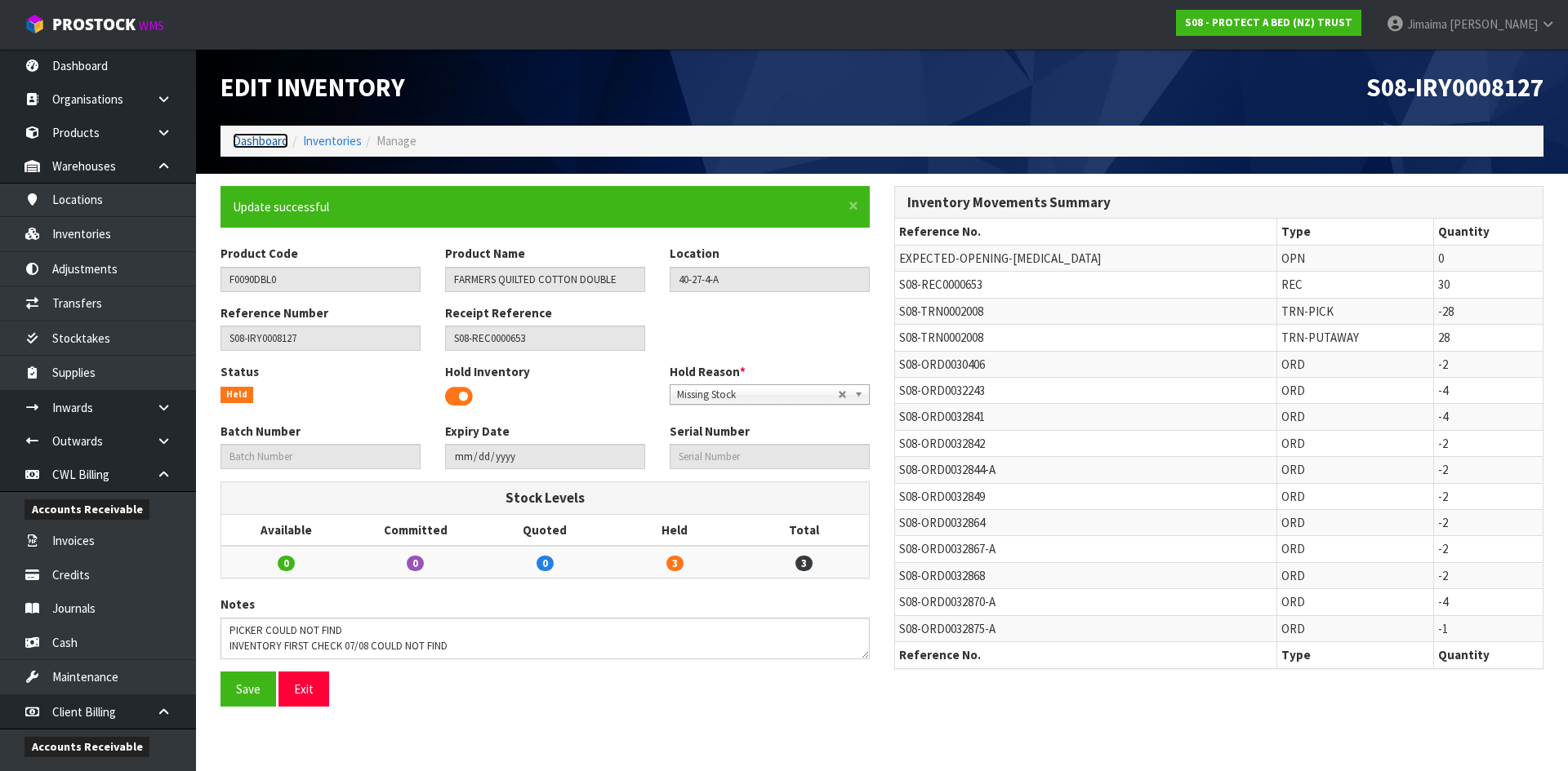
click at [280, 137] on link "Dashboard" at bounding box center [260, 140] width 56 height 16
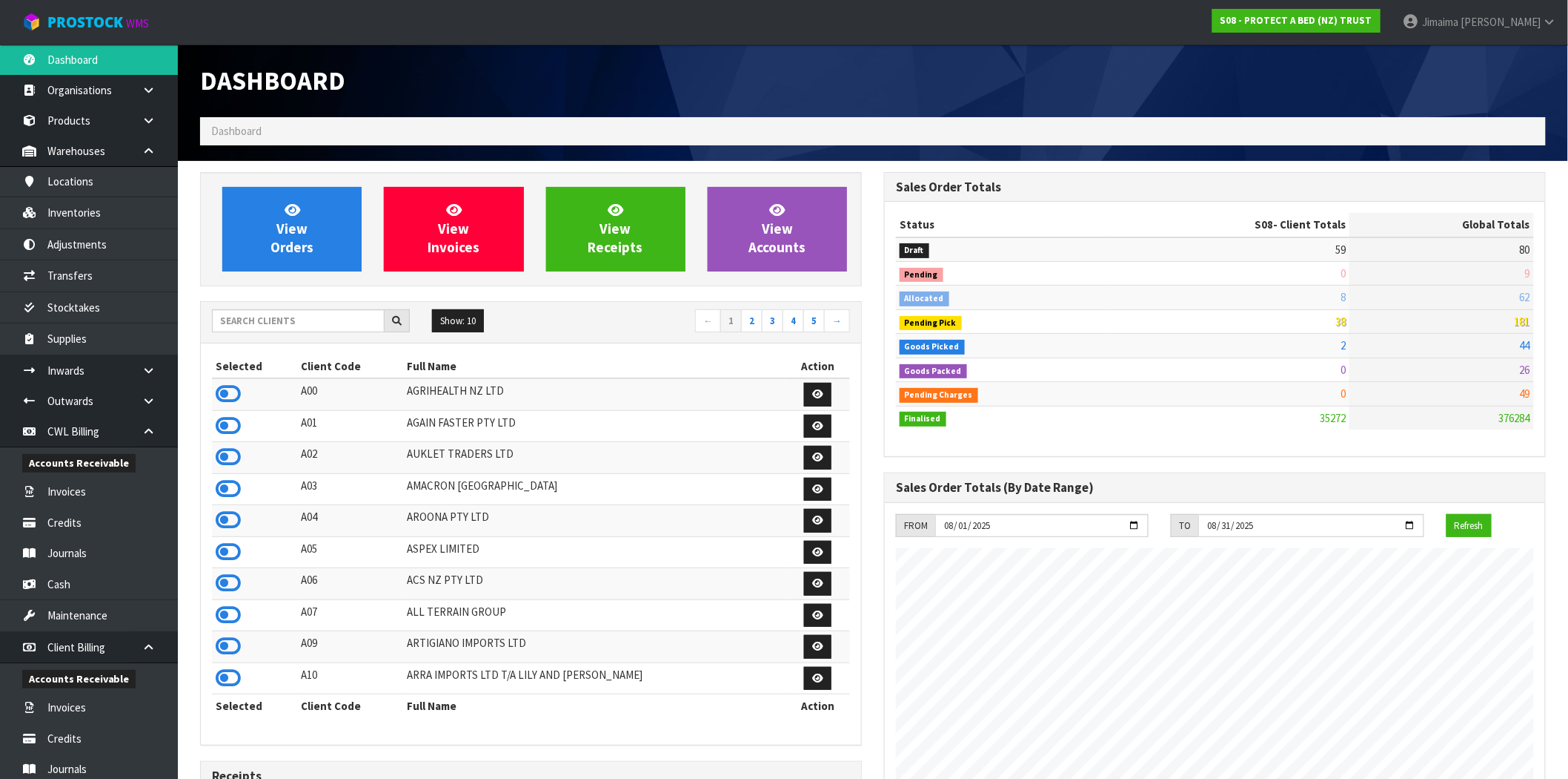
scroll to position [1123, 684]
click at [306, 319] on input "text" at bounding box center [298, 320] width 173 height 23
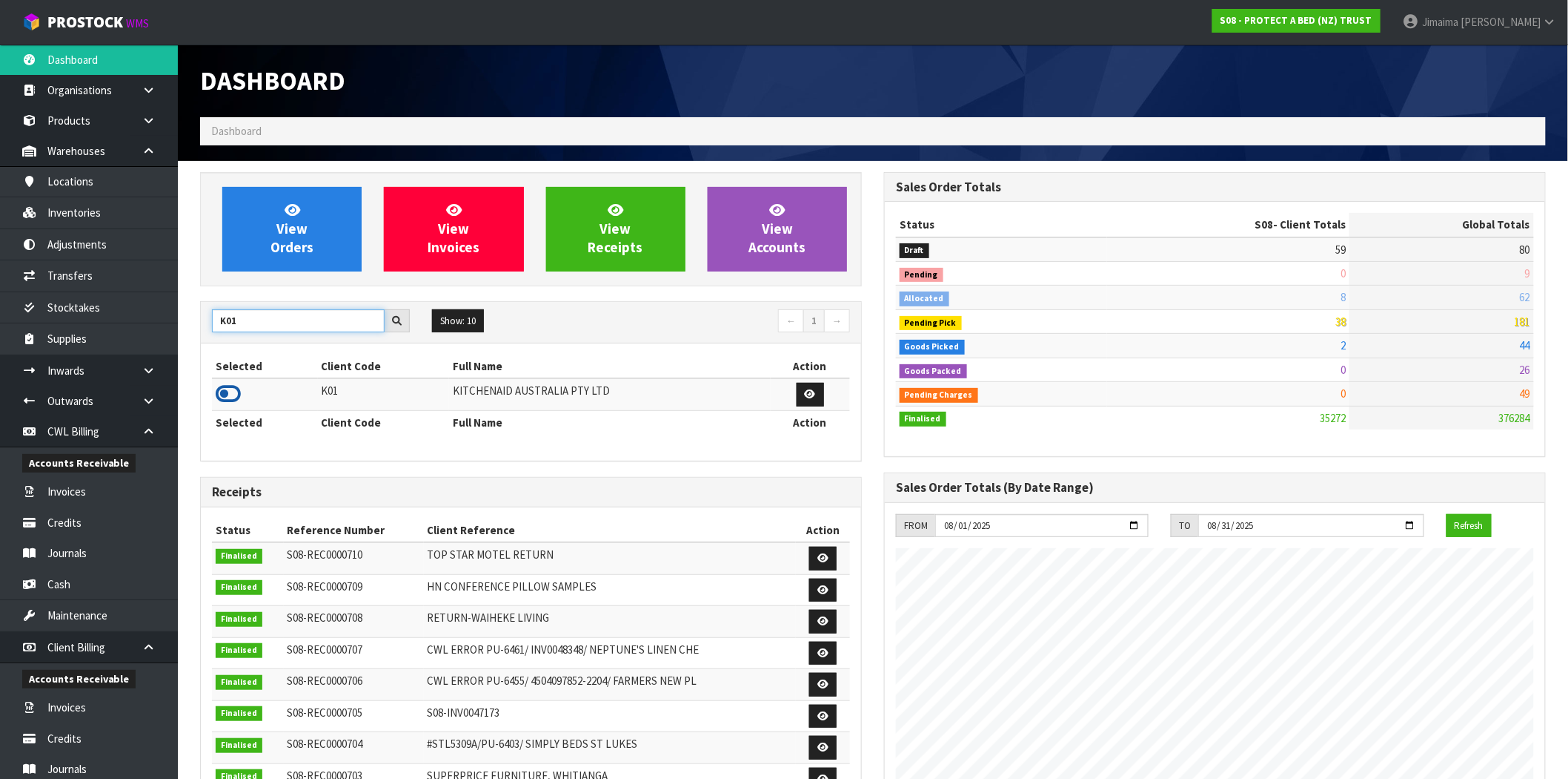
type input "K01"
drag, startPoint x: 237, startPoint y: 394, endPoint x: 319, endPoint y: 295, distance: 128.5
click at [235, 394] on icon at bounding box center [229, 393] width 25 height 22
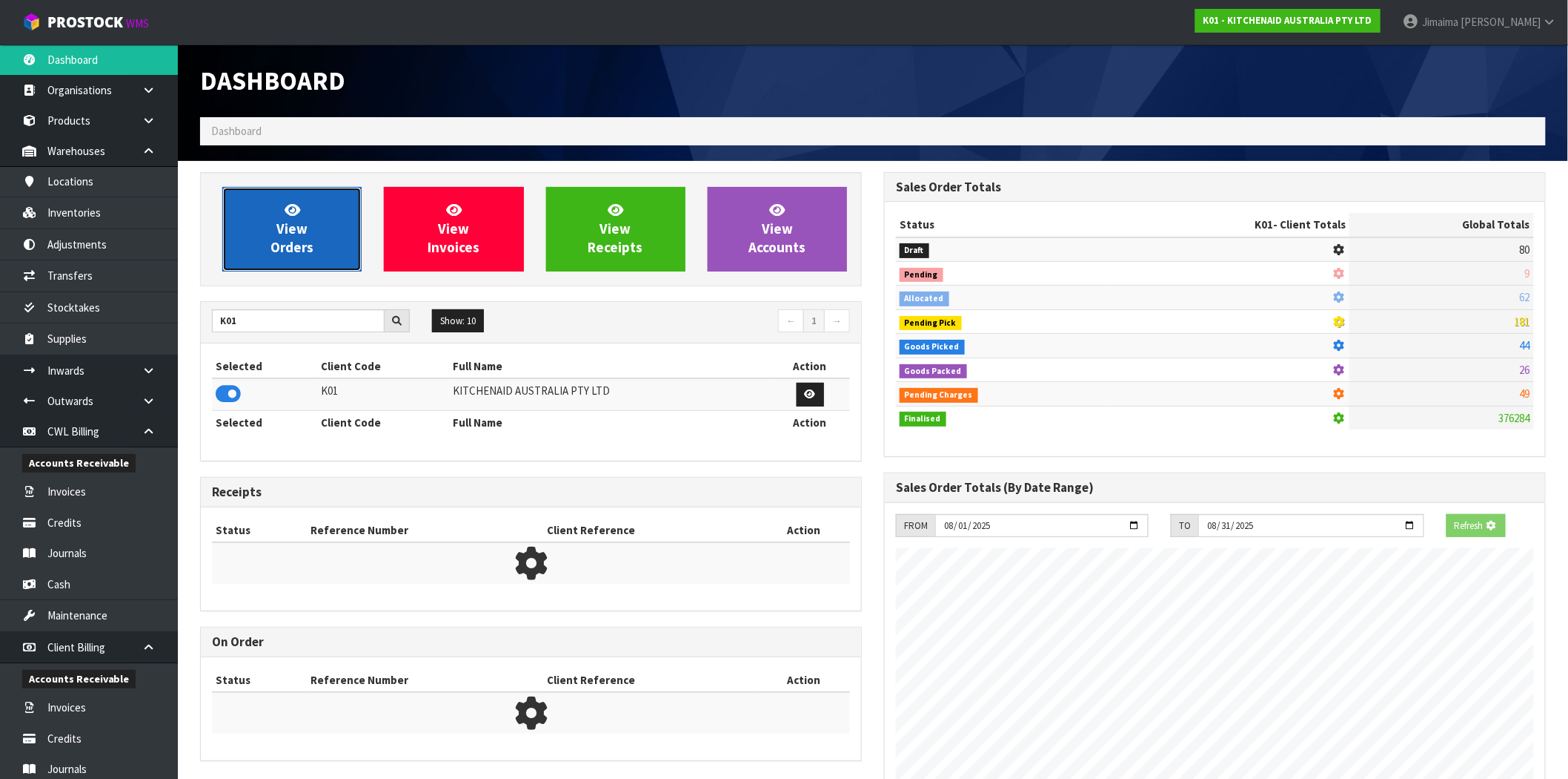
scroll to position [740711, 740491]
click at [342, 228] on link "View Orders" at bounding box center [292, 229] width 139 height 84
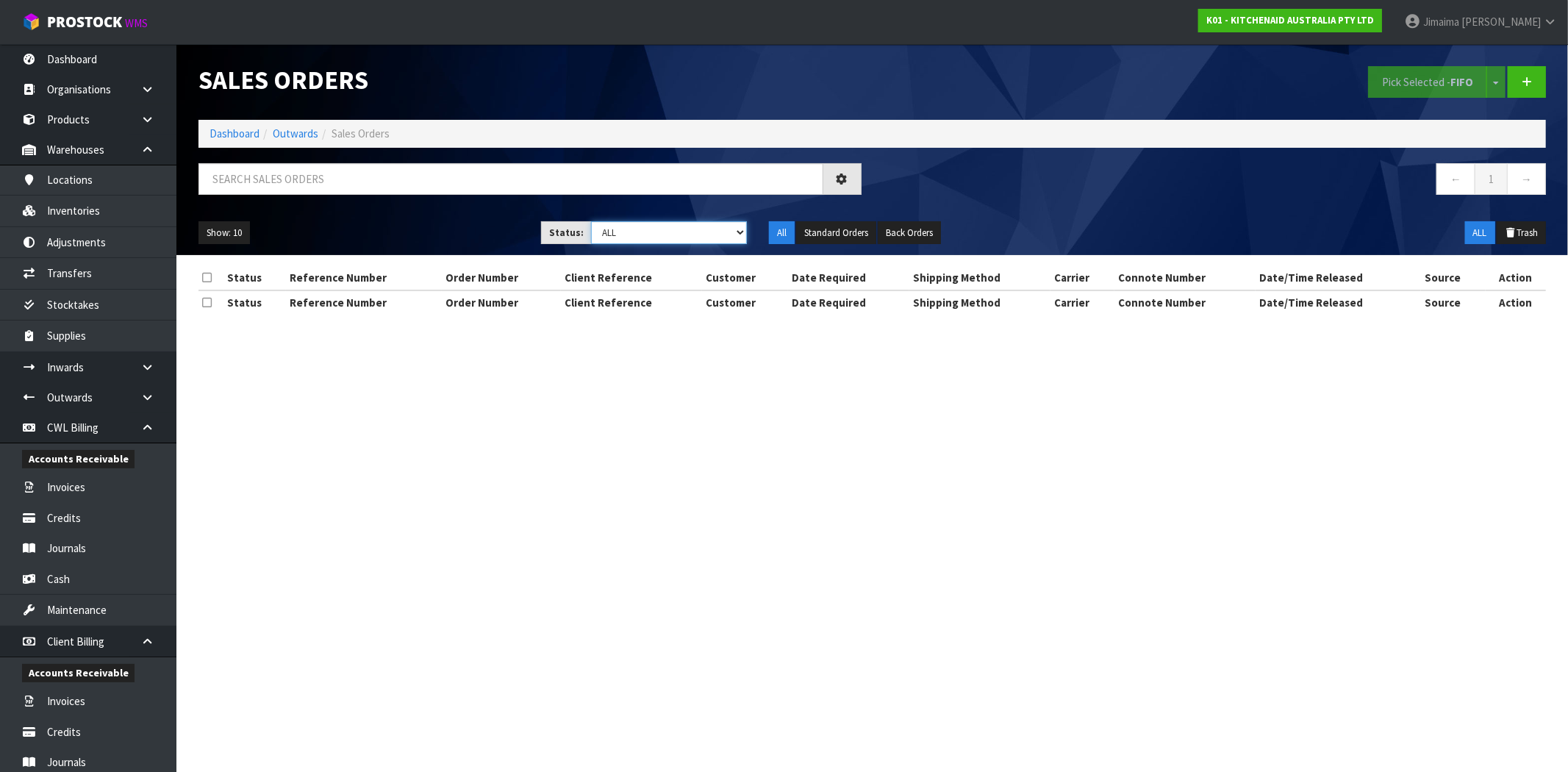
click at [626, 239] on select "Draft Pending Allocated Pending Pick Goods Picked Goods Packed Pending Charges …" at bounding box center [669, 232] width 156 height 23
click at [591, 221] on select "Draft Pending Allocated Pending Pick Goods Picked Goods Packed Pending Charges …" at bounding box center [669, 232] width 156 height 23
click at [241, 229] on button "Show: 10" at bounding box center [224, 233] width 52 height 23
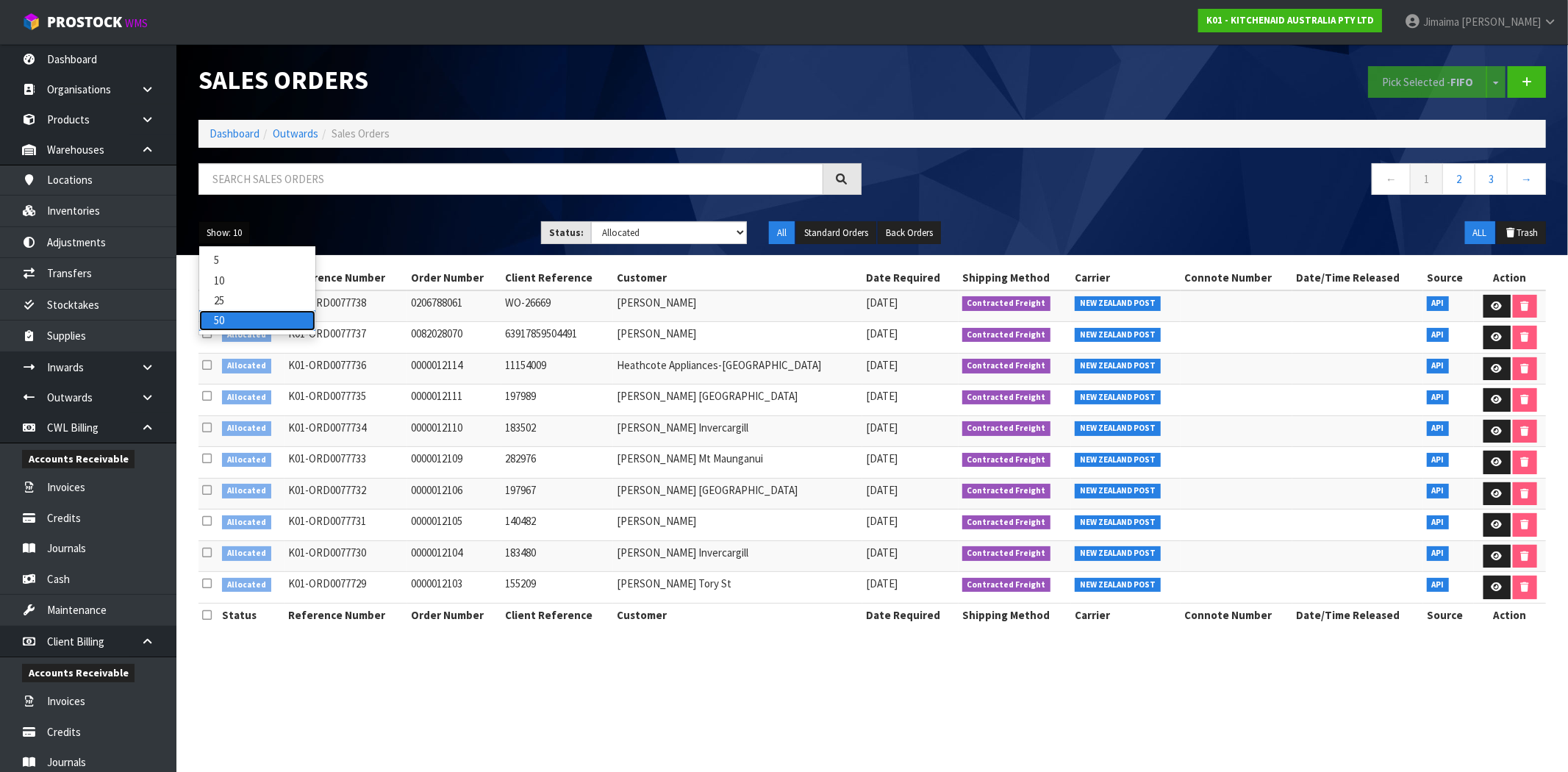
click at [239, 322] on link "50" at bounding box center [257, 320] width 116 height 20
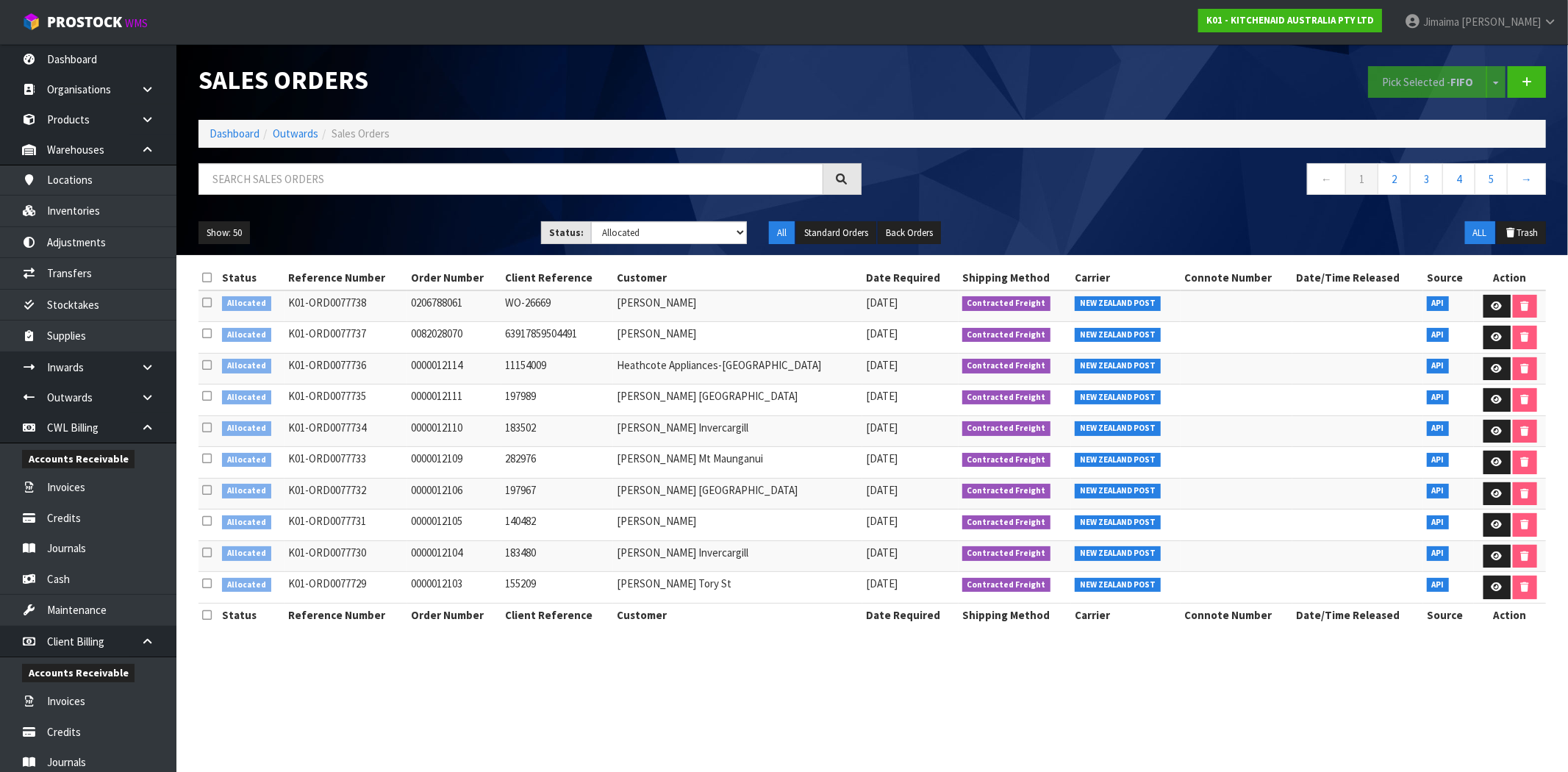
click at [203, 581] on icon at bounding box center [207, 583] width 9 height 11
click at [0, 0] on input "checkbox" at bounding box center [0, 0] width 0 height 0
drag, startPoint x: 206, startPoint y: 555, endPoint x: 209, endPoint y: 534, distance: 21.2
click at [207, 553] on icon at bounding box center [207, 552] width 9 height 11
click at [0, 0] on input "checkbox" at bounding box center [0, 0] width 0 height 0
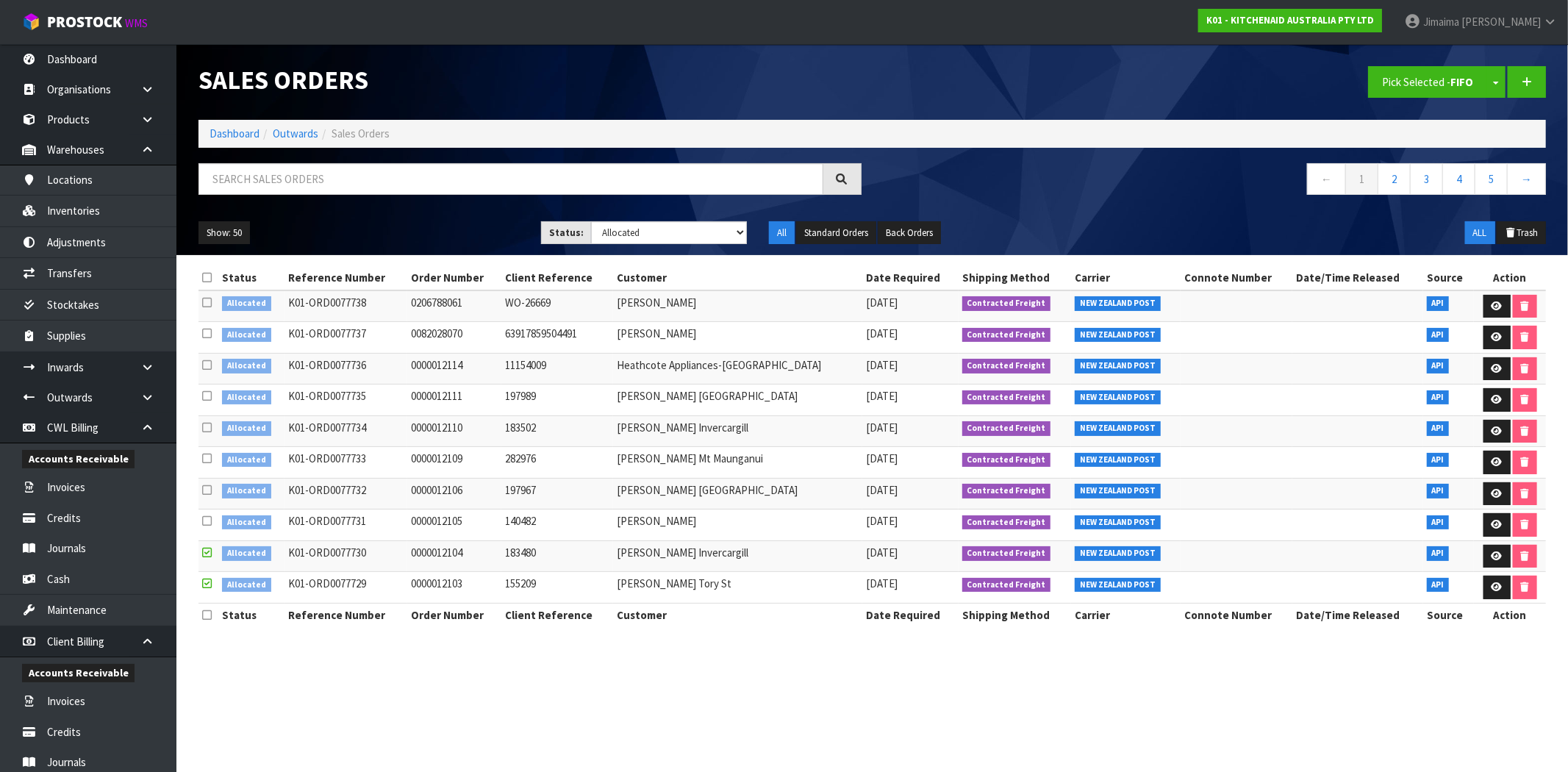
drag, startPoint x: 209, startPoint y: 524, endPoint x: 209, endPoint y: 495, distance: 29.0
click at [210, 523] on icon at bounding box center [207, 520] width 9 height 11
click at [0, 0] on input "checkbox" at bounding box center [0, 0] width 0 height 0
drag, startPoint x: 208, startPoint y: 491, endPoint x: 209, endPoint y: 462, distance: 29.0
click at [208, 488] on icon at bounding box center [207, 489] width 9 height 11
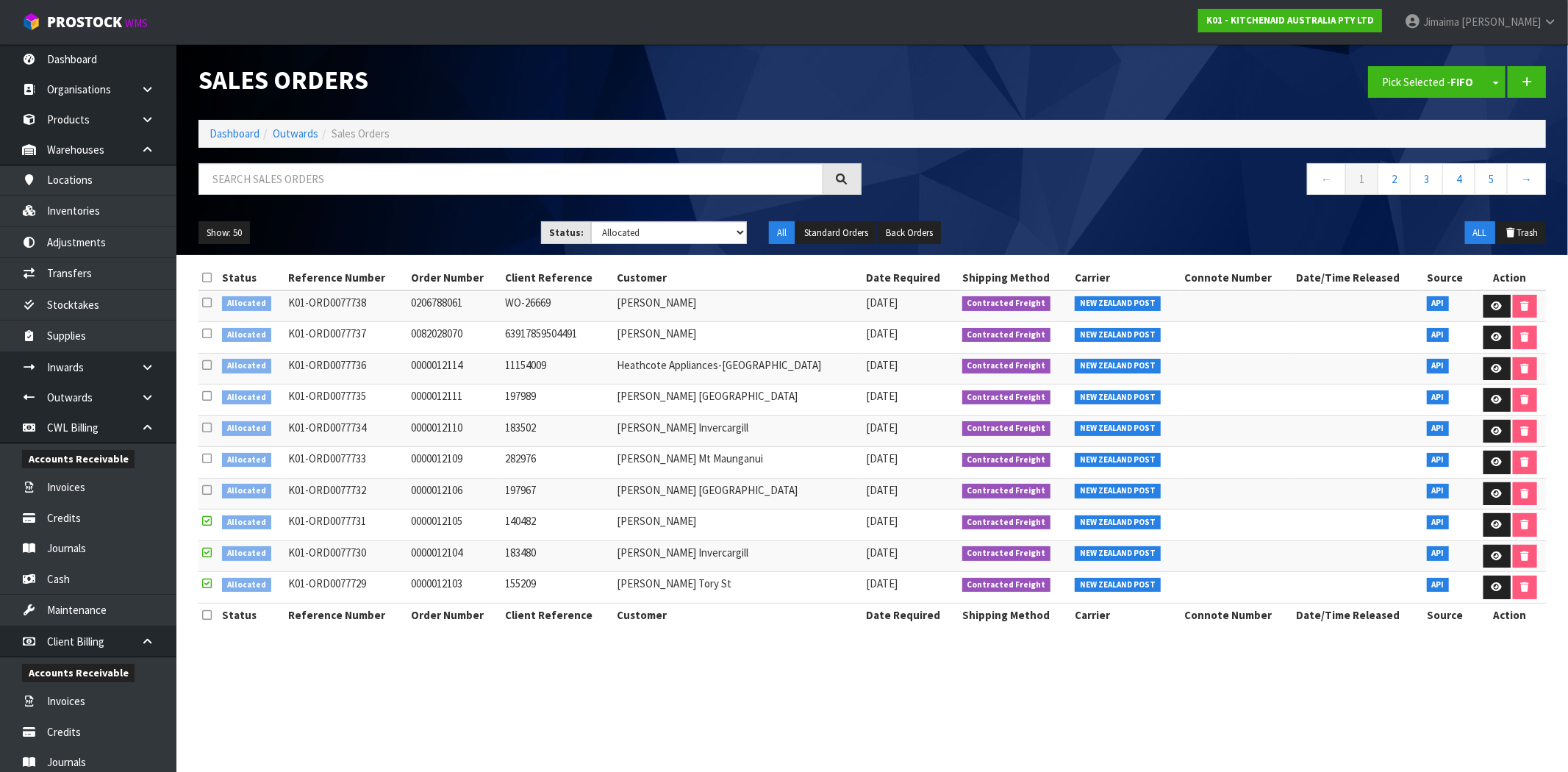
click at [0, 0] on input "checkbox" at bounding box center [0, 0] width 0 height 0
click at [207, 456] on icon at bounding box center [207, 458] width 9 height 11
click at [0, 0] on input "checkbox" at bounding box center [0, 0] width 0 height 0
click at [618, 247] on div "Show: 50 5 10 25 50 Status: Draft Pending Allocated Pending Pick Goods Picked G…" at bounding box center [872, 233] width 1370 height 45
click at [623, 243] on select "Draft Pending Allocated Pending Pick Goods Picked Goods Packed Pending Charges …" at bounding box center [669, 232] width 156 height 23
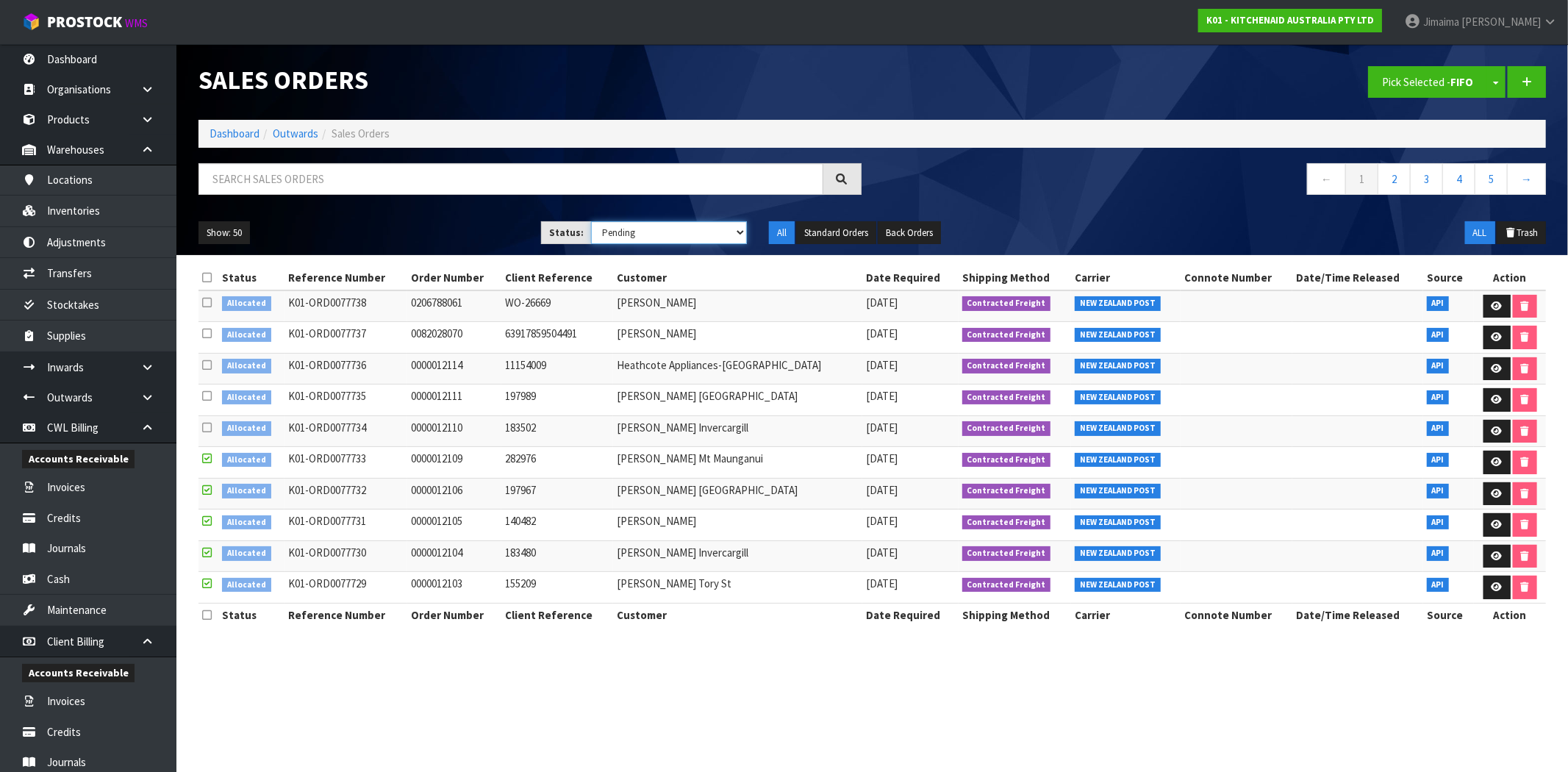
click at [591, 221] on select "Draft Pending Allocated Pending Pick Goods Picked Goods Packed Pending Charges …" at bounding box center [669, 232] width 156 height 23
drag, startPoint x: 613, startPoint y: 235, endPoint x: 615, endPoint y: 243, distance: 8.2
click at [613, 235] on select "Draft Pending Allocated Pending Pick Goods Picked Goods Packed Pending Charges …" at bounding box center [669, 232] width 156 height 23
select select "string:0"
click at [591, 221] on select "Draft Pending Allocated Pending Pick Goods Picked Goods Packed Pending Charges …" at bounding box center [669, 232] width 156 height 23
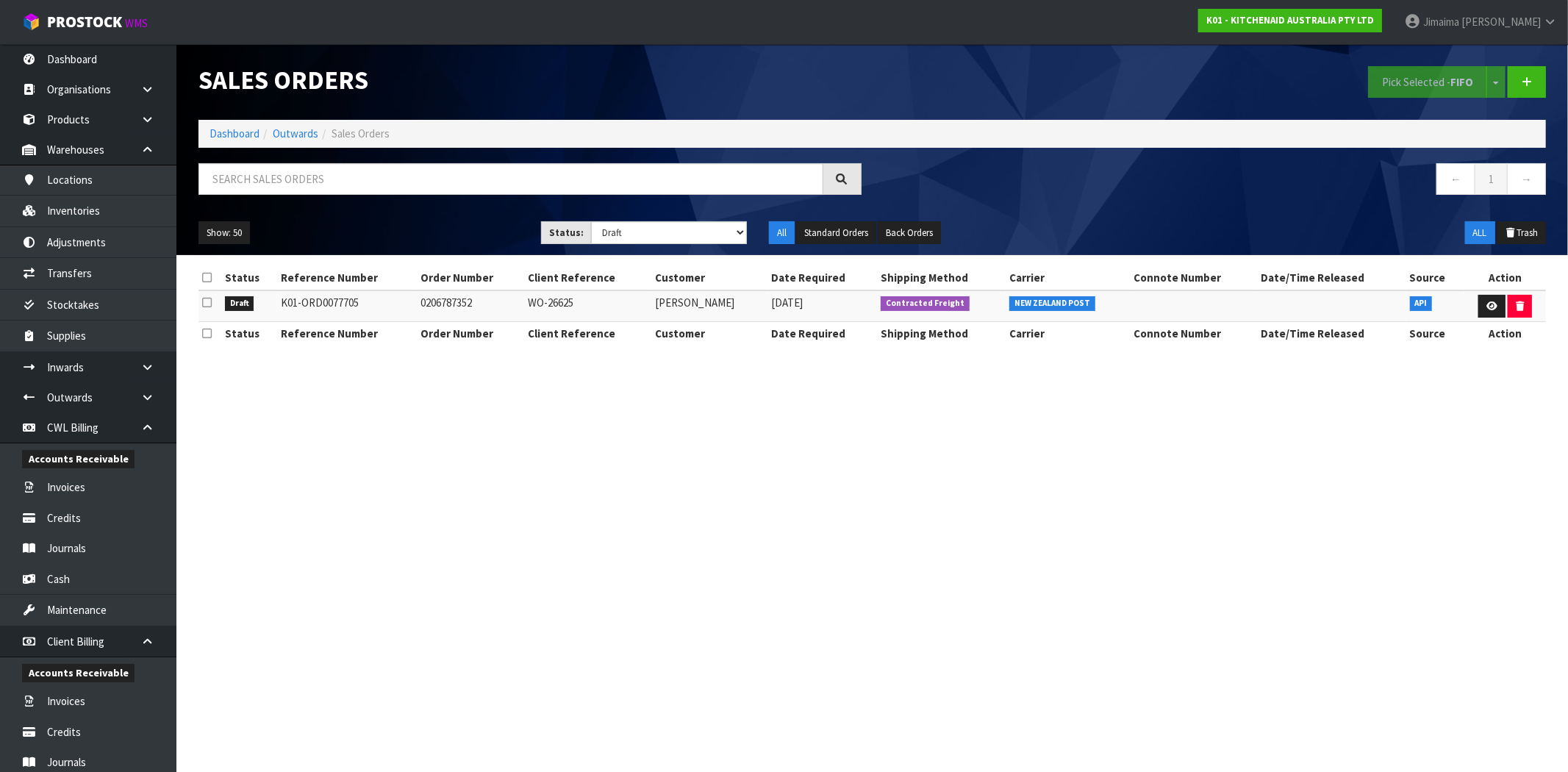
click at [687, 313] on td "Emma Bruch" at bounding box center [710, 306] width 116 height 32
click at [686, 313] on td "Emma Bruch" at bounding box center [710, 306] width 116 height 32
copy tr "Emma Bruch"
click at [216, 136] on link "Dashboard" at bounding box center [234, 133] width 50 height 14
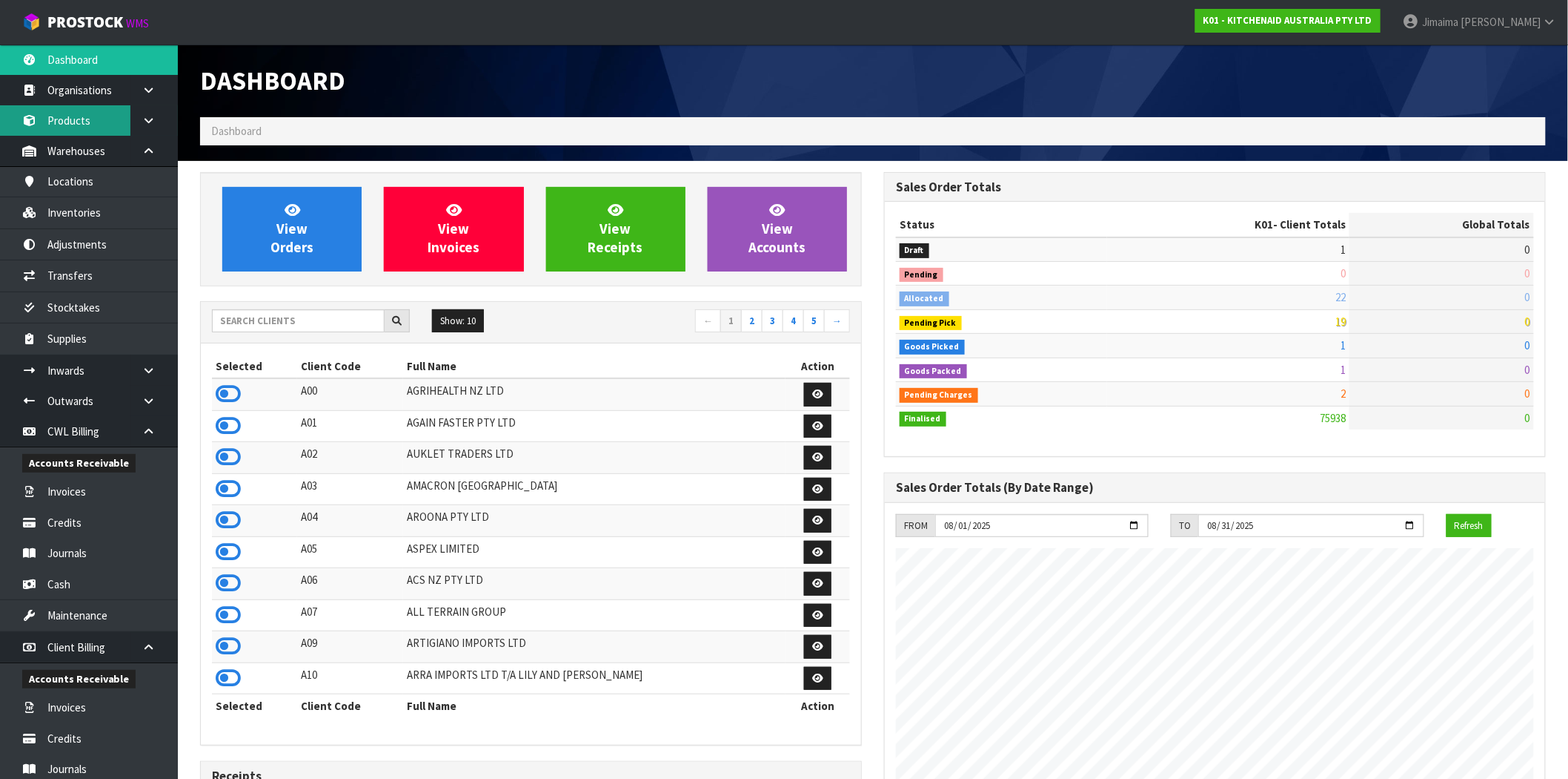
scroll to position [1123, 684]
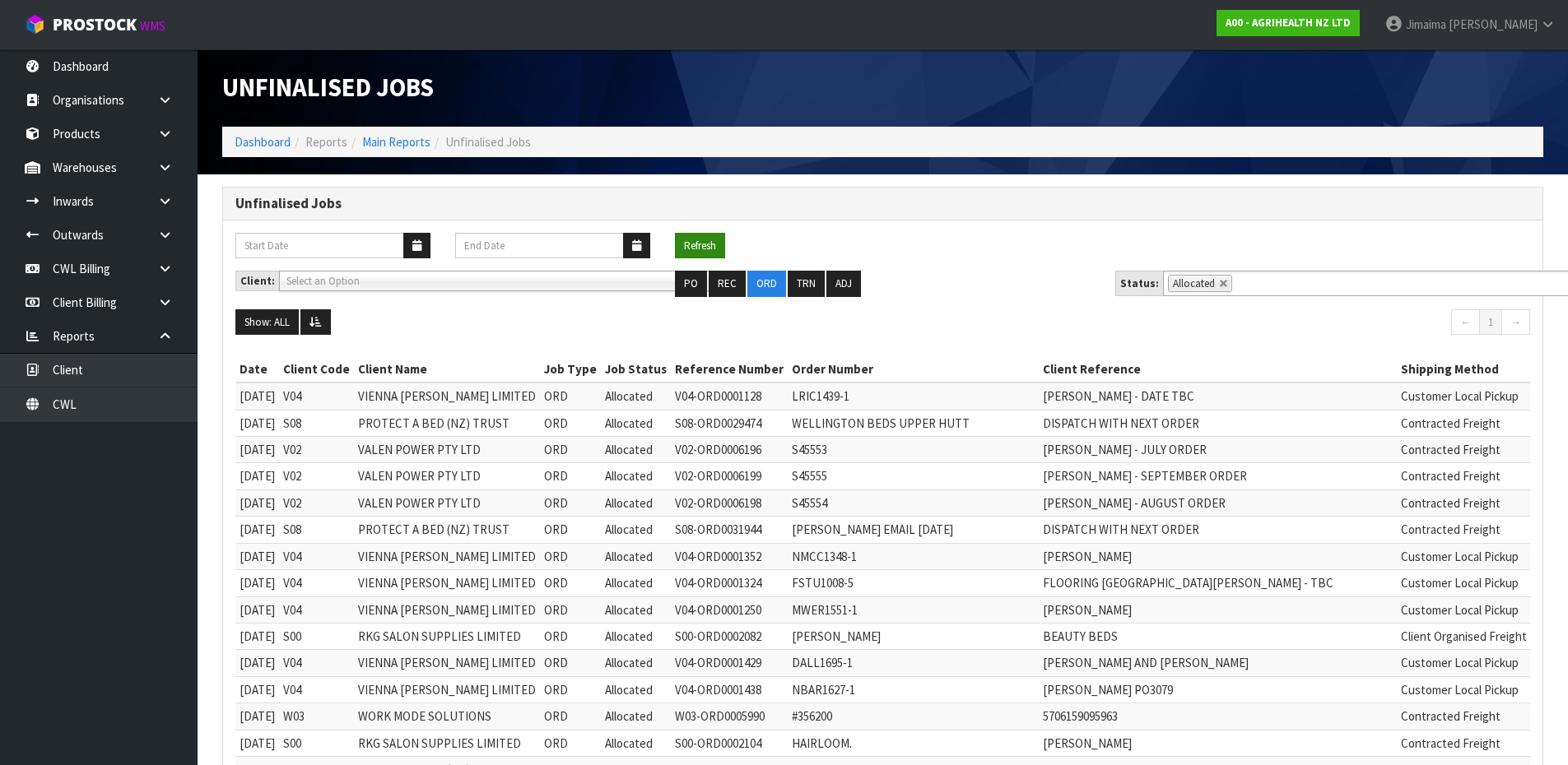
click at [707, 244] on button "Refresh" at bounding box center [701, 246] width 51 height 26
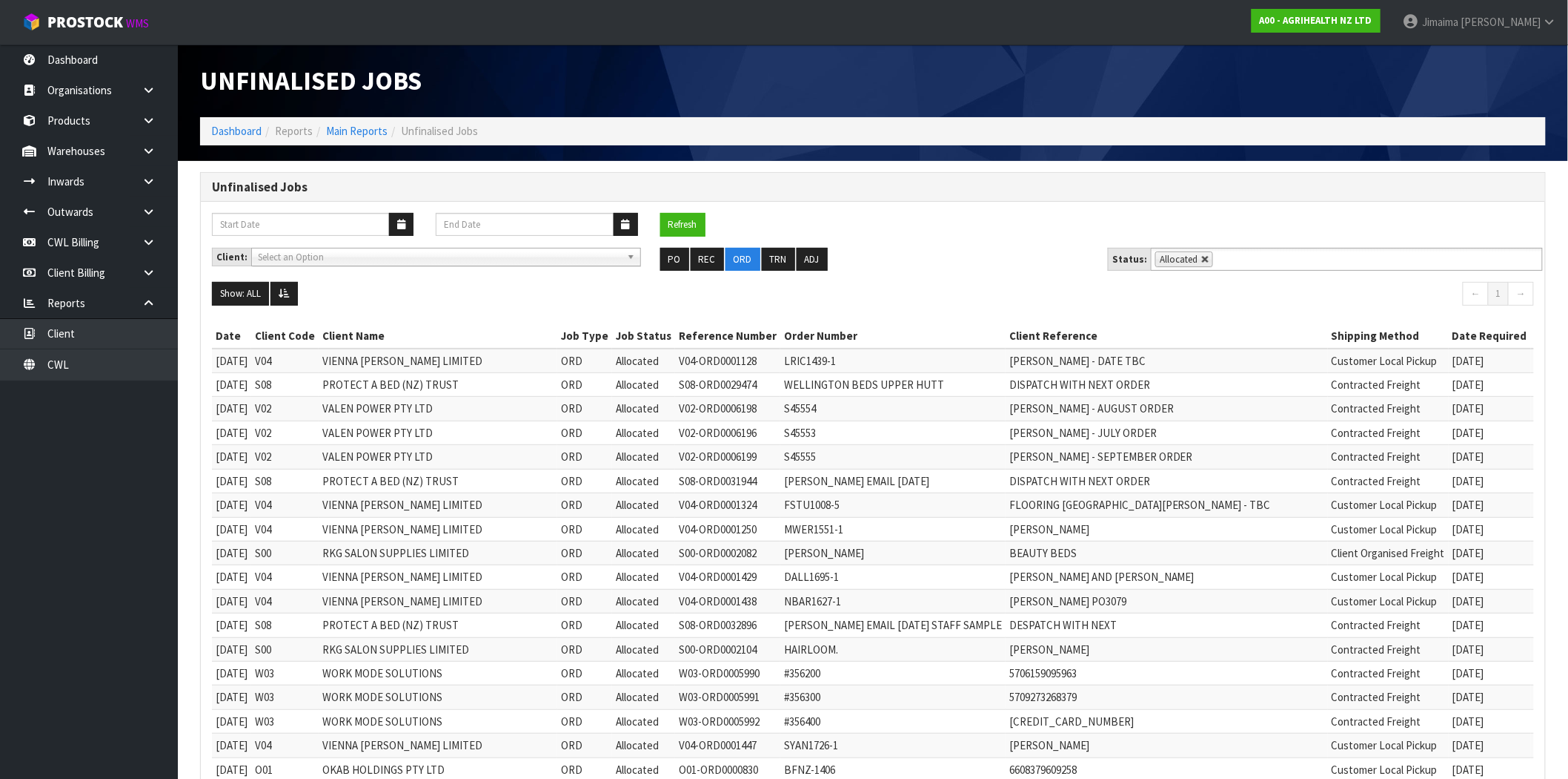
click at [1202, 257] on link at bounding box center [1205, 259] width 9 height 9
type input "Select Some Options"
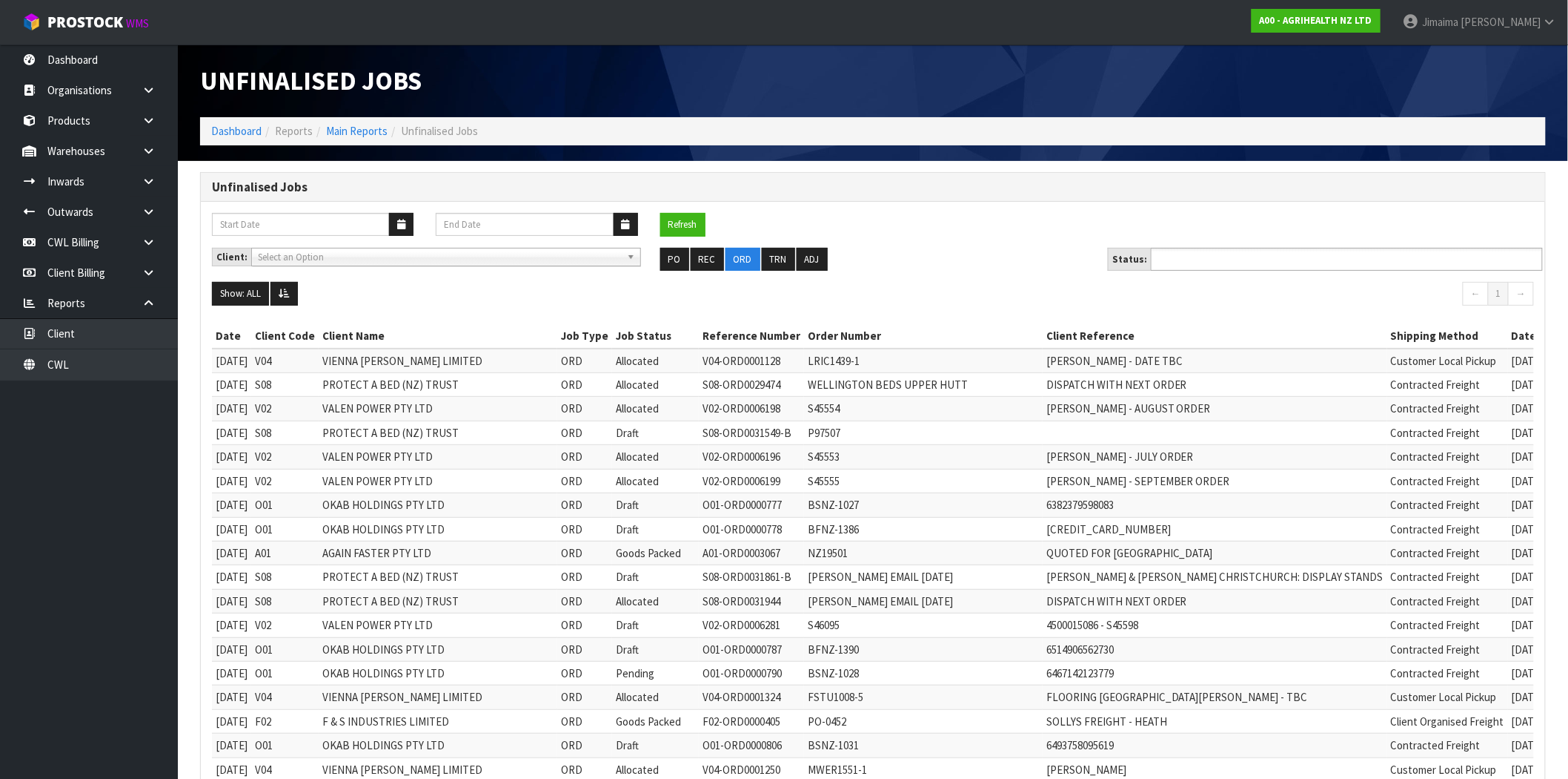
click at [1203, 263] on input "text" at bounding box center [1210, 259] width 109 height 19
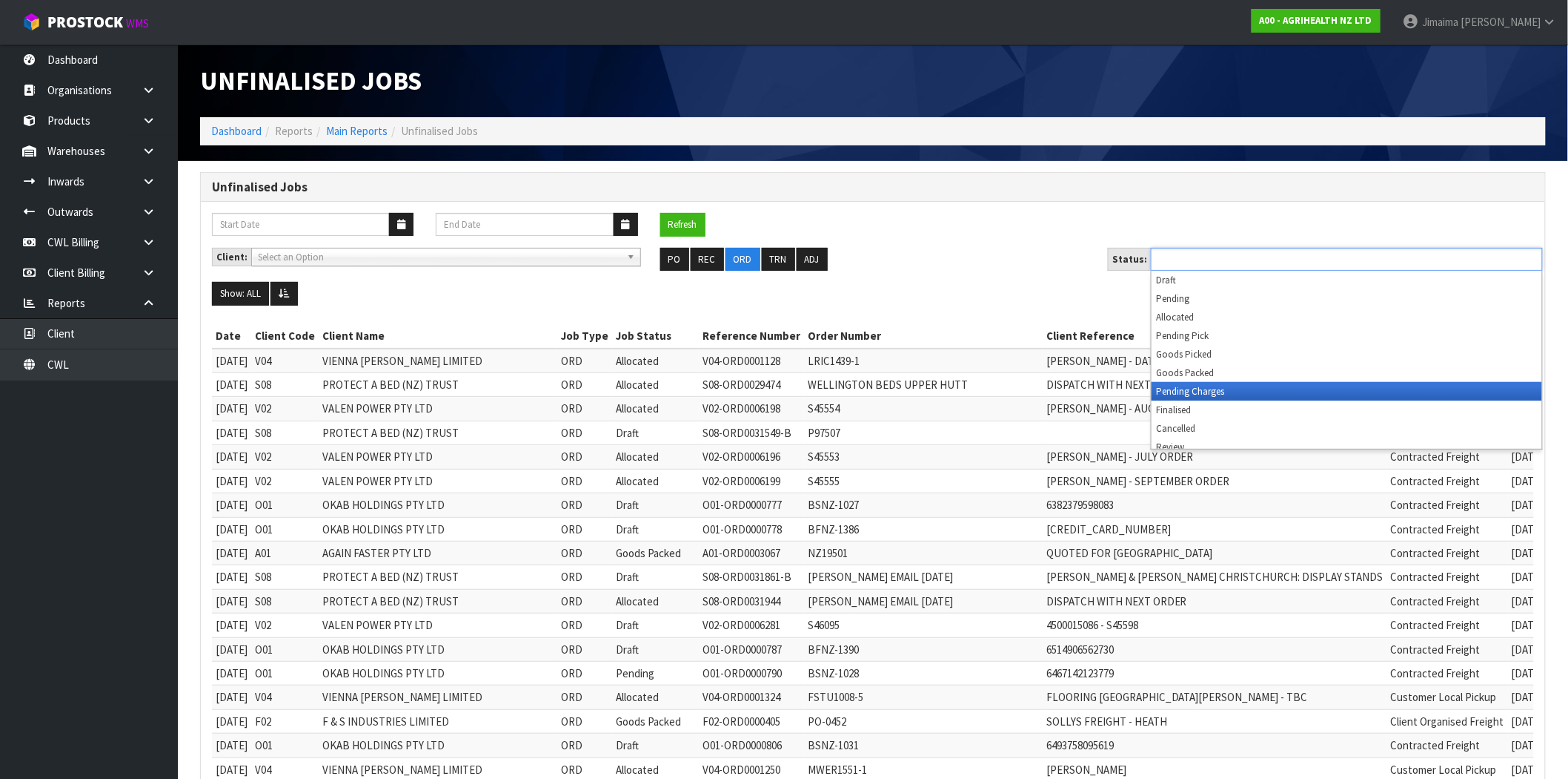
click at [1194, 388] on li "Pending Charges" at bounding box center [1347, 392] width 391 height 19
